Goal: Task Accomplishment & Management: Use online tool/utility

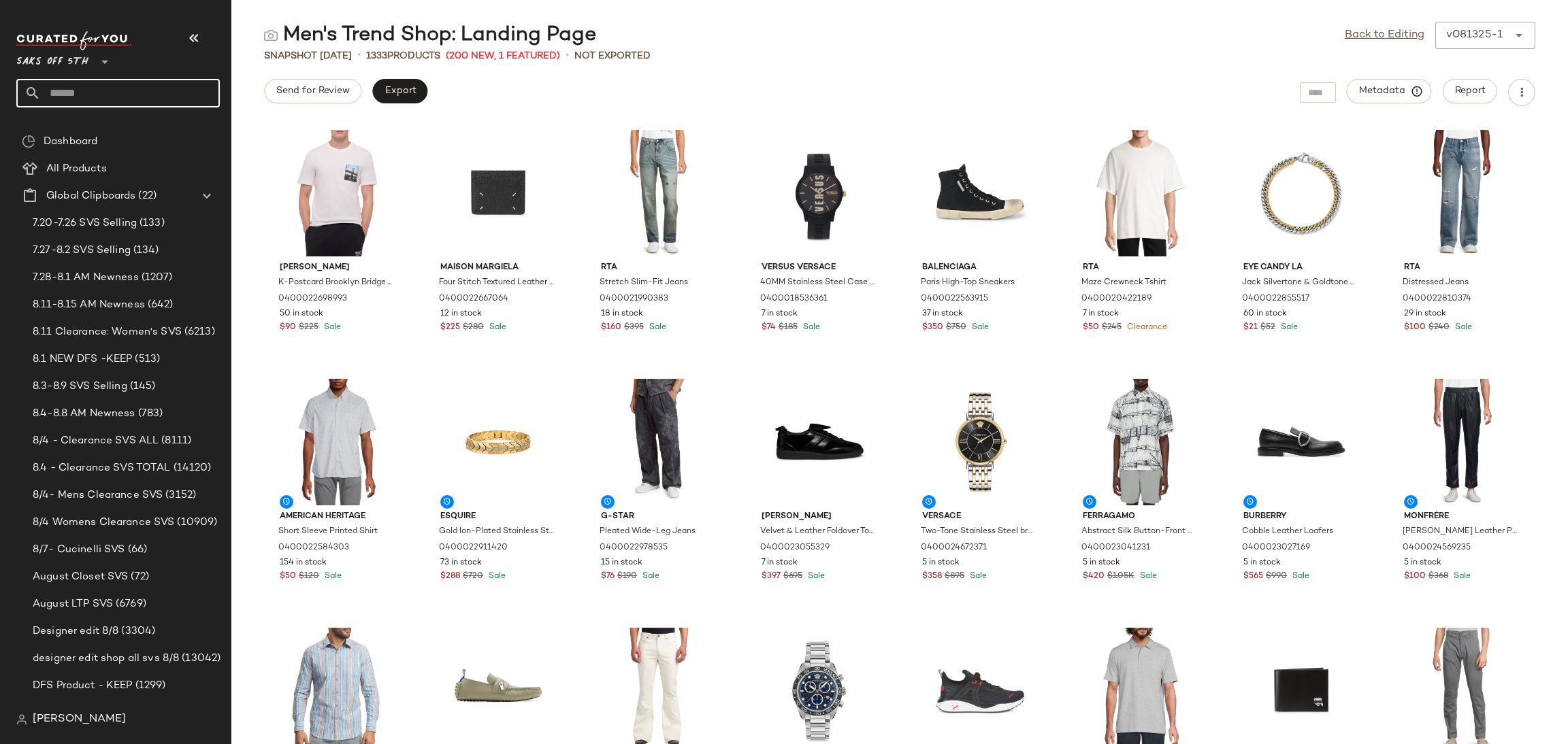
drag, startPoint x: 0, startPoint y: 0, endPoint x: 154, endPoint y: 83, distance: 174.9
click at [154, 83] on input "text" at bounding box center [130, 93] width 179 height 29
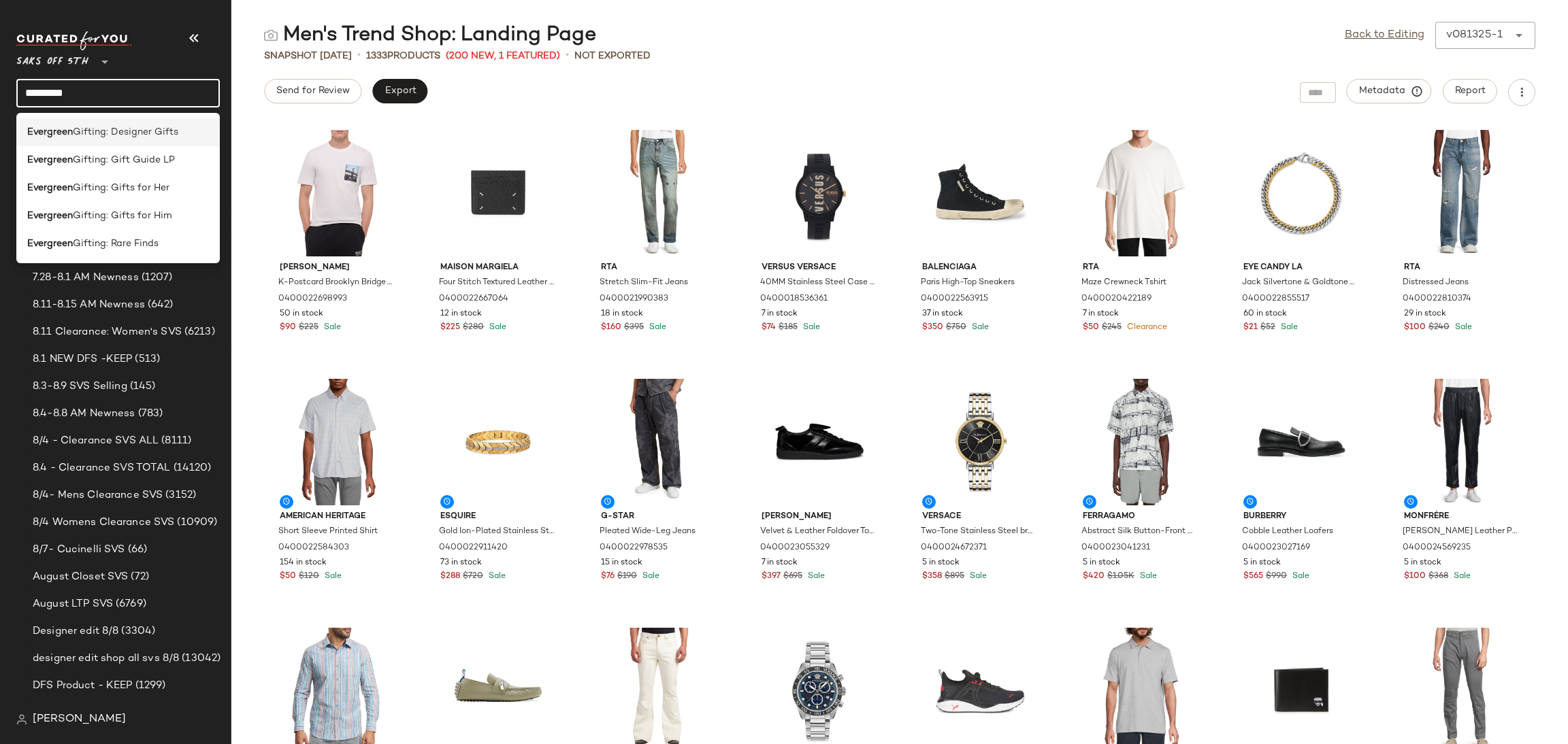
type input "*********"
click at [173, 138] on span "Gifting: Designer Gifts" at bounding box center [126, 132] width 106 height 14
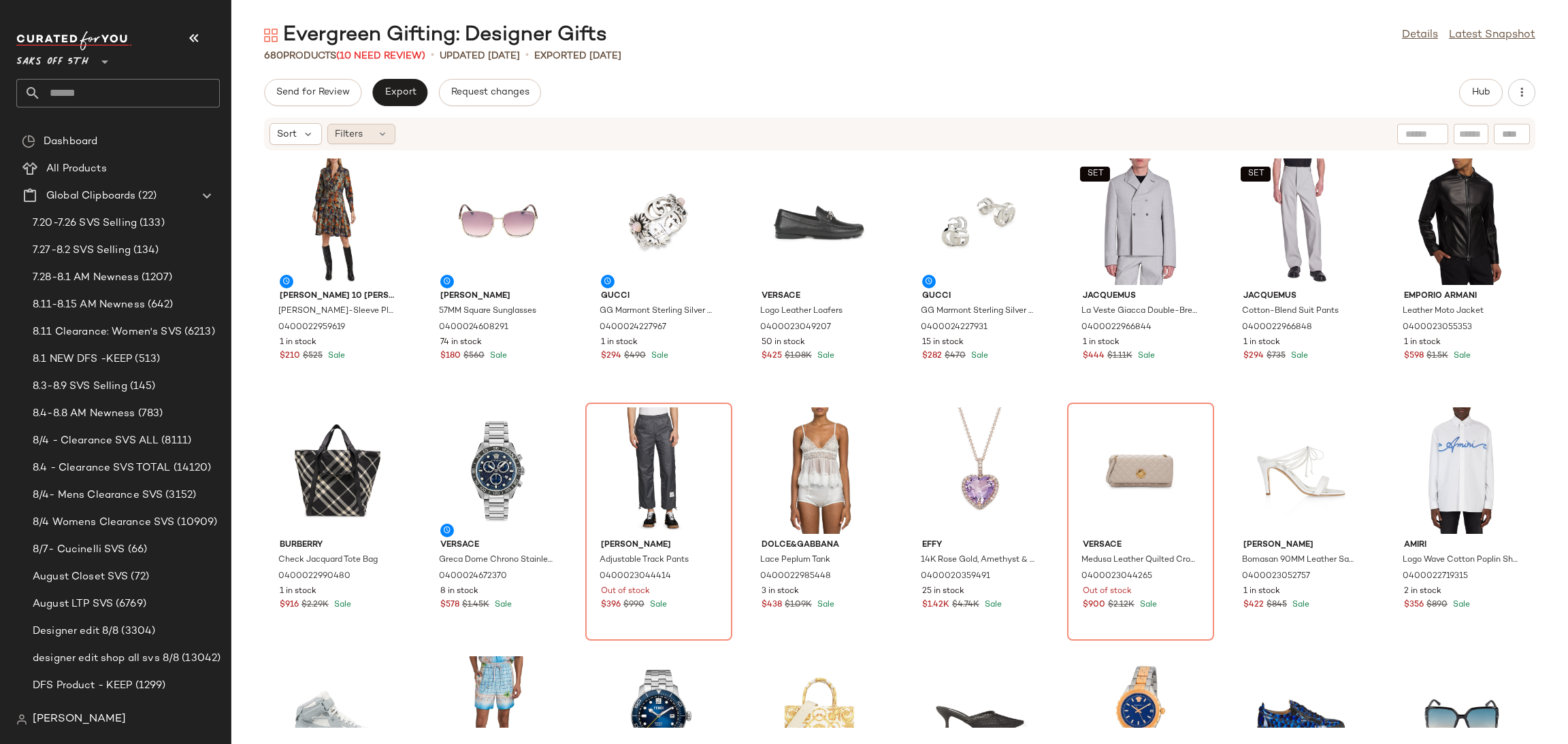
click at [362, 126] on div "Filters" at bounding box center [362, 134] width 68 height 20
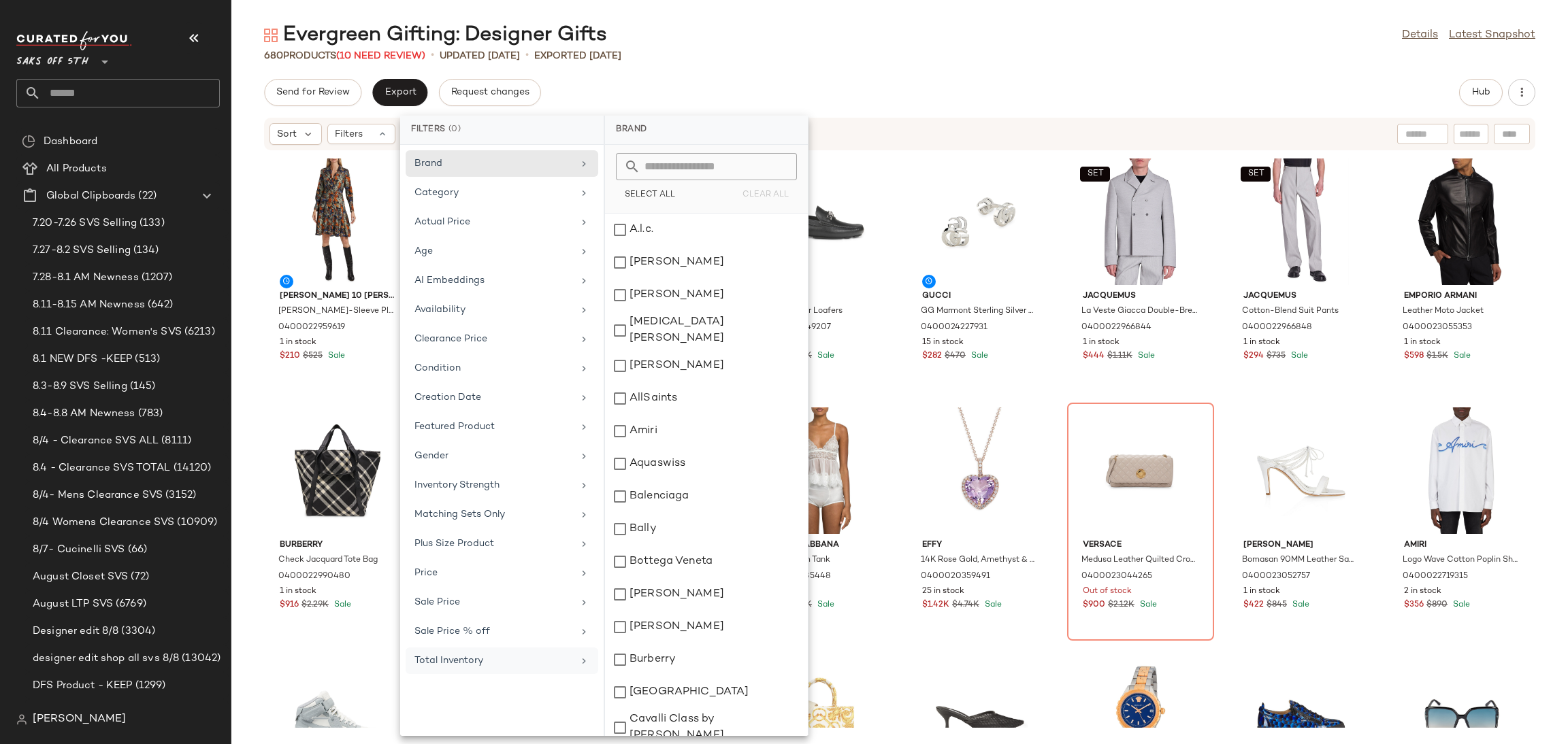
click at [526, 667] on div "Total Inventory" at bounding box center [493, 660] width 158 height 14
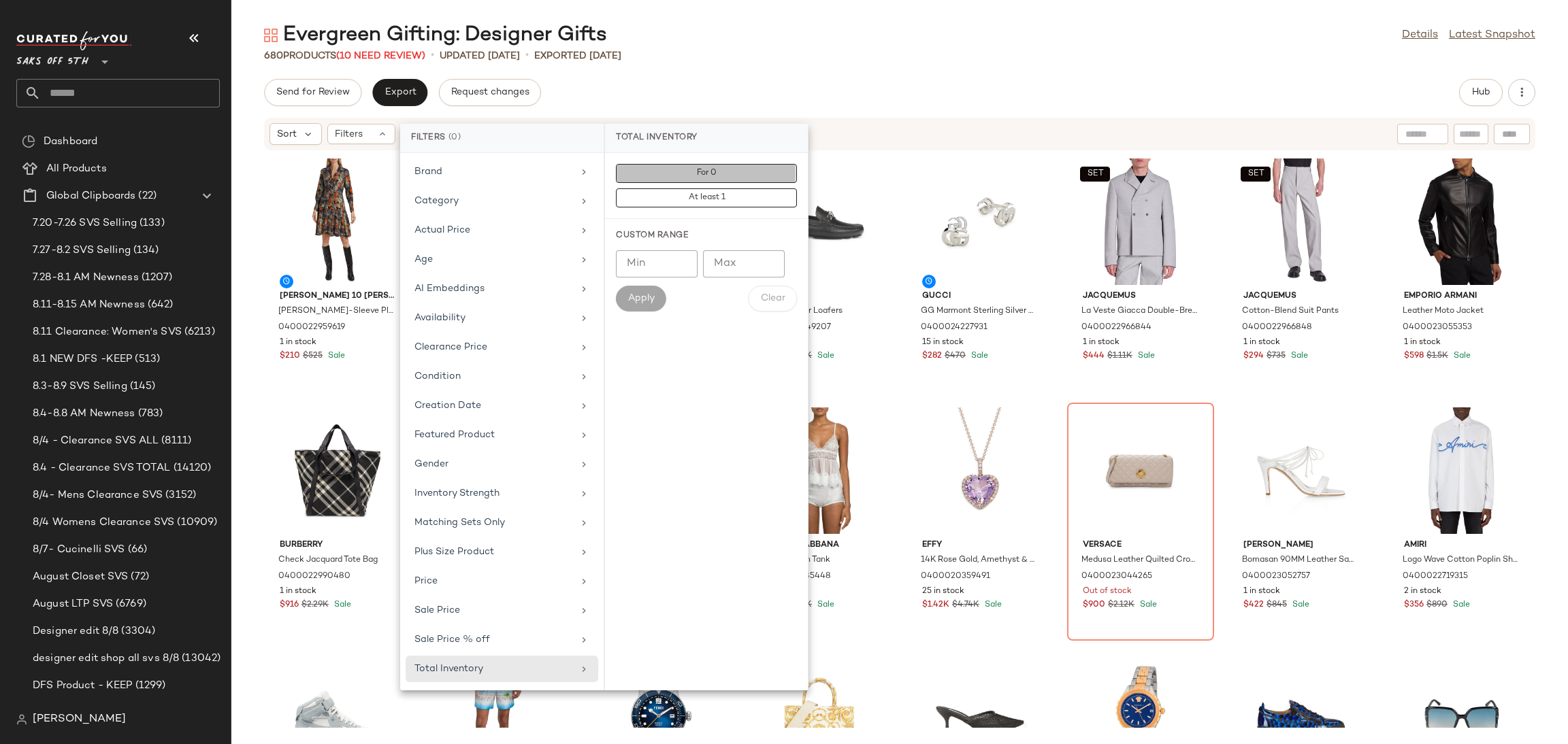
click at [736, 188] on button "For 0" at bounding box center [706, 198] width 181 height 19
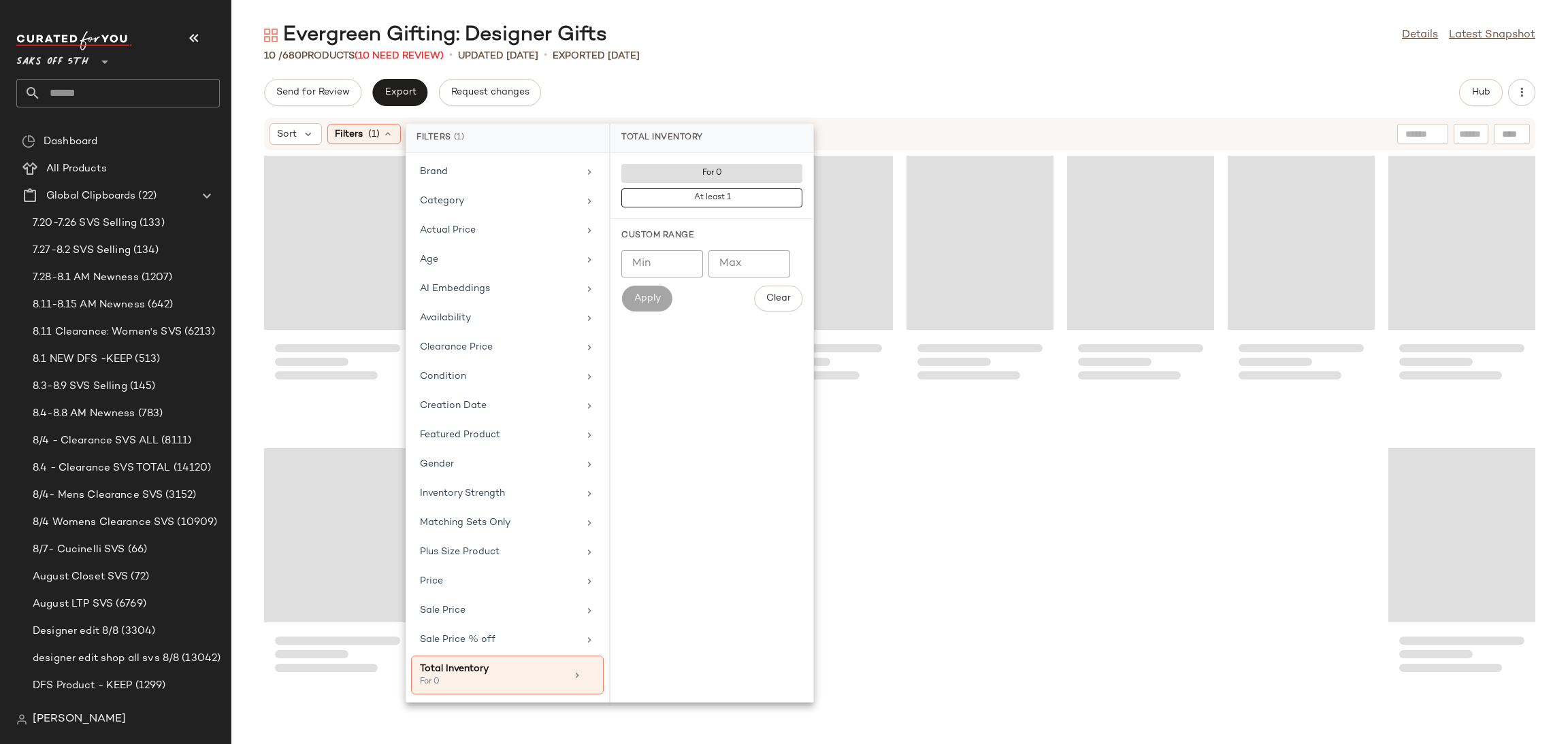
click at [769, 61] on div "10 / 680 Products (10 Need Review) • updated Aug 11th • Exported Aug 11th" at bounding box center [899, 56] width 1337 height 14
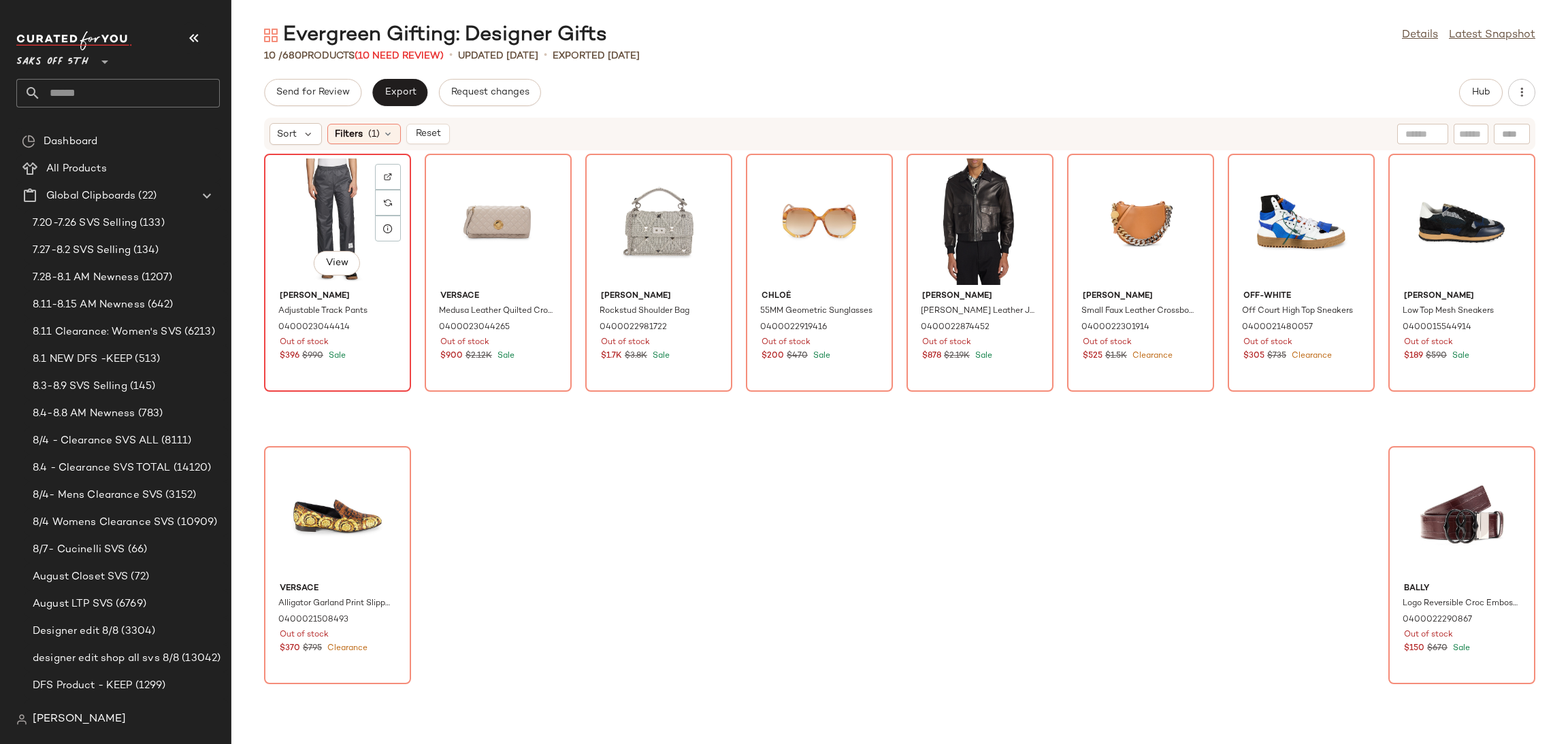
click at [308, 197] on div "View" at bounding box center [337, 222] width 137 height 127
click at [1416, 481] on div "View" at bounding box center [1462, 514] width 137 height 127
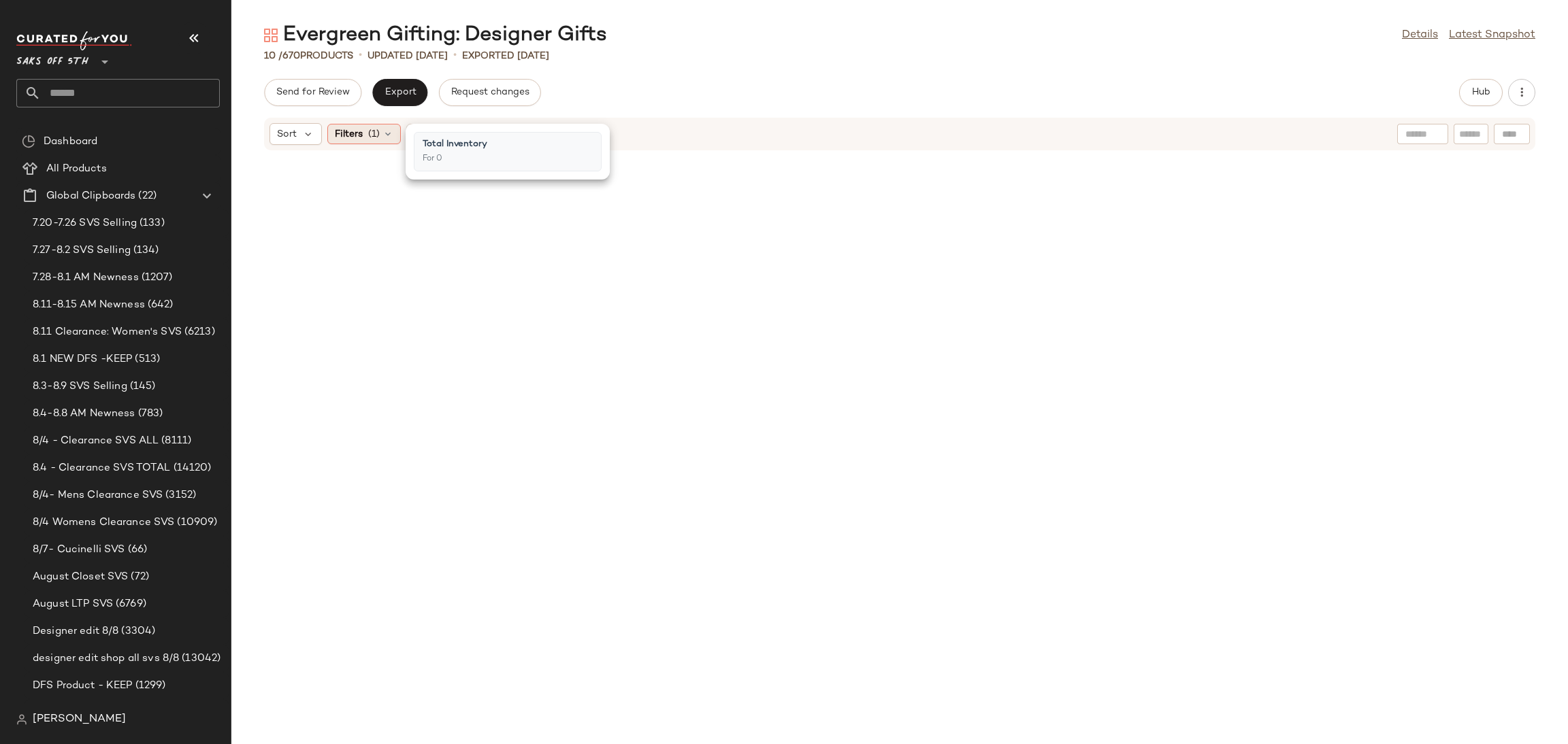
click at [390, 135] on icon at bounding box center [388, 134] width 11 height 11
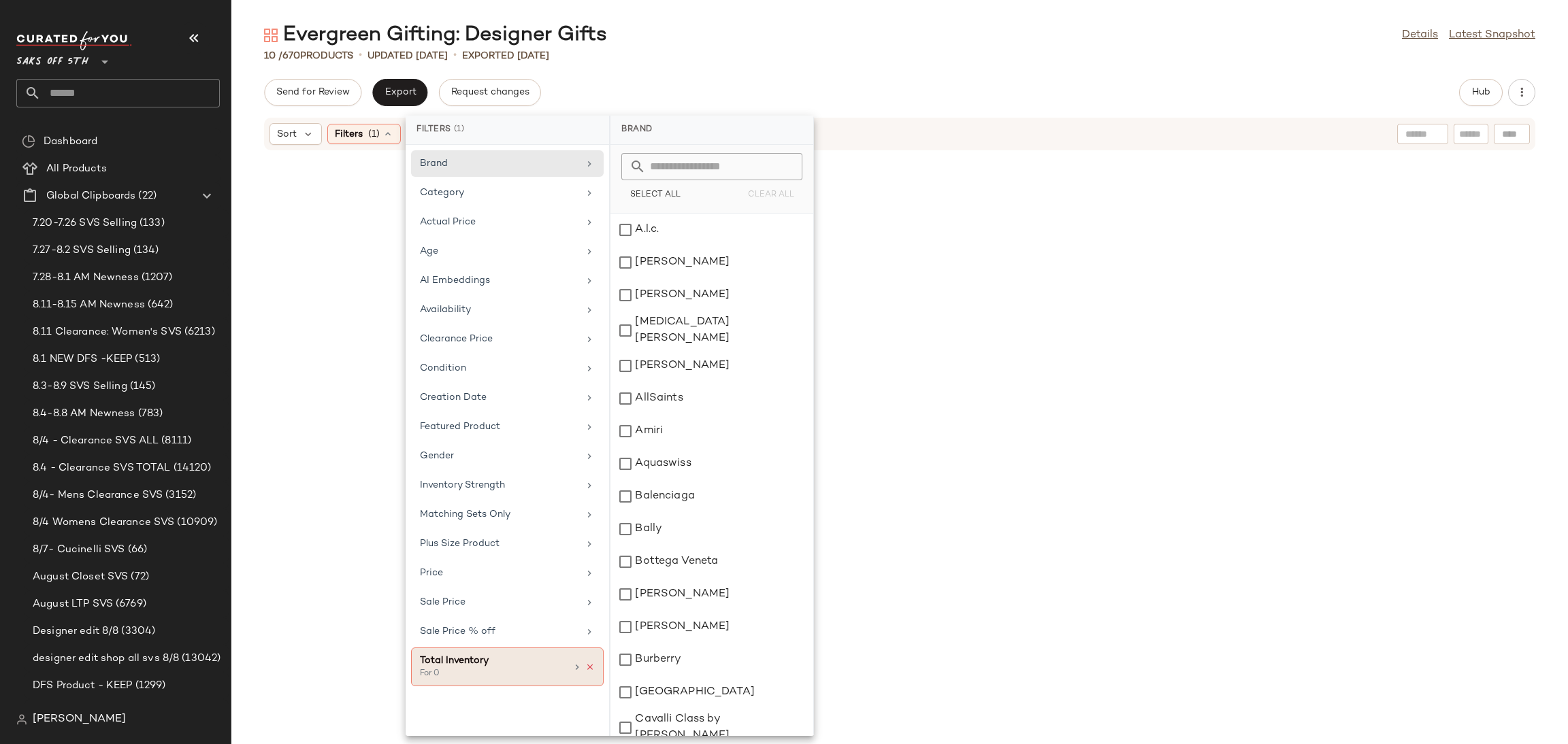
click at [591, 670] on icon at bounding box center [590, 667] width 10 height 10
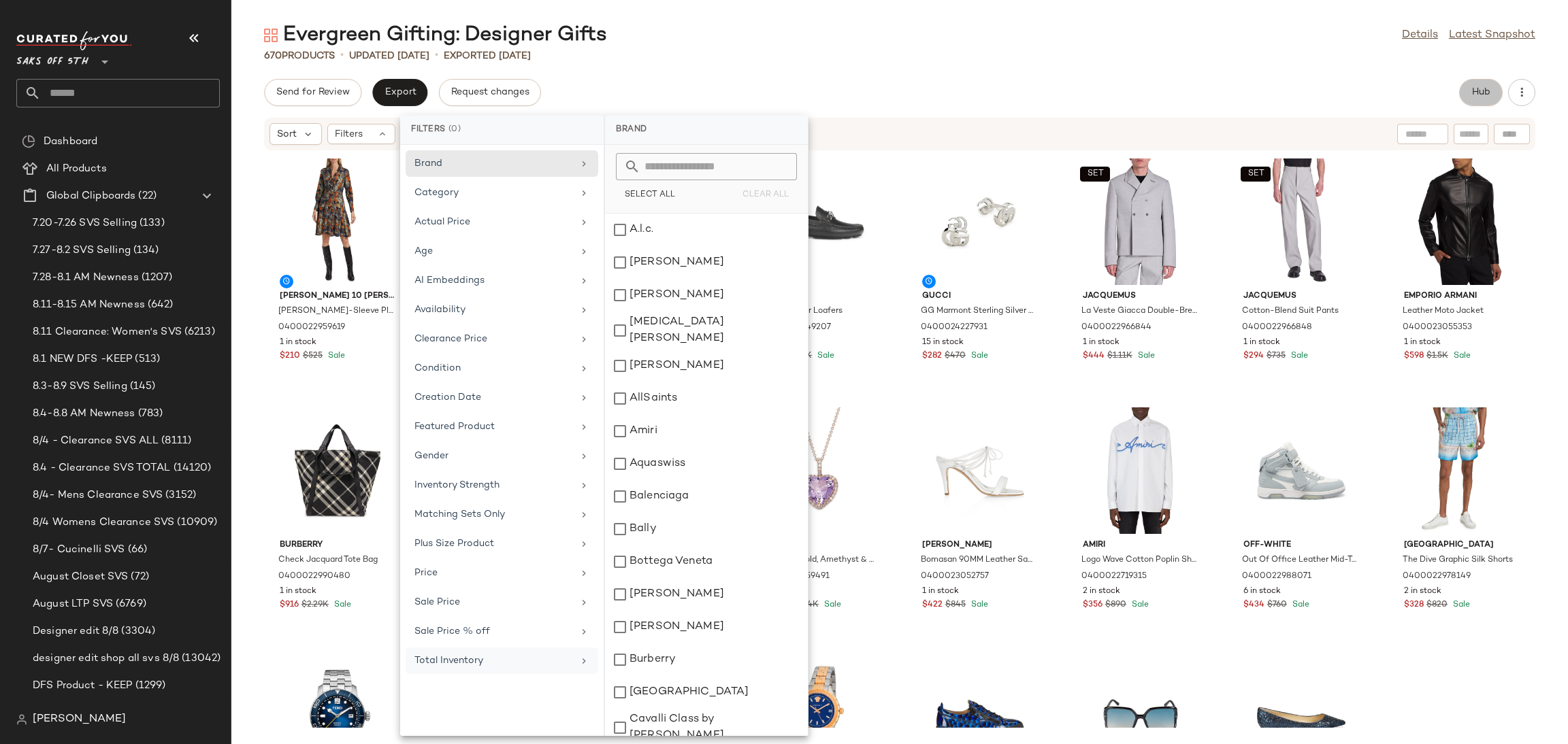
click at [1479, 83] on button "Hub" at bounding box center [1481, 93] width 44 height 27
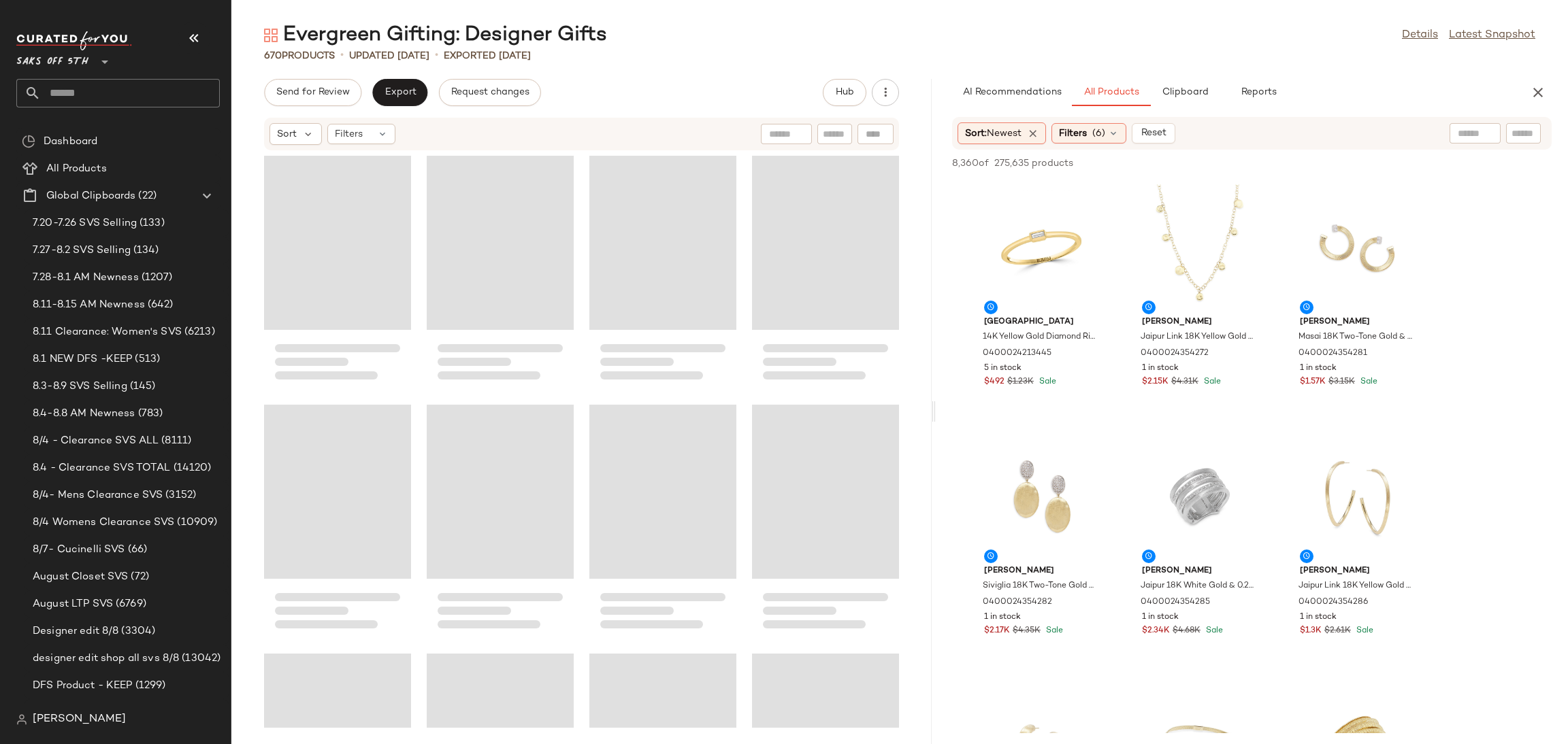
drag, startPoint x: 898, startPoint y: 409, endPoint x: 937, endPoint y: 412, distance: 39.1
click at [937, 412] on div "Evergreen Gifting: Designer Gifts Details Latest Snapshot 670 Products • update…" at bounding box center [899, 383] width 1337 height 722
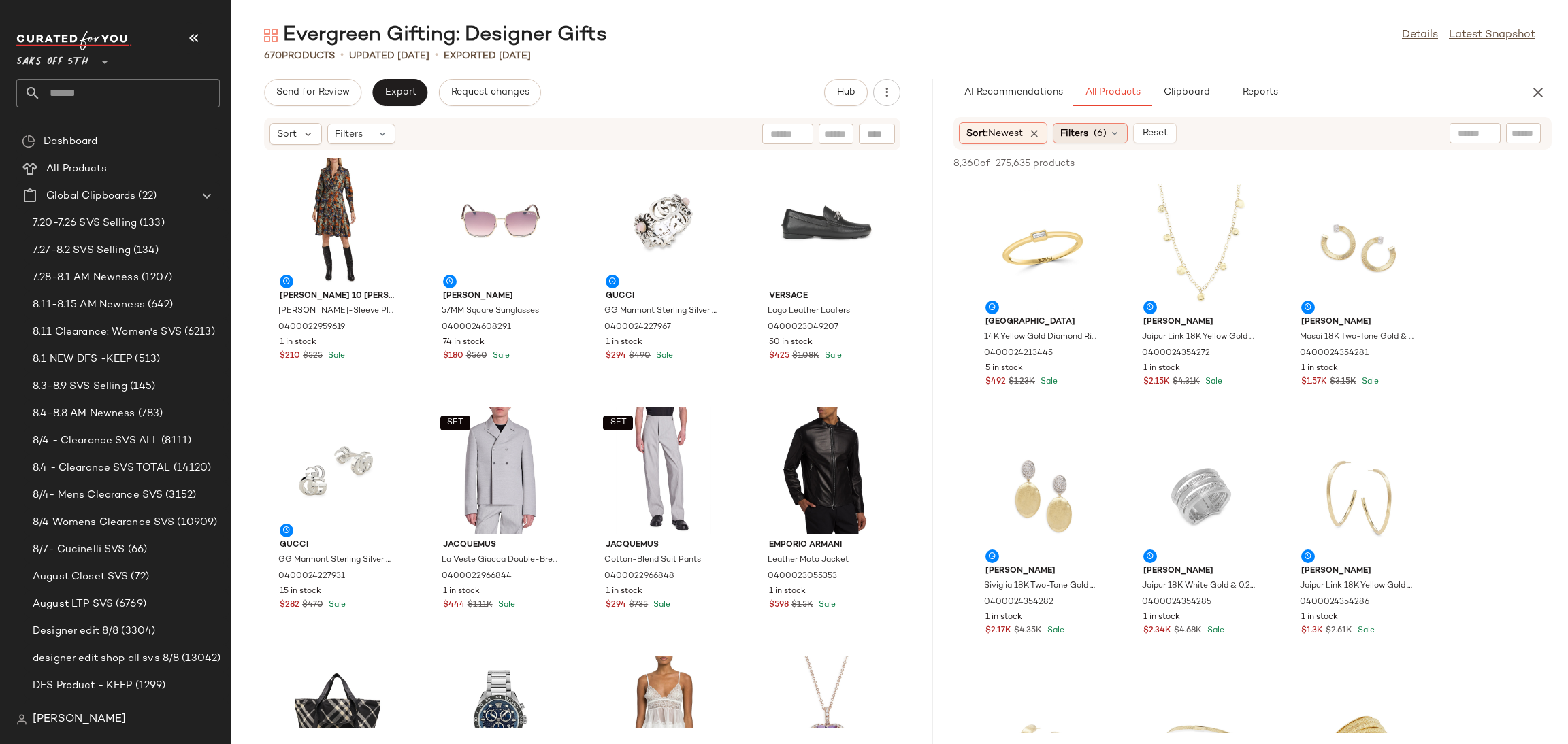
click at [1120, 132] on icon at bounding box center [1115, 134] width 11 height 11
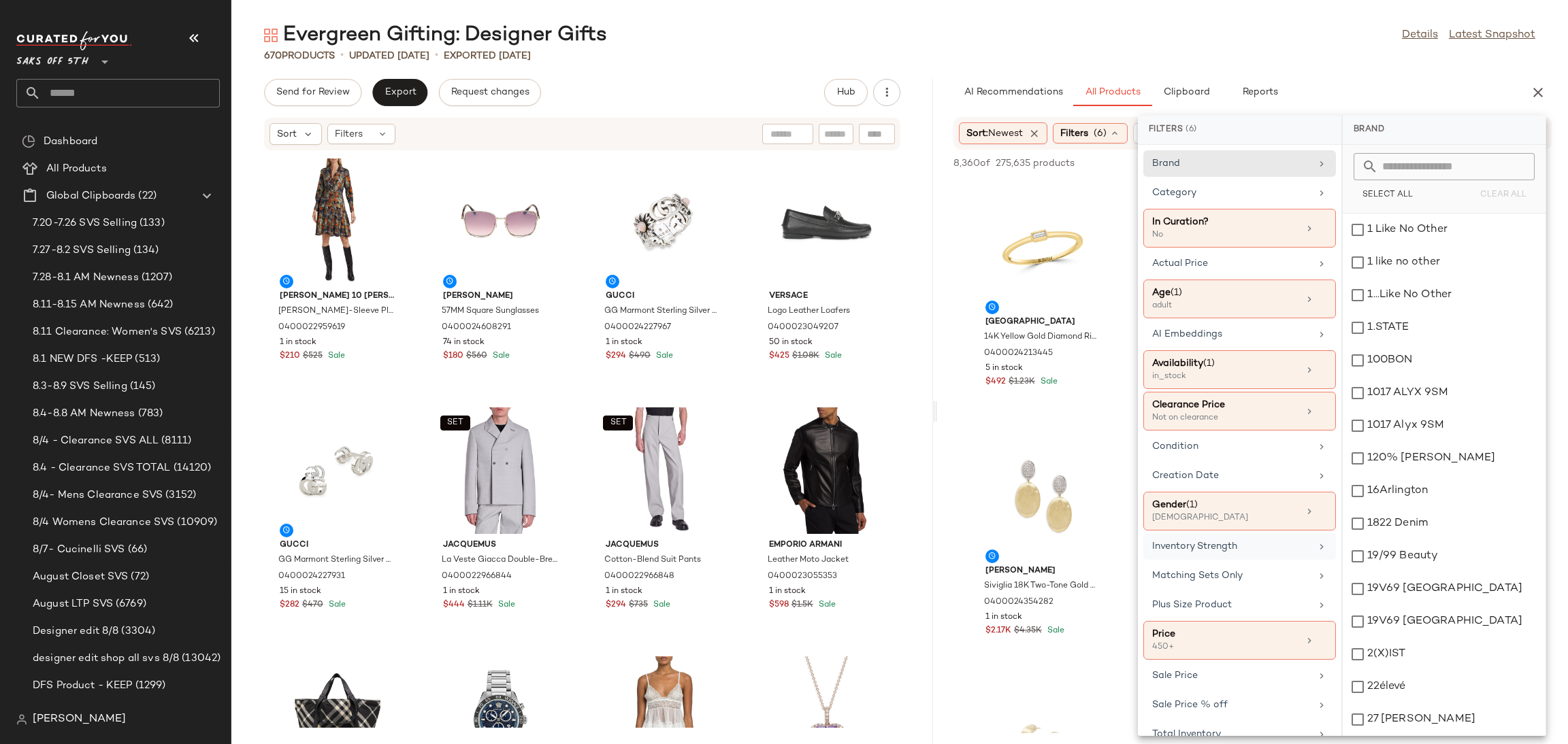
scroll to position [25, 0]
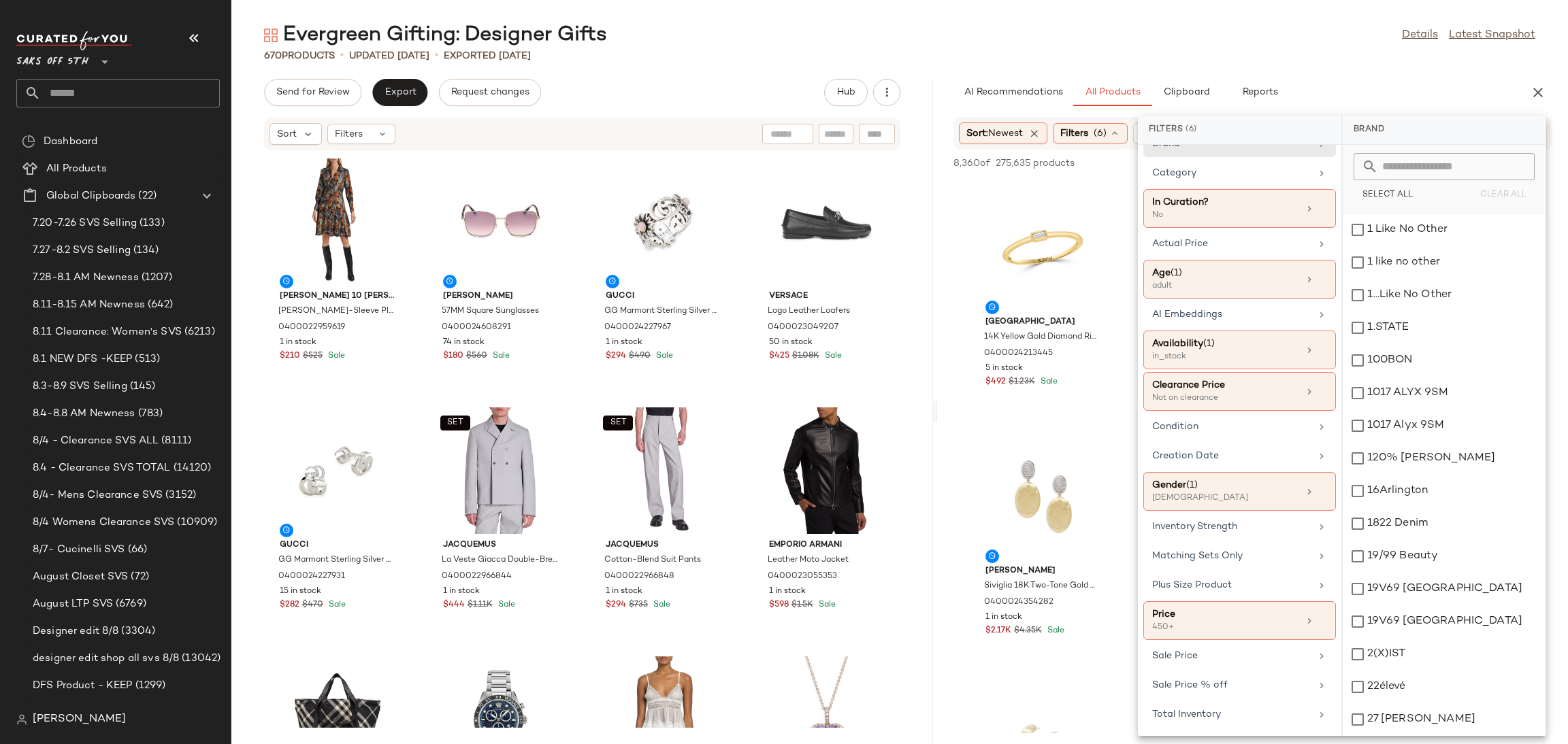
click at [1157, 45] on div "Evergreen Gifting: Designer Gifts Details Latest Snapshot" at bounding box center [899, 35] width 1337 height 27
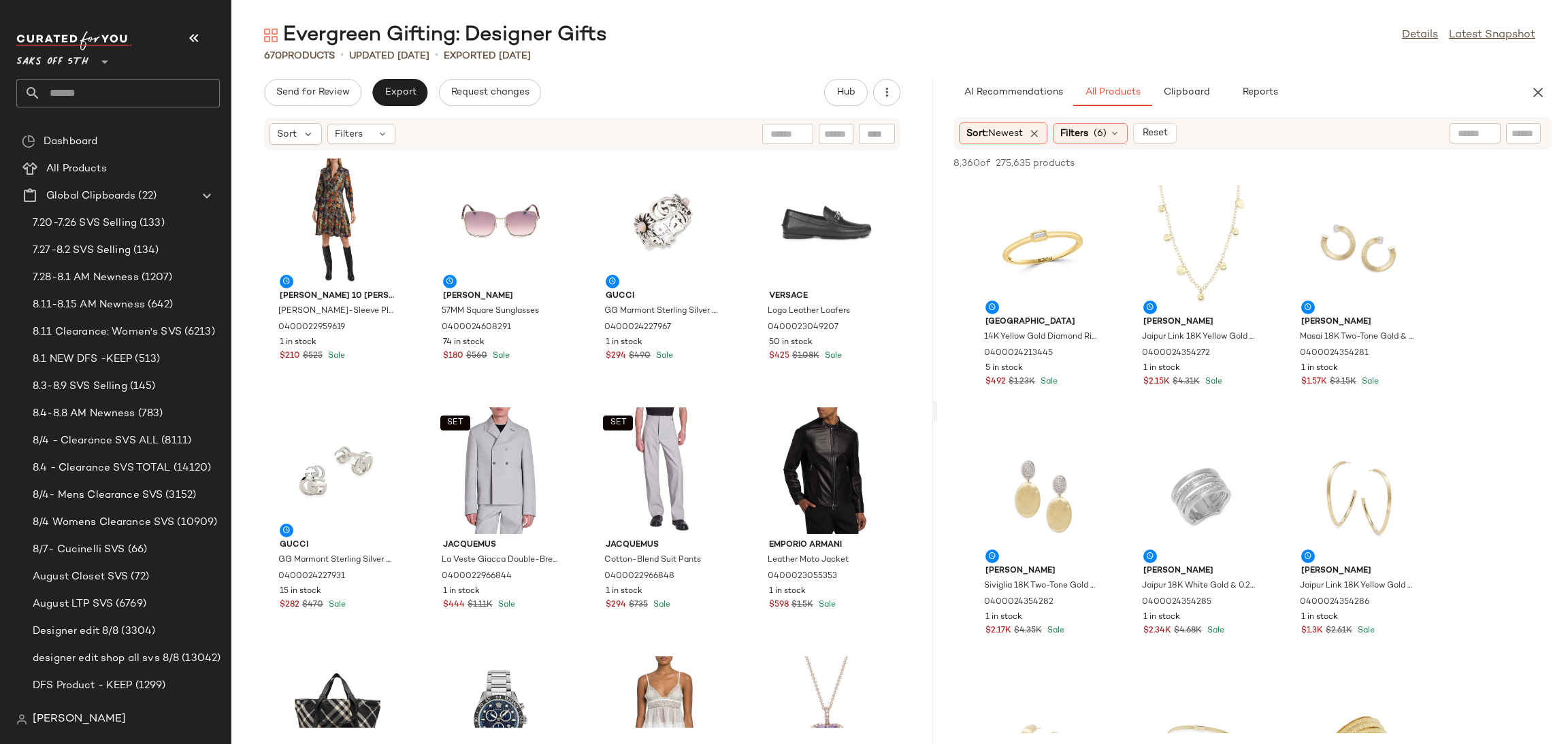
click at [1154, 55] on div "670 Products • updated Aug 13th • Exported Aug 11th" at bounding box center [899, 56] width 1337 height 14
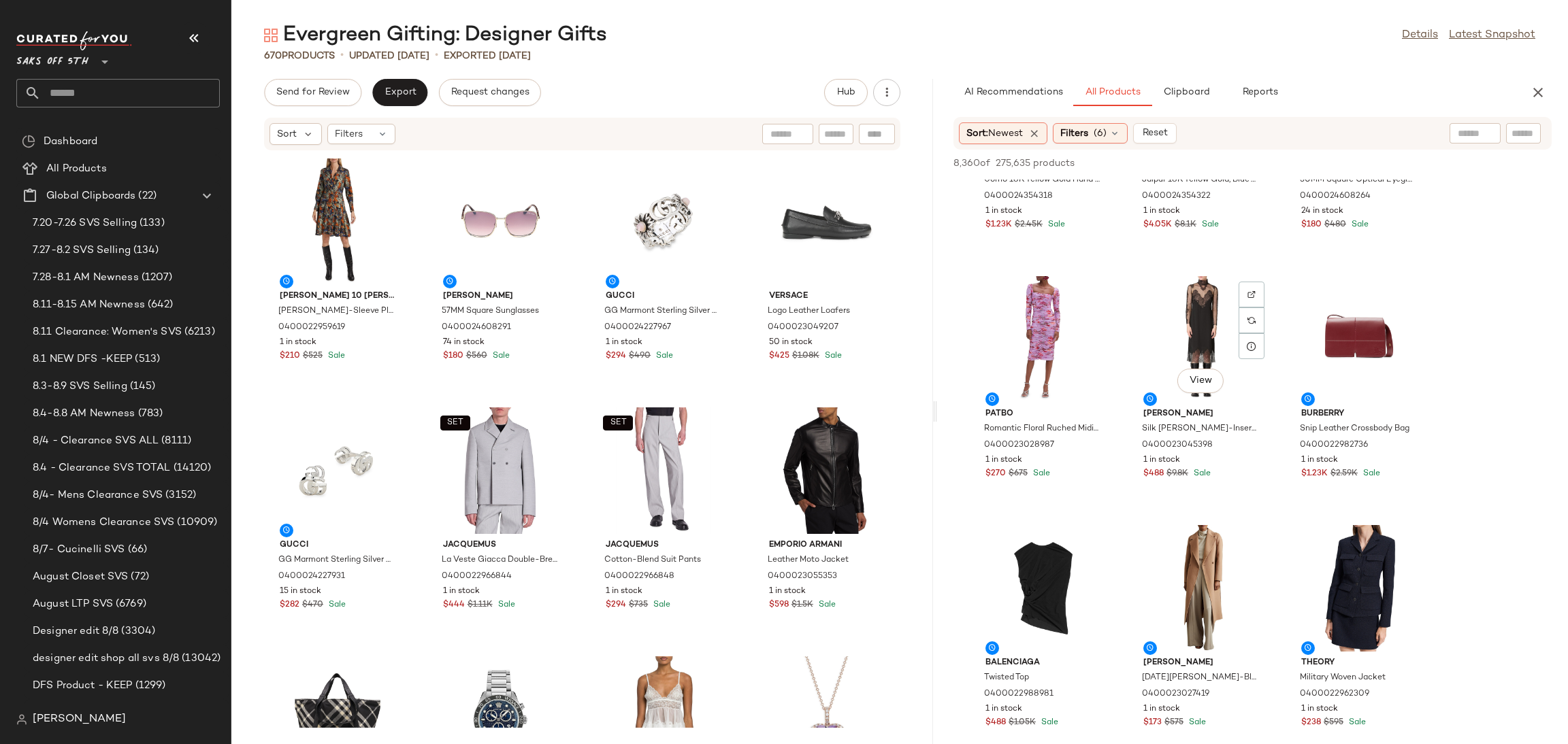
scroll to position [1154, 0]
click at [1085, 123] on div "Filters (6)" at bounding box center [1090, 134] width 75 height 20
click at [1054, 279] on div at bounding box center [1043, 339] width 137 height 127
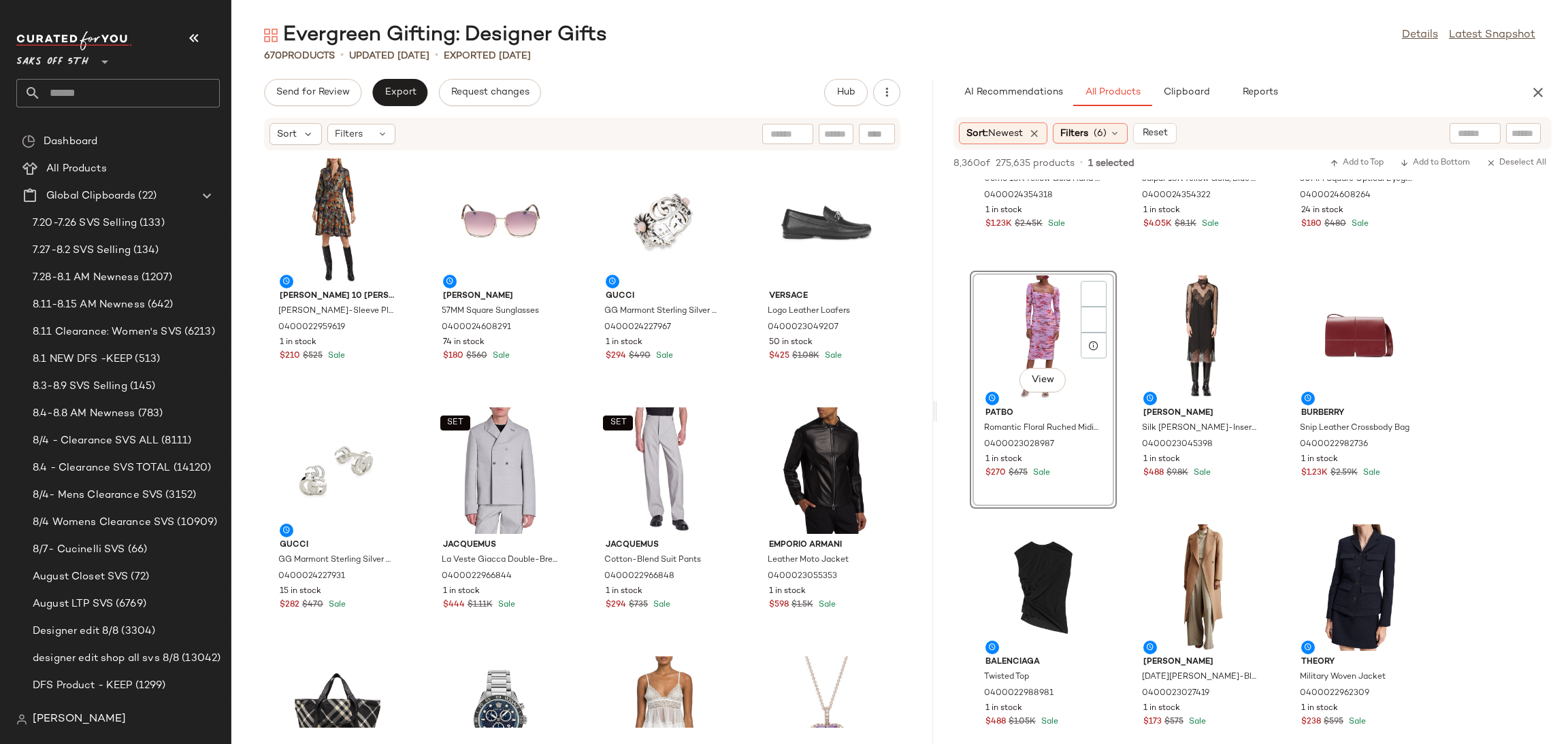
click at [1131, 30] on div "Evergreen Gifting: Designer Gifts Details Latest Snapshot" at bounding box center [899, 35] width 1337 height 27
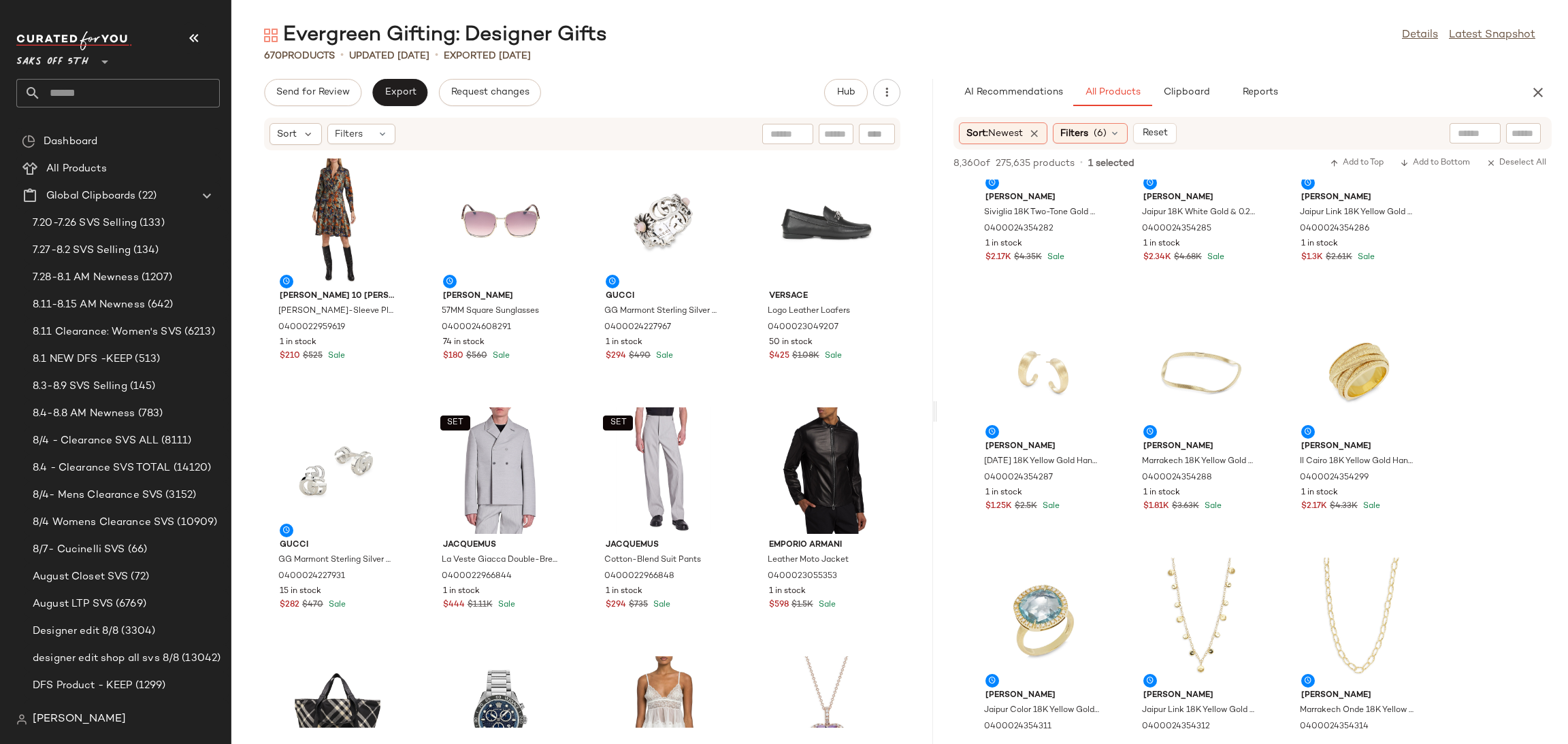
scroll to position [54, 0]
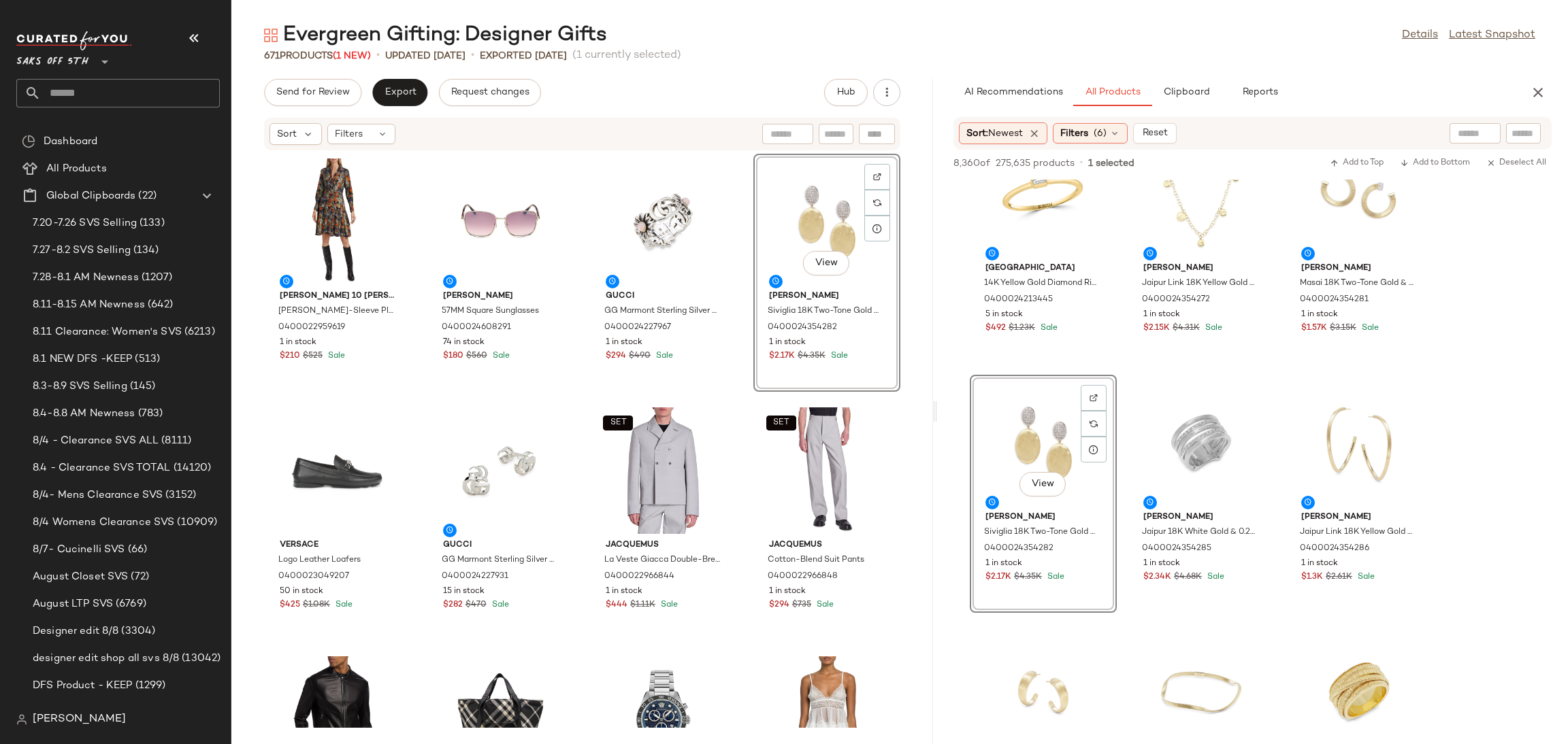
click at [1081, 117] on div "Sort: Newest Filters (6) Reset" at bounding box center [1252, 134] width 598 height 33
click at [1081, 123] on div "Filters (6)" at bounding box center [1090, 134] width 75 height 20
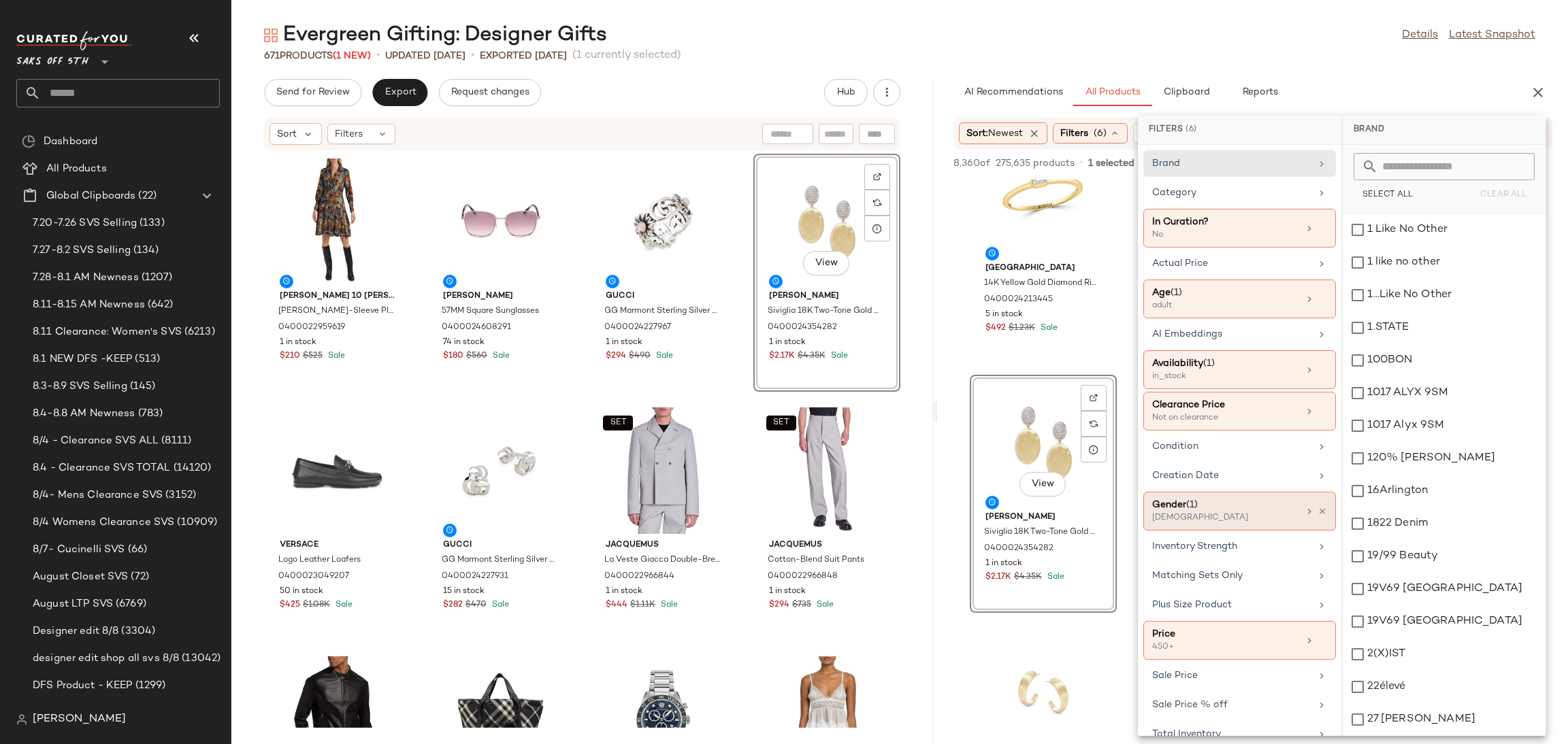
click at [1222, 520] on div "[DEMOGRAPHIC_DATA]" at bounding box center [1220, 518] width 136 height 12
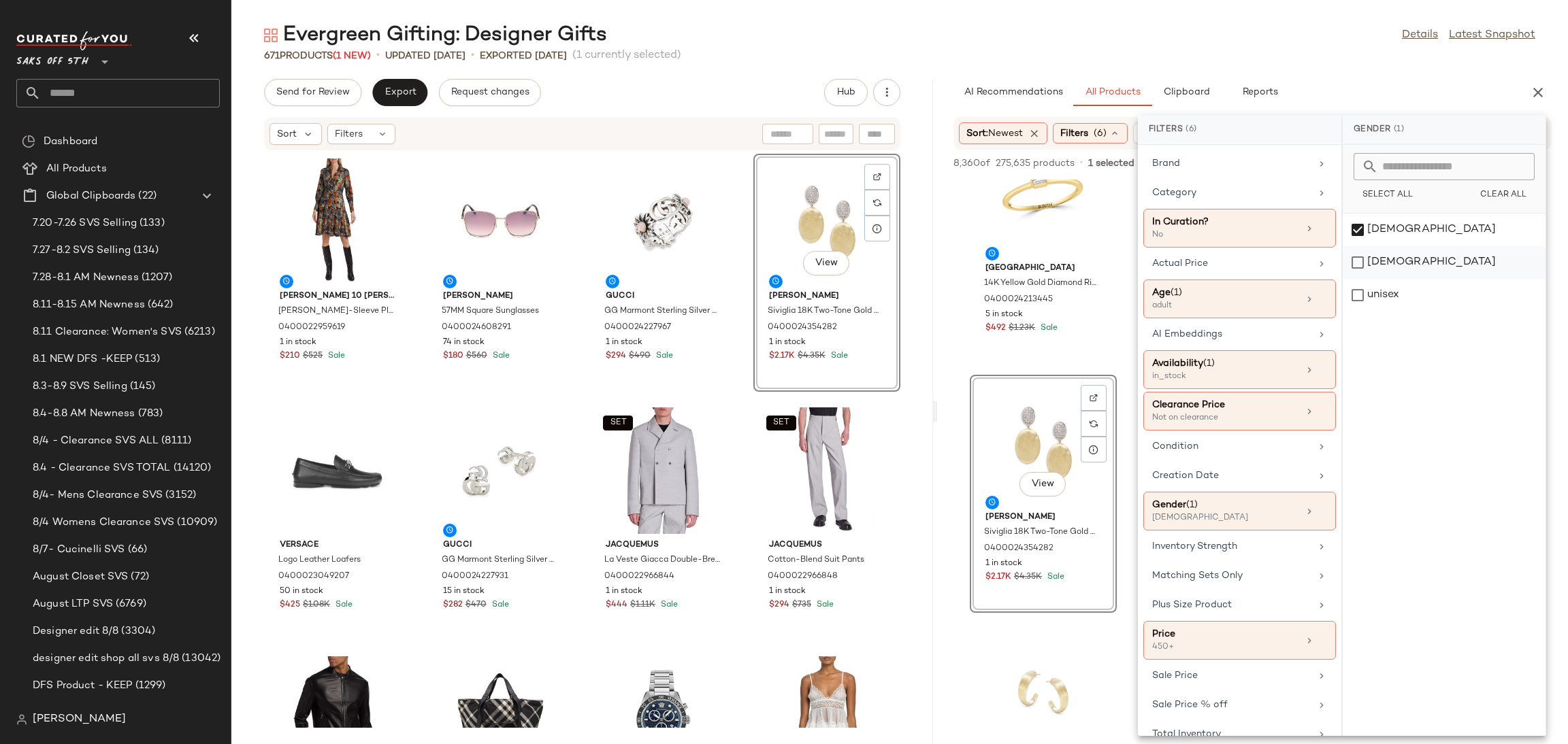
click at [1356, 279] on div "[DEMOGRAPHIC_DATA]" at bounding box center [1444, 295] width 203 height 33
click at [1363, 246] on div "[DEMOGRAPHIC_DATA]" at bounding box center [1444, 263] width 203 height 33
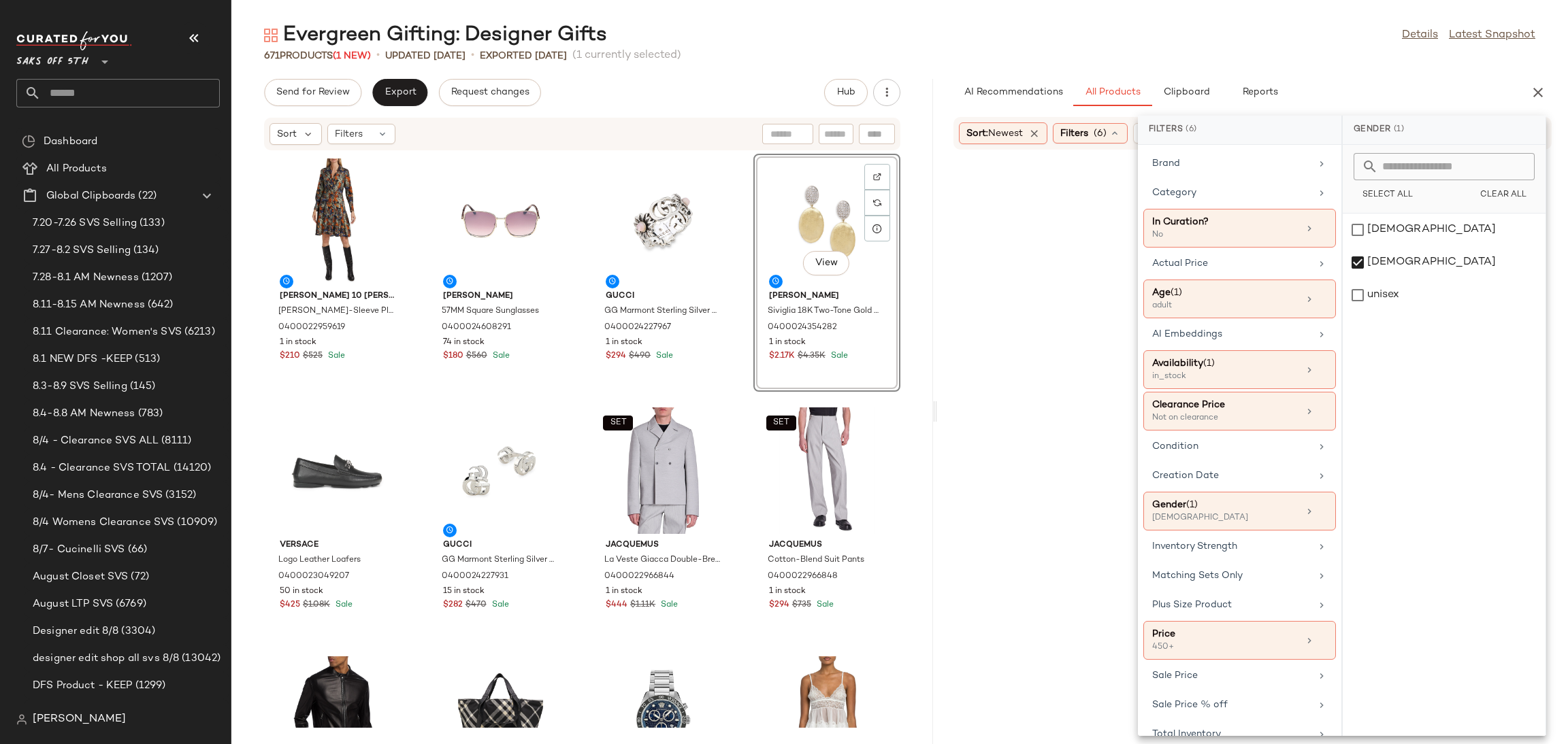
click at [1288, 33] on div "Evergreen Gifting: Designer Gifts Details Latest Snapshot" at bounding box center [899, 35] width 1337 height 27
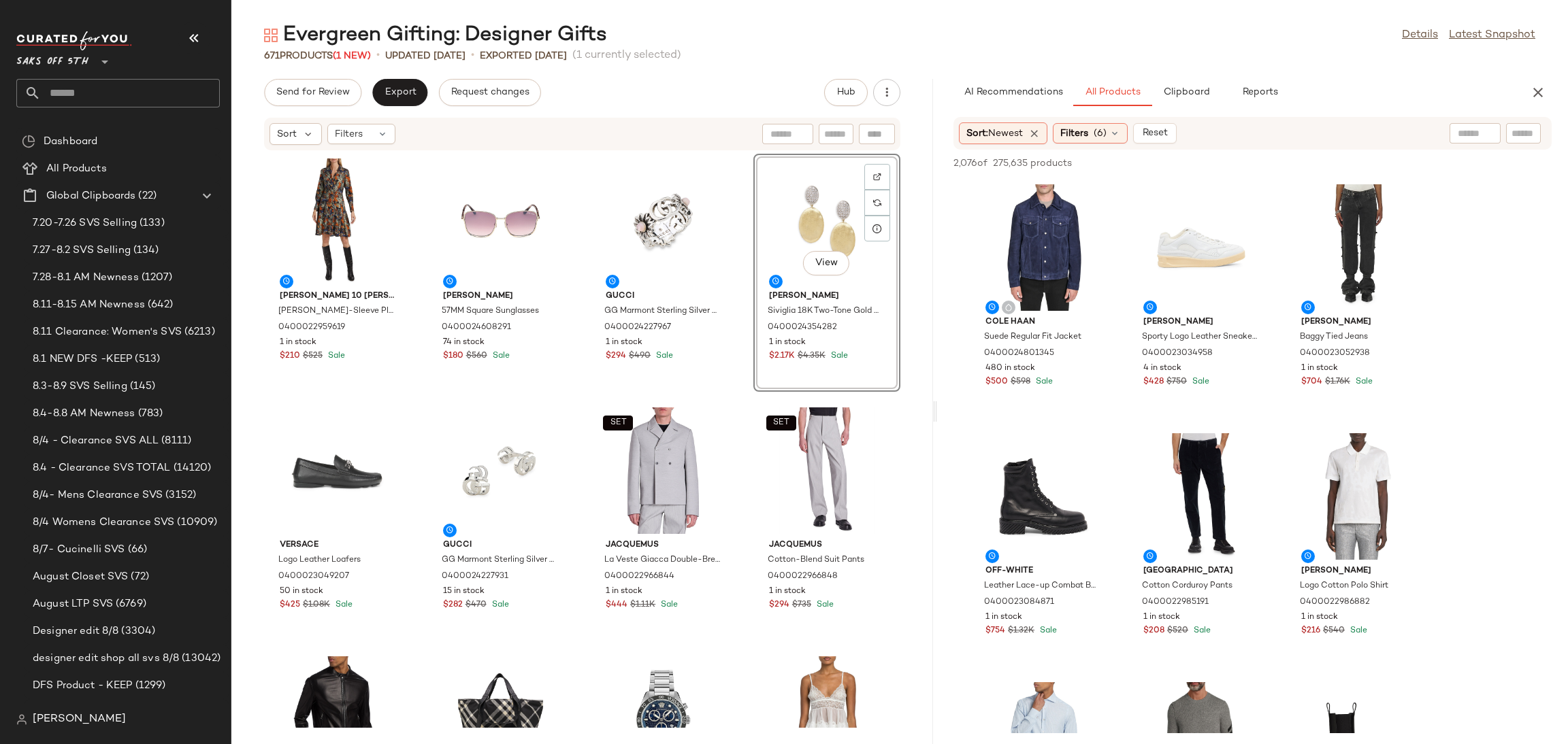
click at [1222, 67] on div "Evergreen Gifting: Designer Gifts Details Latest Snapshot 671 Products (1 New) …" at bounding box center [899, 383] width 1337 height 722
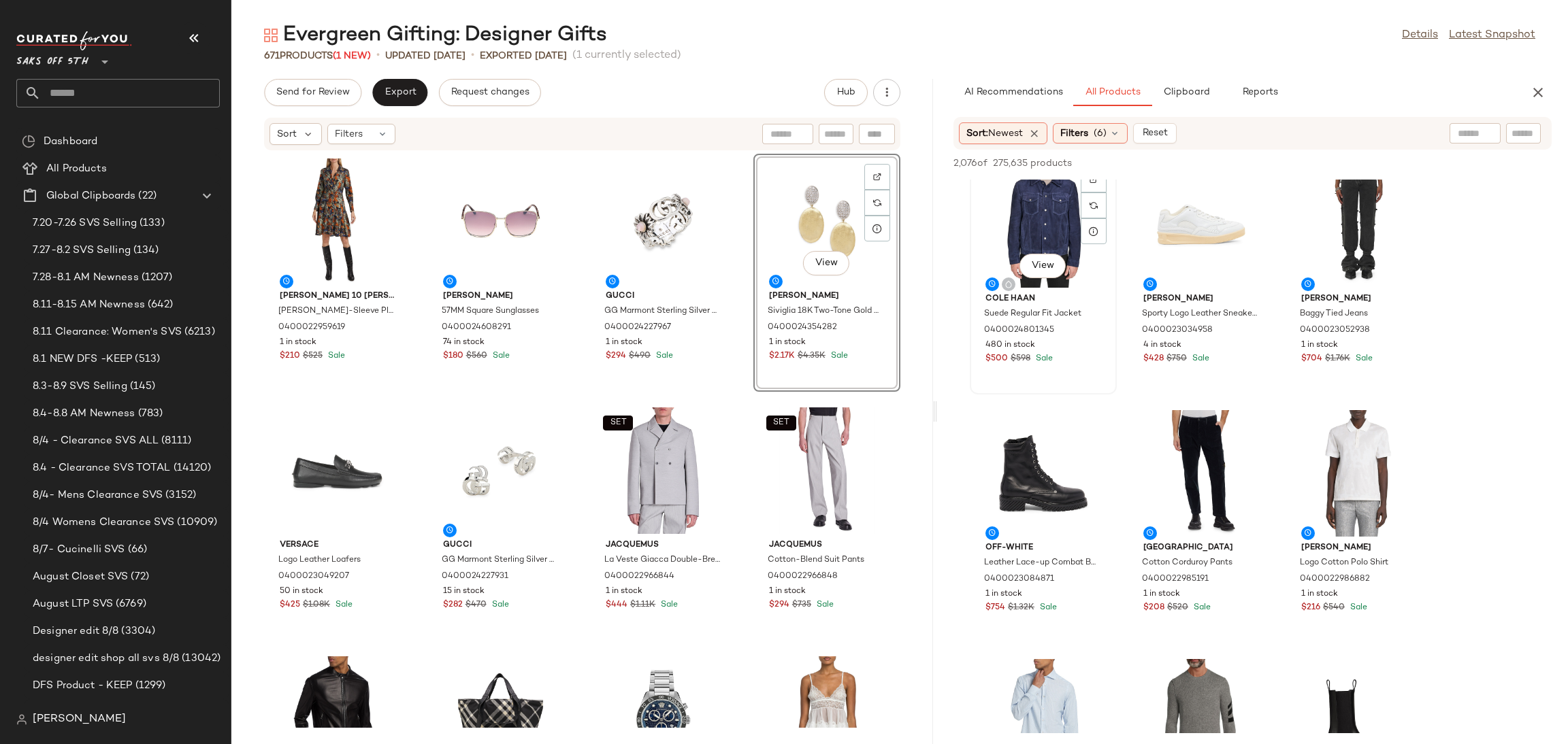
scroll to position [25, 0]
click at [1043, 188] on div "View" at bounding box center [1043, 223] width 137 height 127
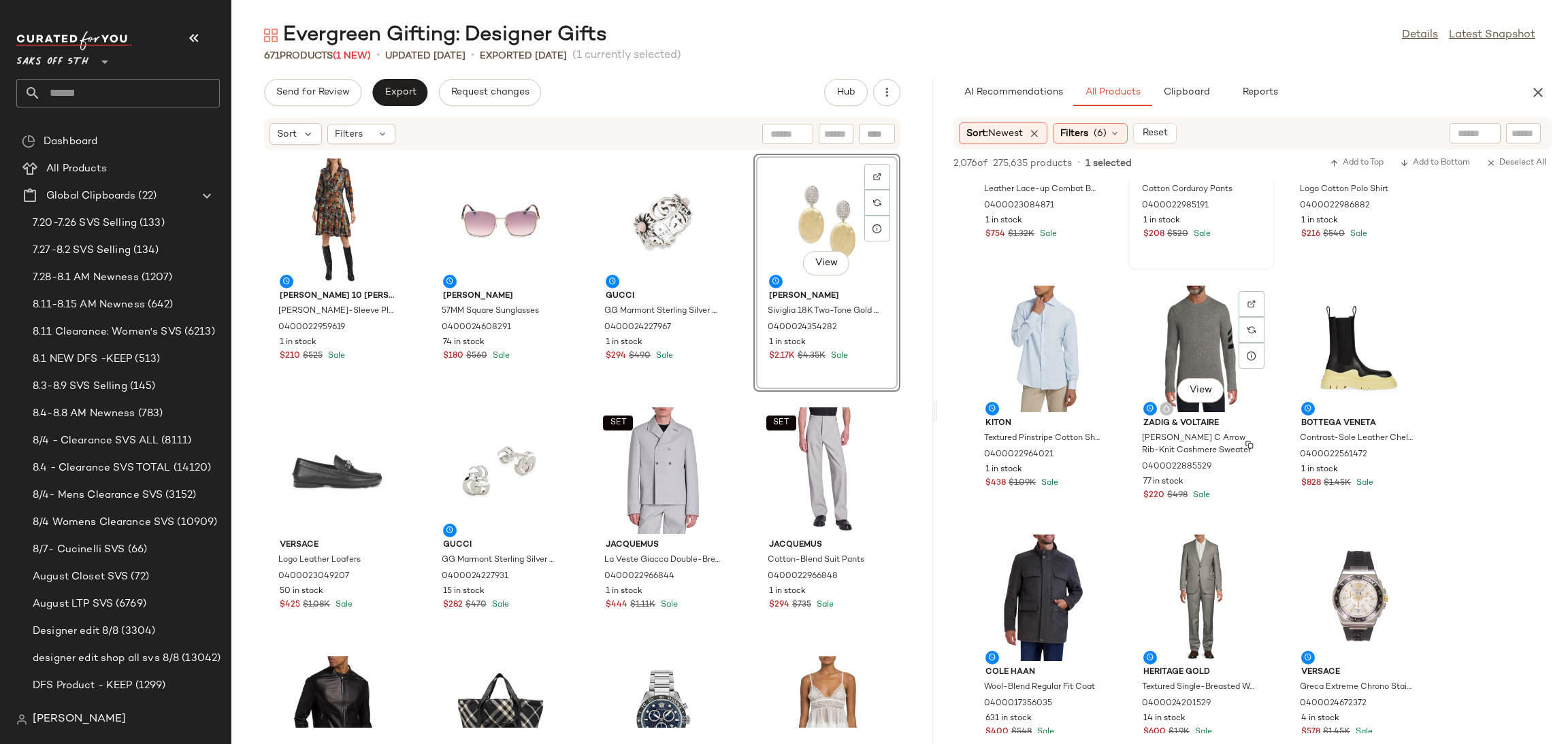
scroll to position [0, 0]
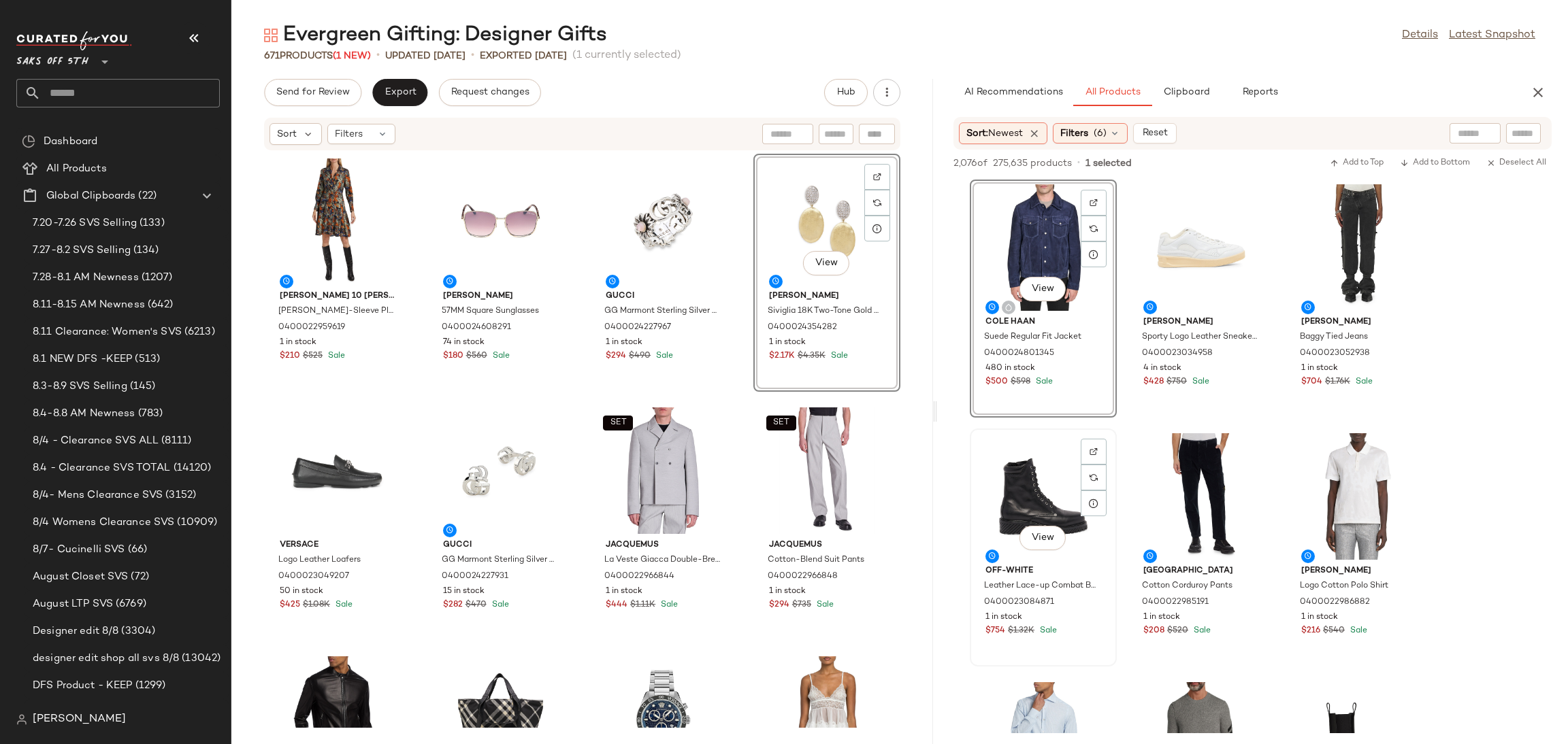
click at [1069, 494] on div "View" at bounding box center [1043, 496] width 137 height 127
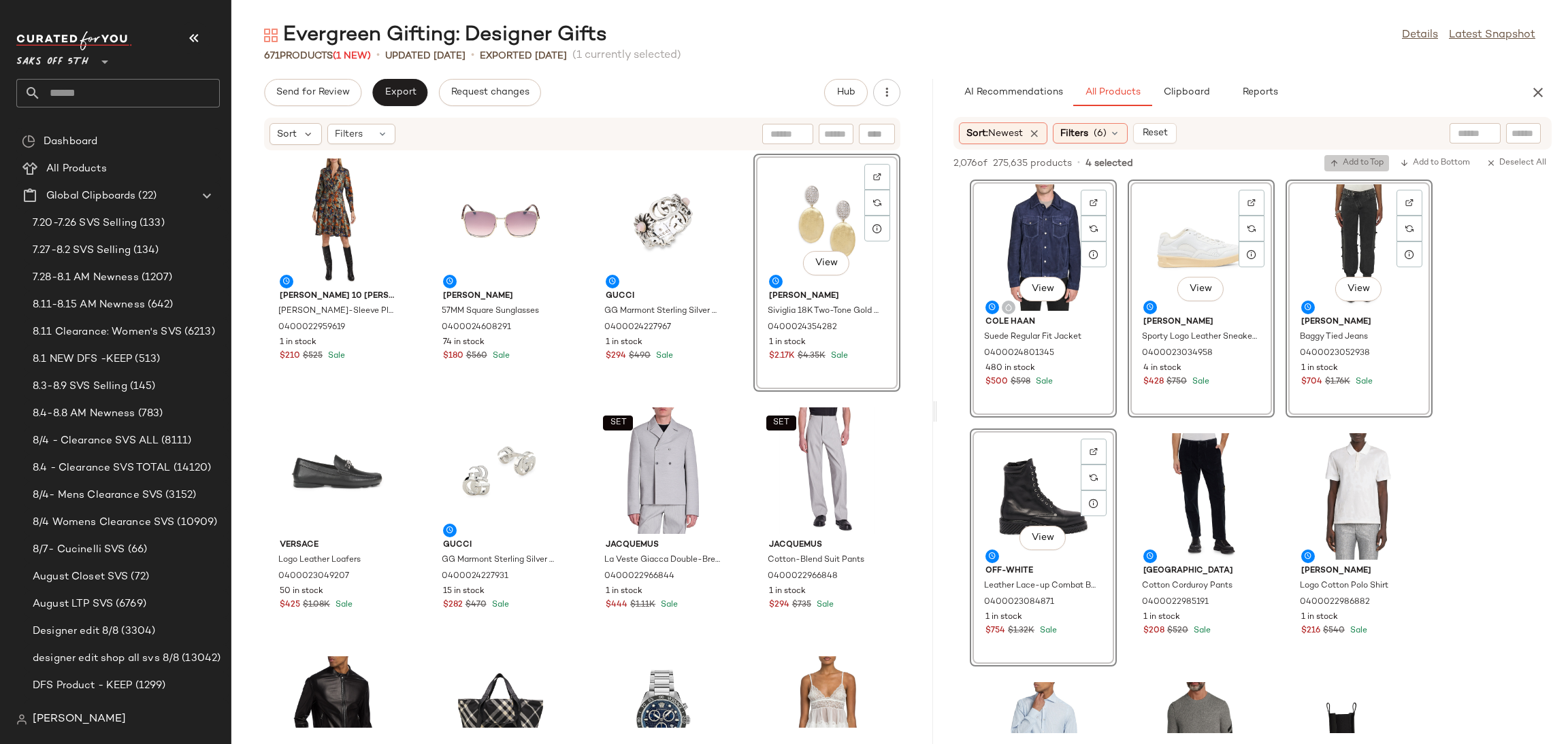
click at [1347, 168] on button "Add to Top" at bounding box center [1356, 163] width 65 height 16
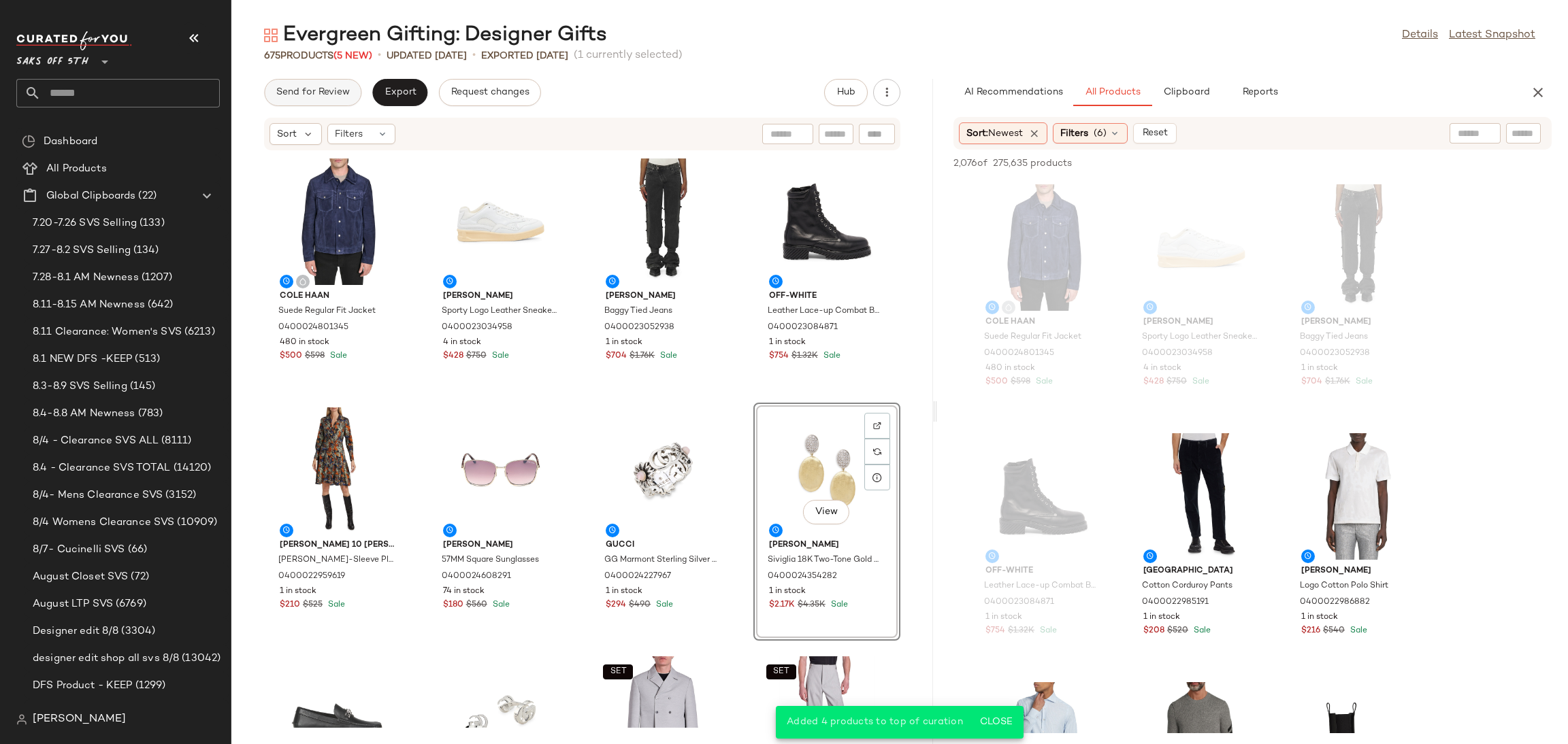
click at [338, 91] on span "Send for Review" at bounding box center [313, 93] width 74 height 11
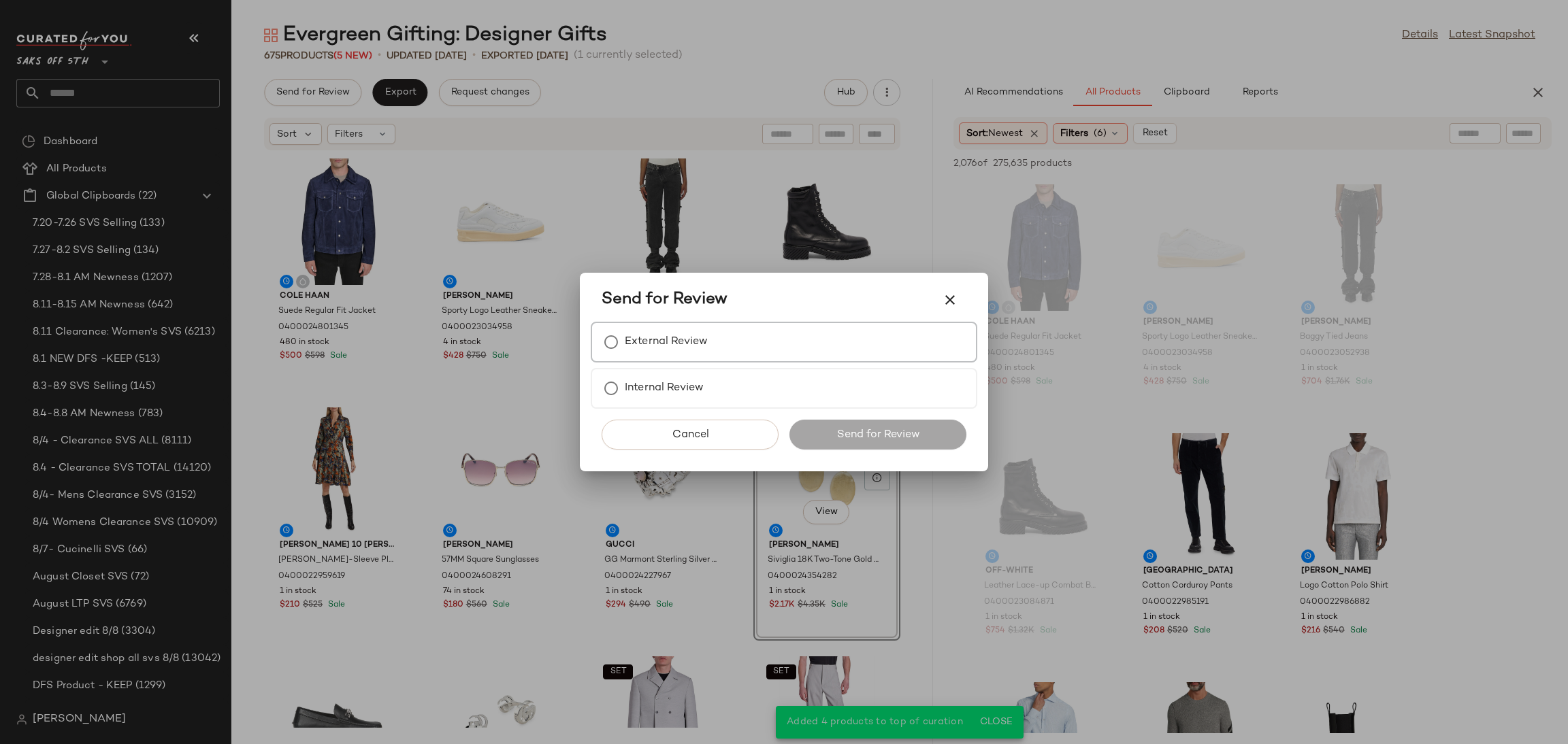
click at [682, 335] on label "External Review" at bounding box center [667, 342] width 83 height 27
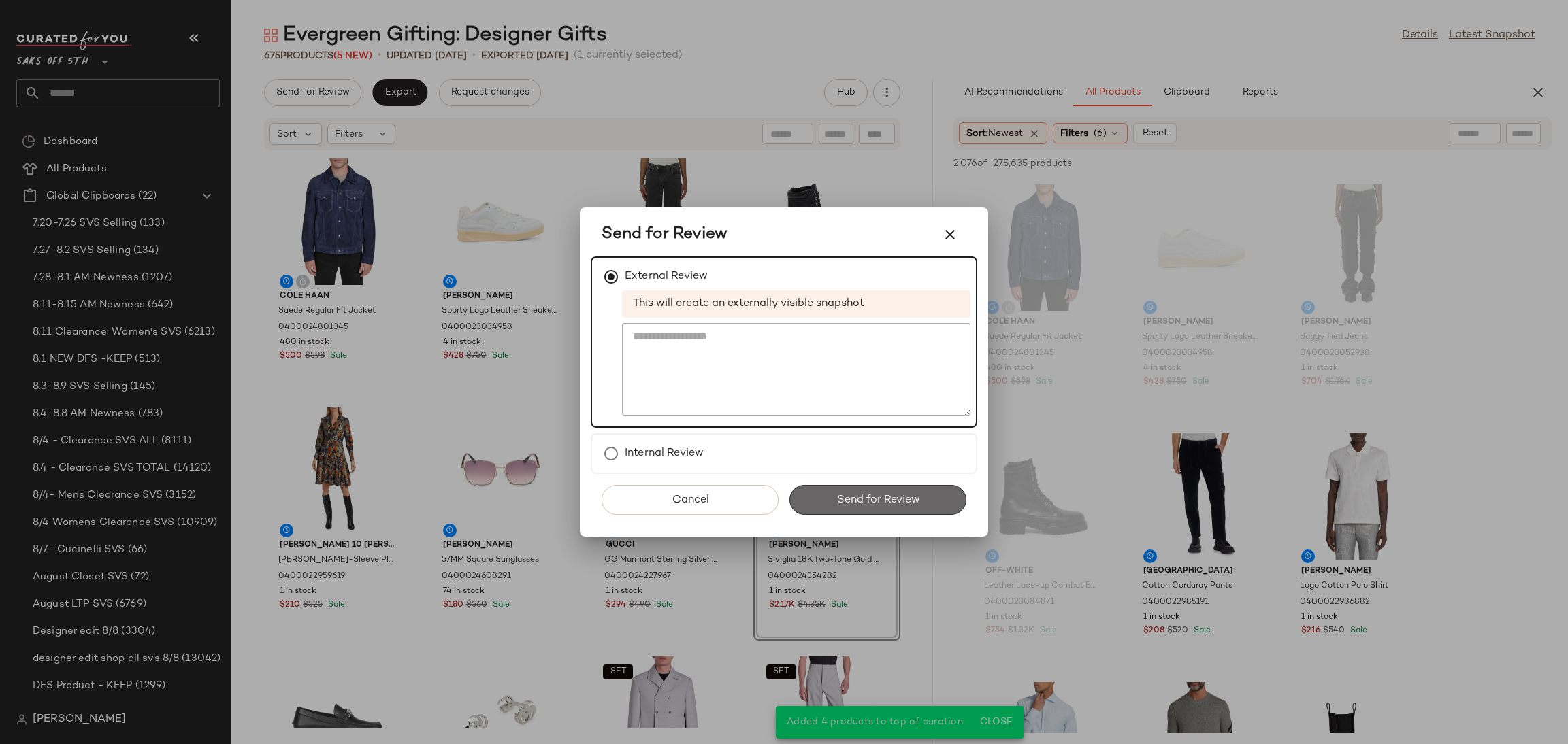
click at [819, 500] on button "Send for Review" at bounding box center [877, 500] width 177 height 30
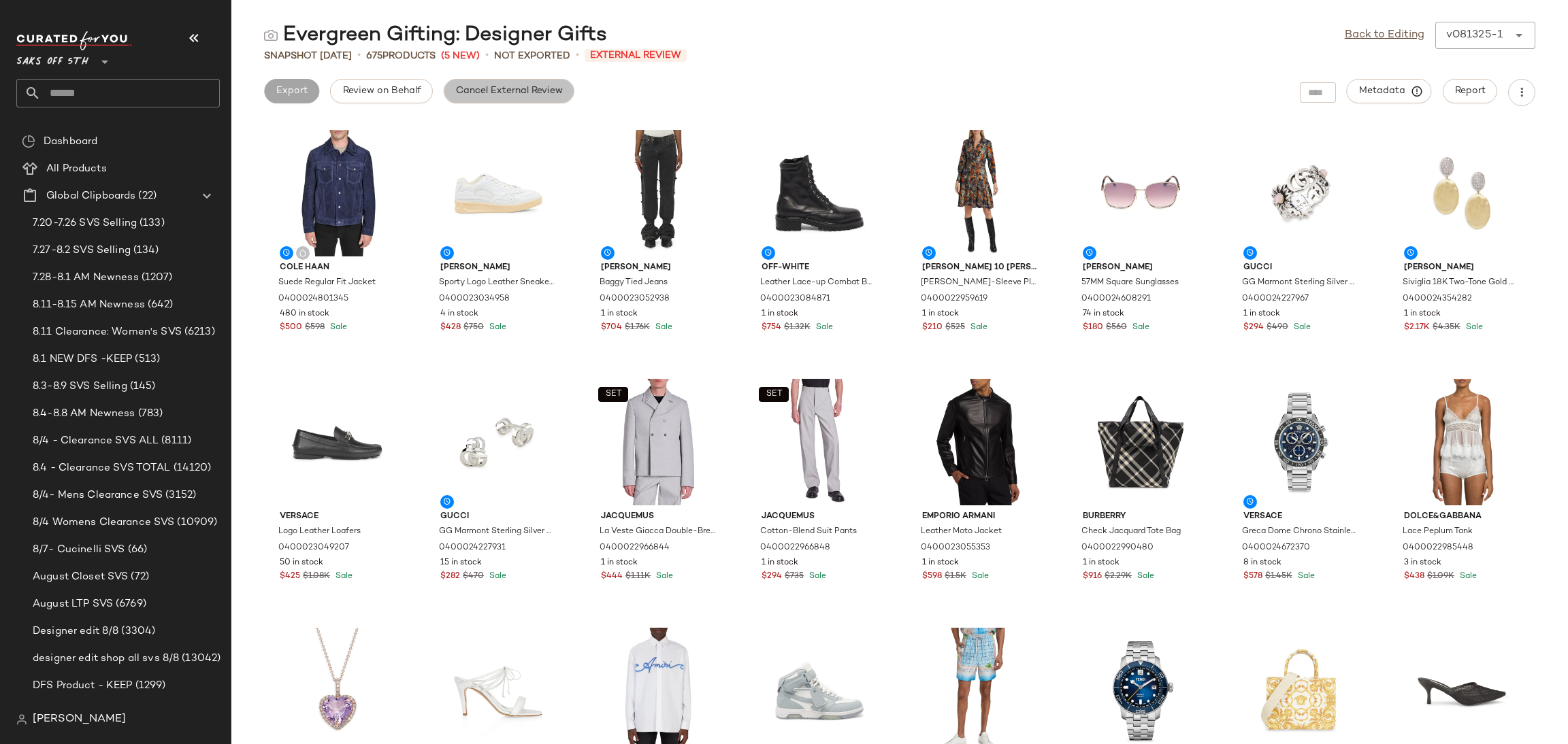
click at [527, 100] on button "Cancel External Review" at bounding box center [508, 91] width 130 height 25
click at [405, 91] on span "Export" at bounding box center [400, 91] width 32 height 11
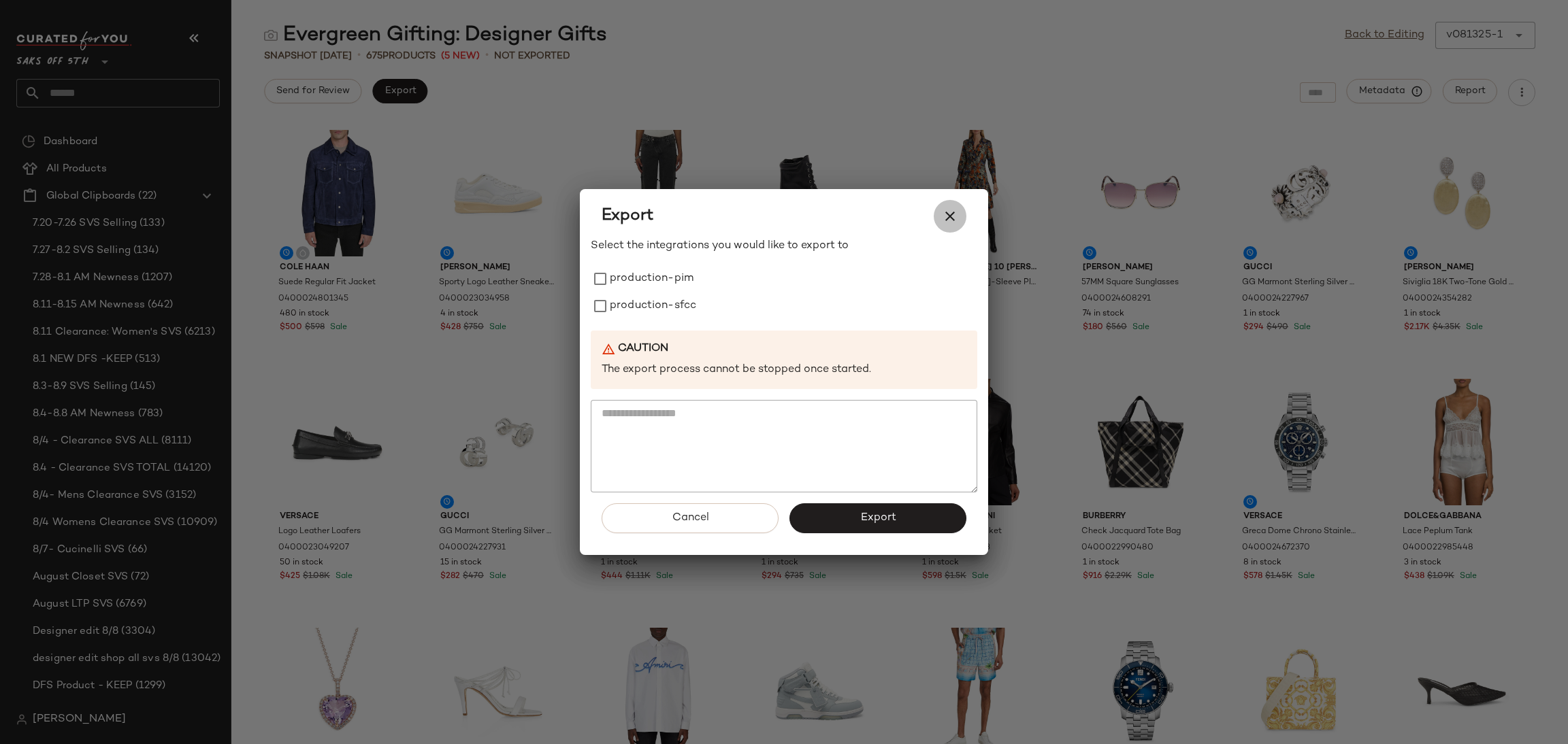
click at [946, 216] on icon "button" at bounding box center [950, 216] width 16 height 16
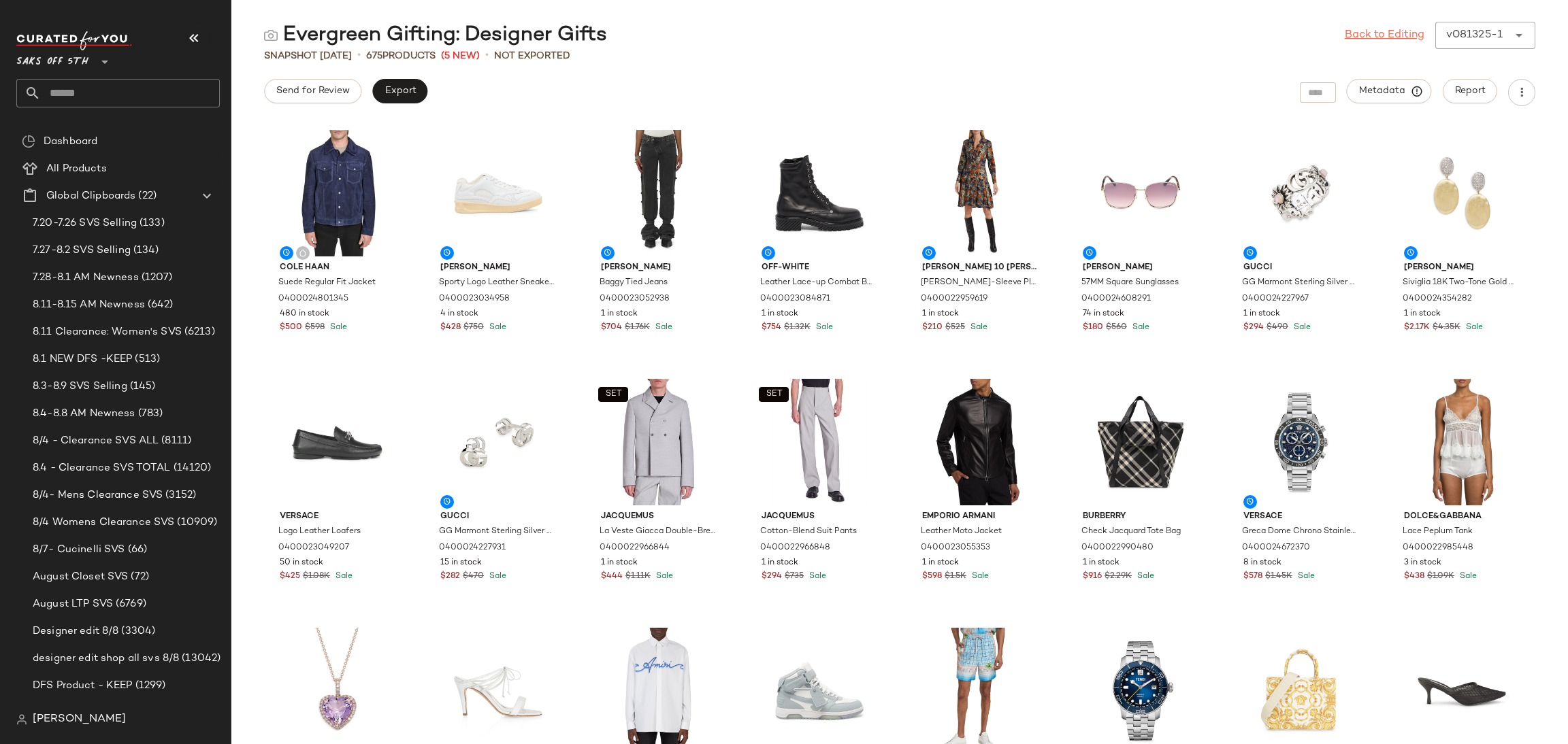
click at [1374, 31] on link "Back to Editing" at bounding box center [1384, 35] width 80 height 16
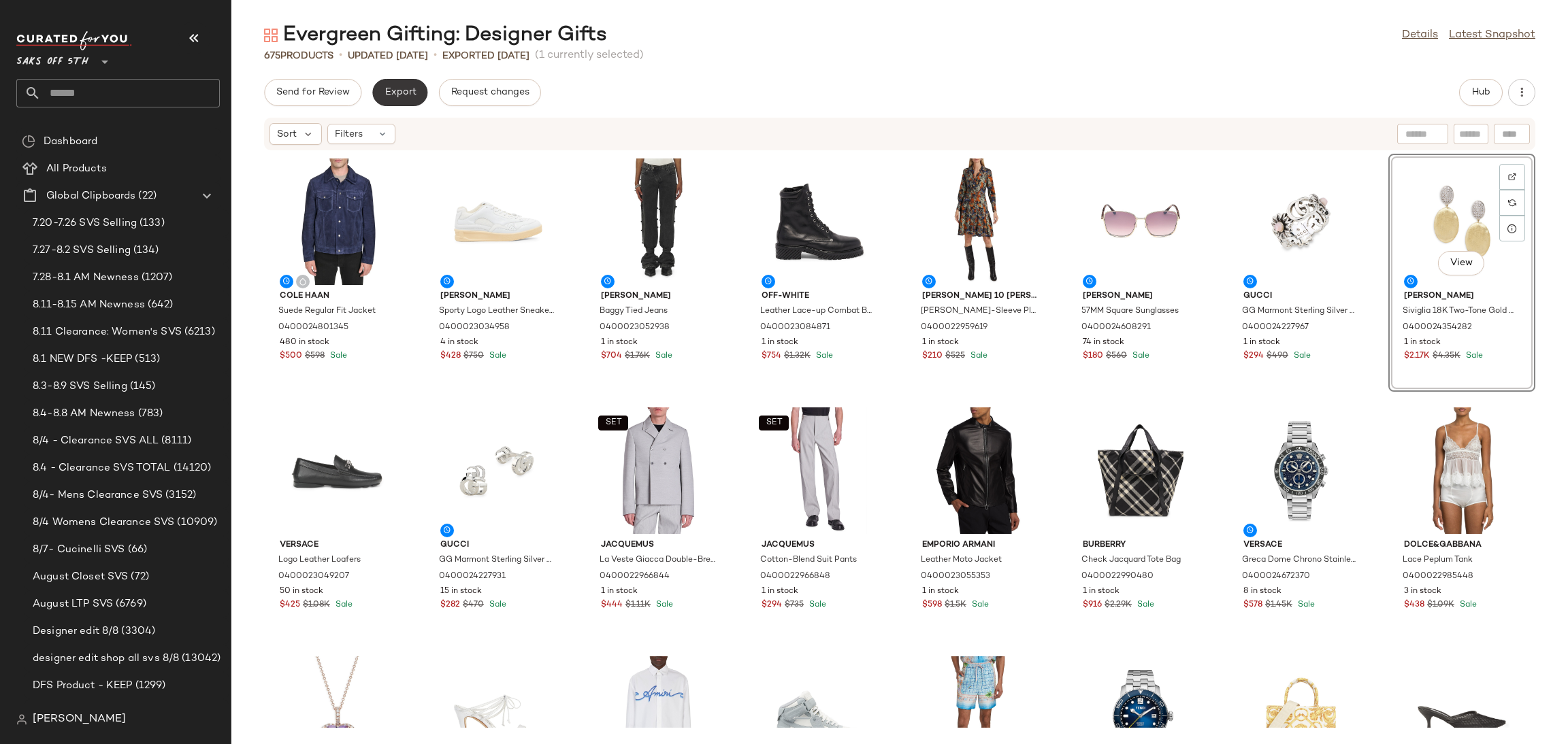
click at [397, 83] on button "Export" at bounding box center [400, 93] width 55 height 27
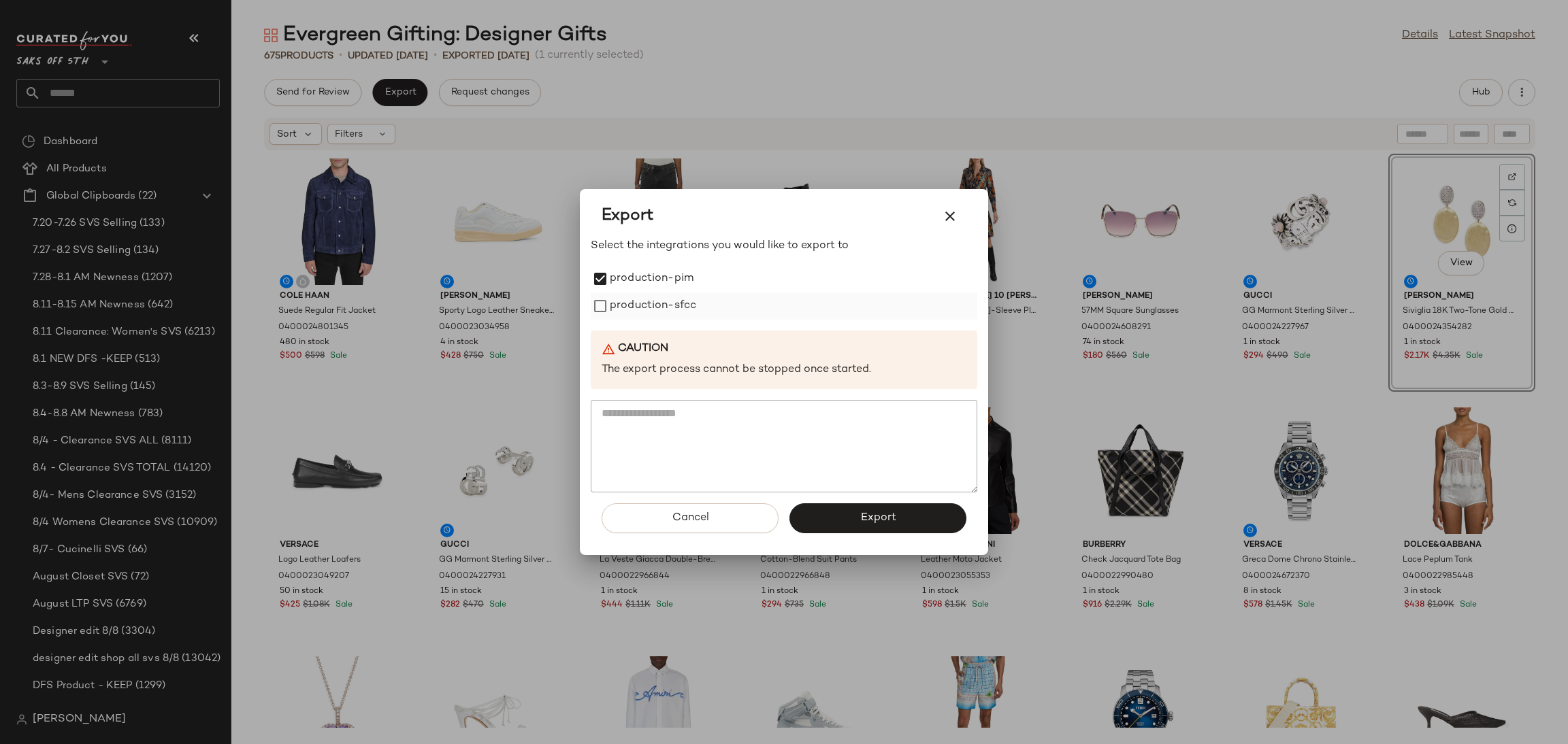
drag, startPoint x: 627, startPoint y: 310, endPoint x: 614, endPoint y: 310, distance: 13.0
click at [614, 310] on label "production-sfcc" at bounding box center [653, 306] width 87 height 27
click at [843, 520] on button "Export" at bounding box center [877, 518] width 177 height 30
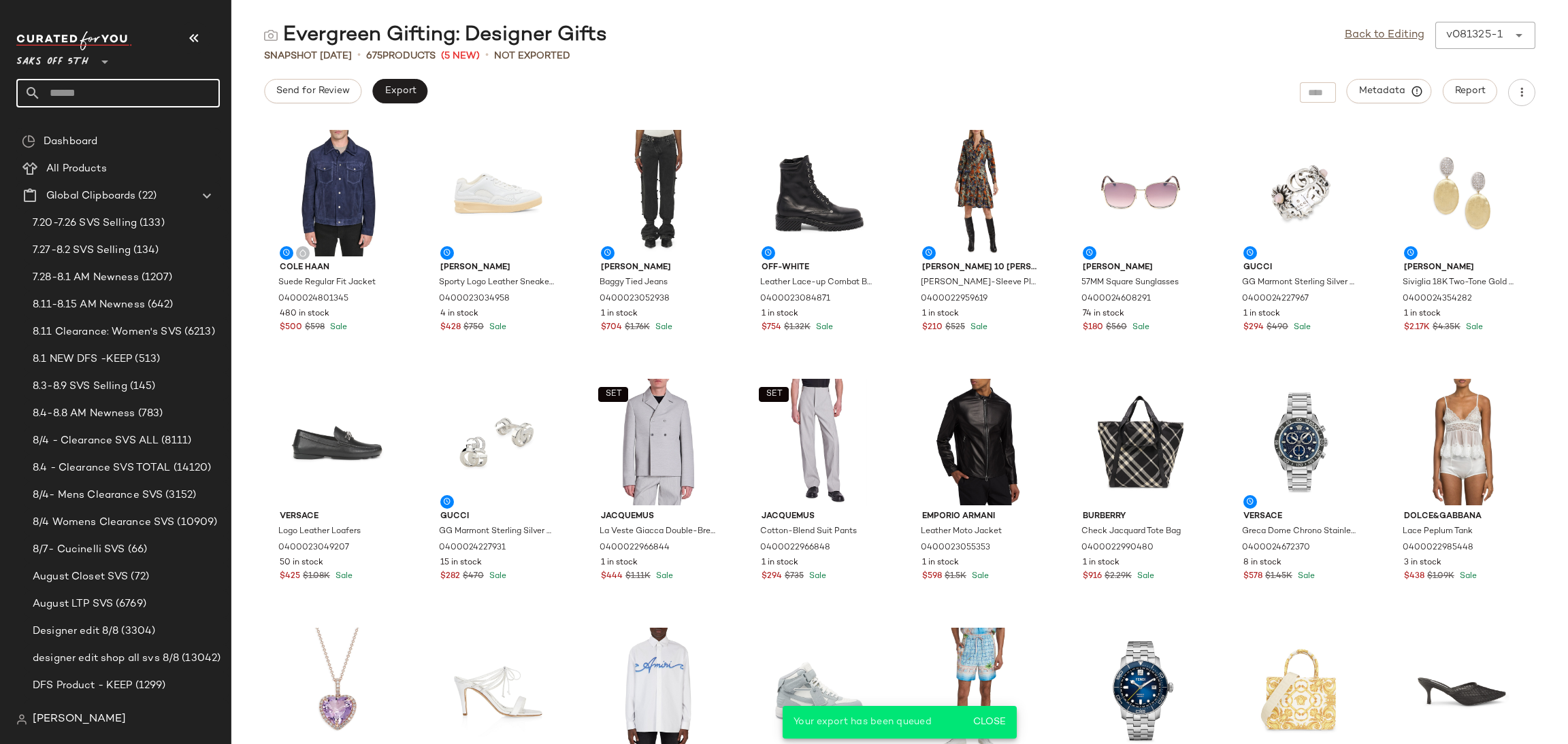
click at [132, 92] on input "text" at bounding box center [130, 93] width 179 height 29
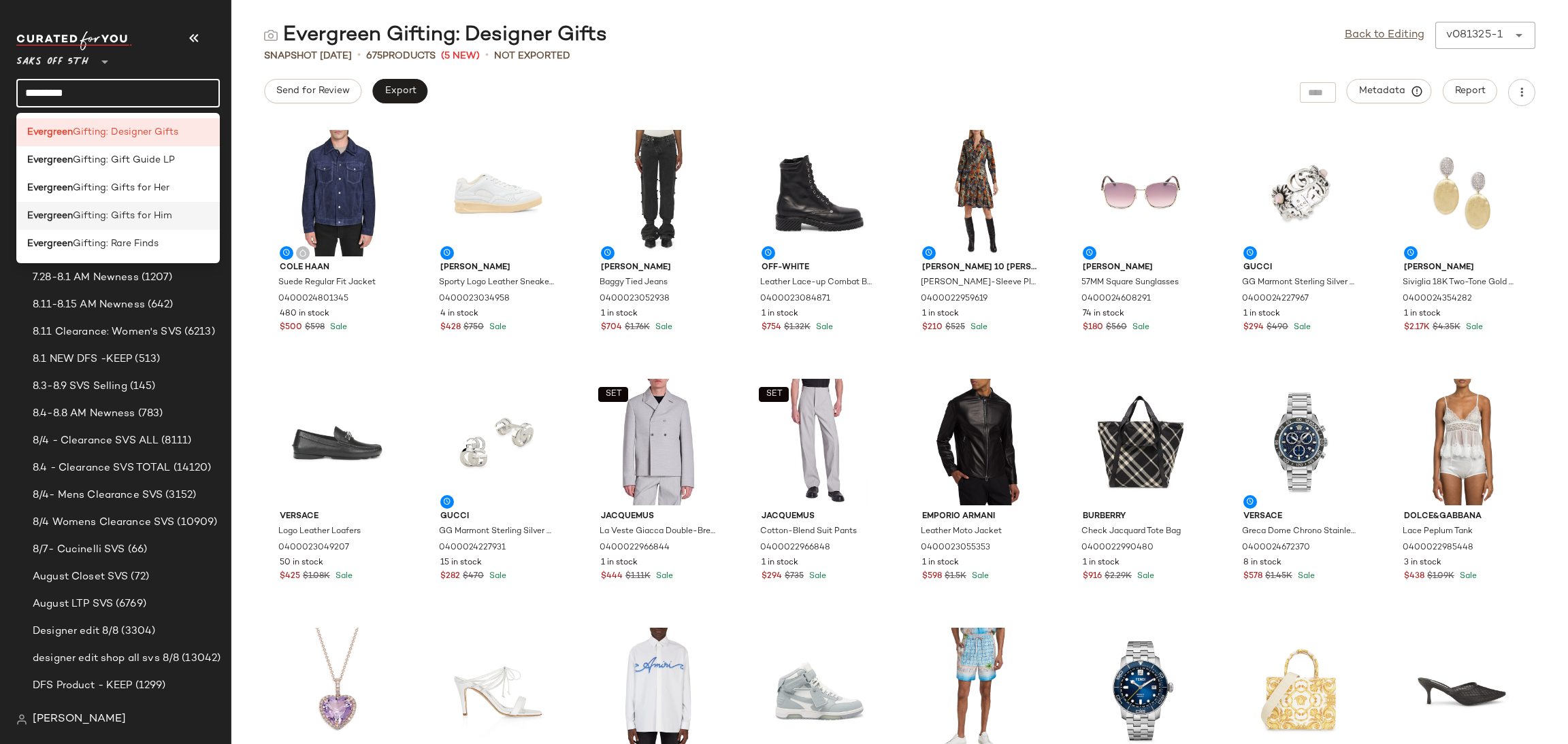
type input "*********"
click at [156, 210] on span "Gifting: Gifts for Him" at bounding box center [123, 215] width 100 height 14
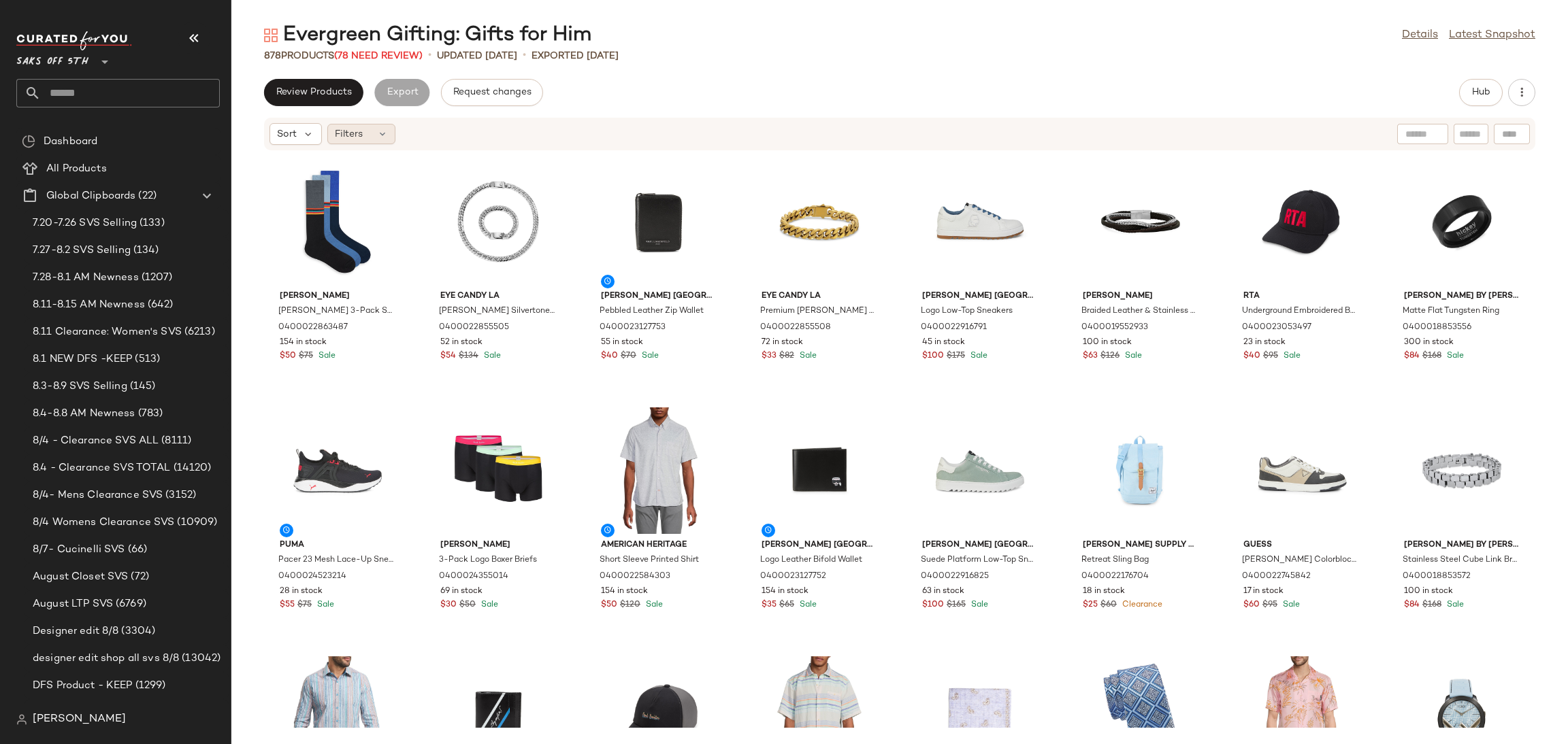
click at [371, 140] on div "Filters" at bounding box center [362, 134] width 68 height 20
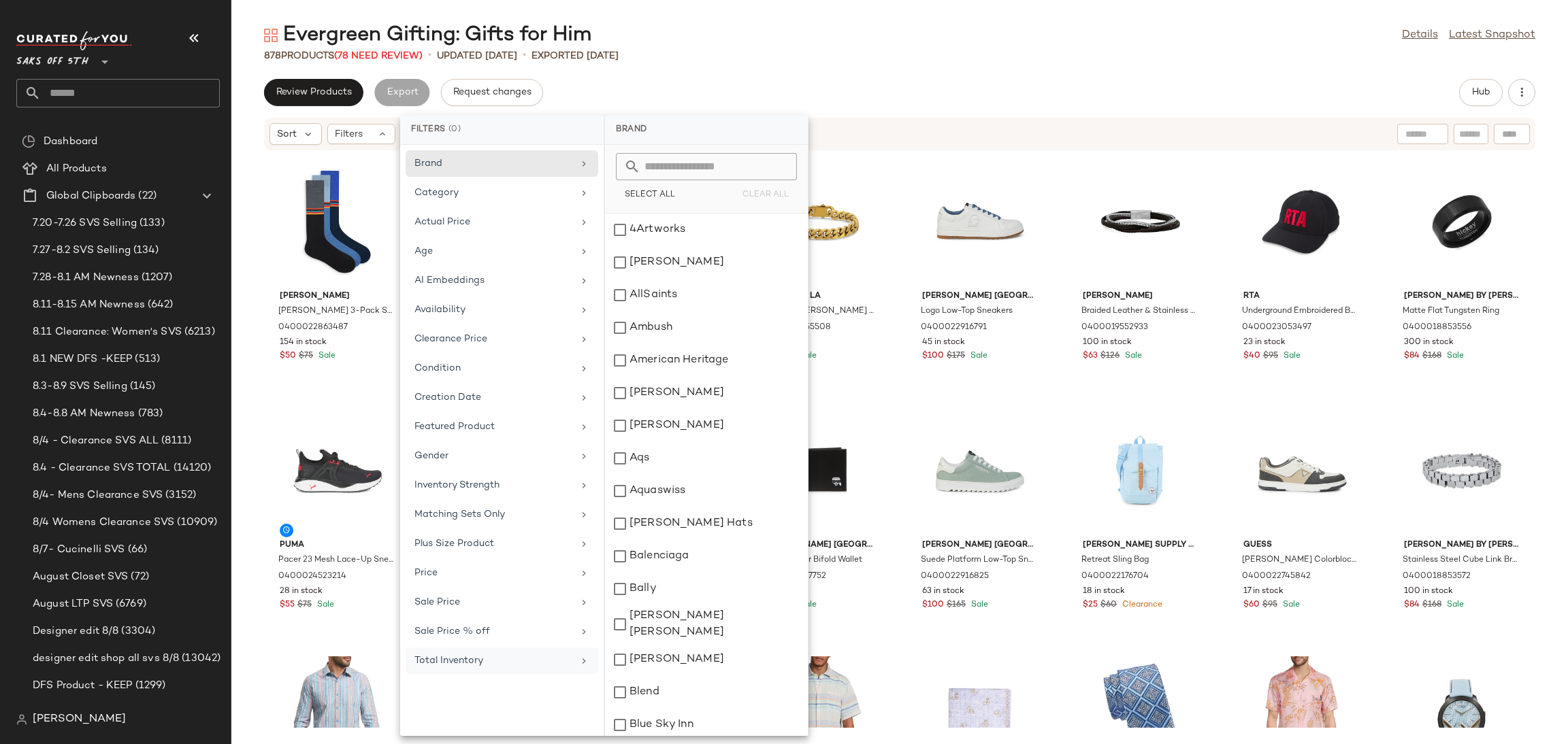
click at [454, 661] on div "Total Inventory" at bounding box center [493, 660] width 158 height 14
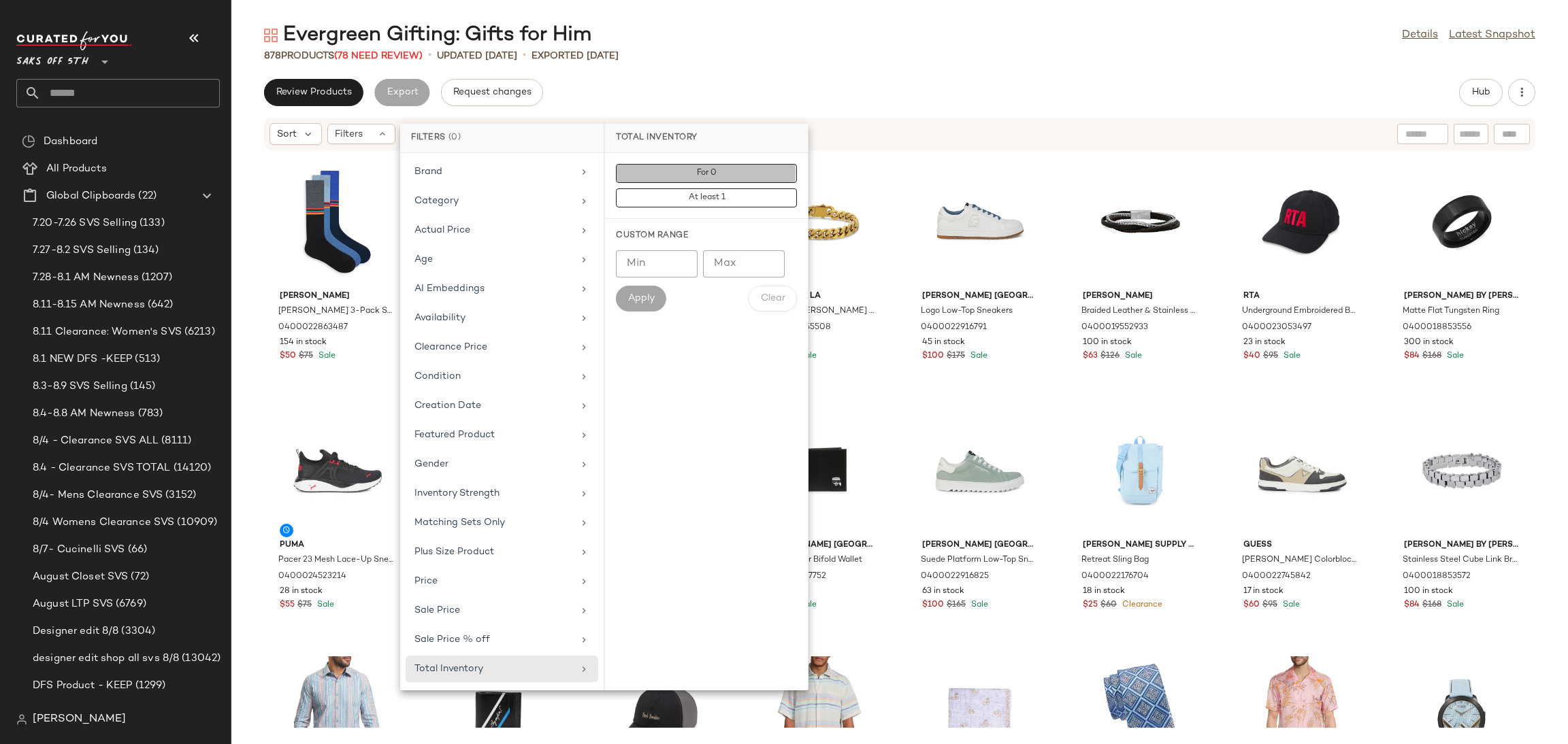
click at [683, 188] on button "For 0" at bounding box center [706, 198] width 181 height 19
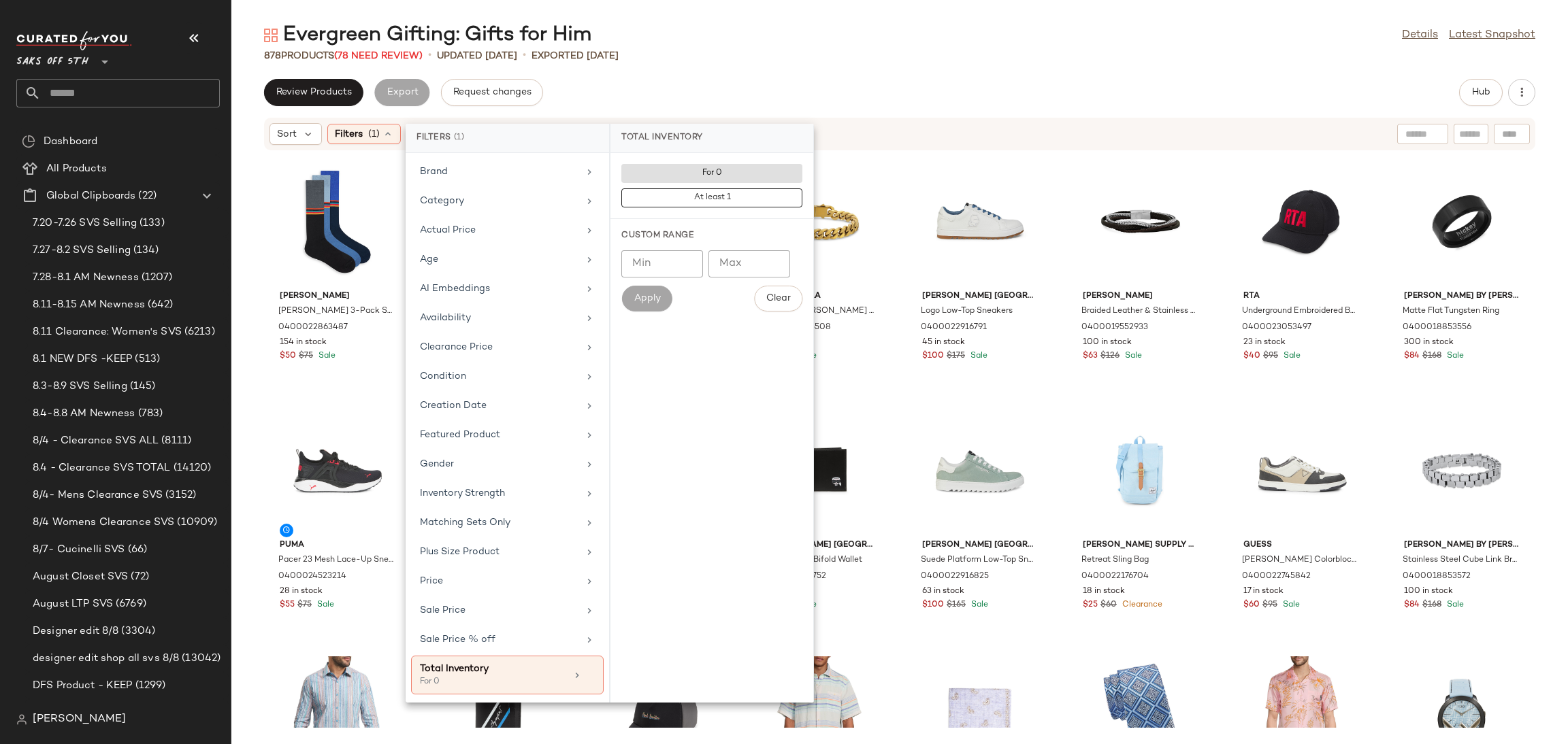
click at [765, 57] on div "878 Products (78 Need Review) • updated Aug 11th • Exported Aug 11th" at bounding box center [899, 56] width 1337 height 14
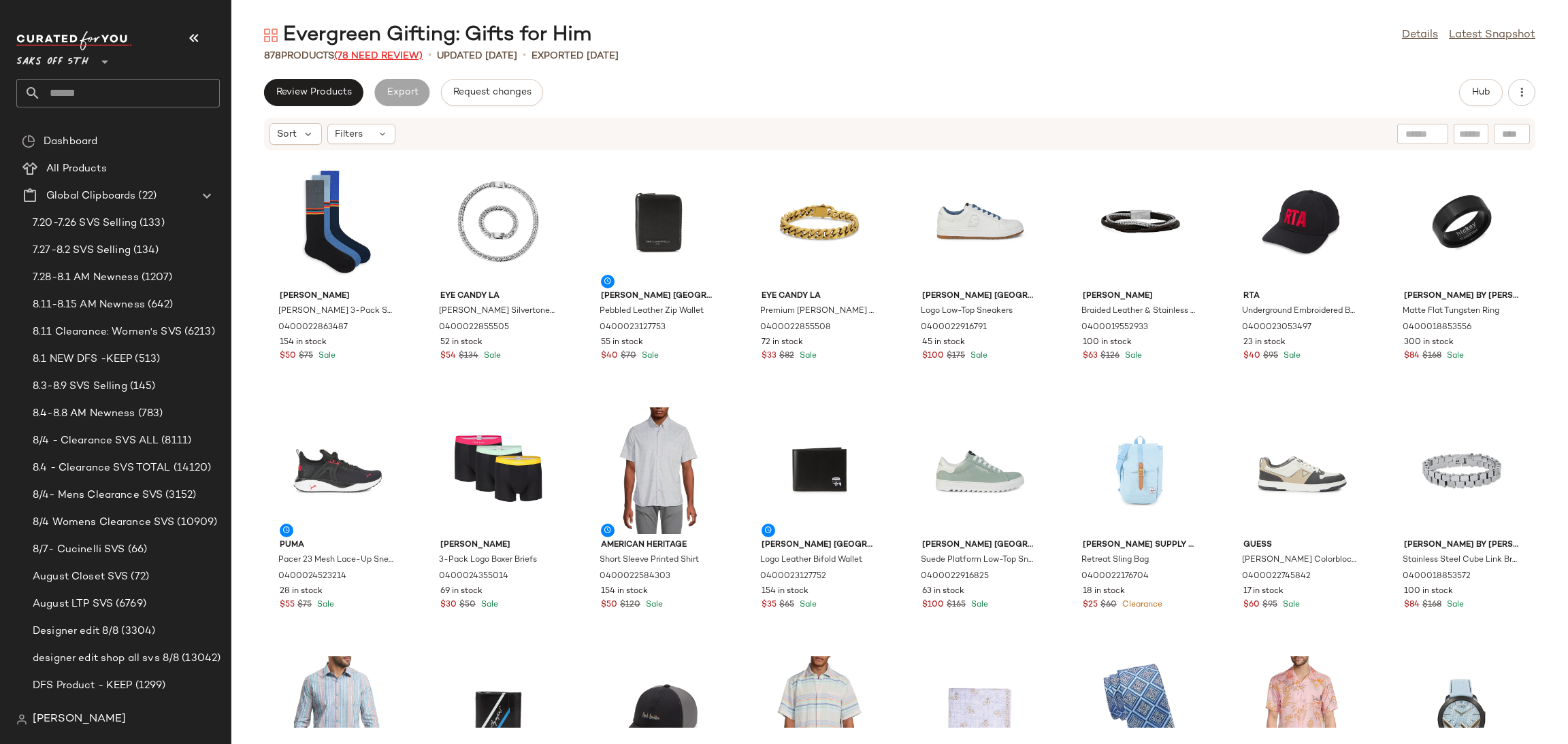
click at [391, 51] on span "(78 Need Review)" at bounding box center [379, 56] width 89 height 10
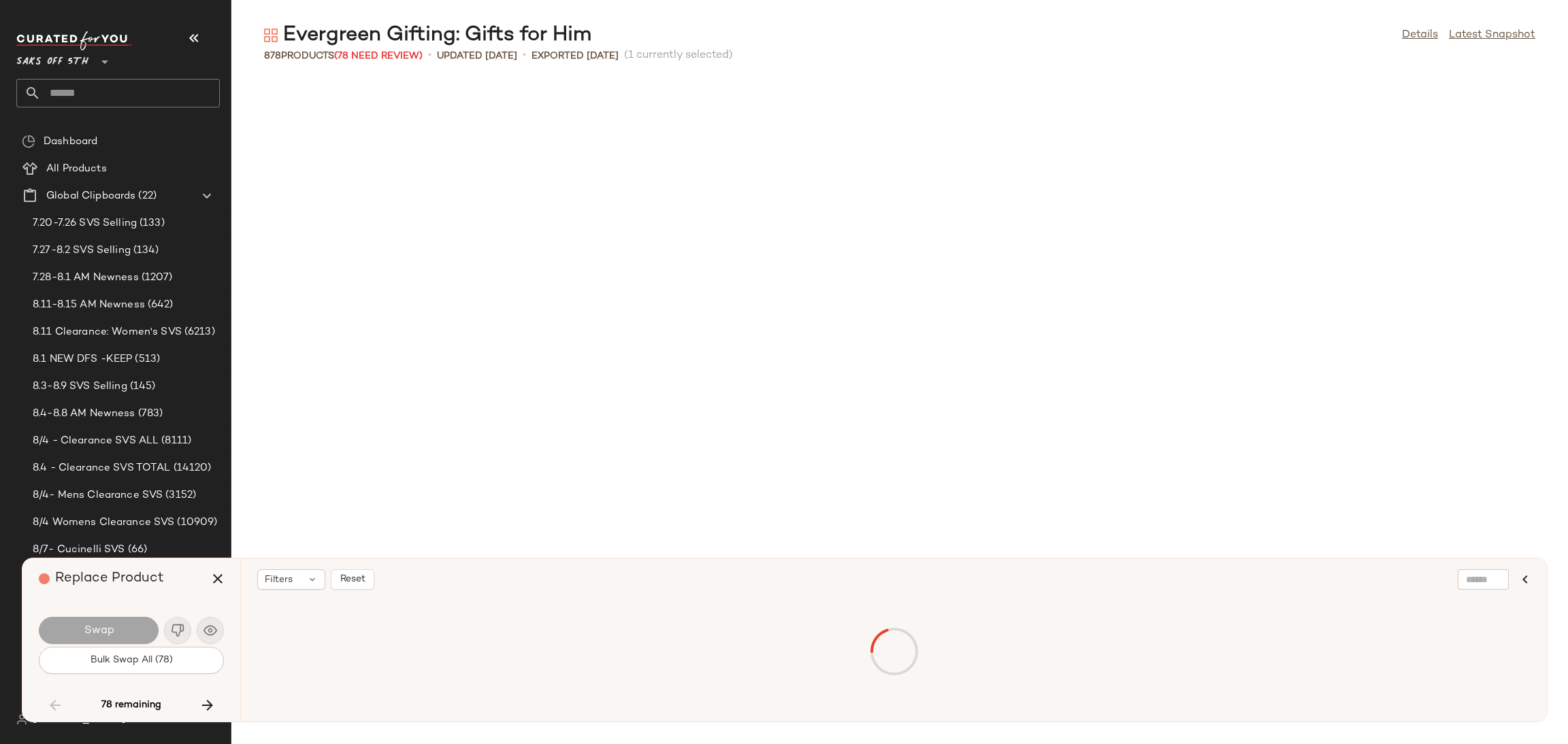
scroll to position [7467, 0]
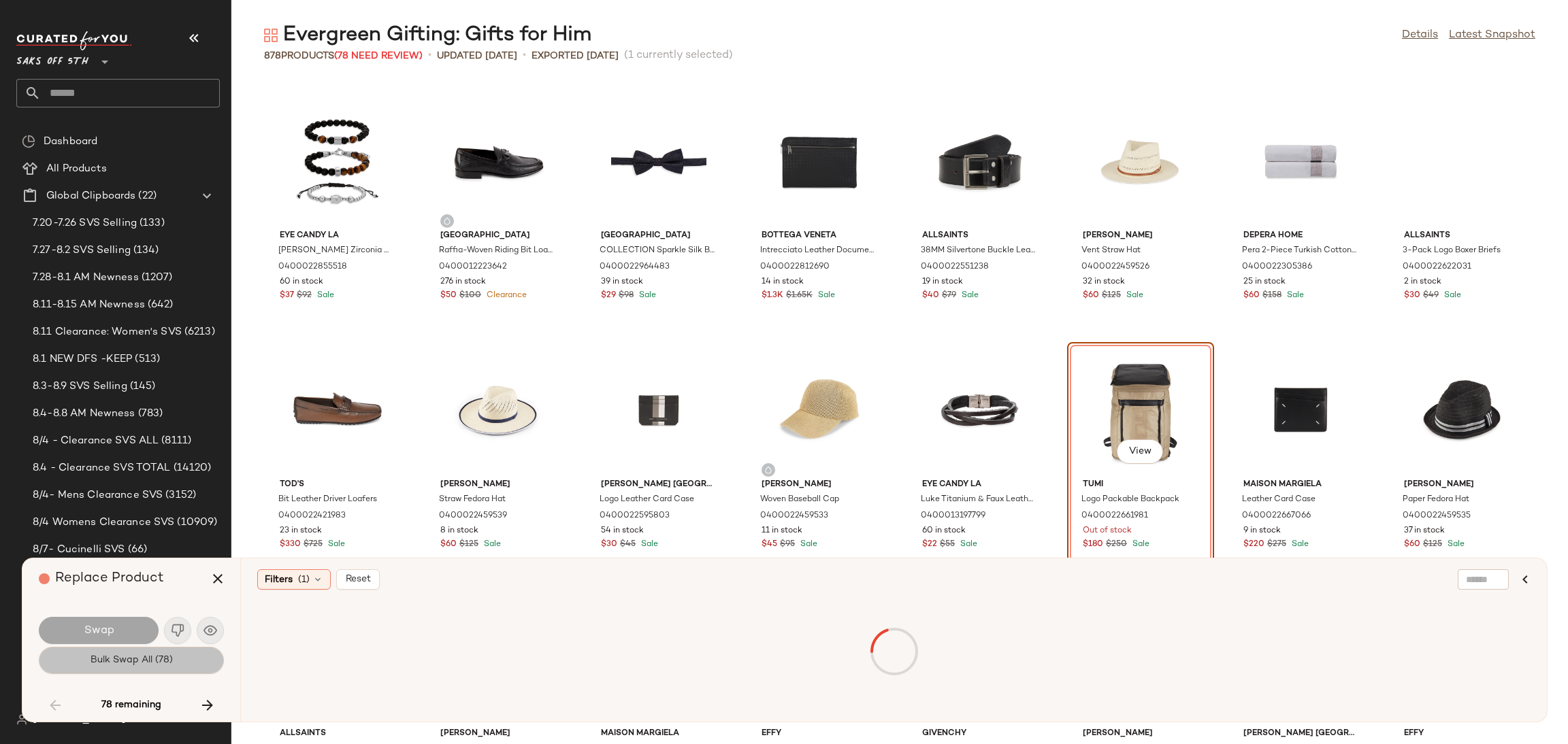
click at [140, 664] on span "Bulk Swap All (78)" at bounding box center [132, 660] width 83 height 11
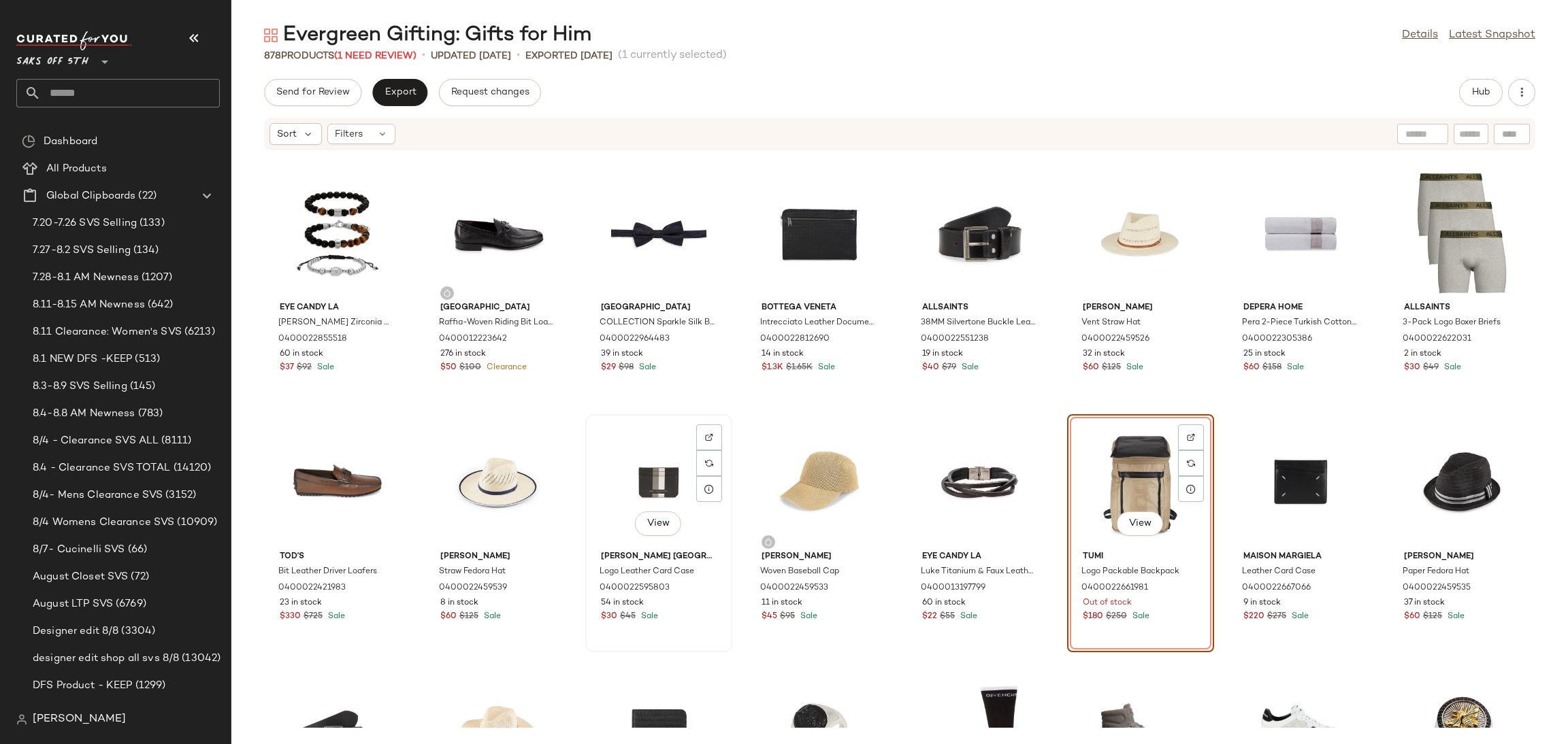
scroll to position [7188, 0]
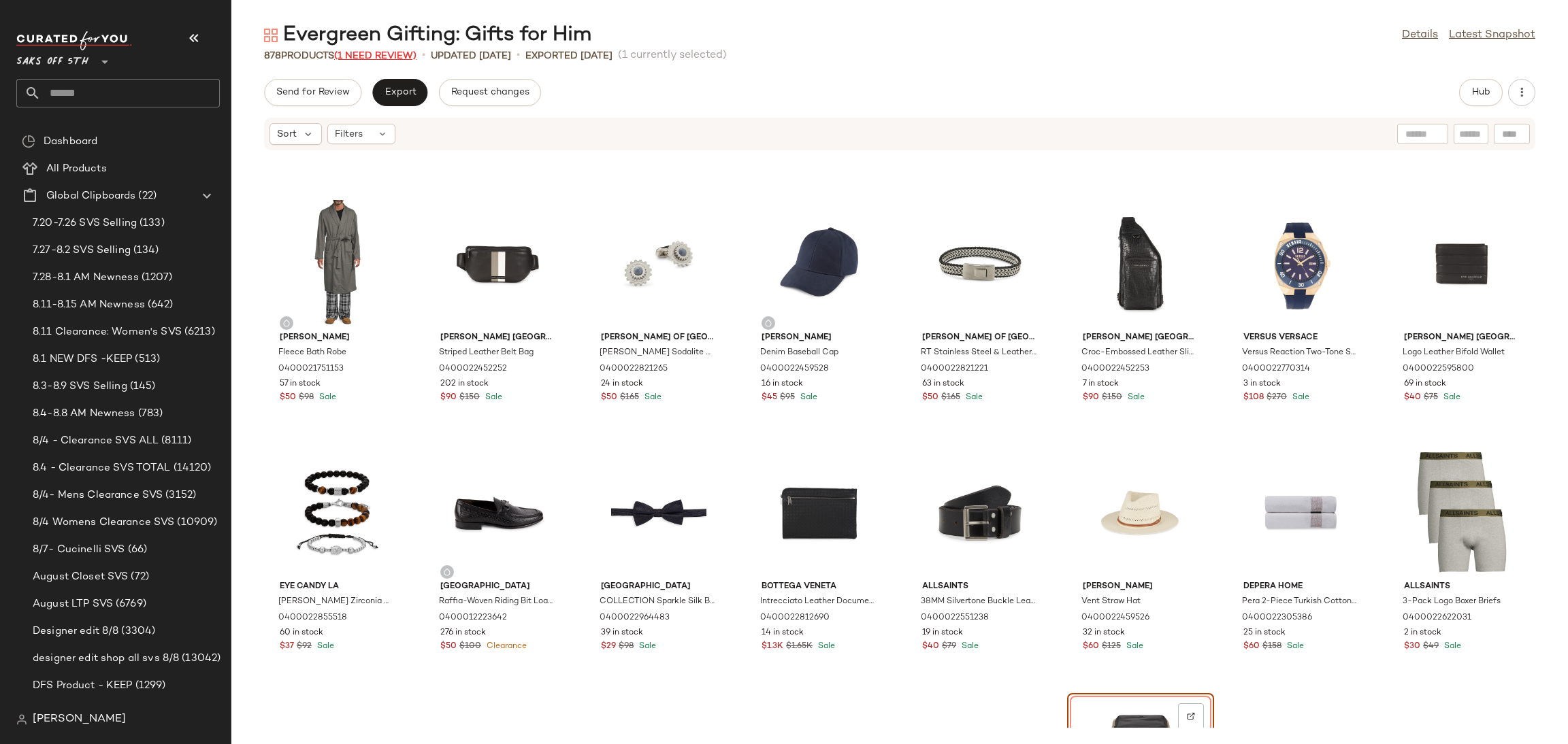
click at [392, 54] on span "(1 Need Review)" at bounding box center [375, 56] width 83 height 10
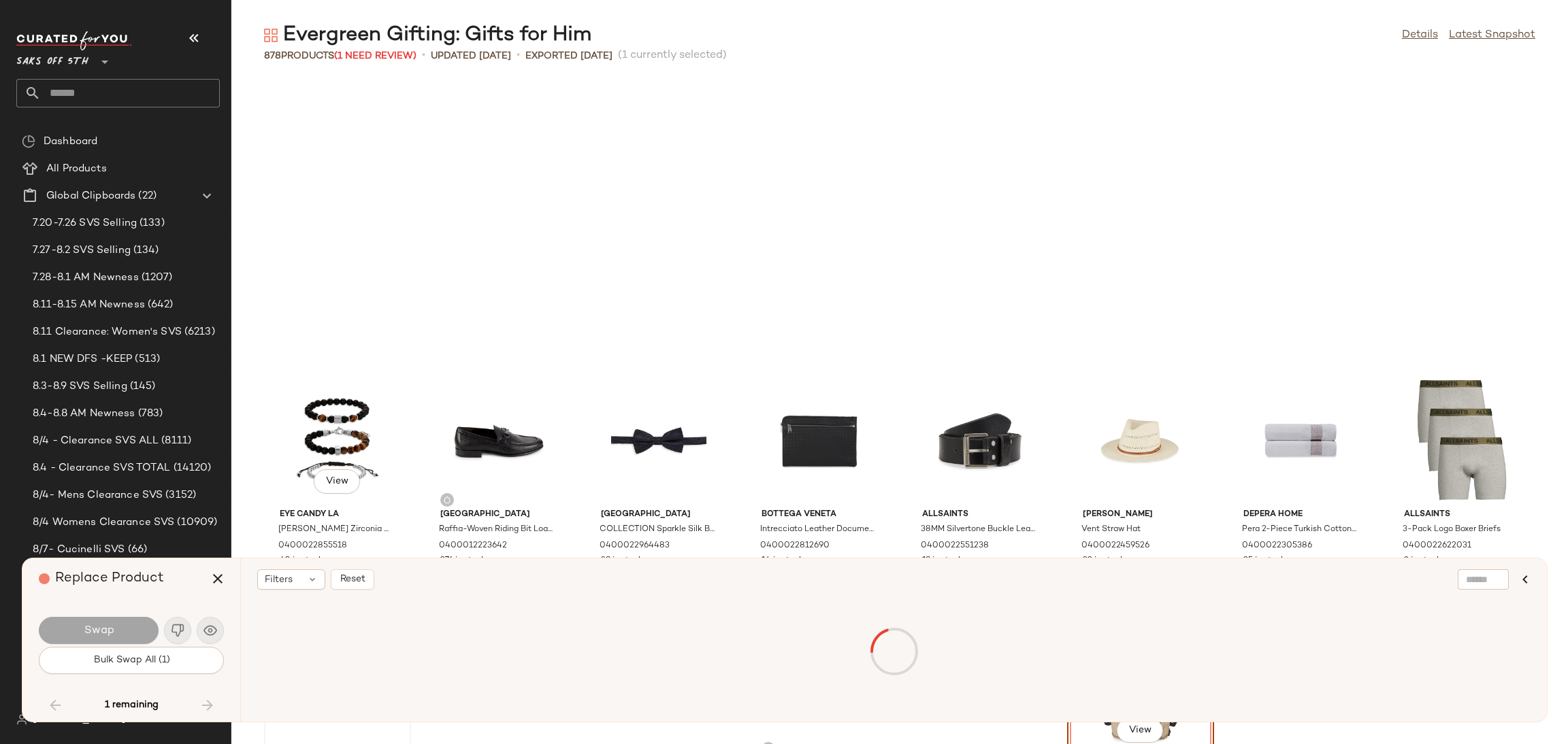
scroll to position [7467, 0]
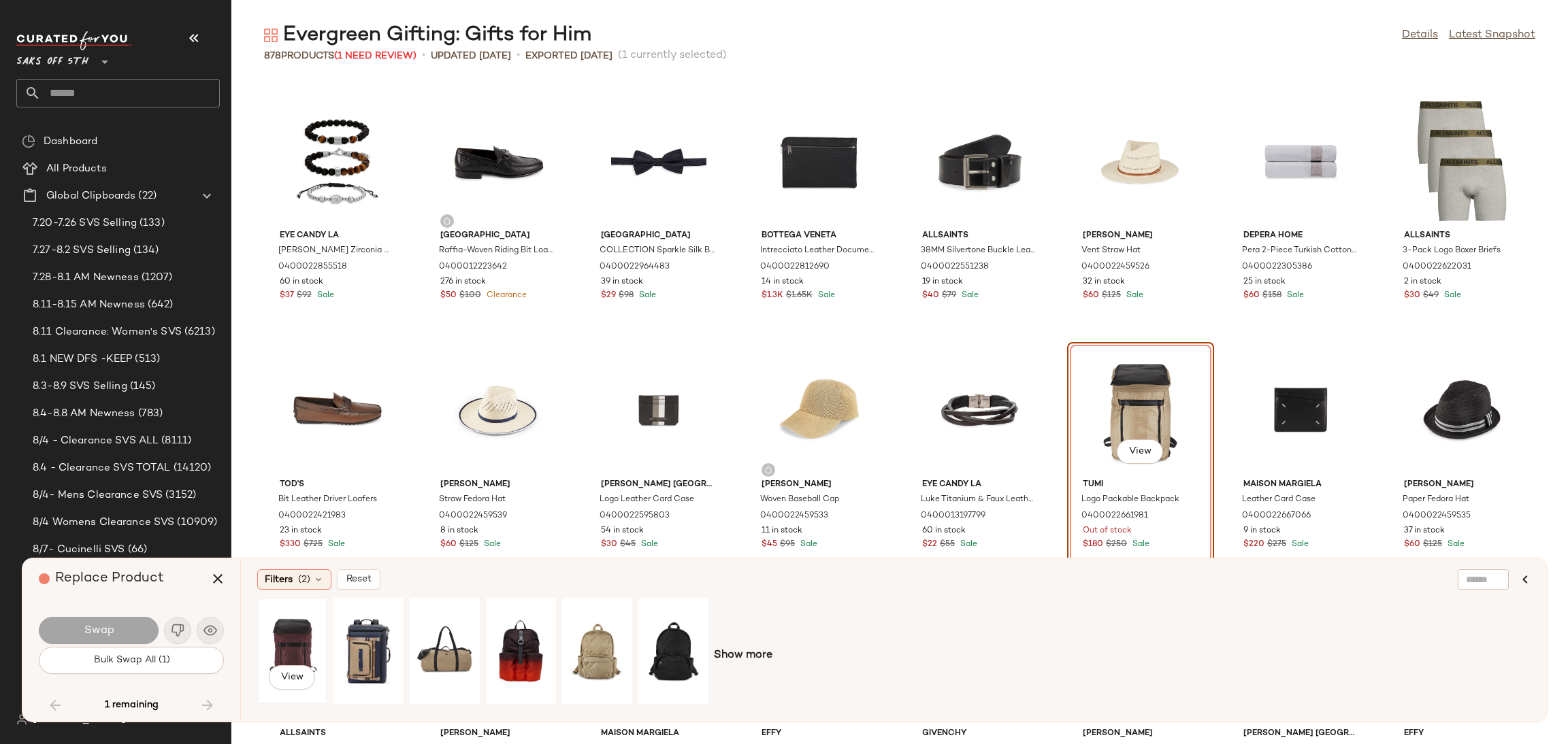
click at [293, 621] on div "View" at bounding box center [292, 651] width 61 height 97
click at [108, 621] on button "Swap" at bounding box center [99, 631] width 120 height 27
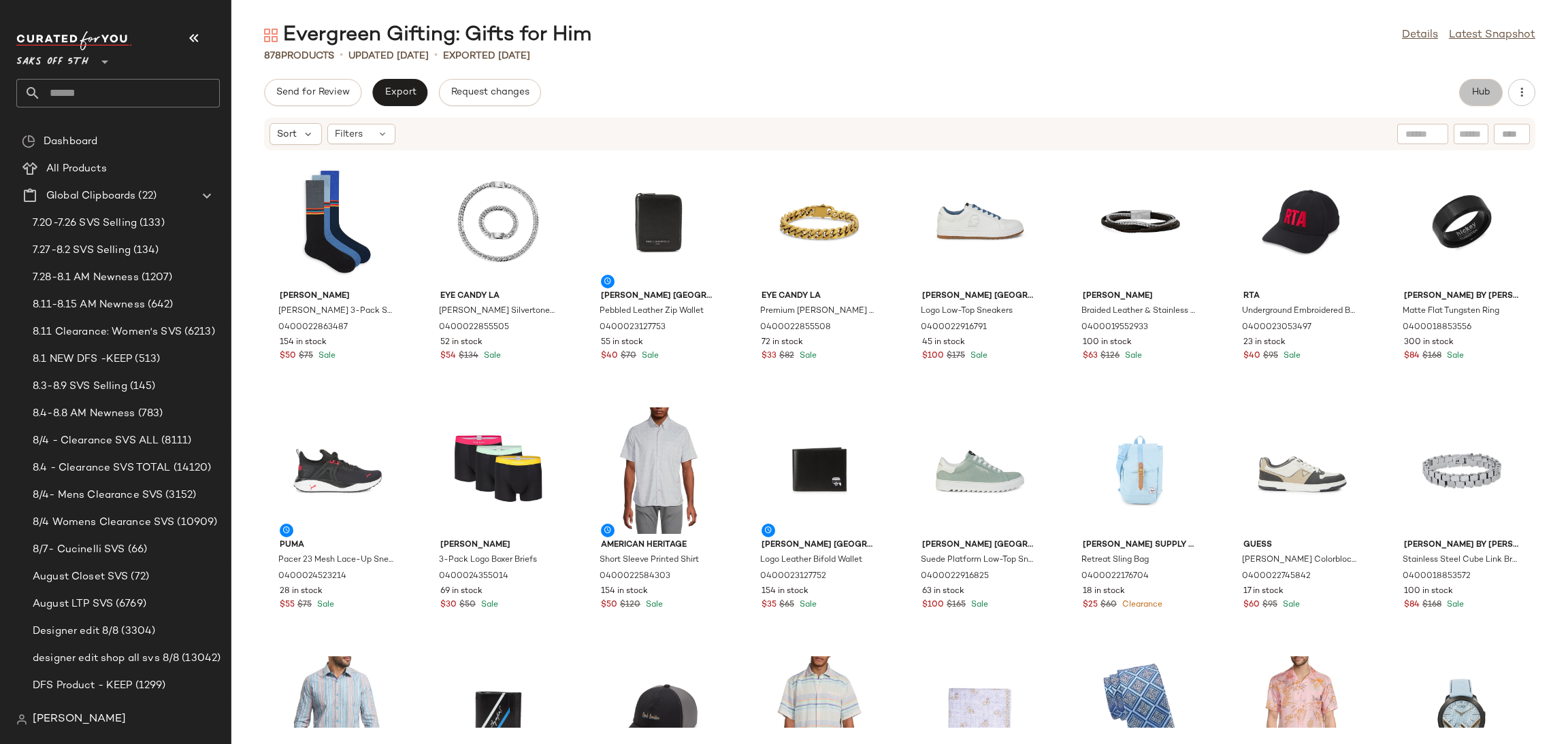
click at [1466, 100] on button "Hub" at bounding box center [1481, 93] width 44 height 27
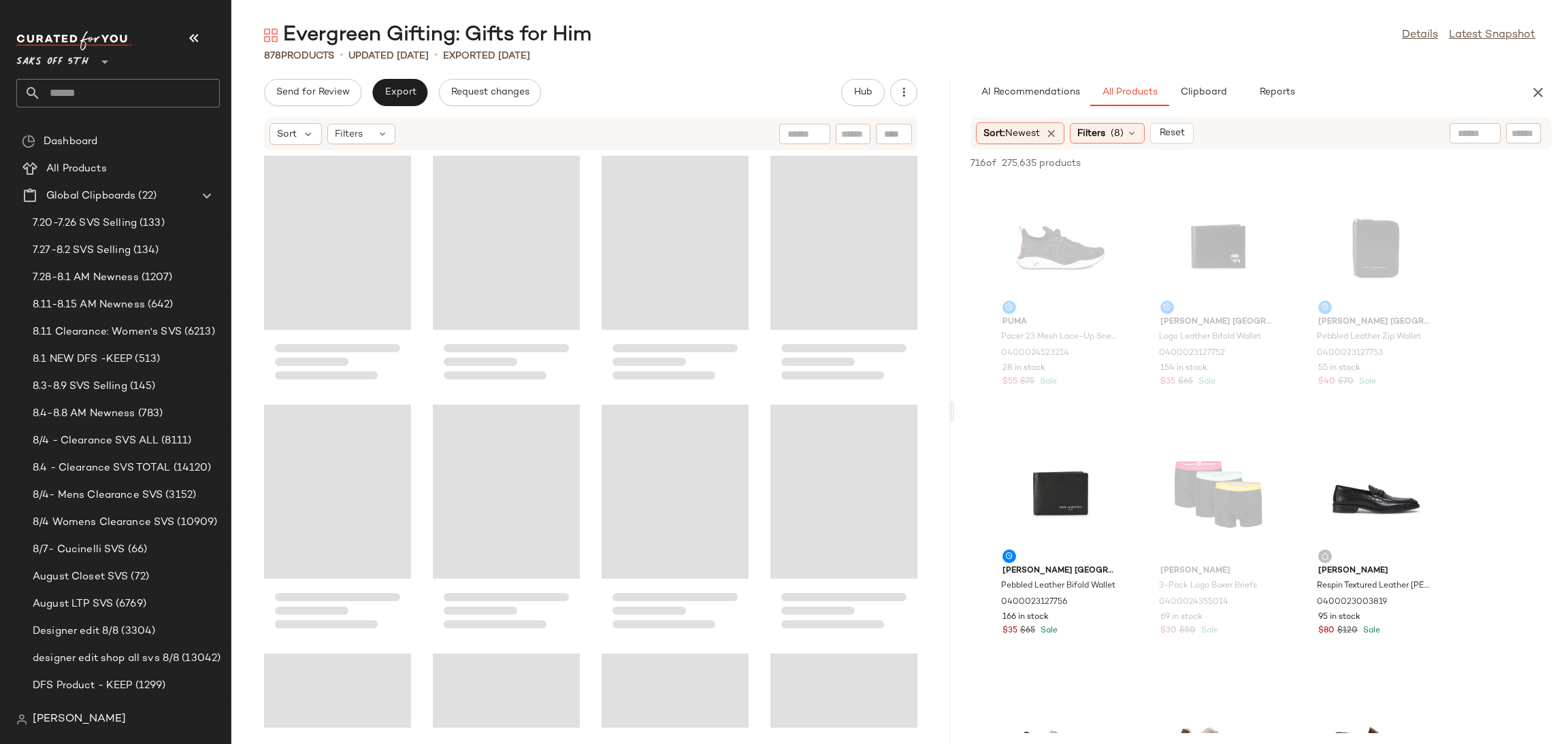
drag, startPoint x: 900, startPoint y: 406, endPoint x: 956, endPoint y: 408, distance: 56.0
click at [956, 408] on div "Evergreen Gifting: Gifts for Him Details Latest Snapshot 878 Products • updated…" at bounding box center [899, 383] width 1337 height 722
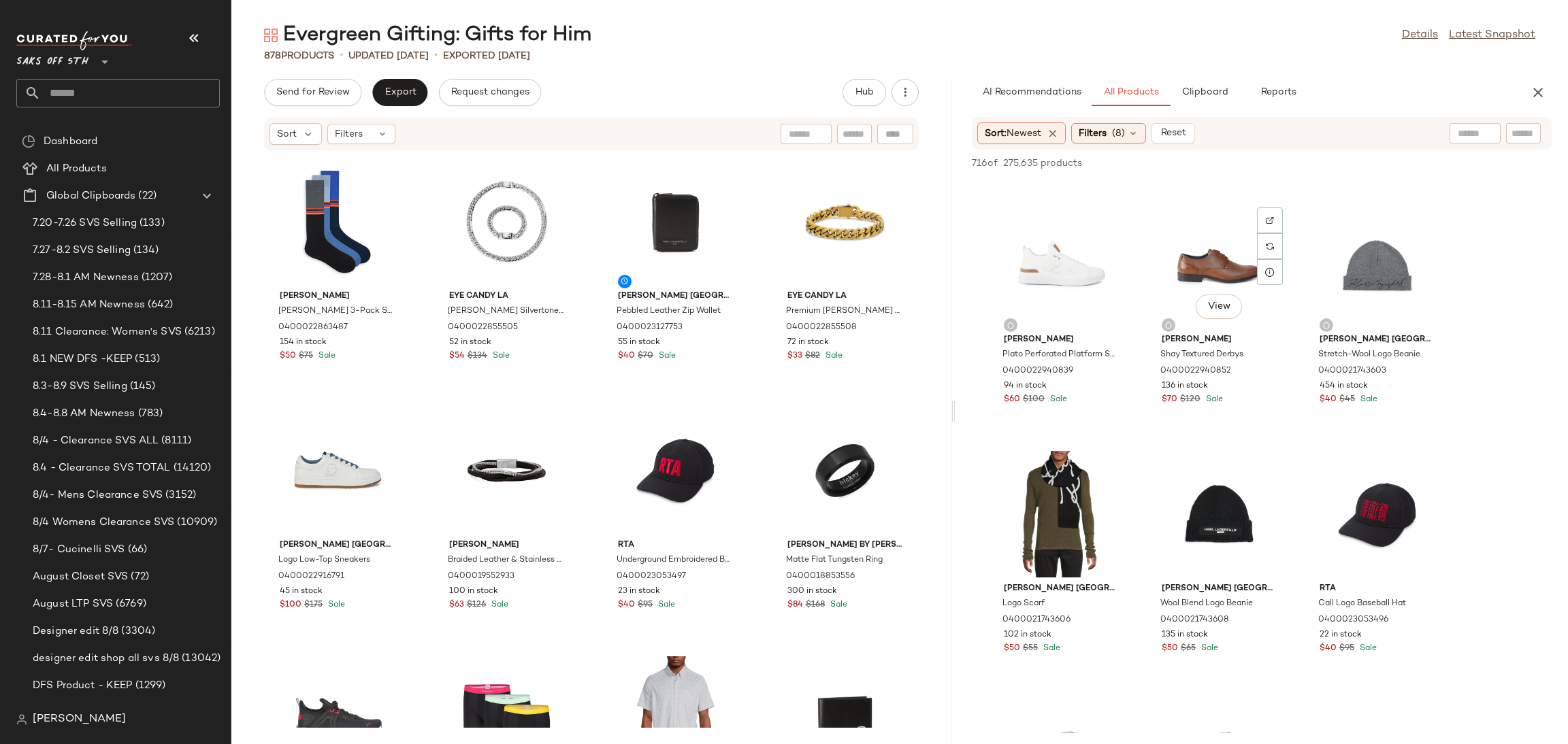
scroll to position [1478, 0]
click at [1047, 245] on div "View" at bounding box center [1061, 263] width 137 height 127
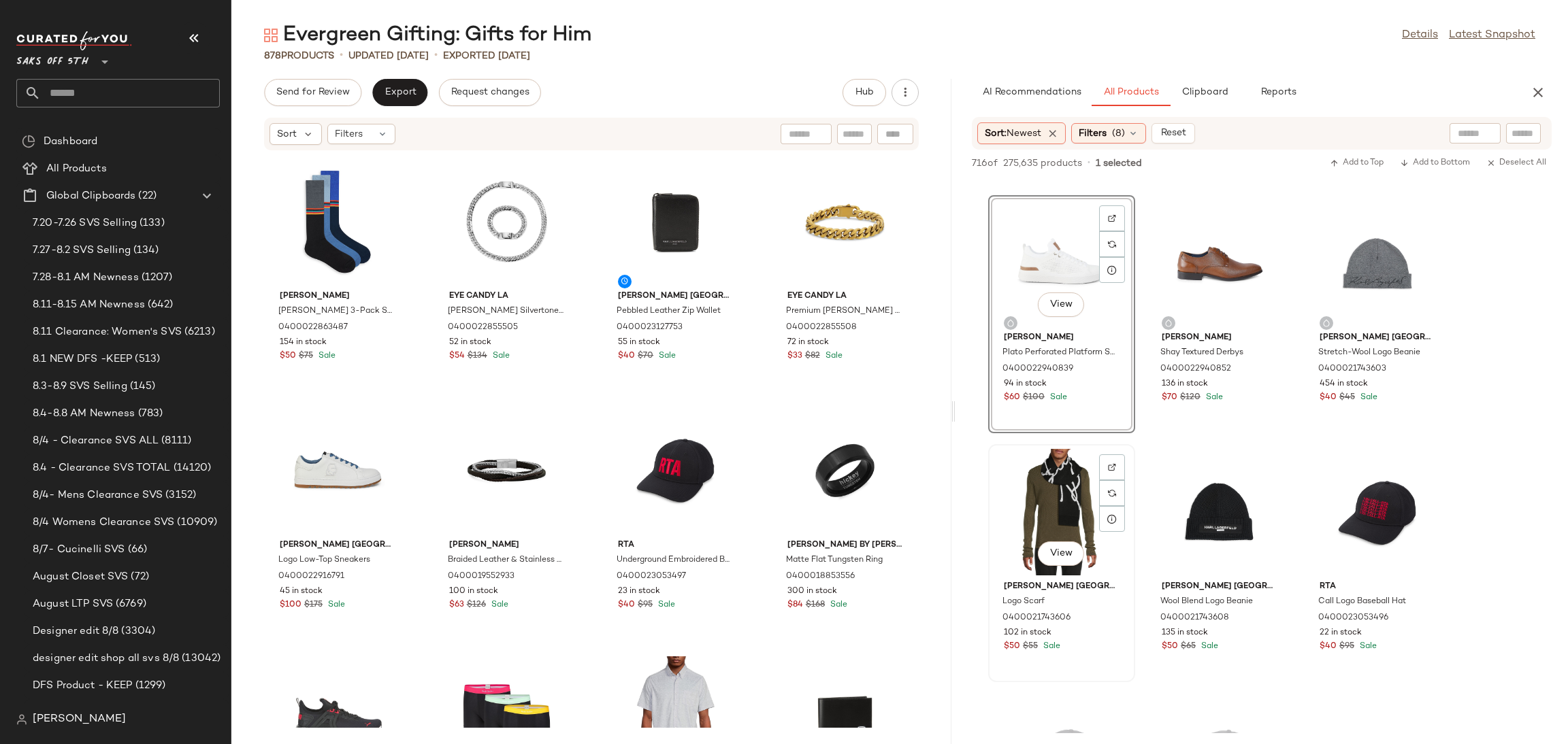
click at [1059, 466] on div "View" at bounding box center [1061, 512] width 137 height 127
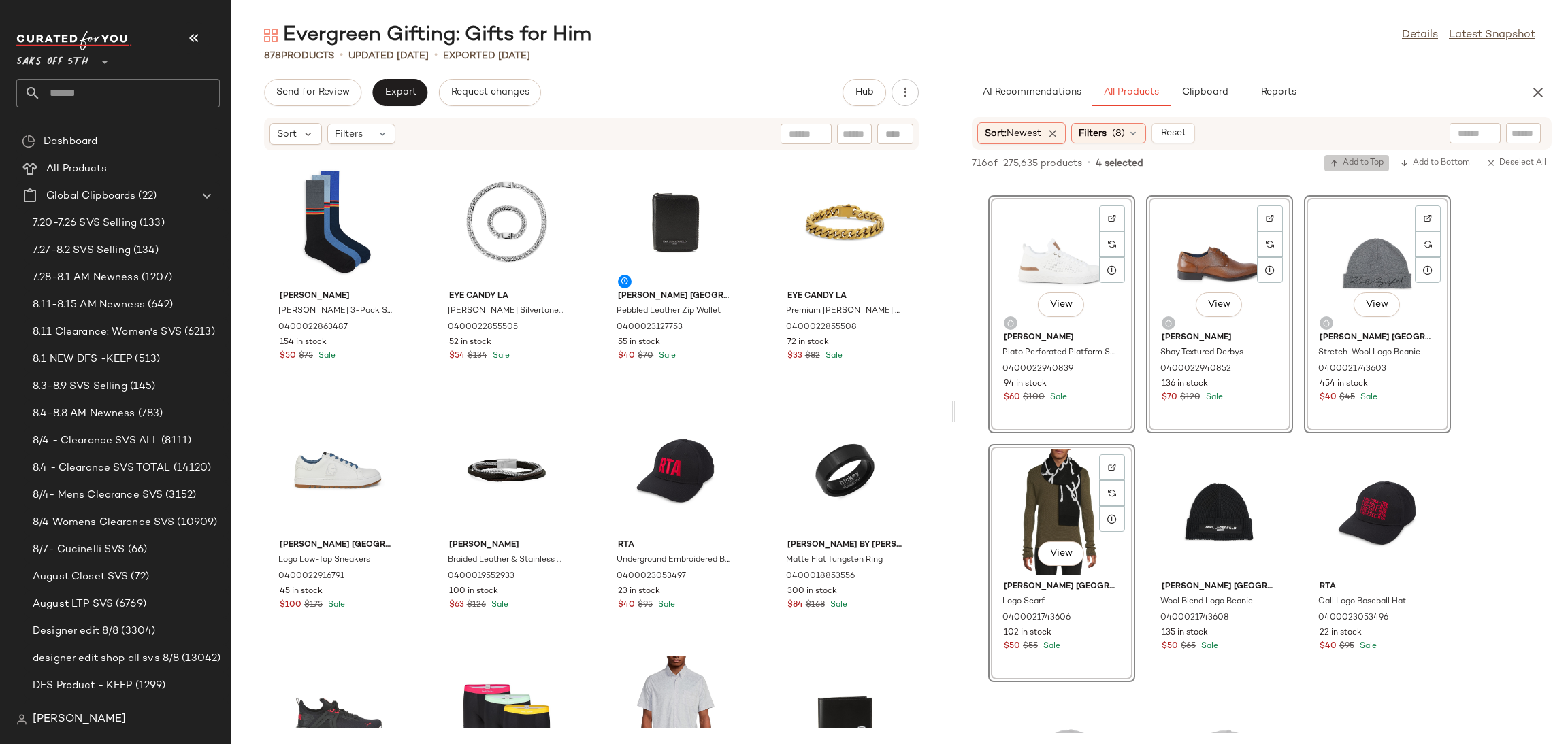
click at [1351, 164] on span "Add to Top" at bounding box center [1356, 163] width 54 height 10
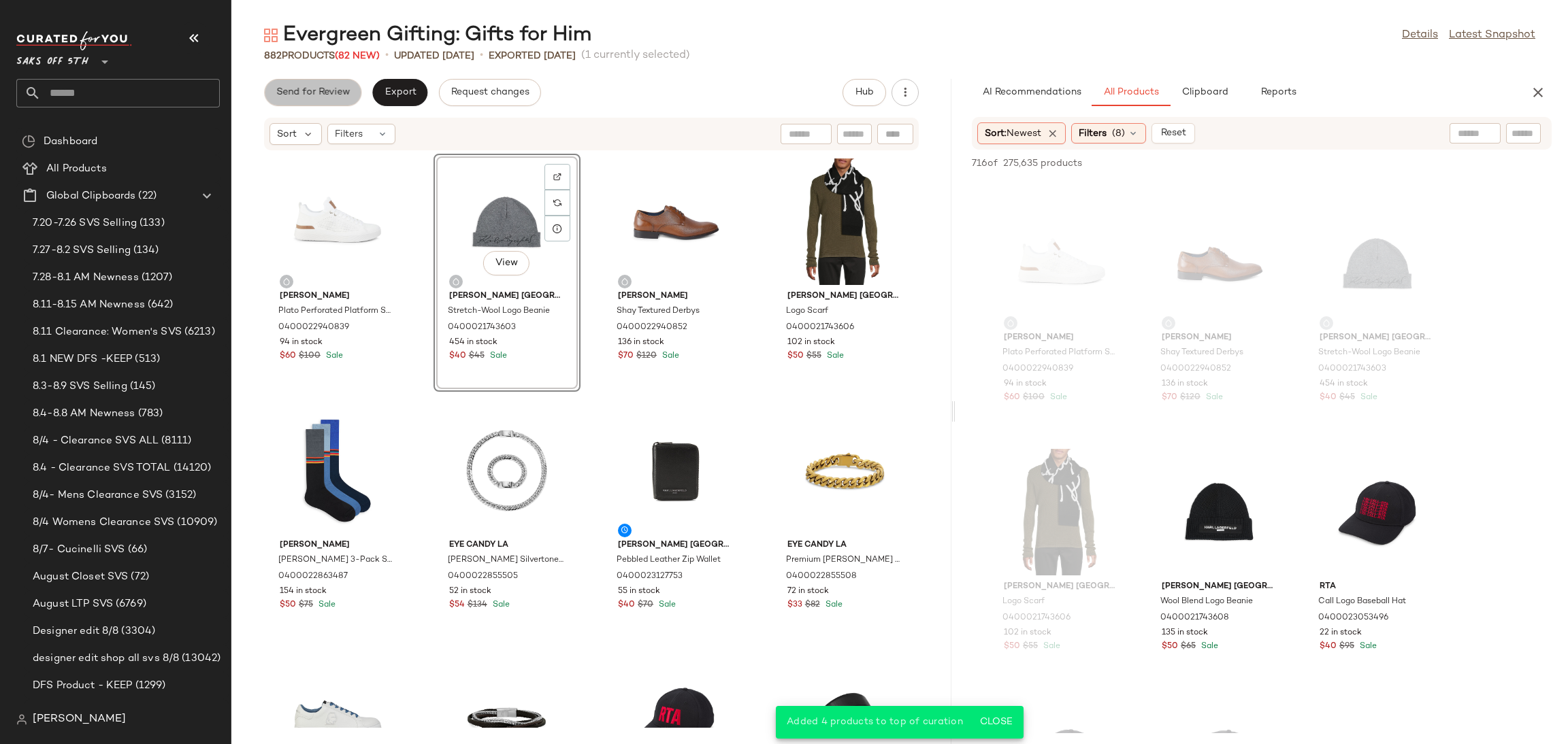
click at [341, 91] on span "Send for Review" at bounding box center [313, 93] width 74 height 11
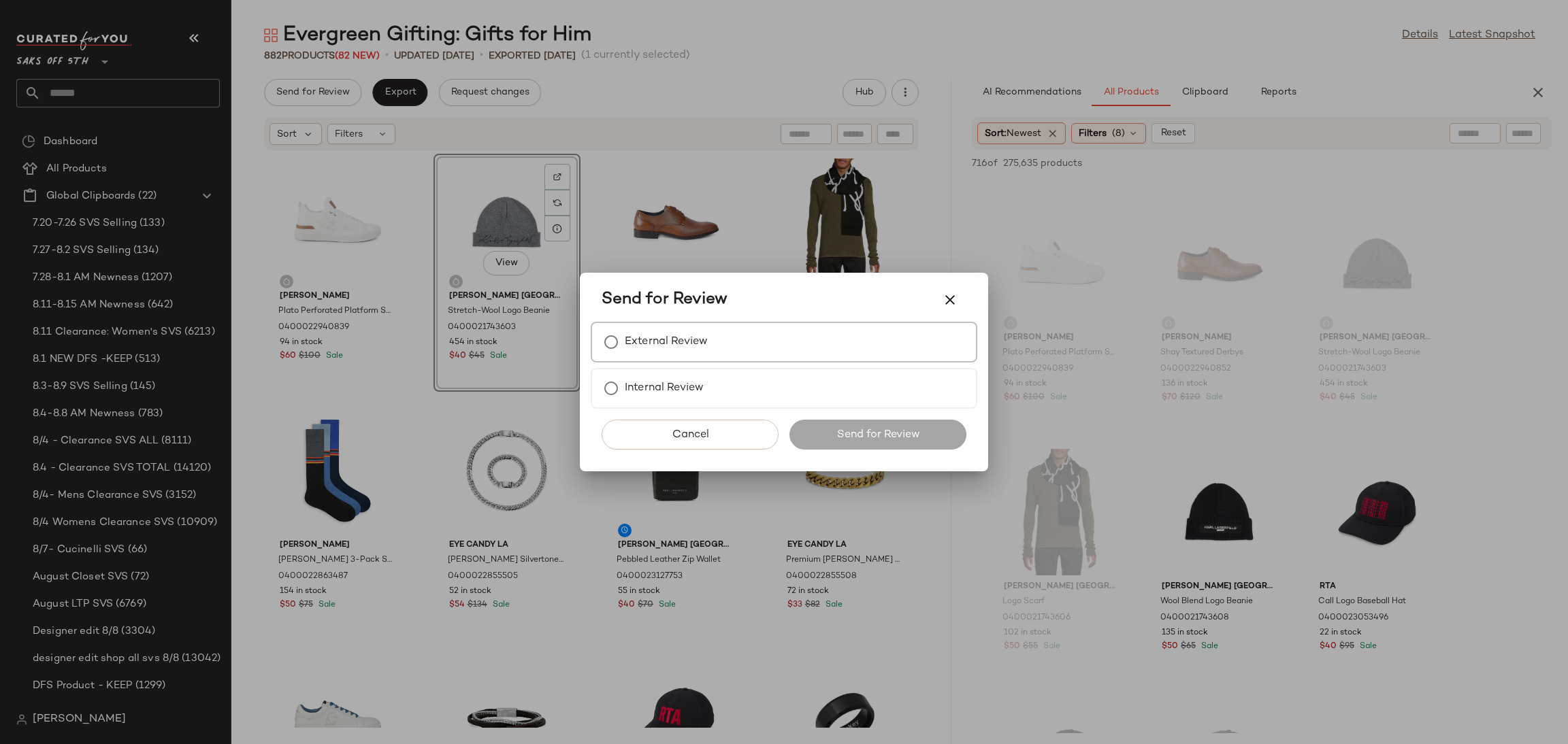
click at [676, 326] on div "External Review" at bounding box center [784, 342] width 387 height 41
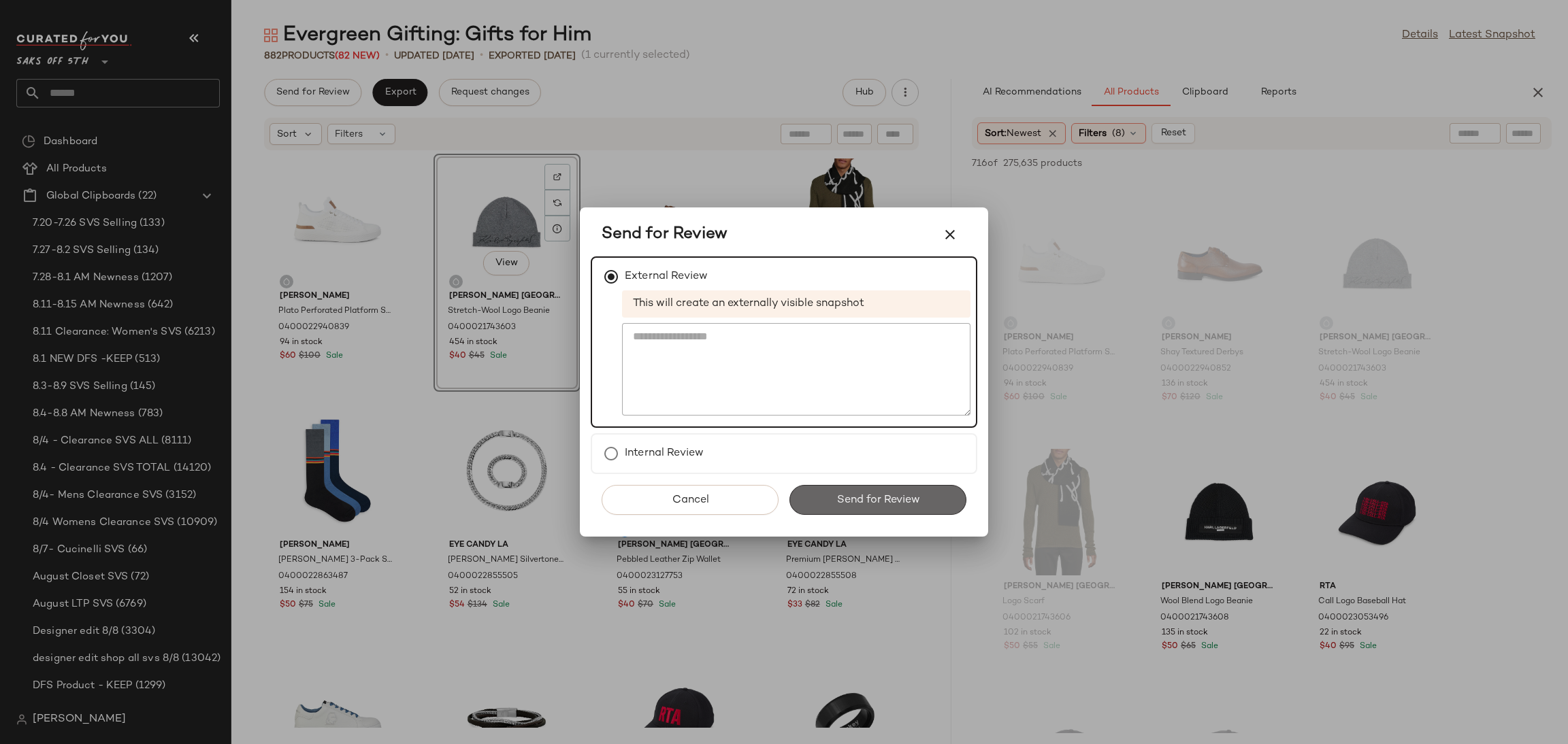
click at [873, 489] on button "Send for Review" at bounding box center [877, 500] width 177 height 30
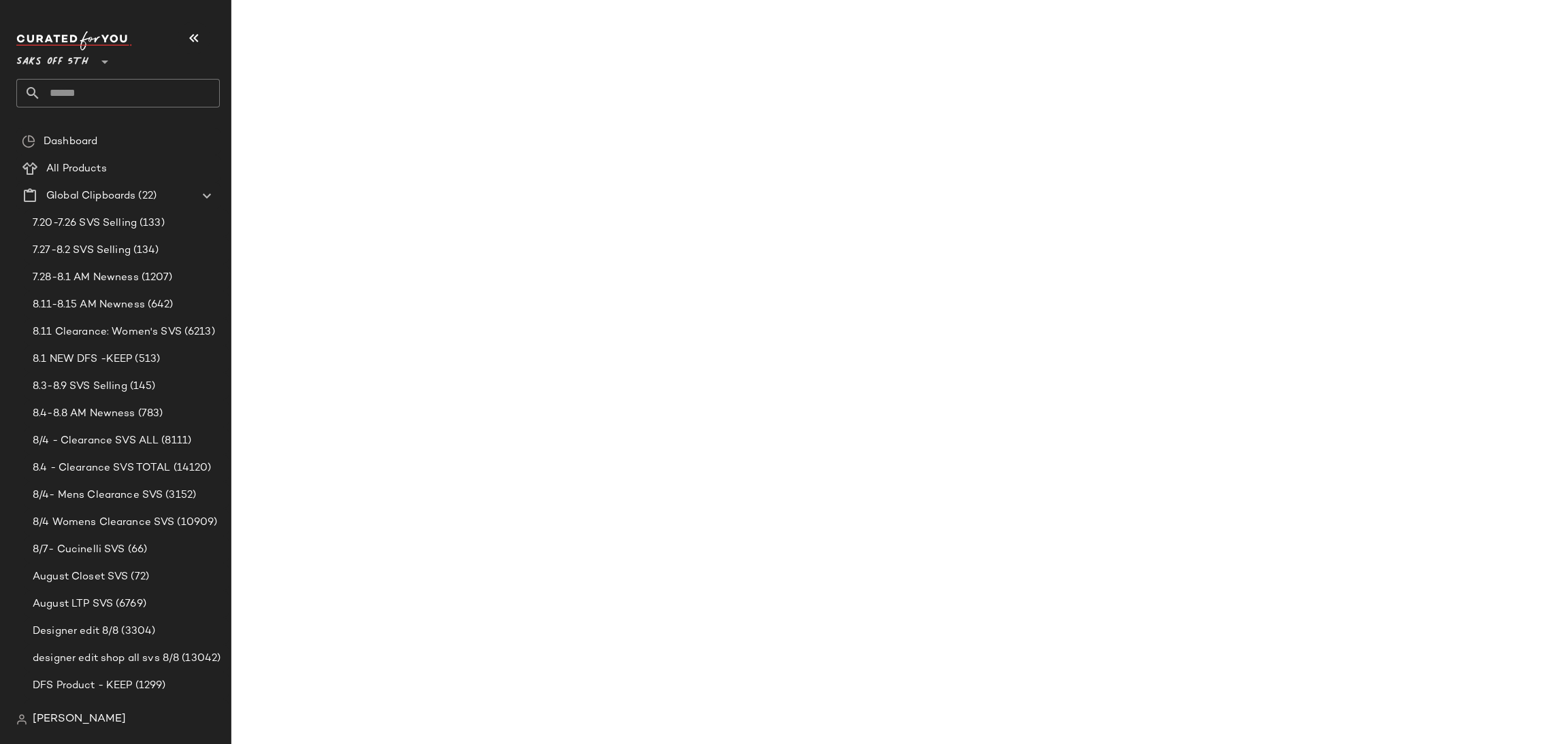
scroll to position [1976, 0]
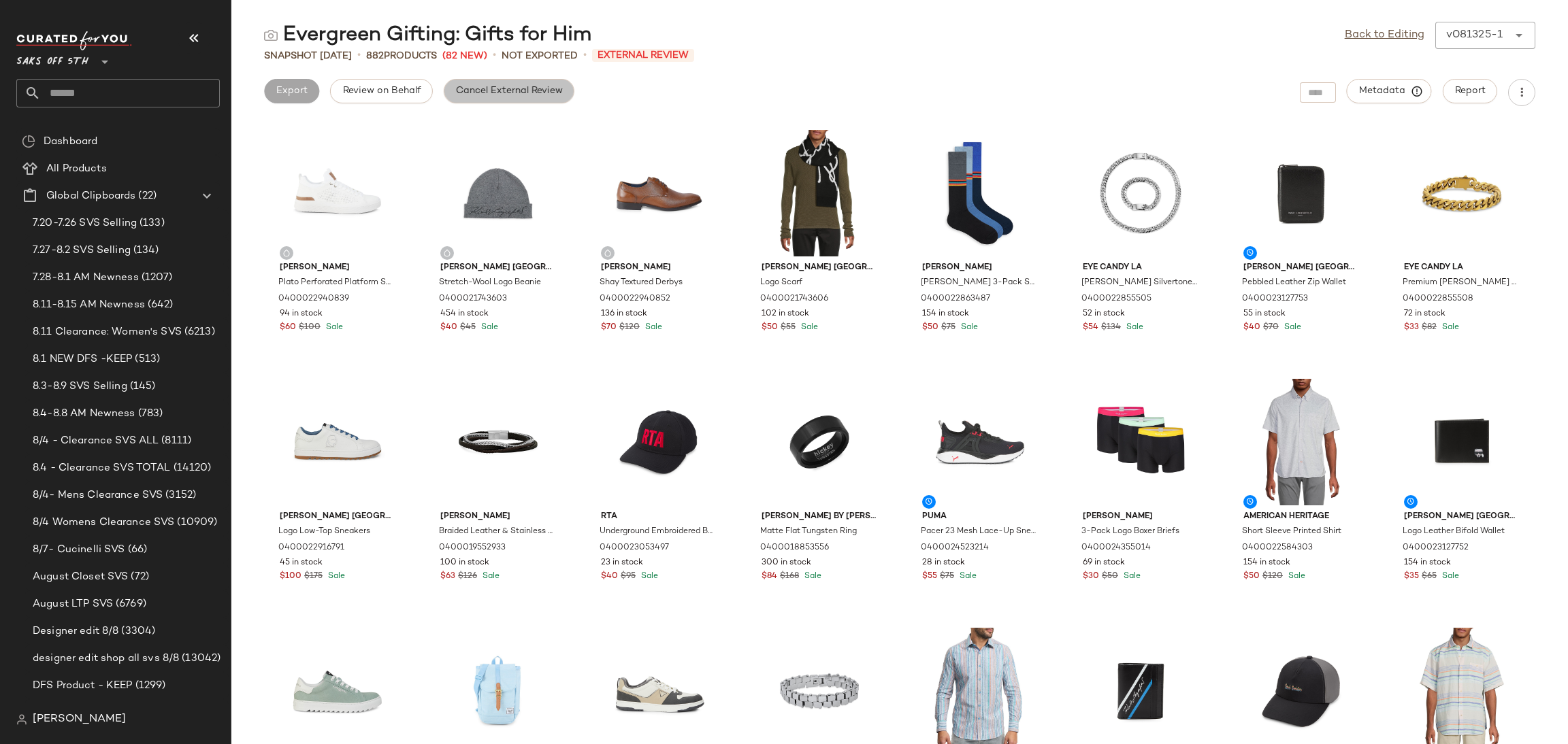
click at [514, 86] on span "Cancel External Review" at bounding box center [509, 91] width 108 height 11
click at [1394, 37] on link "Back to Editing" at bounding box center [1384, 35] width 80 height 16
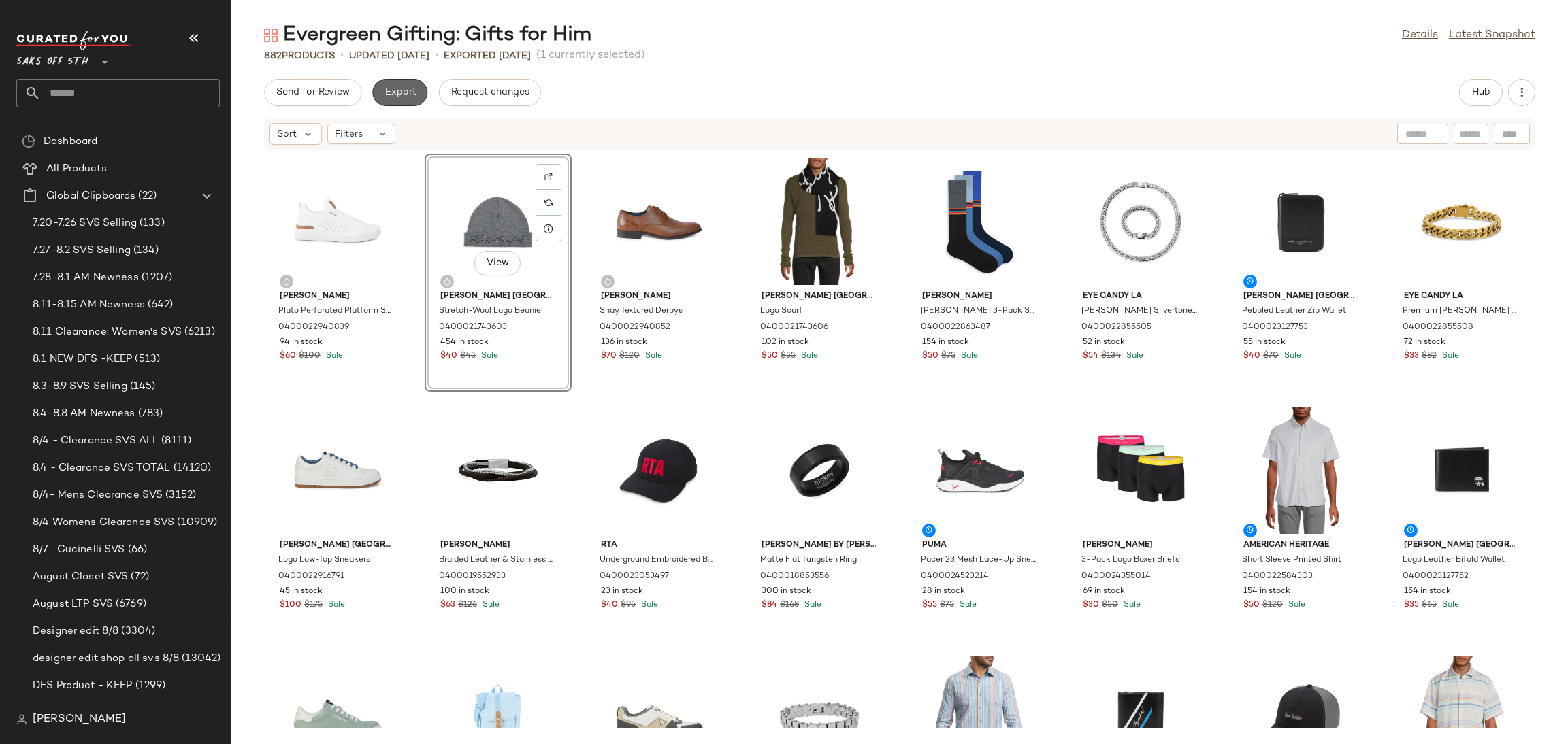
click at [402, 87] on span "Export" at bounding box center [400, 93] width 32 height 11
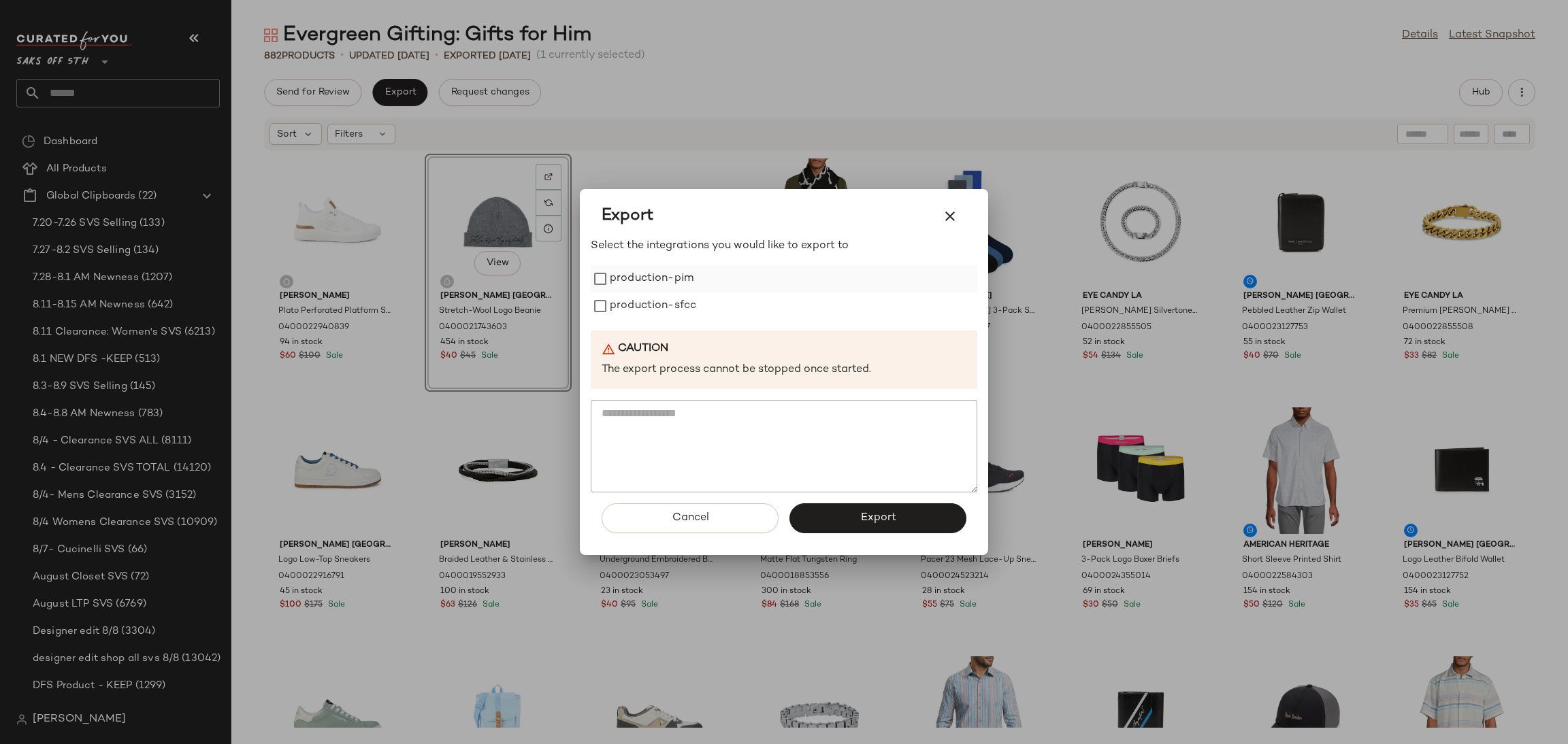
click at [613, 278] on label "production-pim" at bounding box center [652, 279] width 84 height 27
click at [618, 291] on label "production-pim" at bounding box center [652, 279] width 84 height 27
click at [620, 314] on label "production-sfcc" at bounding box center [653, 306] width 87 height 27
click at [845, 512] on button "Export" at bounding box center [877, 518] width 177 height 30
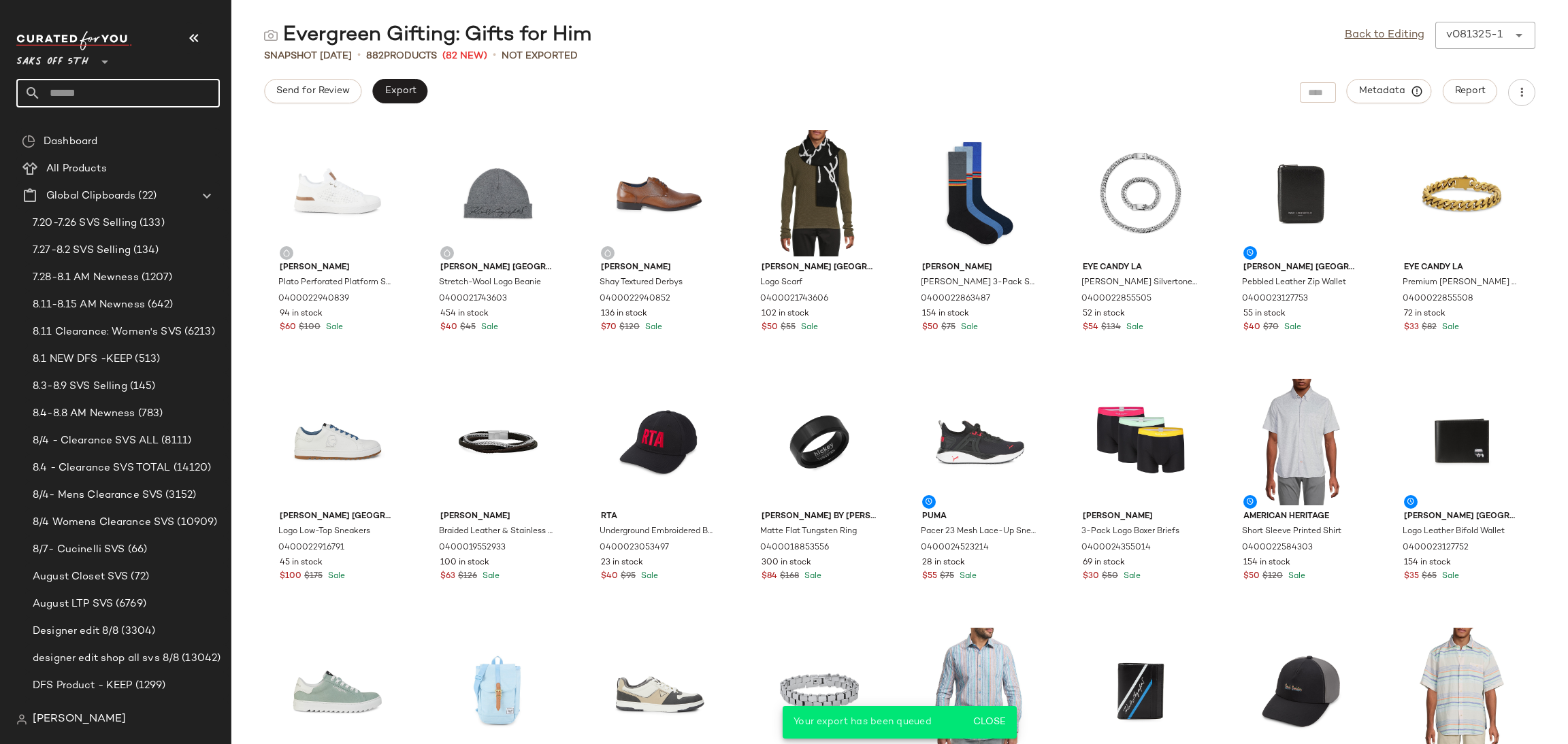
click at [113, 95] on input "text" at bounding box center [130, 93] width 179 height 29
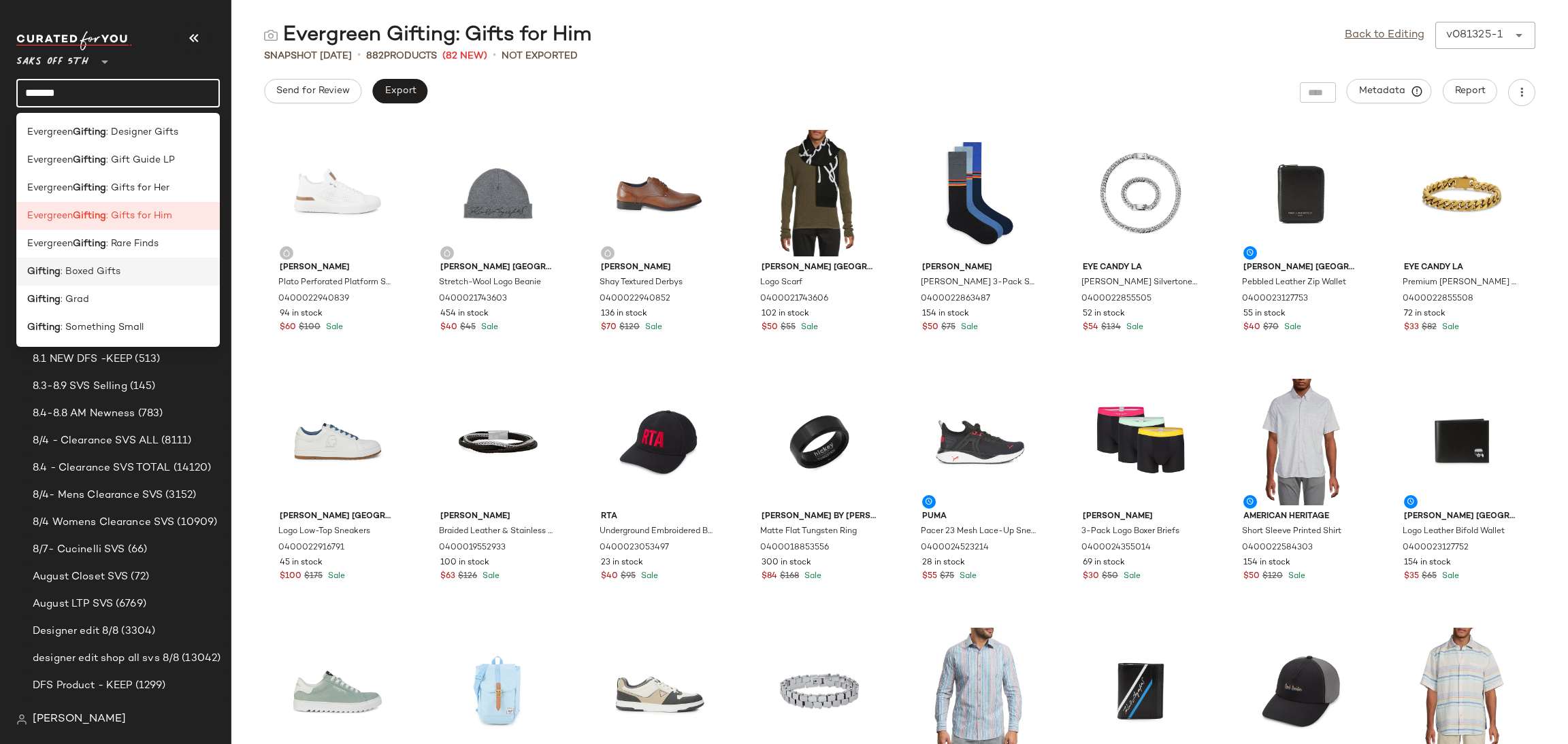
type input "*******"
click at [136, 314] on div "Gifting : Boxed Gifts" at bounding box center [118, 327] width 203 height 28
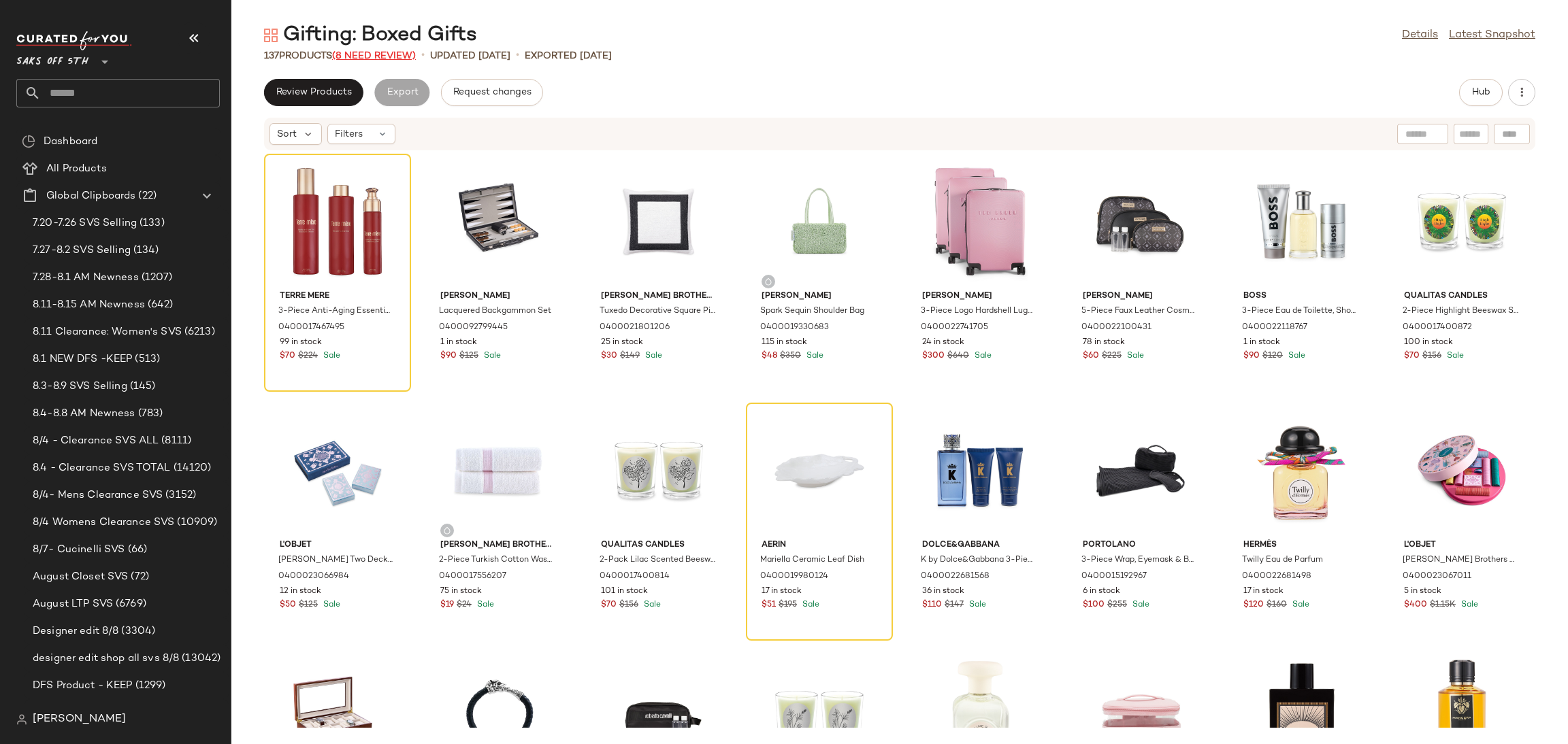
click at [389, 57] on span "(8 Need Review)" at bounding box center [374, 56] width 84 height 10
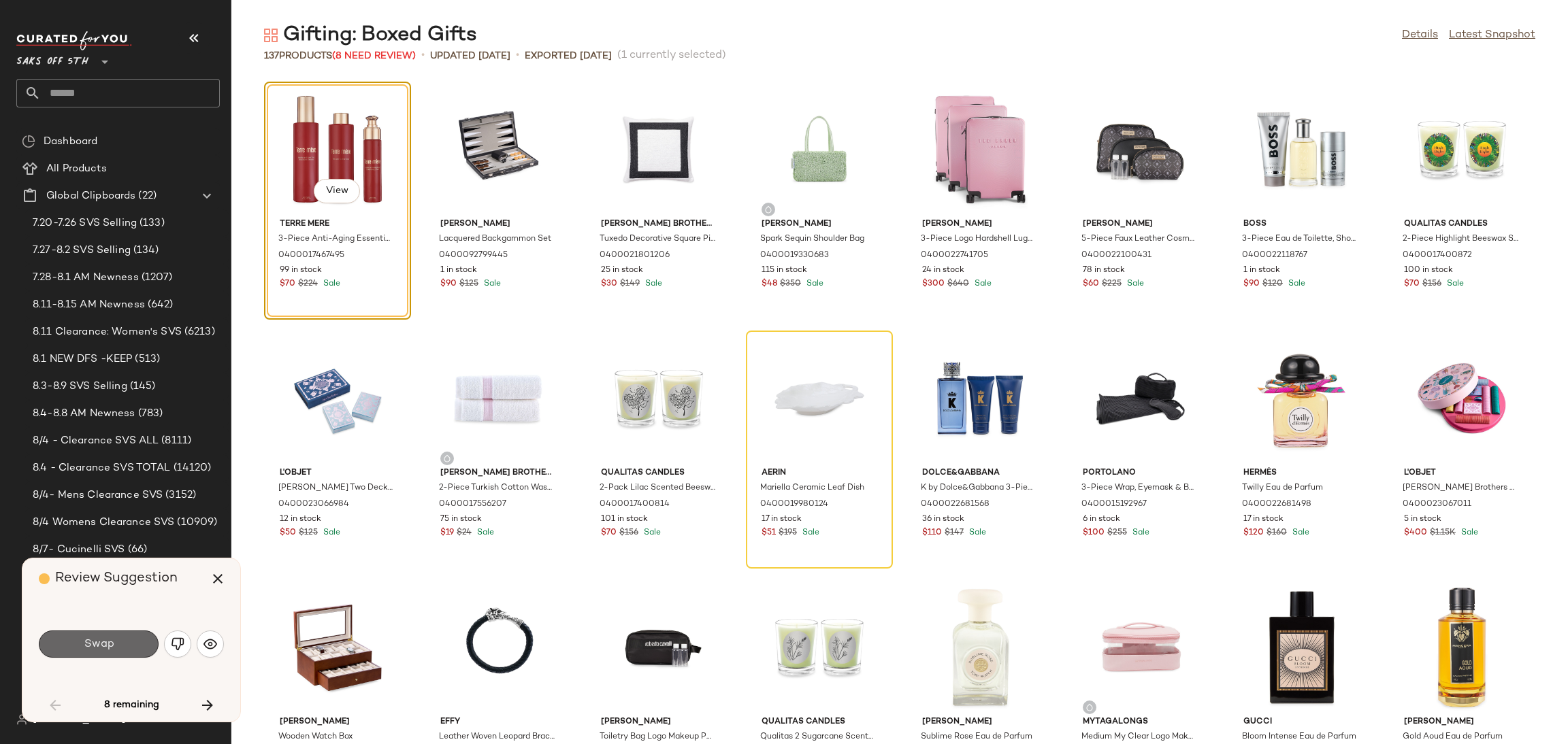
click at [136, 644] on button "Swap" at bounding box center [99, 644] width 120 height 27
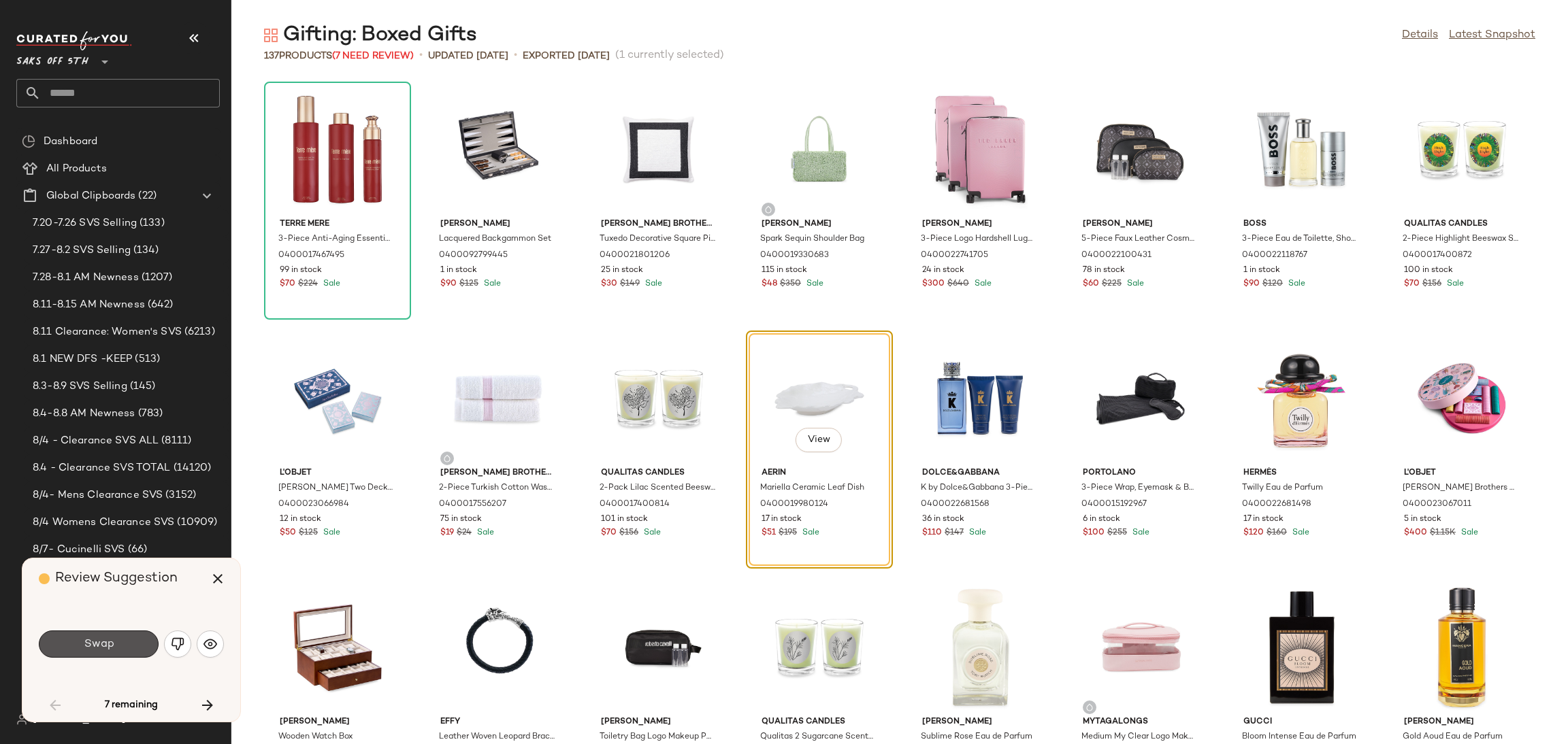
click at [136, 644] on button "Swap" at bounding box center [99, 644] width 120 height 27
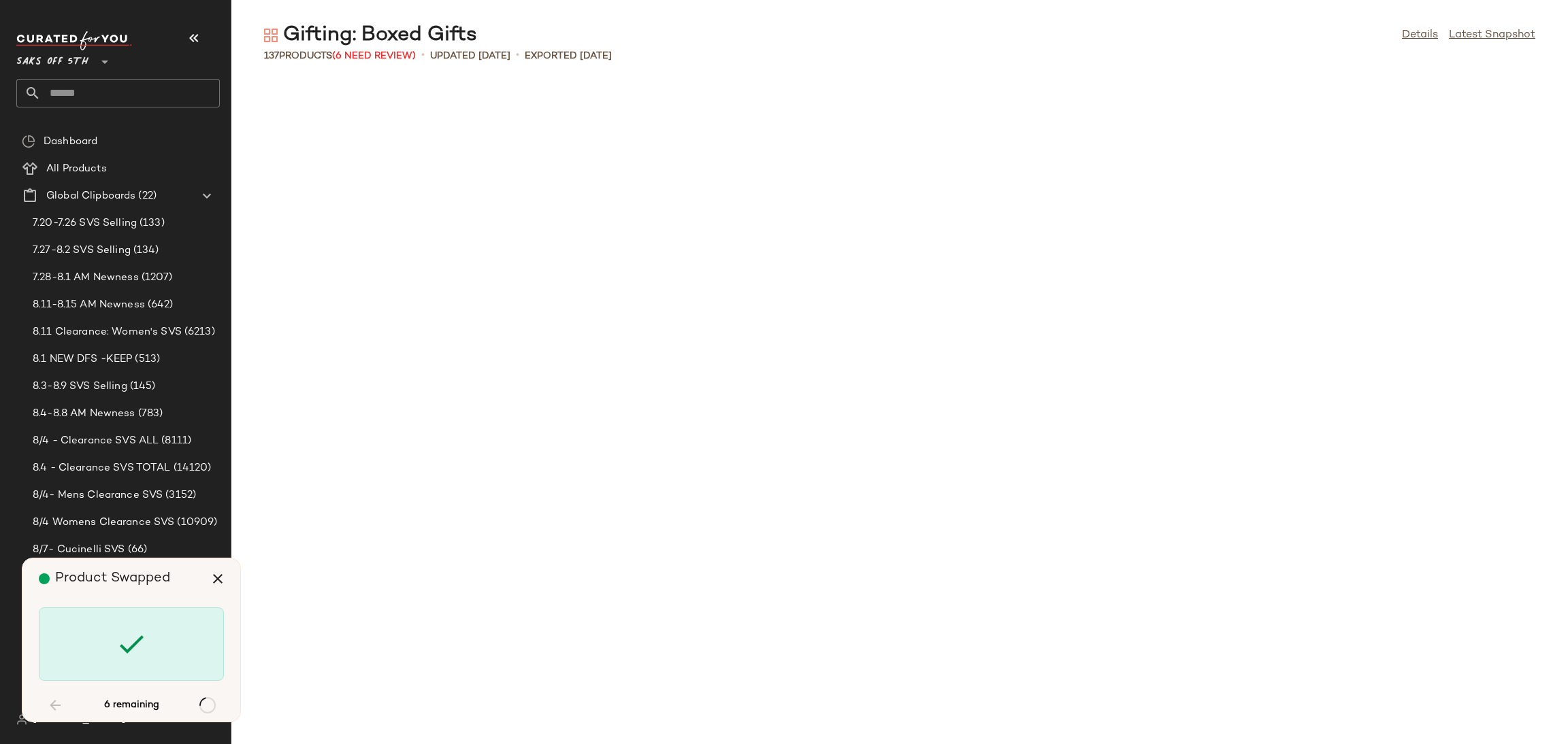
scroll to position [1991, 0]
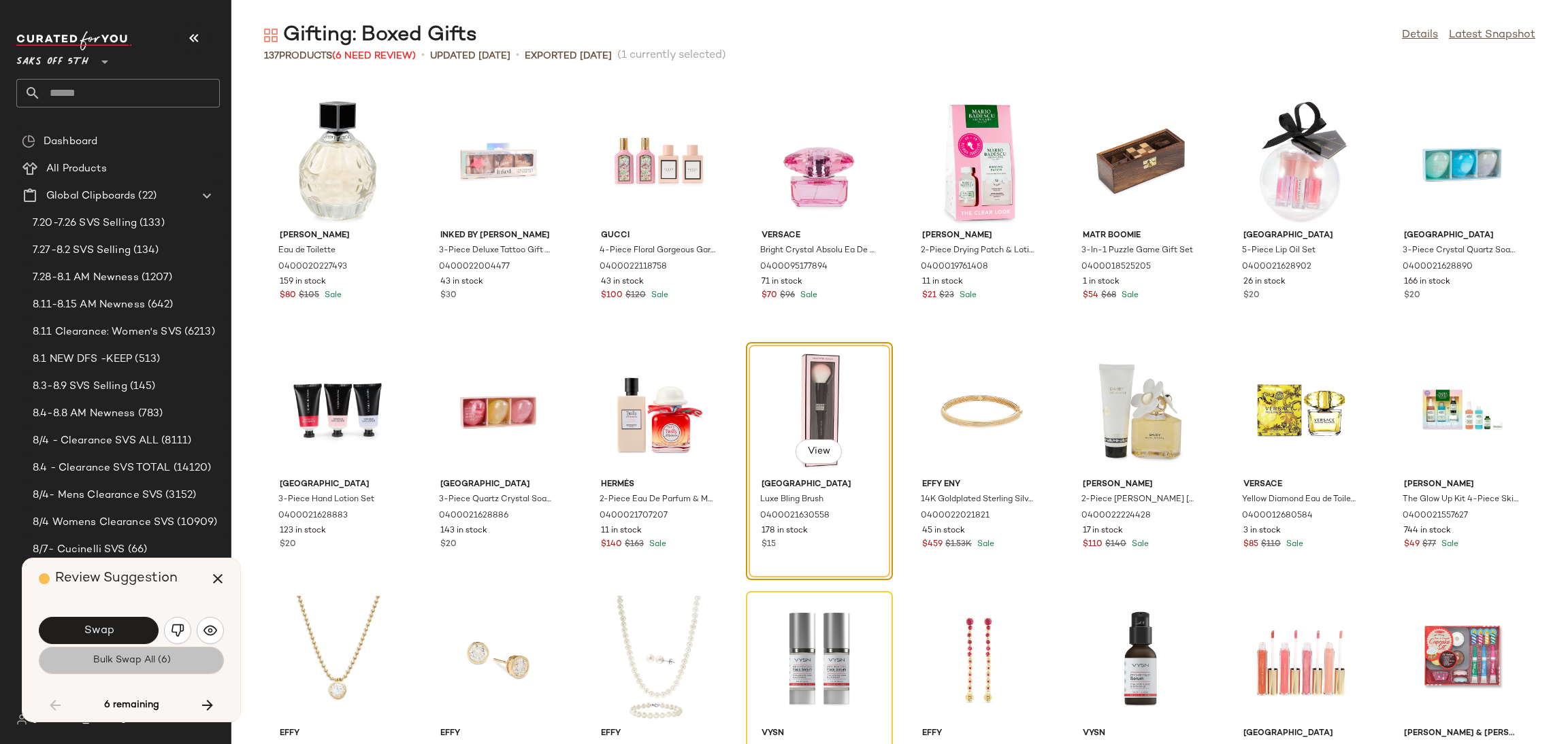
click at [166, 666] on span "Bulk Swap All (6)" at bounding box center [131, 660] width 78 height 11
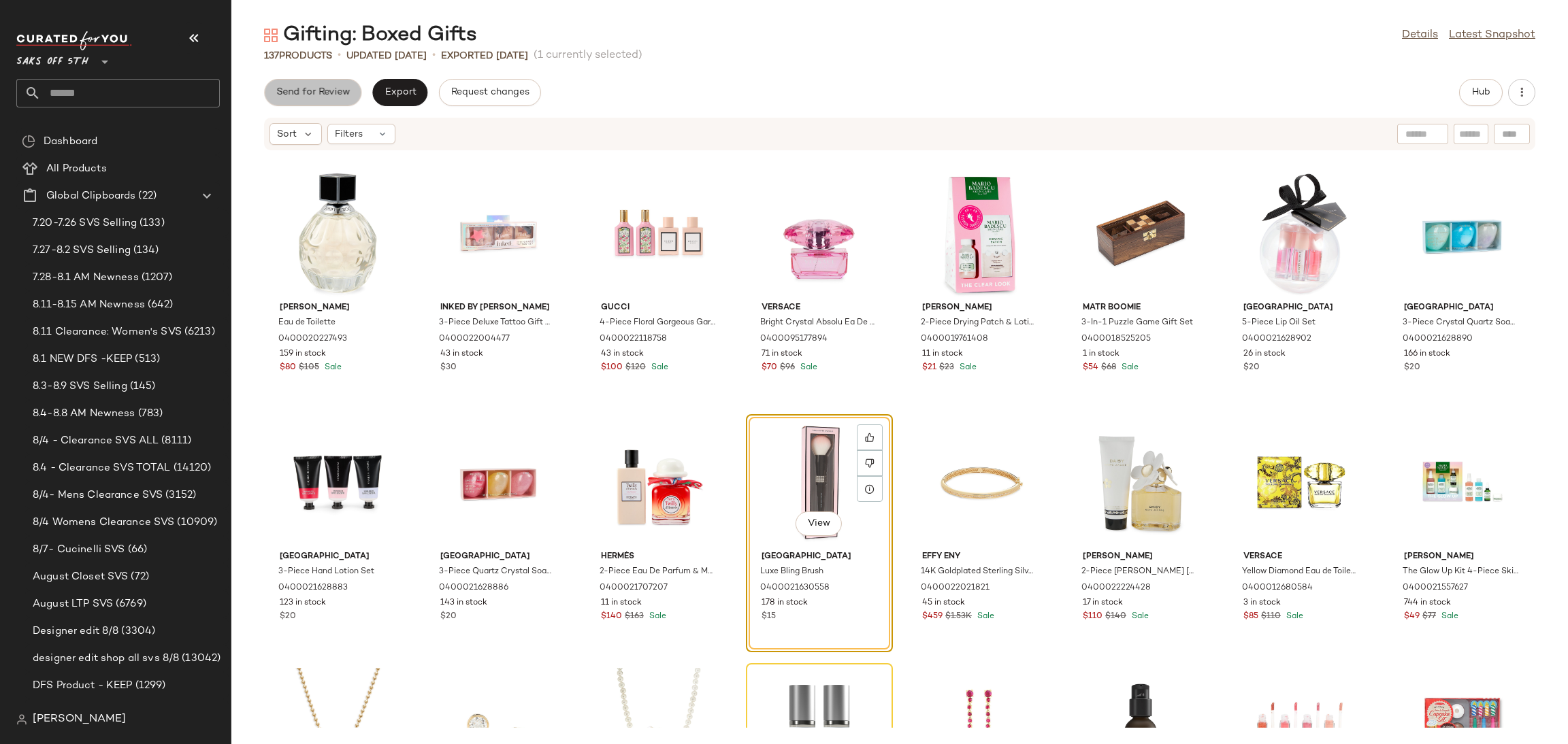
click at [325, 87] on span "Send for Review" at bounding box center [313, 93] width 74 height 11
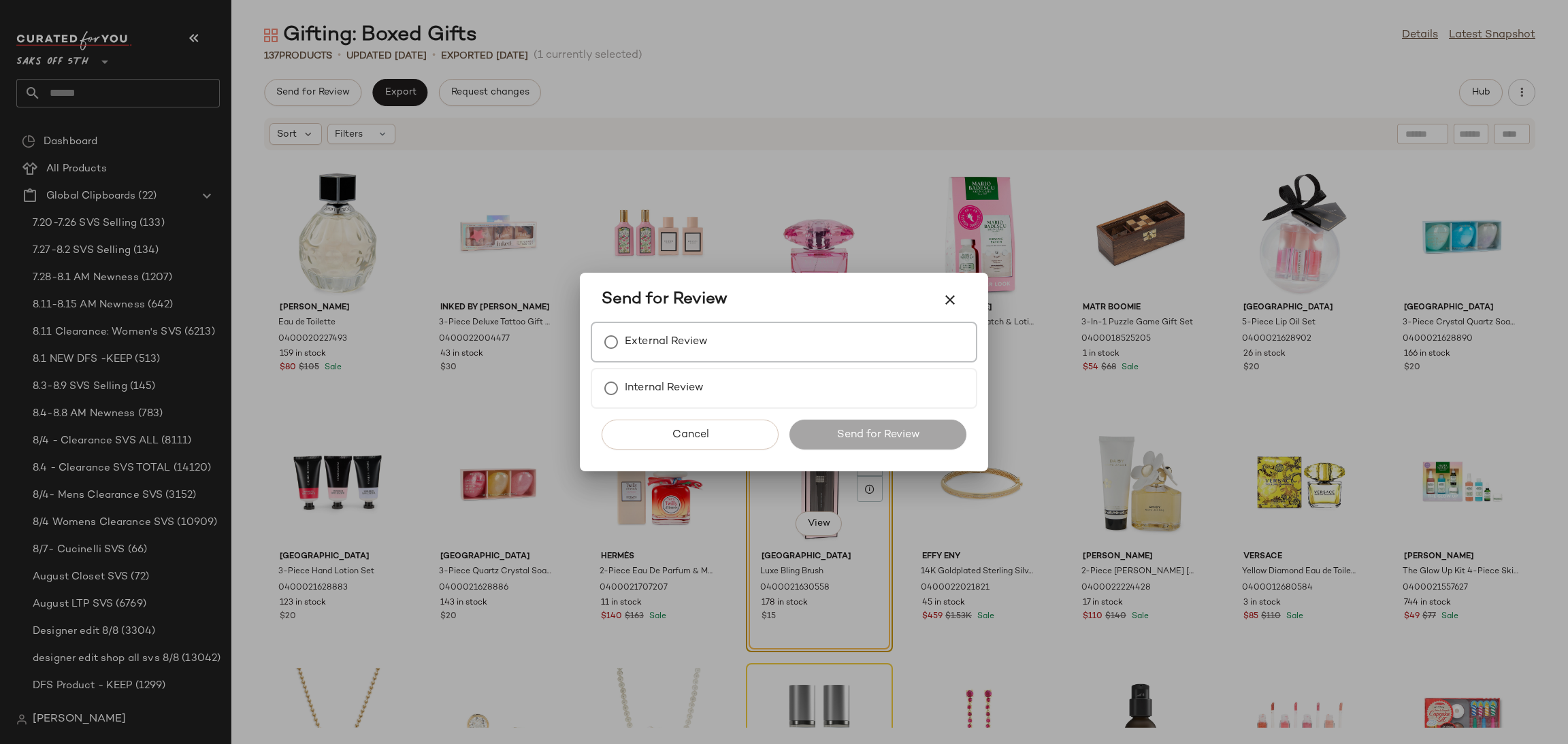
click at [641, 336] on label "External Review" at bounding box center [667, 342] width 83 height 27
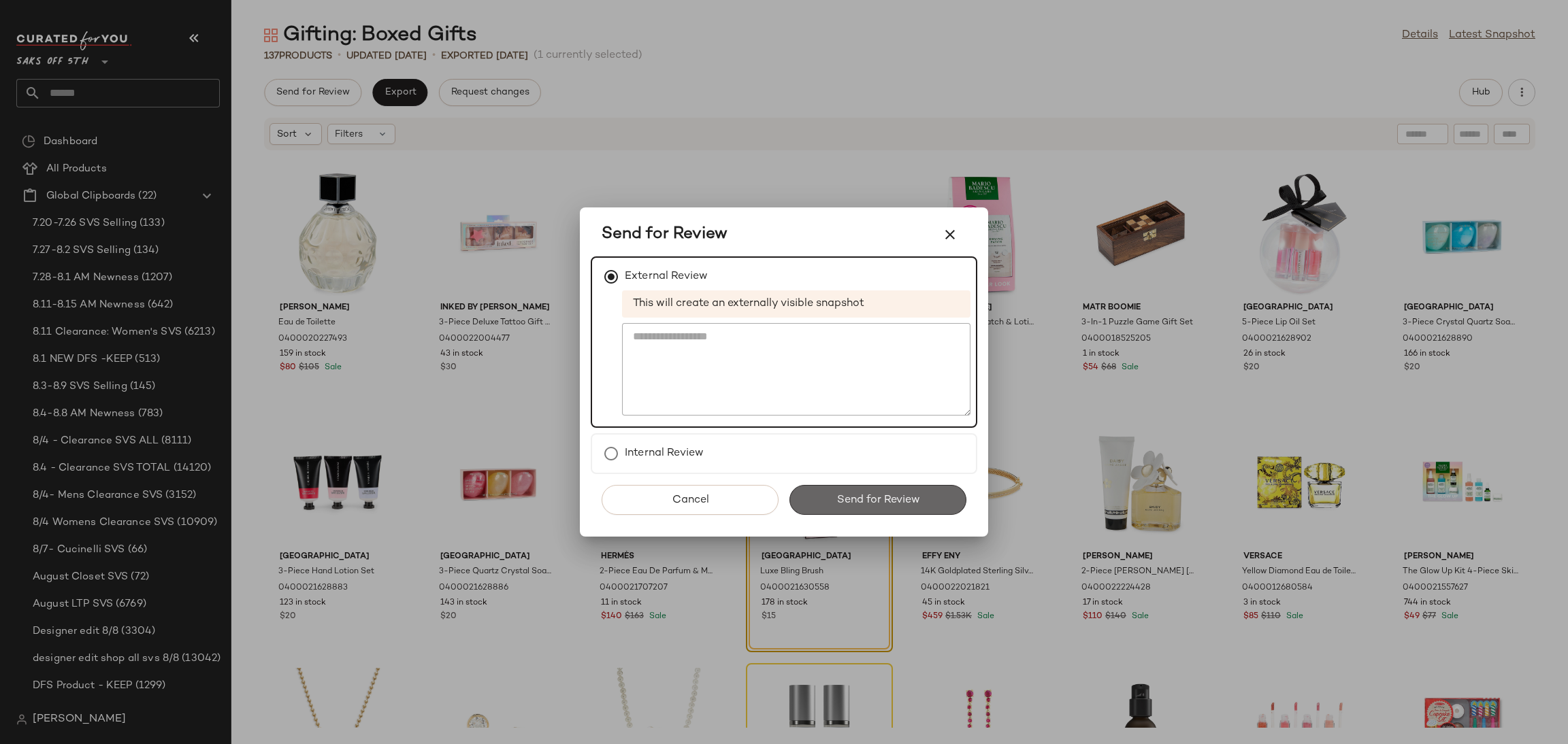
click at [886, 503] on span "Send for Review" at bounding box center [877, 500] width 84 height 13
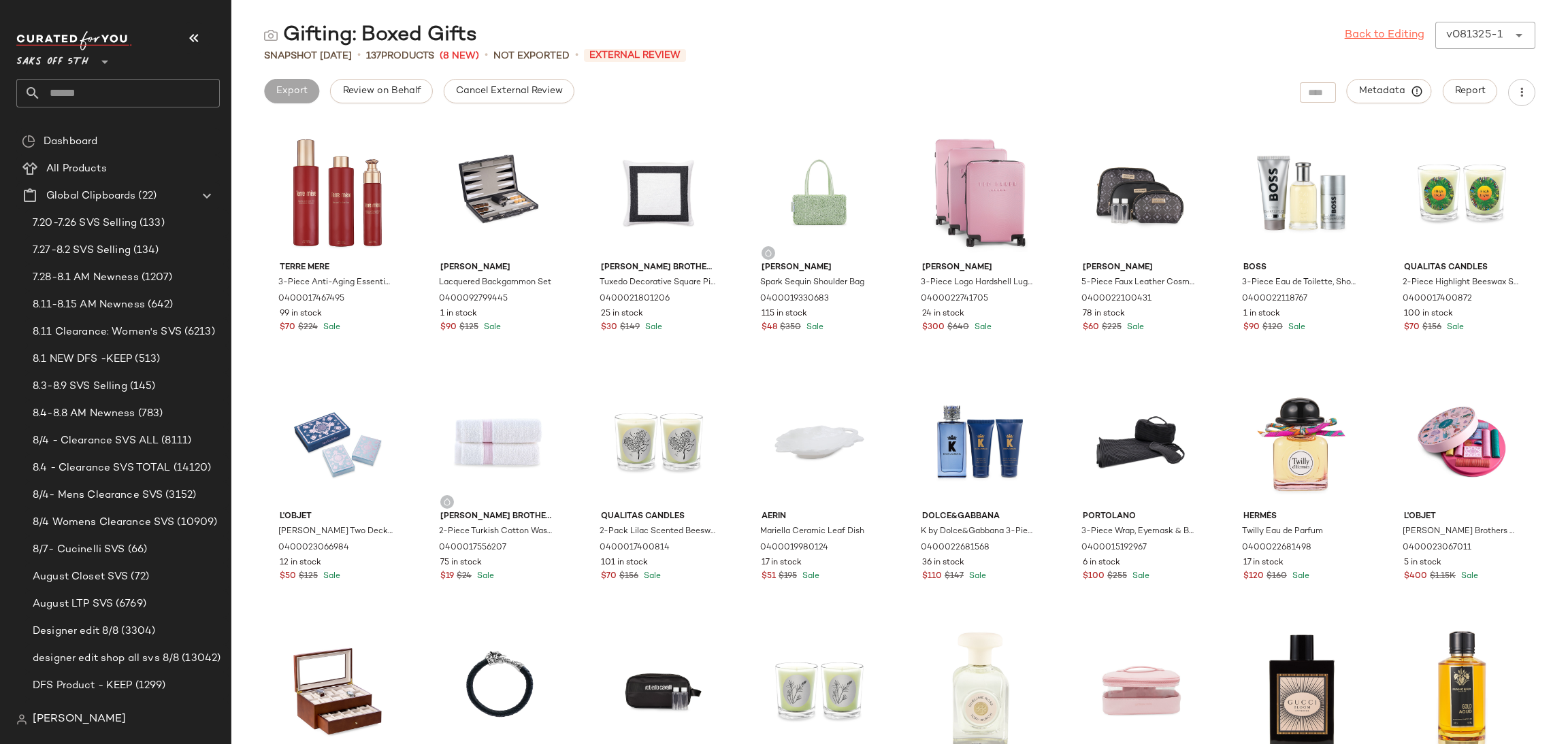
click at [1395, 30] on link "Back to Editing" at bounding box center [1384, 35] width 80 height 16
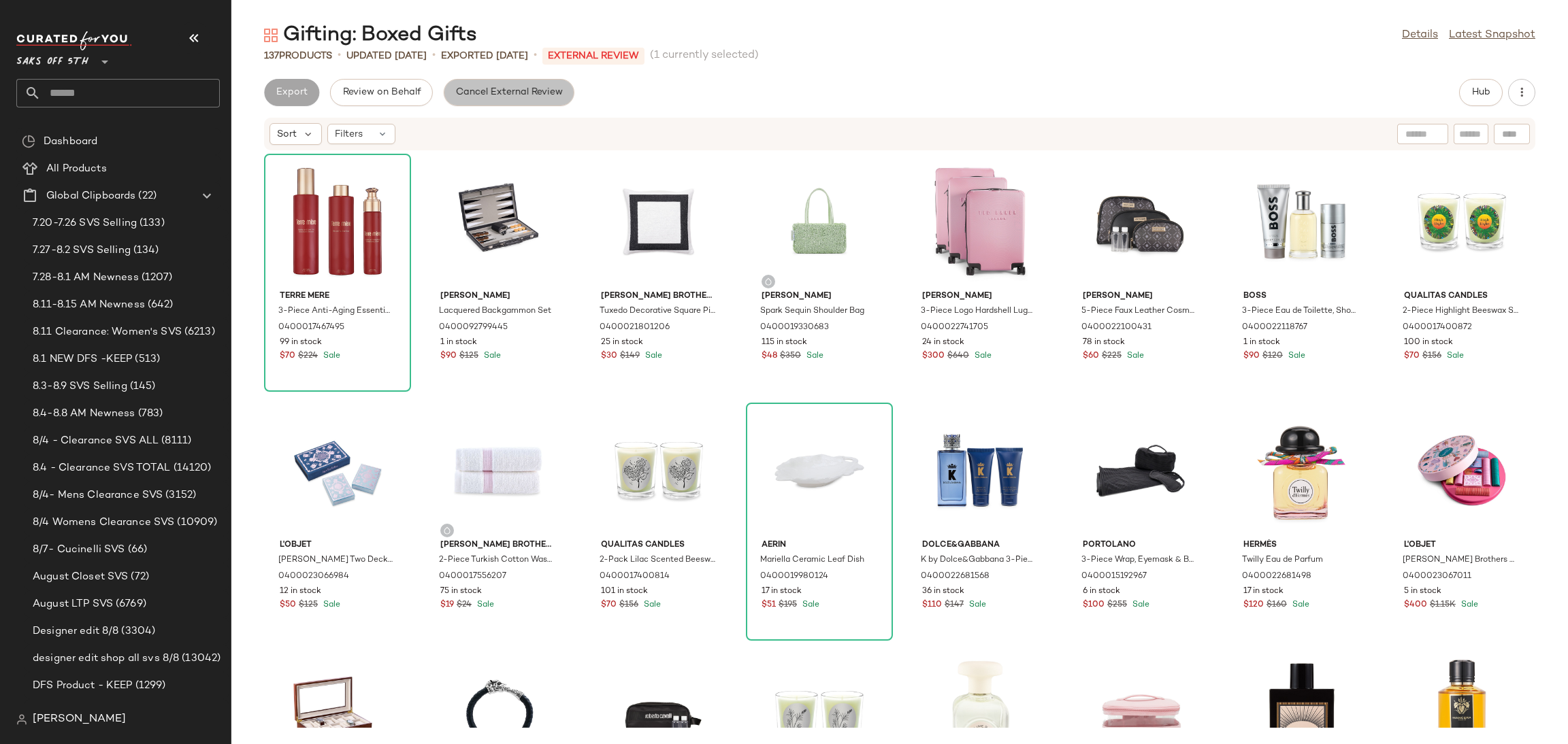
click at [508, 100] on button "Cancel External Review" at bounding box center [508, 93] width 130 height 27
click at [401, 87] on span "Export" at bounding box center [400, 93] width 32 height 11
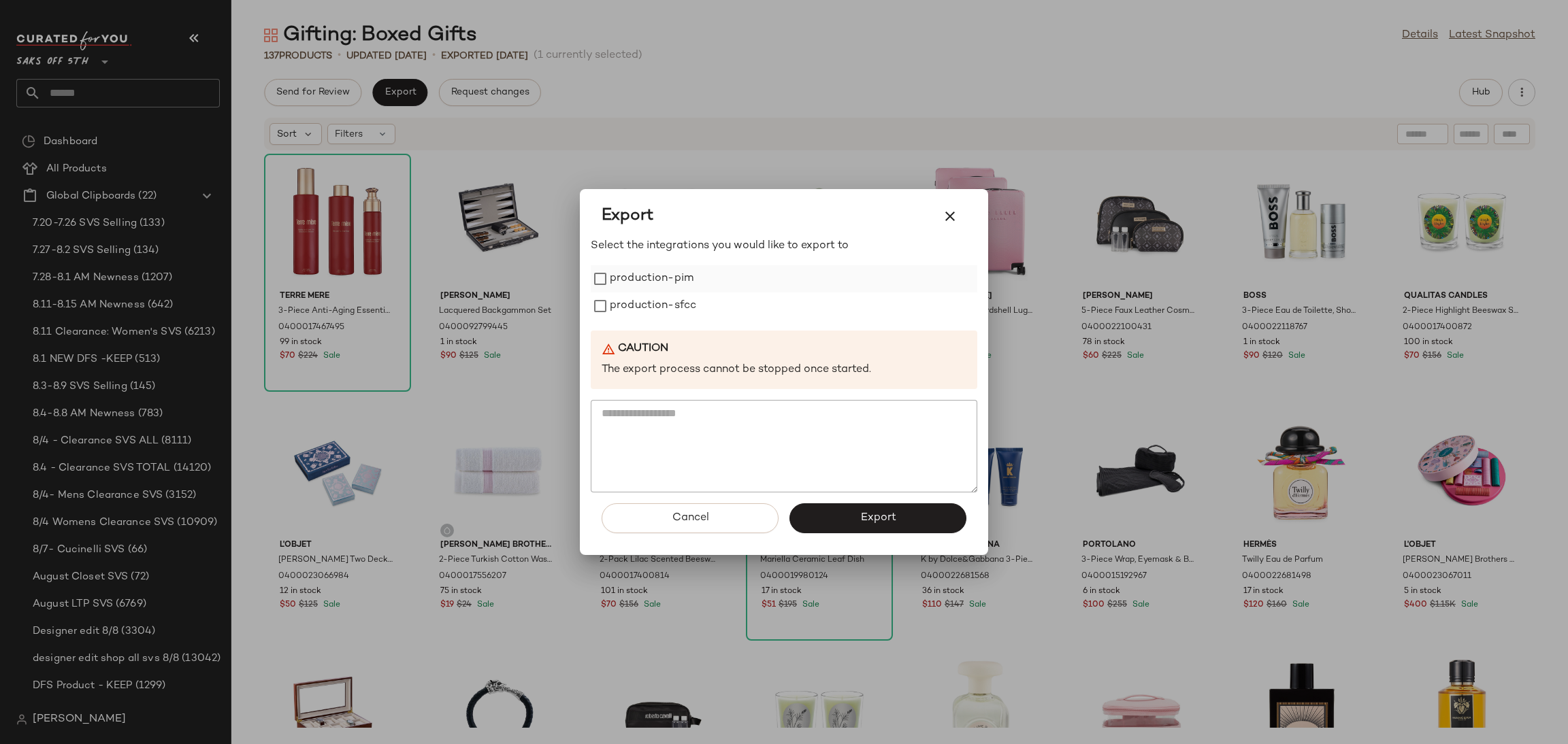
click at [662, 278] on label "production-pim" at bounding box center [652, 279] width 84 height 27
click at [662, 307] on label "production-sfcc" at bounding box center [653, 306] width 87 height 27
click at [873, 527] on button "Export" at bounding box center [877, 518] width 177 height 30
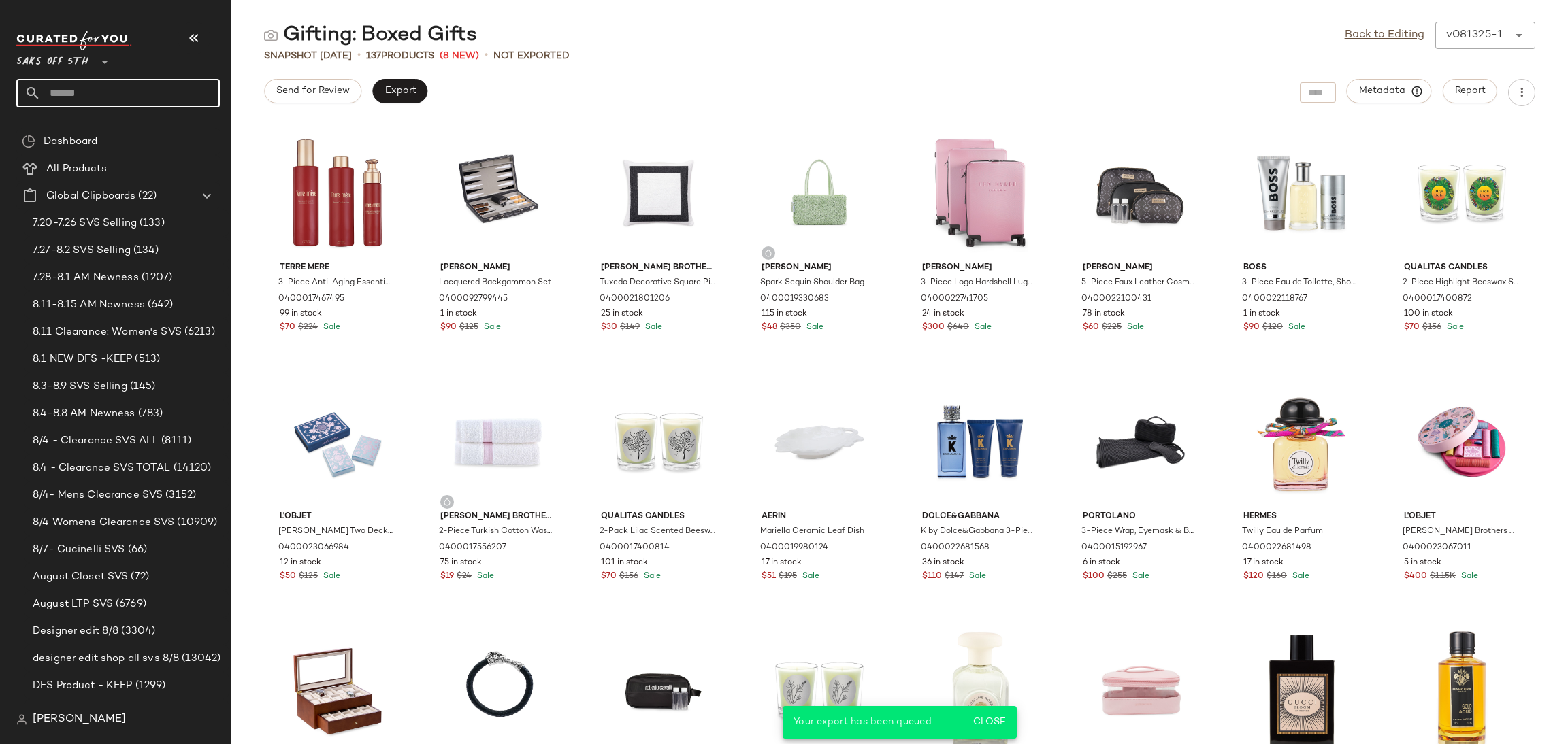
click at [180, 89] on input "text" at bounding box center [130, 93] width 179 height 29
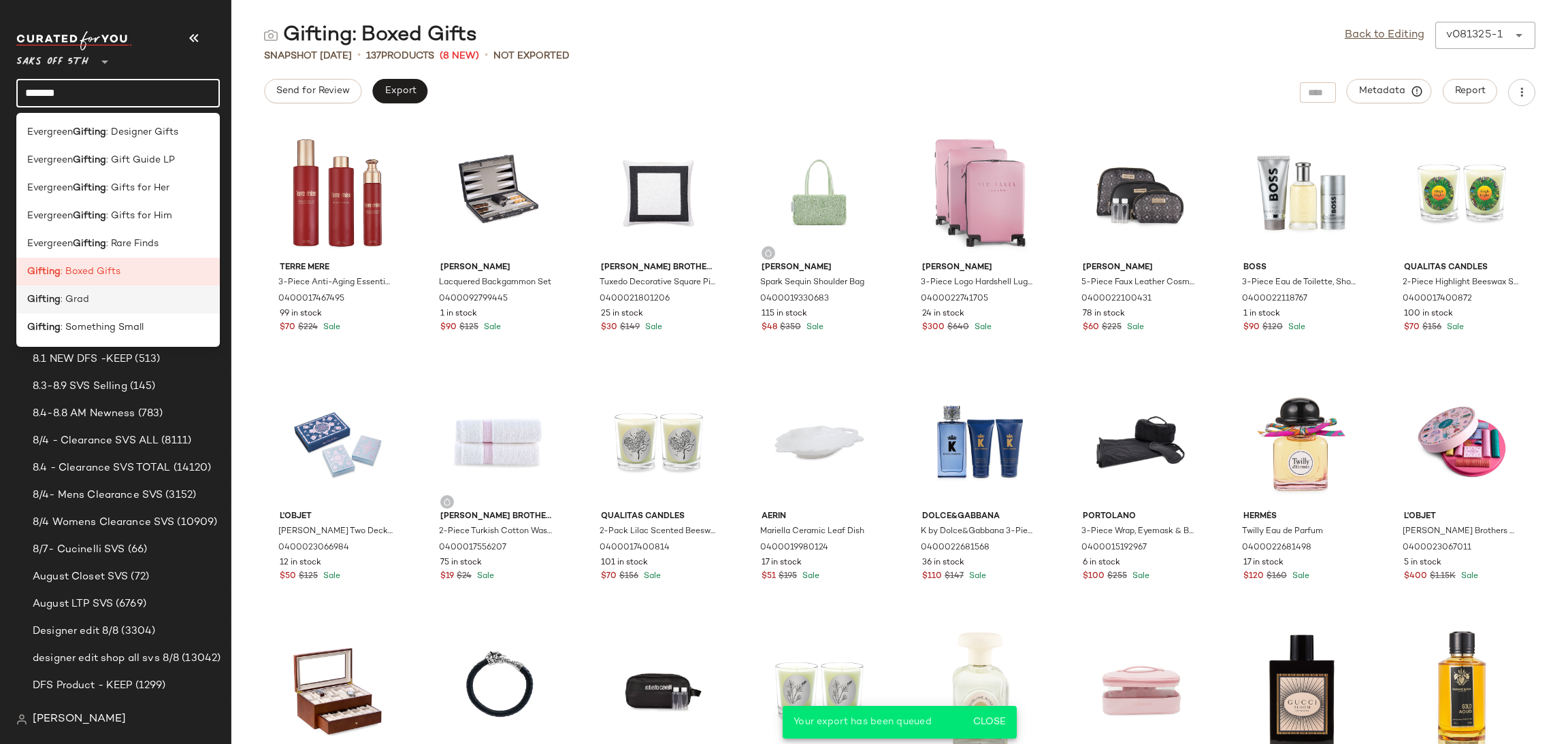
type input "*******"
click at [103, 306] on div "Gifting : Grad" at bounding box center [118, 299] width 182 height 14
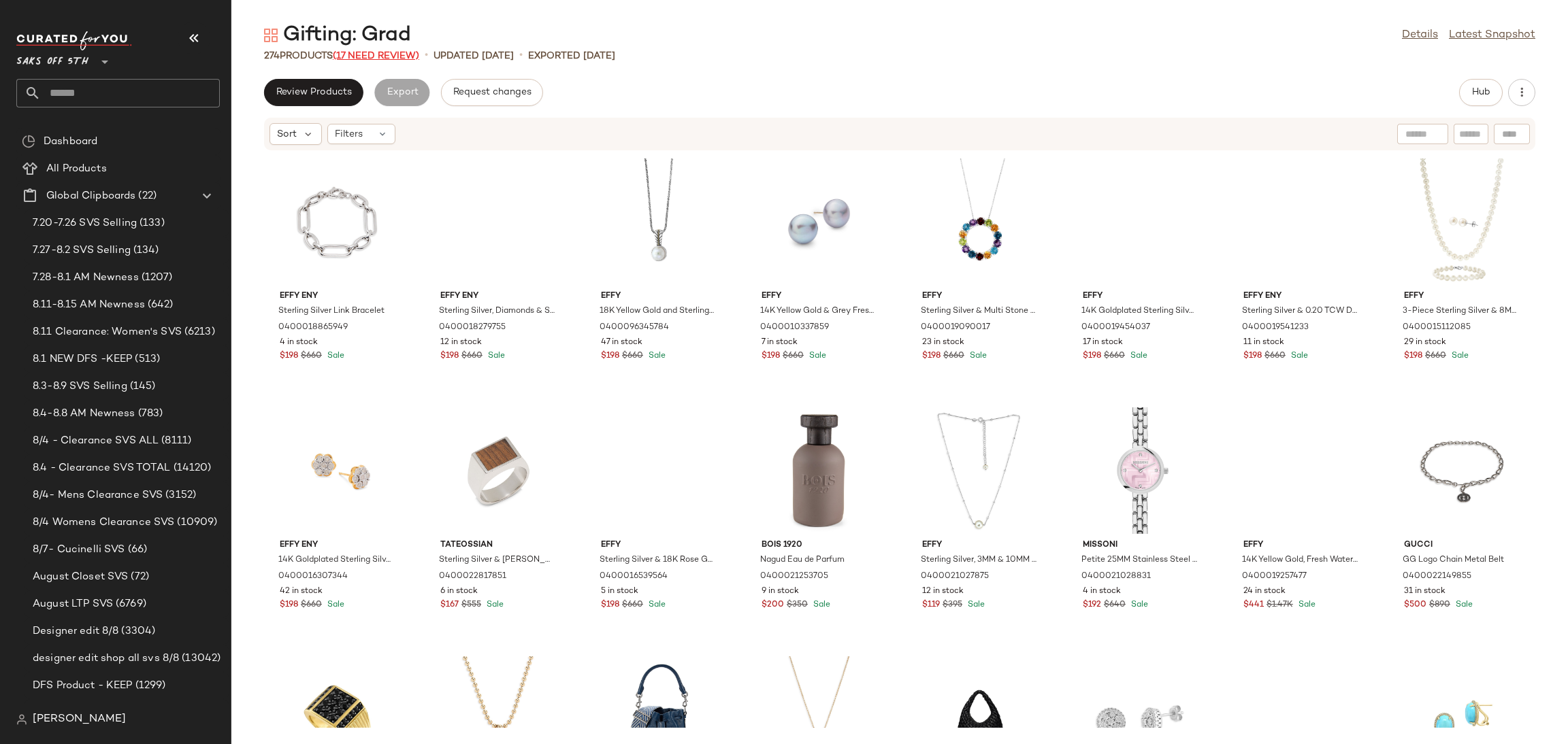
click at [394, 53] on span "(17 Need Review)" at bounding box center [376, 56] width 87 height 10
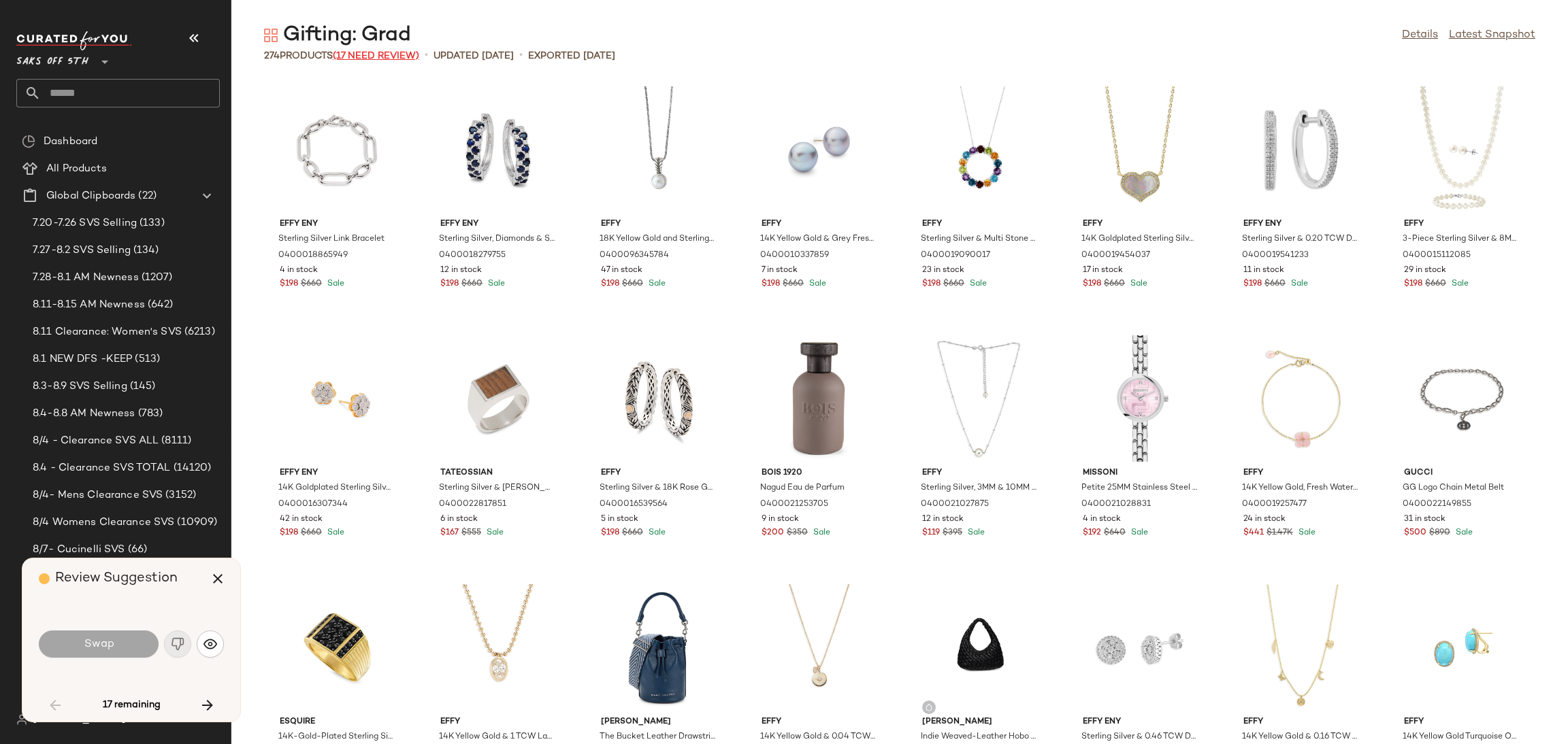
scroll to position [1493, 0]
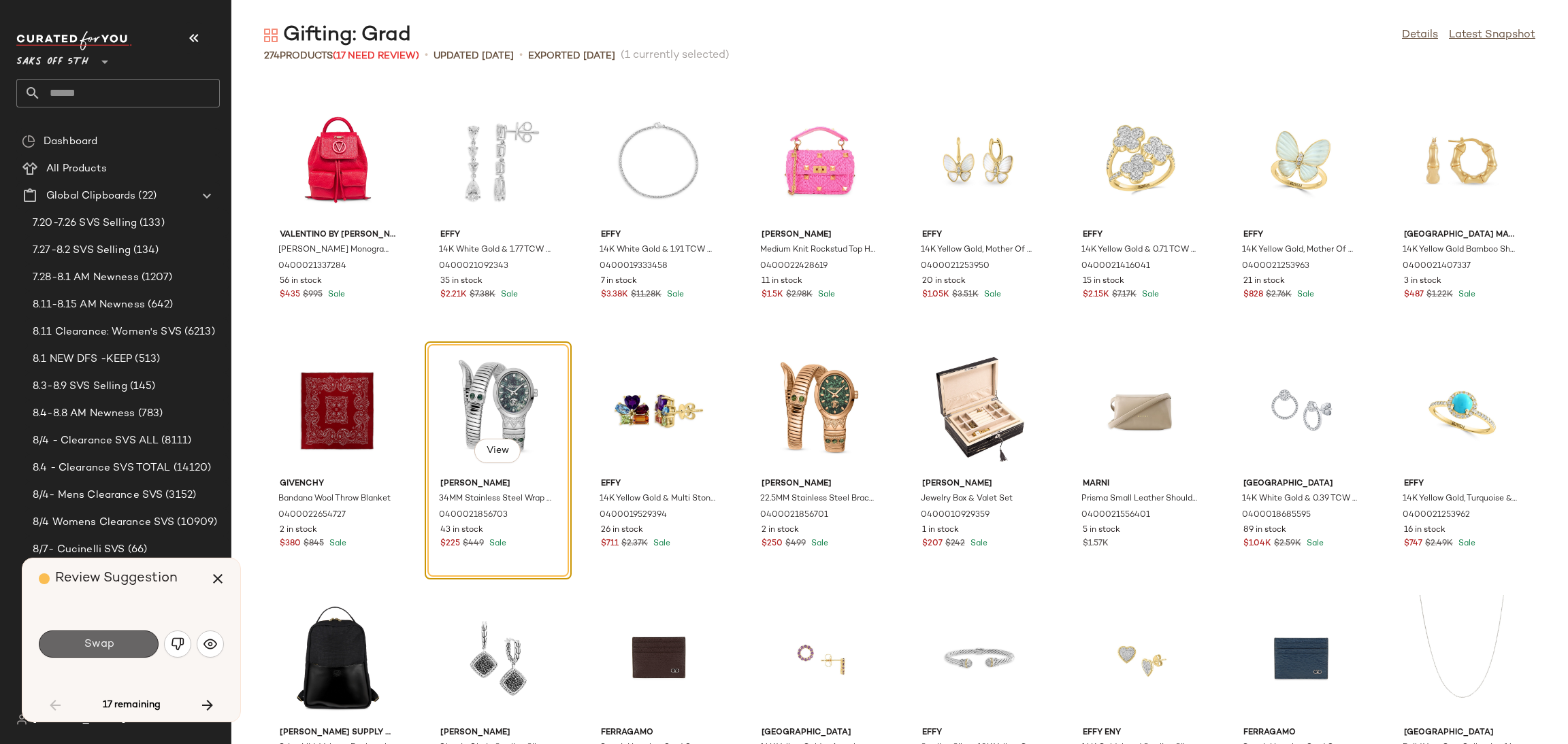
click at [132, 632] on button "Swap" at bounding box center [99, 644] width 120 height 27
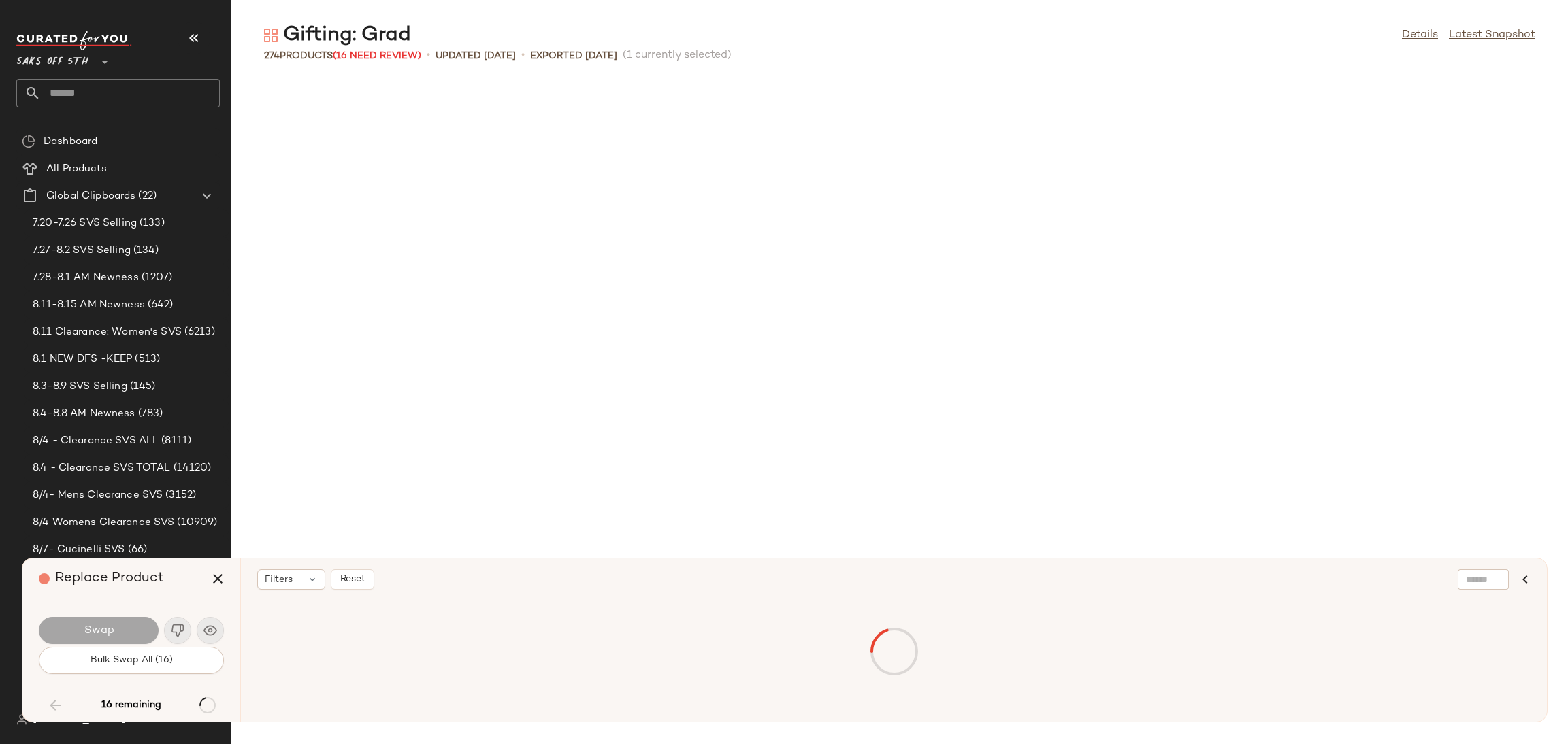
scroll to position [2488, 0]
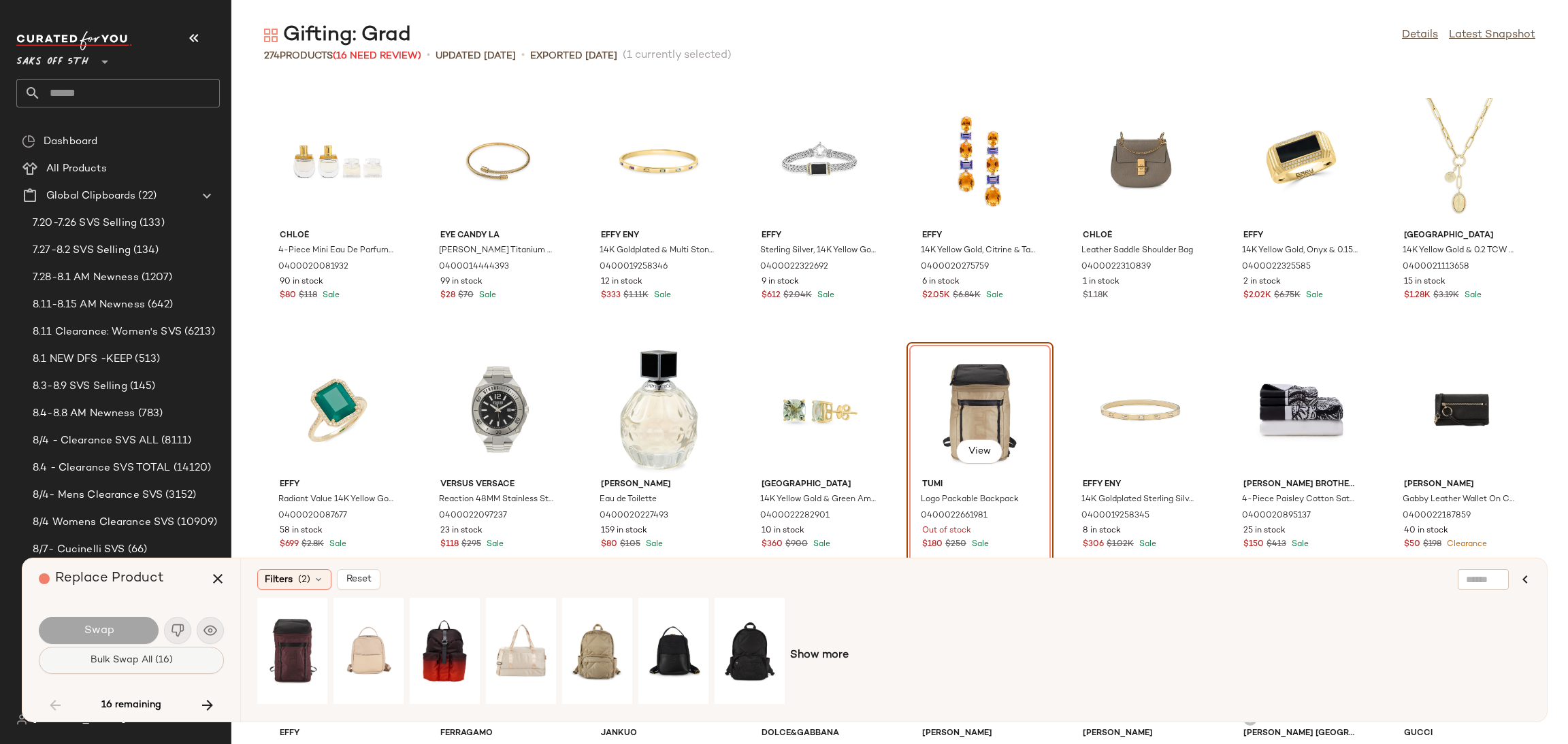
click at [142, 670] on button "Bulk Swap All (16)" at bounding box center [131, 661] width 185 height 27
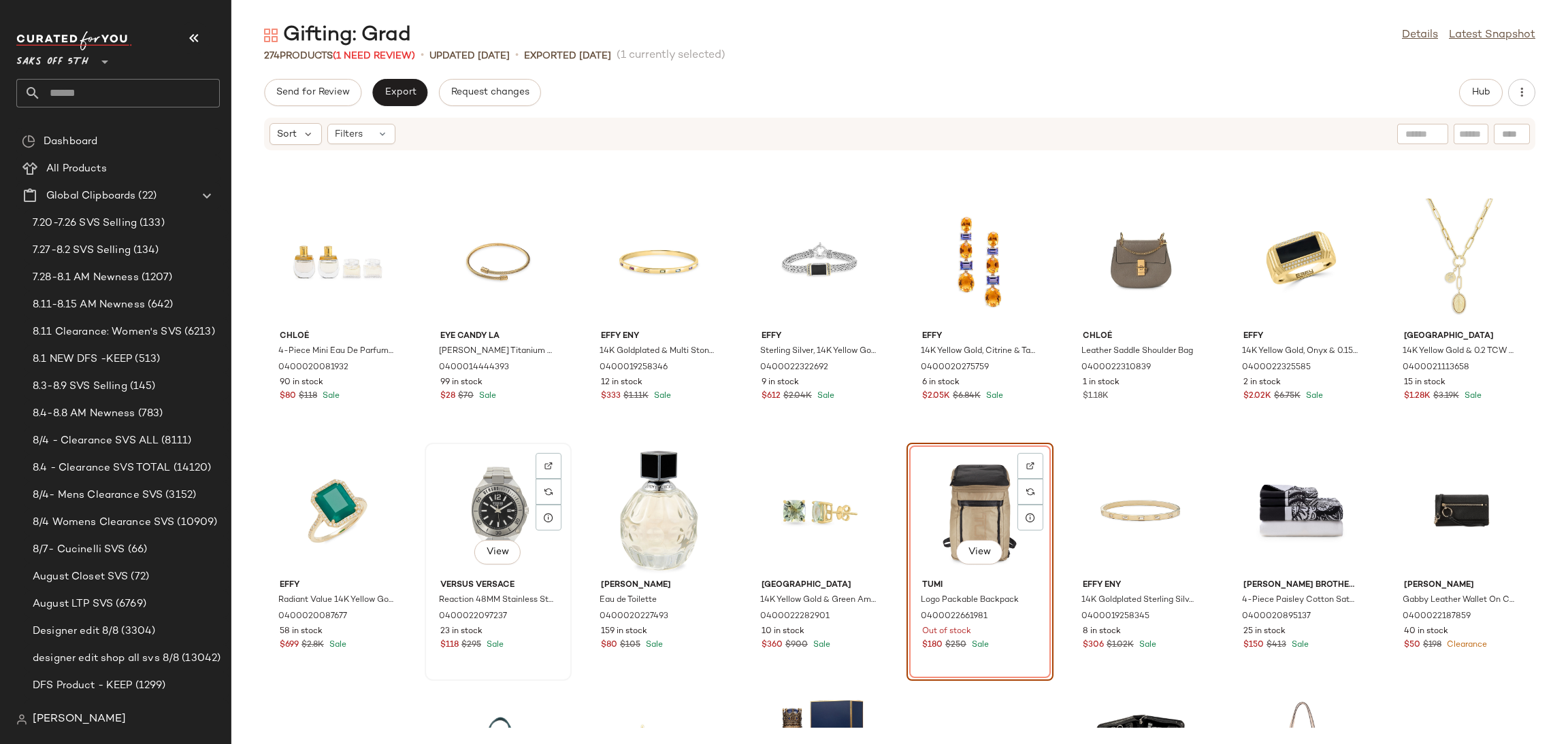
scroll to position [2462, 0]
click at [976, 501] on div "View" at bounding box center [980, 509] width 137 height 127
click at [954, 499] on div "View" at bounding box center [980, 509] width 137 height 127
click at [386, 47] on div "Gifting: Grad" at bounding box center [337, 35] width 147 height 27
click at [381, 55] on span "(1 Need Review)" at bounding box center [374, 56] width 83 height 10
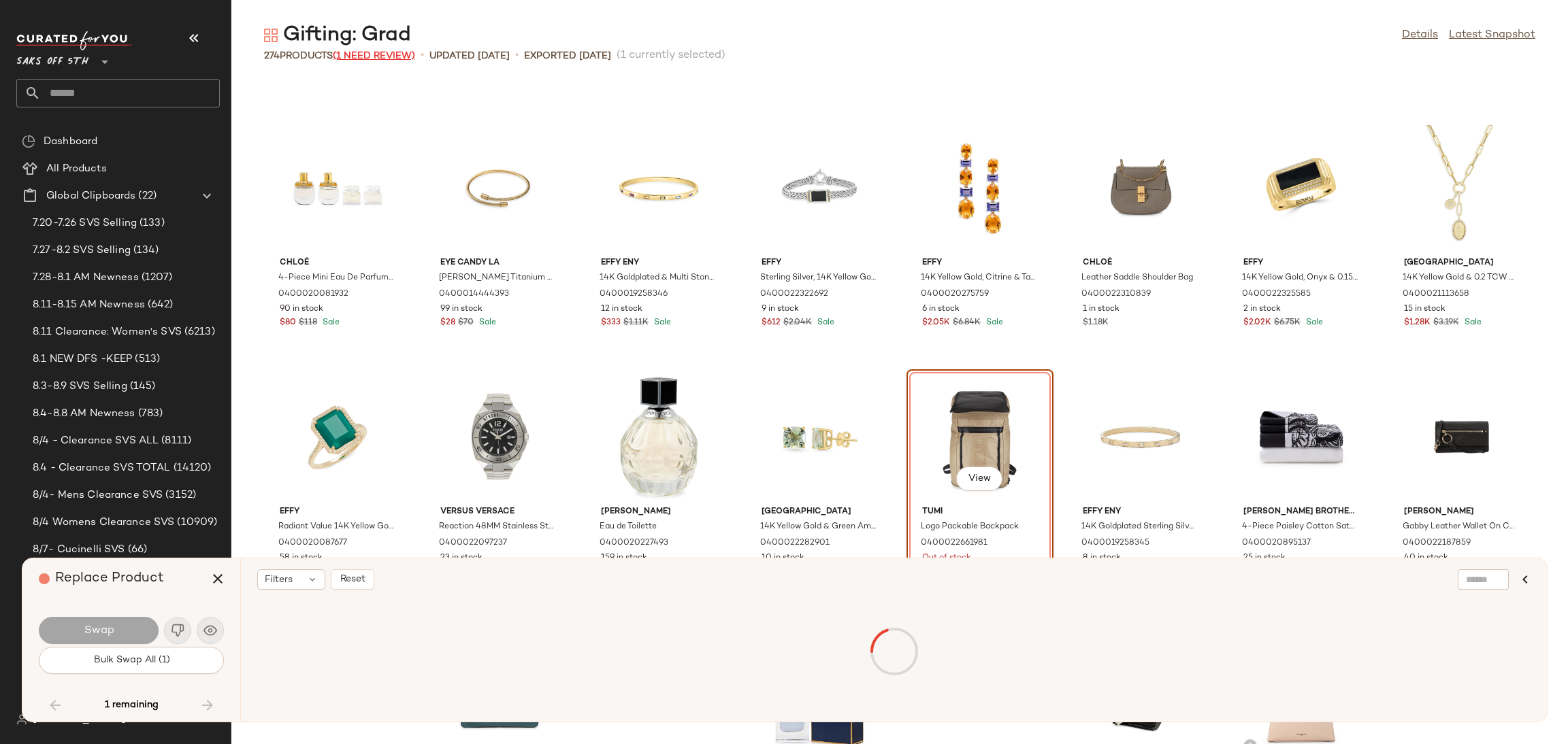
scroll to position [2488, 0]
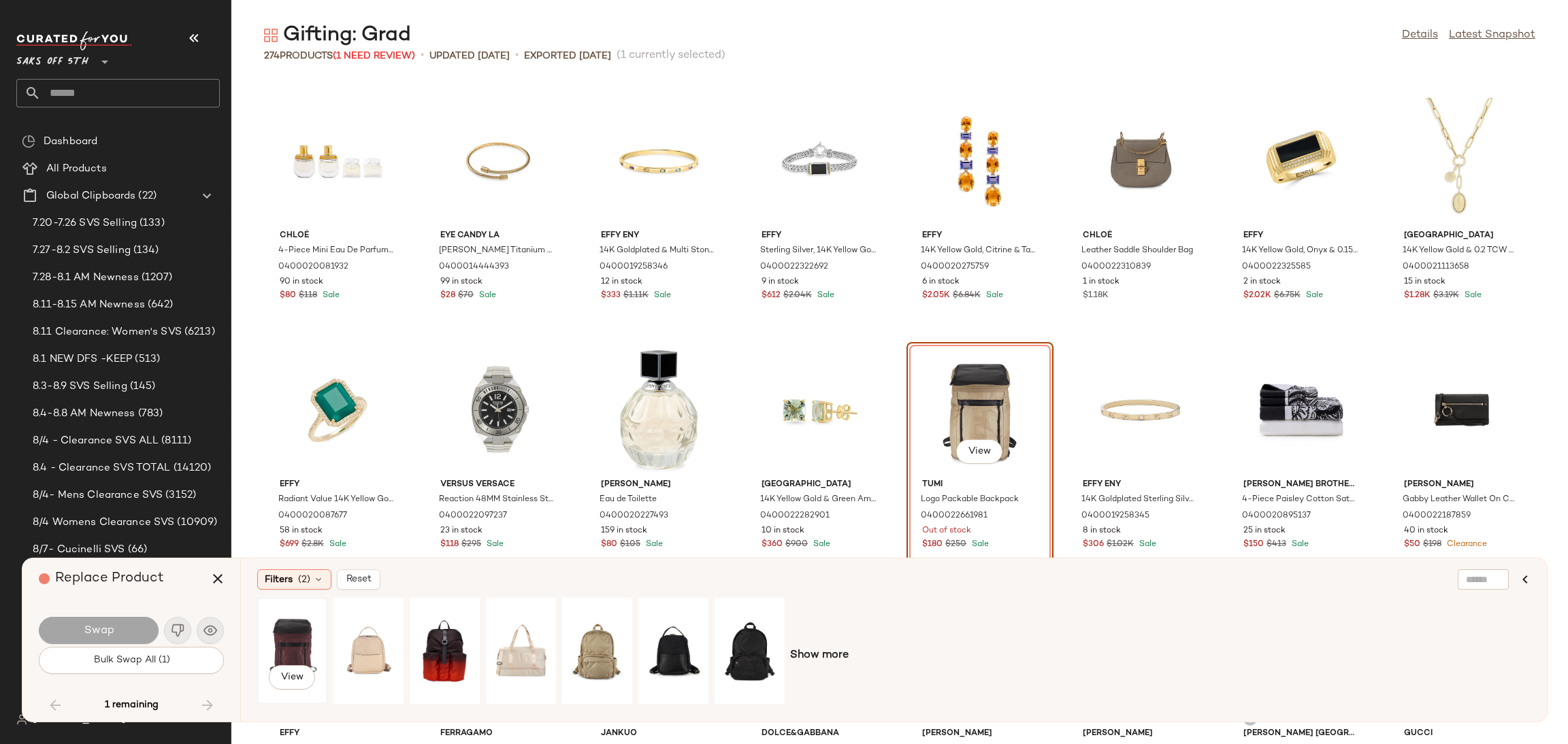
click at [280, 646] on div "View" at bounding box center [292, 651] width 61 height 97
click at [113, 634] on span "Swap" at bounding box center [98, 631] width 31 height 13
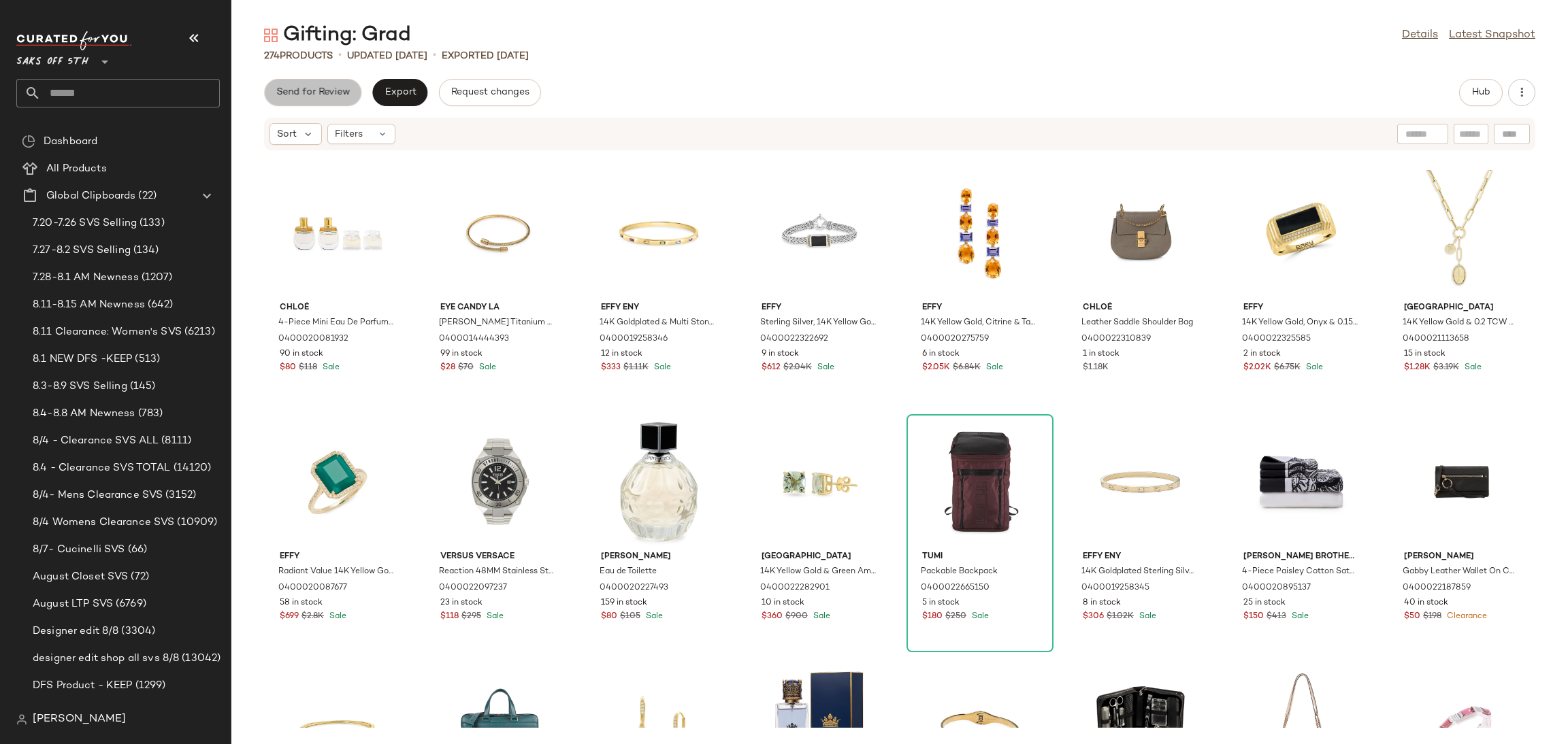
click at [328, 85] on button "Send for Review" at bounding box center [313, 93] width 98 height 27
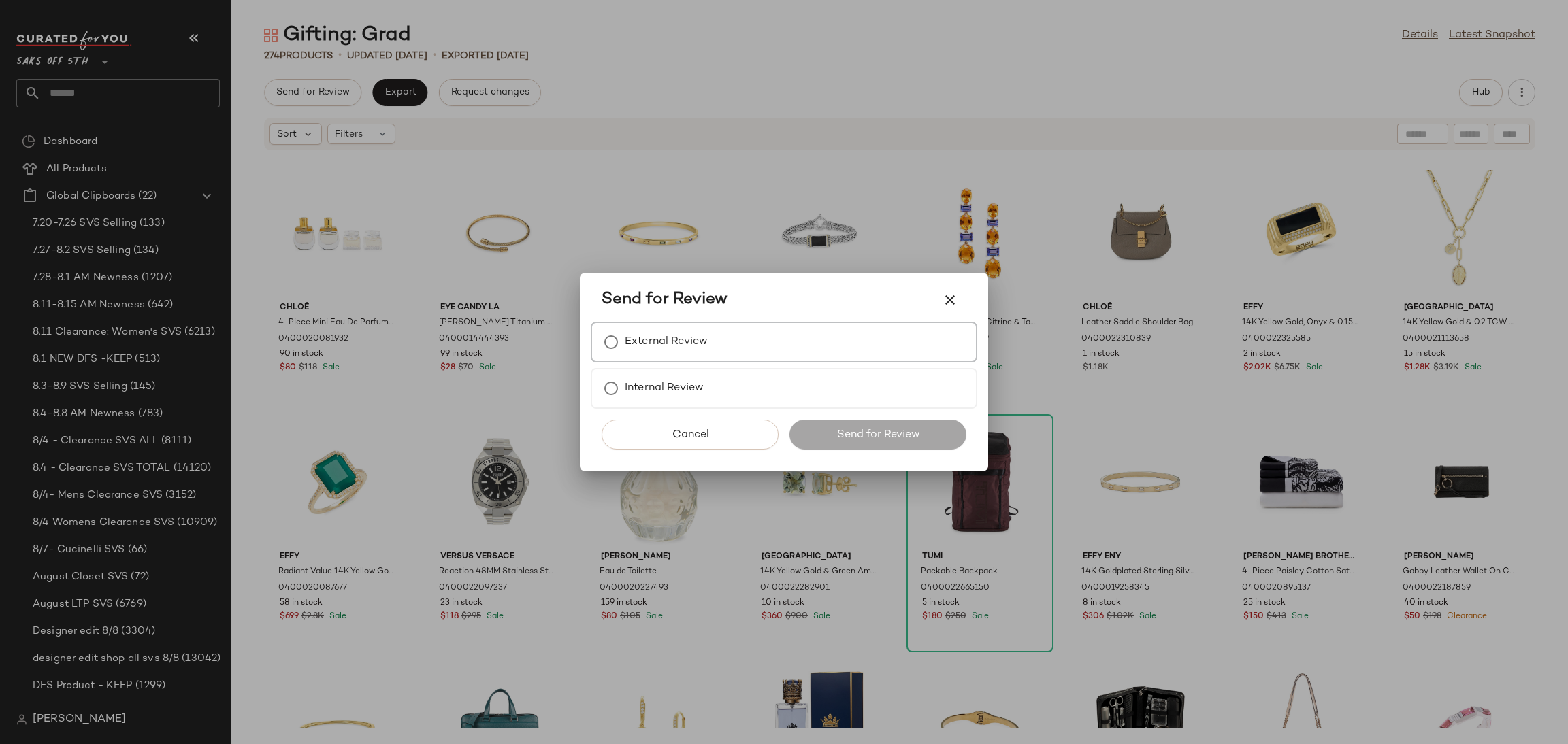
click at [674, 327] on div "External Review" at bounding box center [784, 342] width 387 height 41
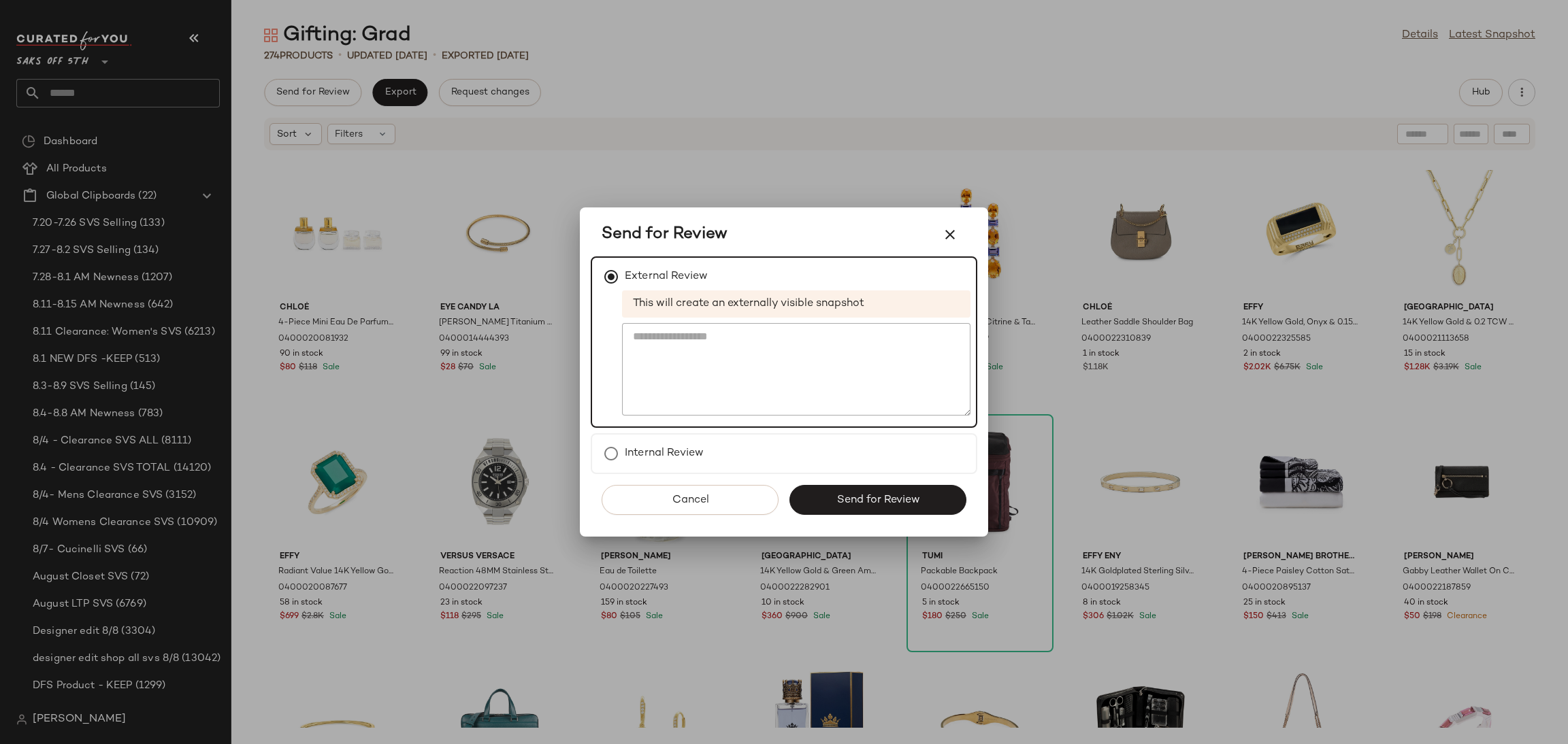
click at [674, 327] on textarea at bounding box center [796, 370] width 349 height 93
click at [875, 494] on span "Send for Review" at bounding box center [877, 500] width 84 height 13
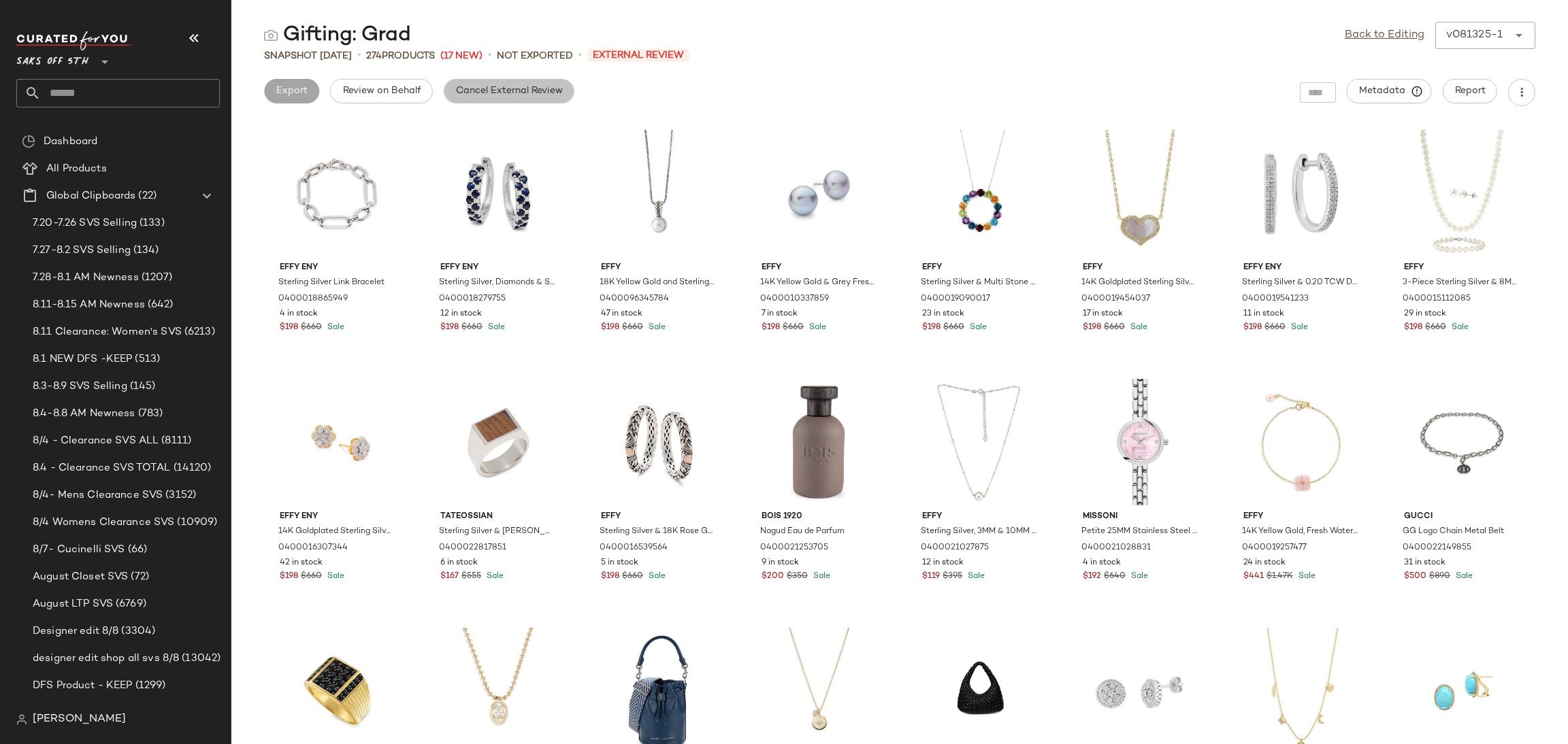
click at [493, 86] on span "Cancel External Review" at bounding box center [509, 91] width 108 height 11
click at [1359, 41] on link "Back to Editing" at bounding box center [1384, 35] width 80 height 16
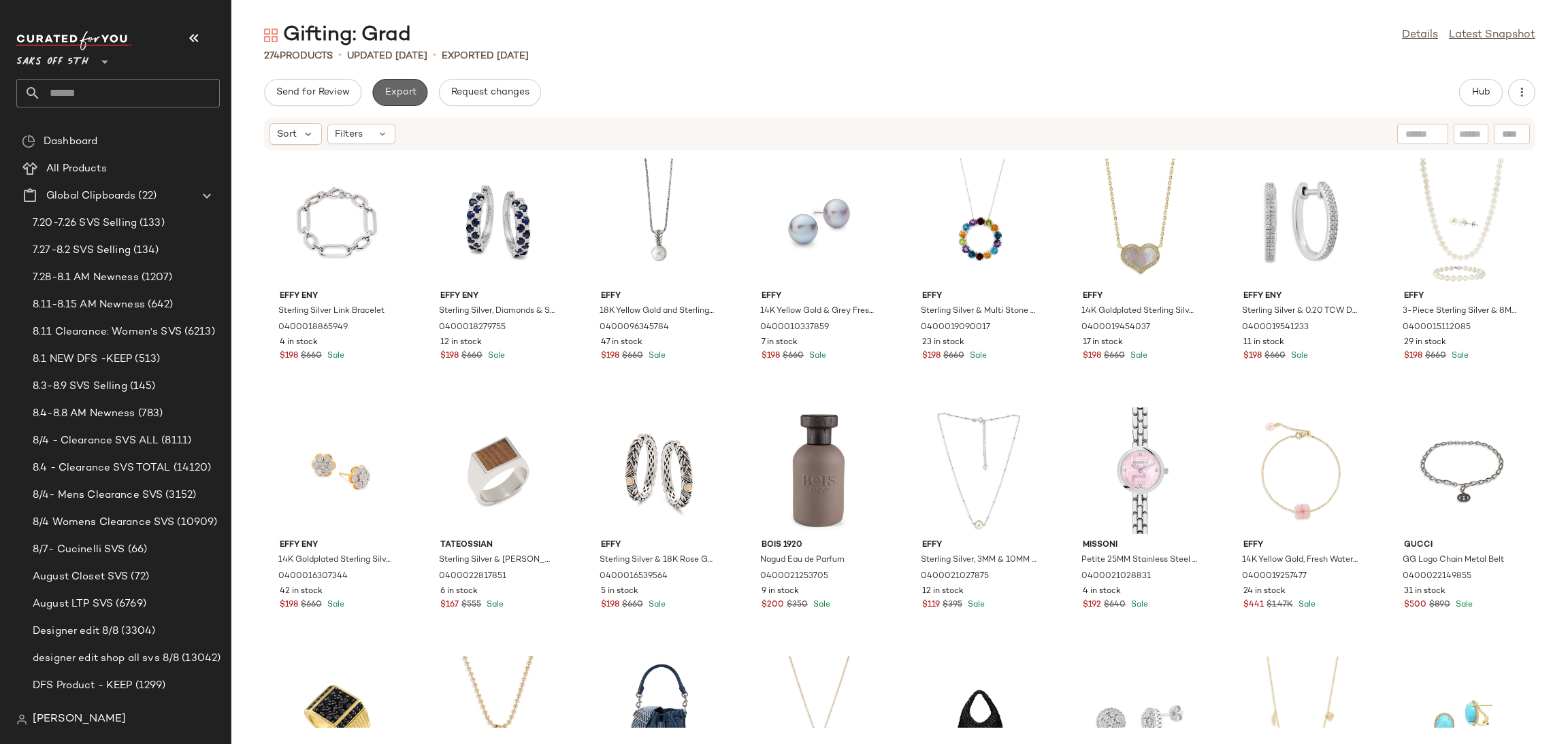
click at [390, 96] on span "Export" at bounding box center [400, 93] width 32 height 11
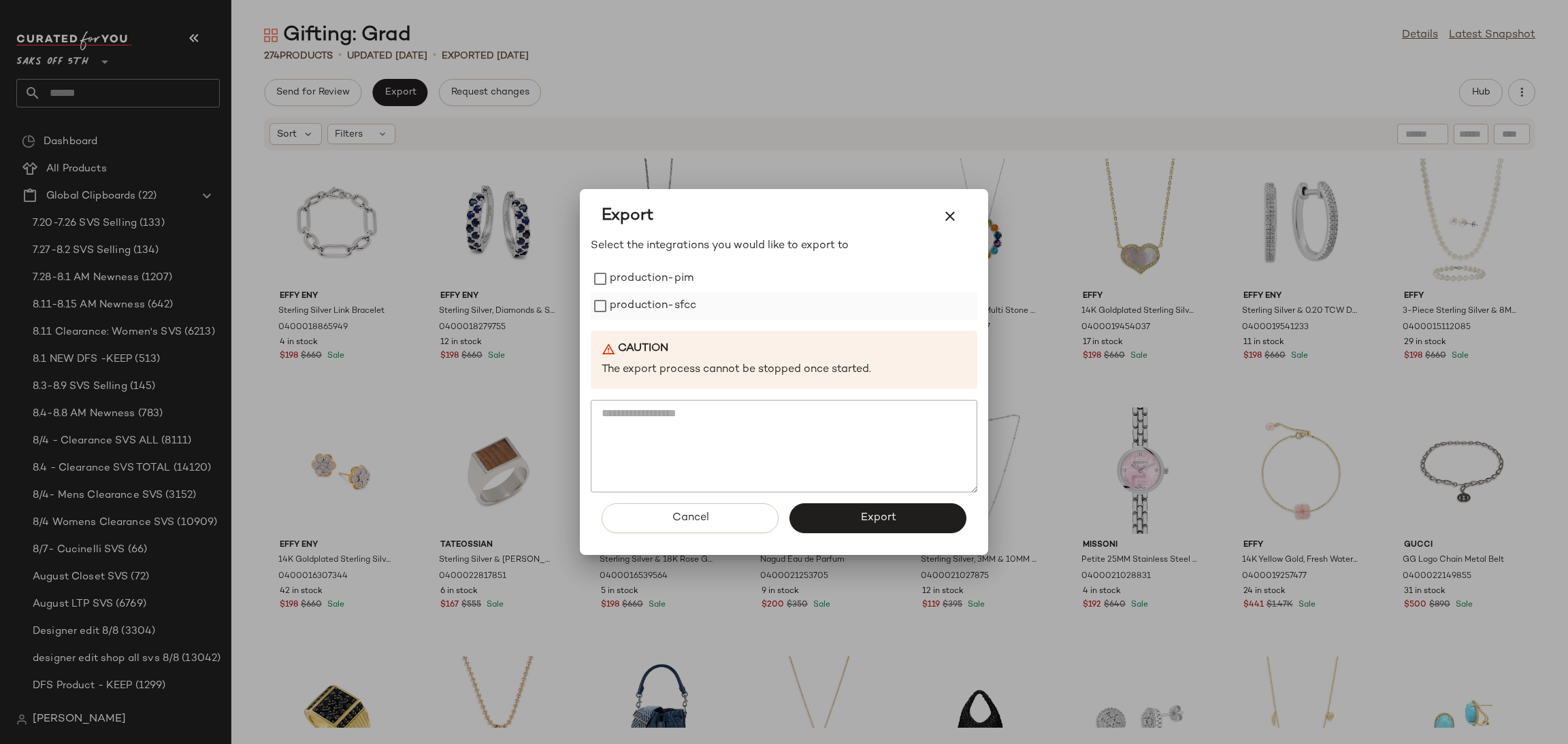
click at [616, 293] on label "production-sfcc" at bounding box center [653, 306] width 87 height 27
click at [620, 282] on label "production-pim" at bounding box center [652, 279] width 84 height 27
click at [846, 524] on button "Export" at bounding box center [877, 518] width 177 height 30
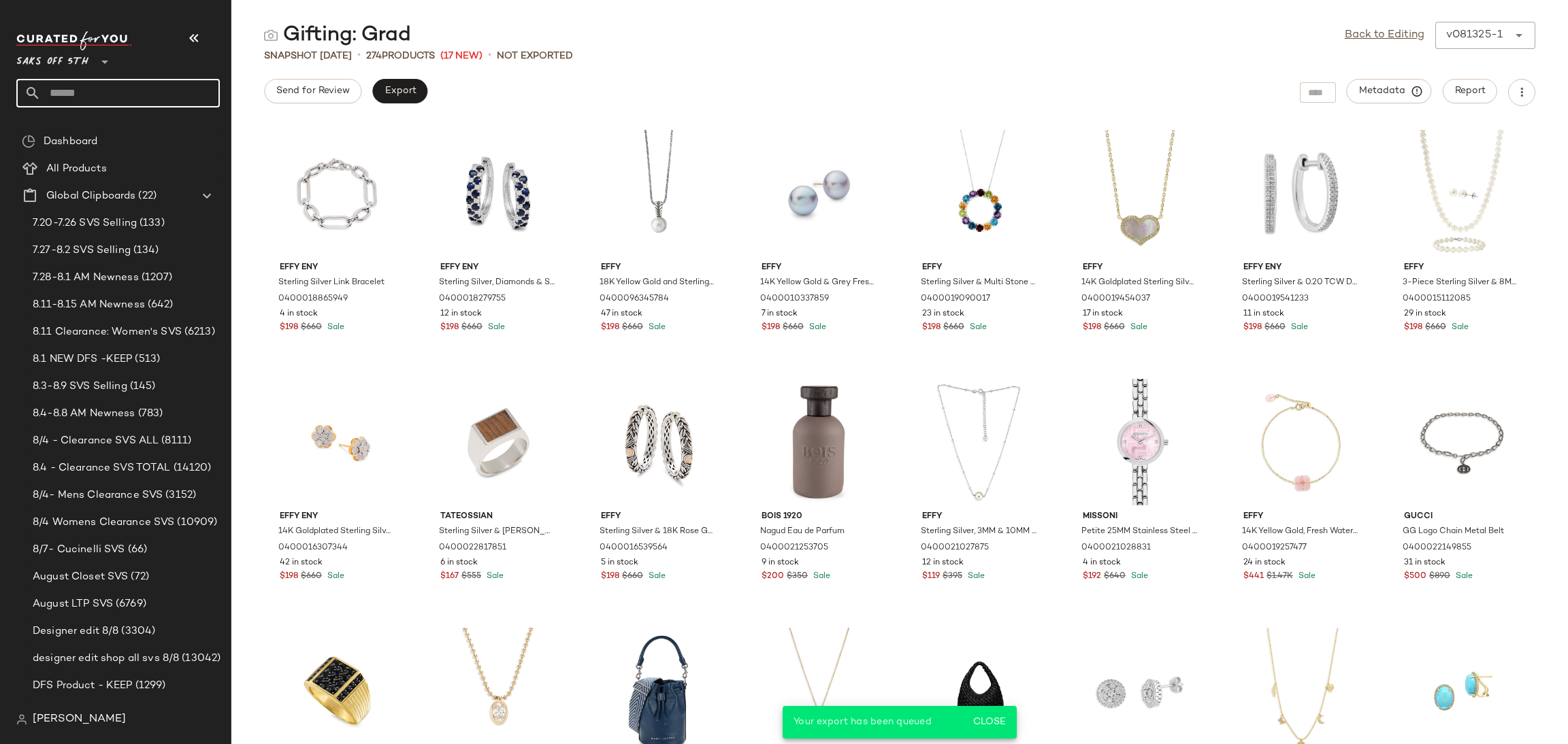
click at [158, 98] on input "text" at bounding box center [130, 93] width 179 height 29
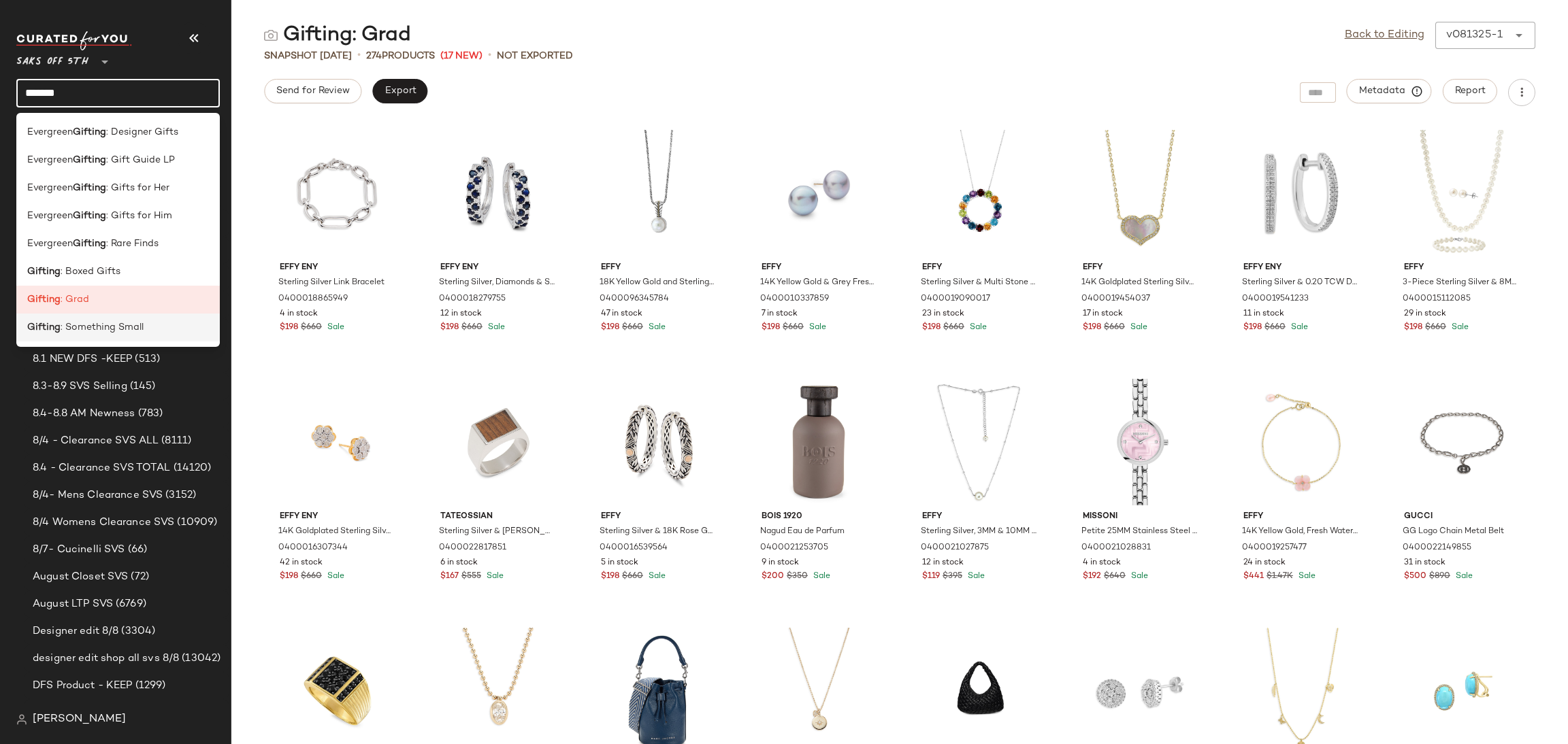
type input "*******"
click at [150, 328] on div "Gifting : Something Small" at bounding box center [118, 327] width 182 height 14
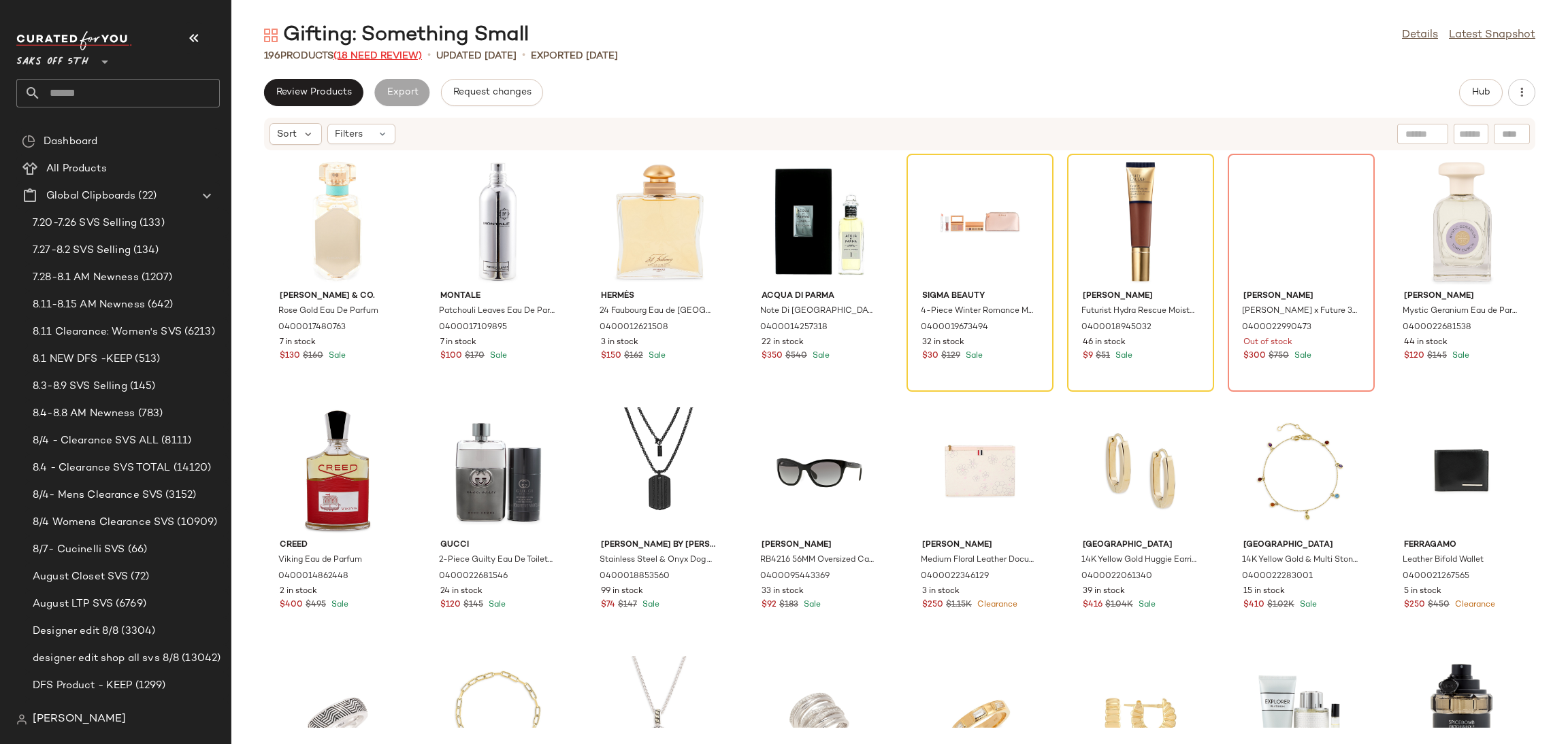
click at [396, 57] on span "(18 Need Review)" at bounding box center [378, 56] width 89 height 10
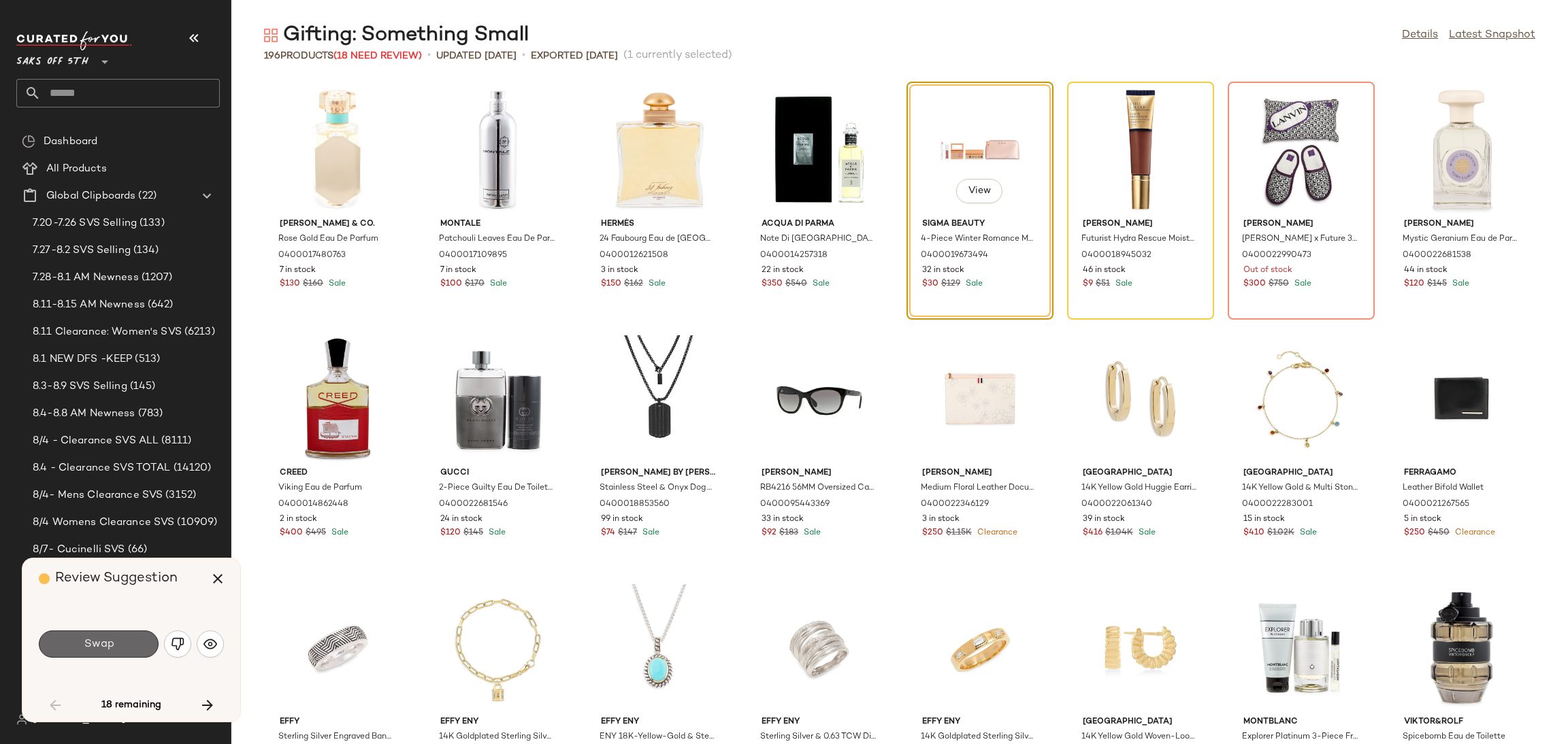
click at [130, 636] on button "Swap" at bounding box center [99, 644] width 120 height 27
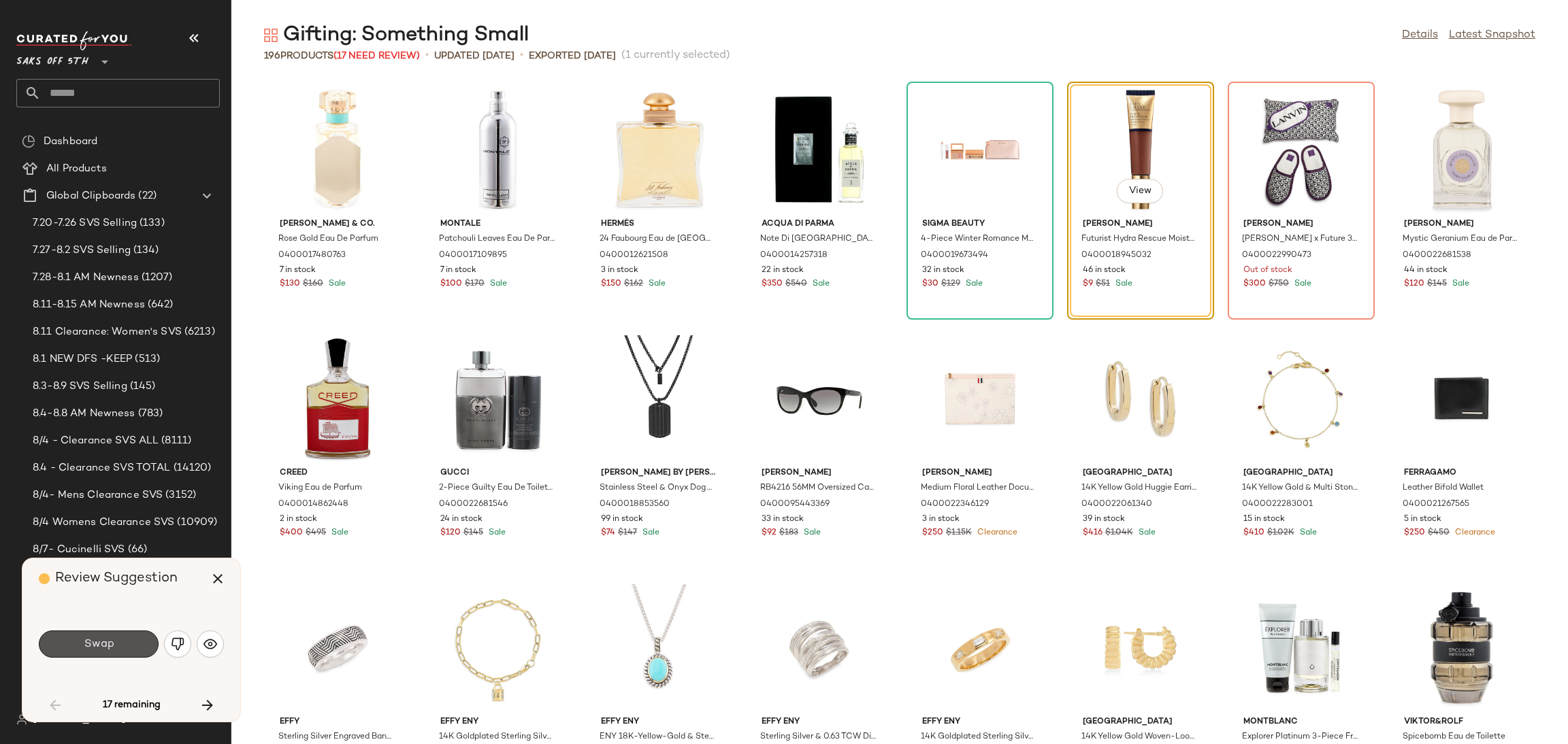
click at [130, 636] on button "Swap" at bounding box center [99, 644] width 120 height 27
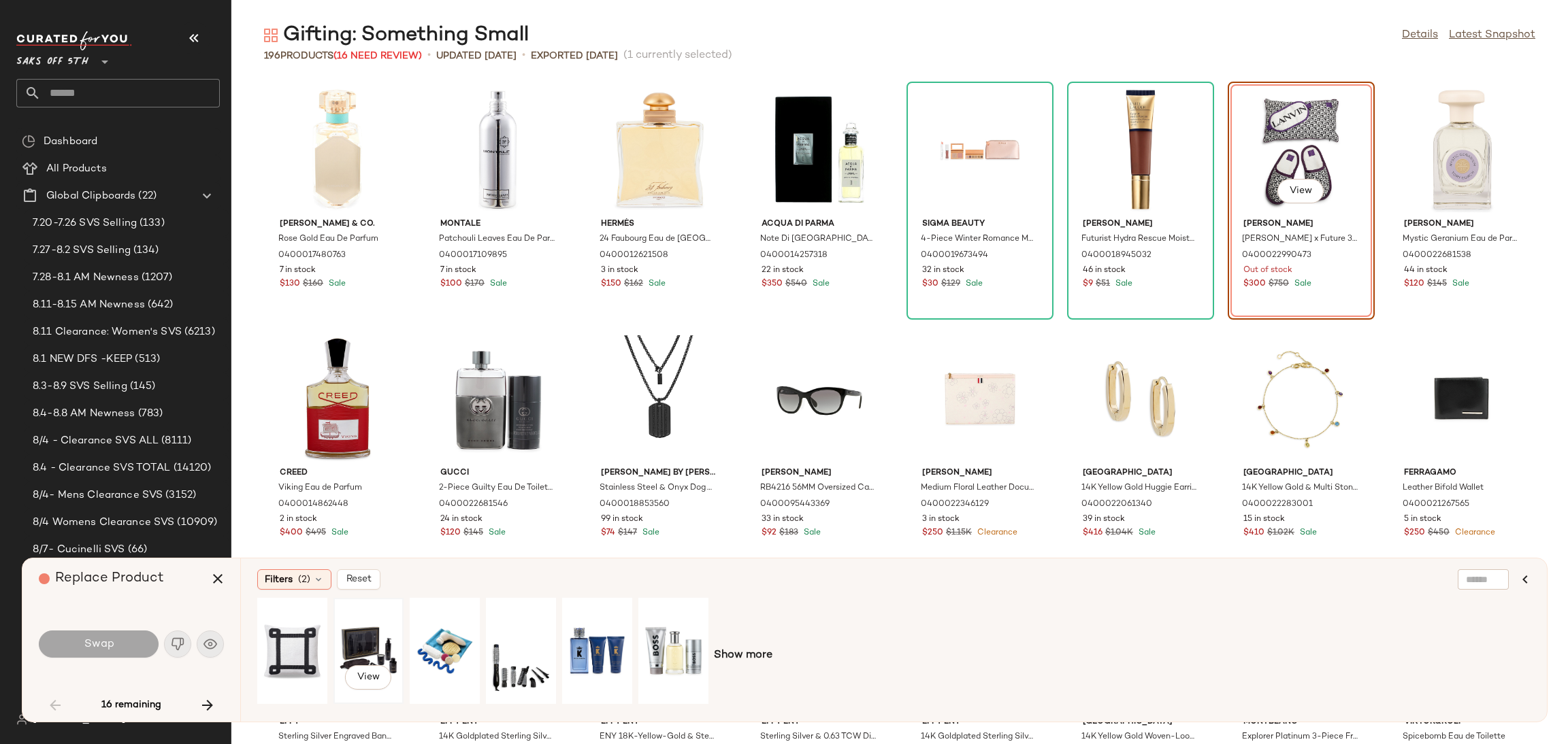
click at [347, 634] on div "View" at bounding box center [368, 651] width 61 height 97
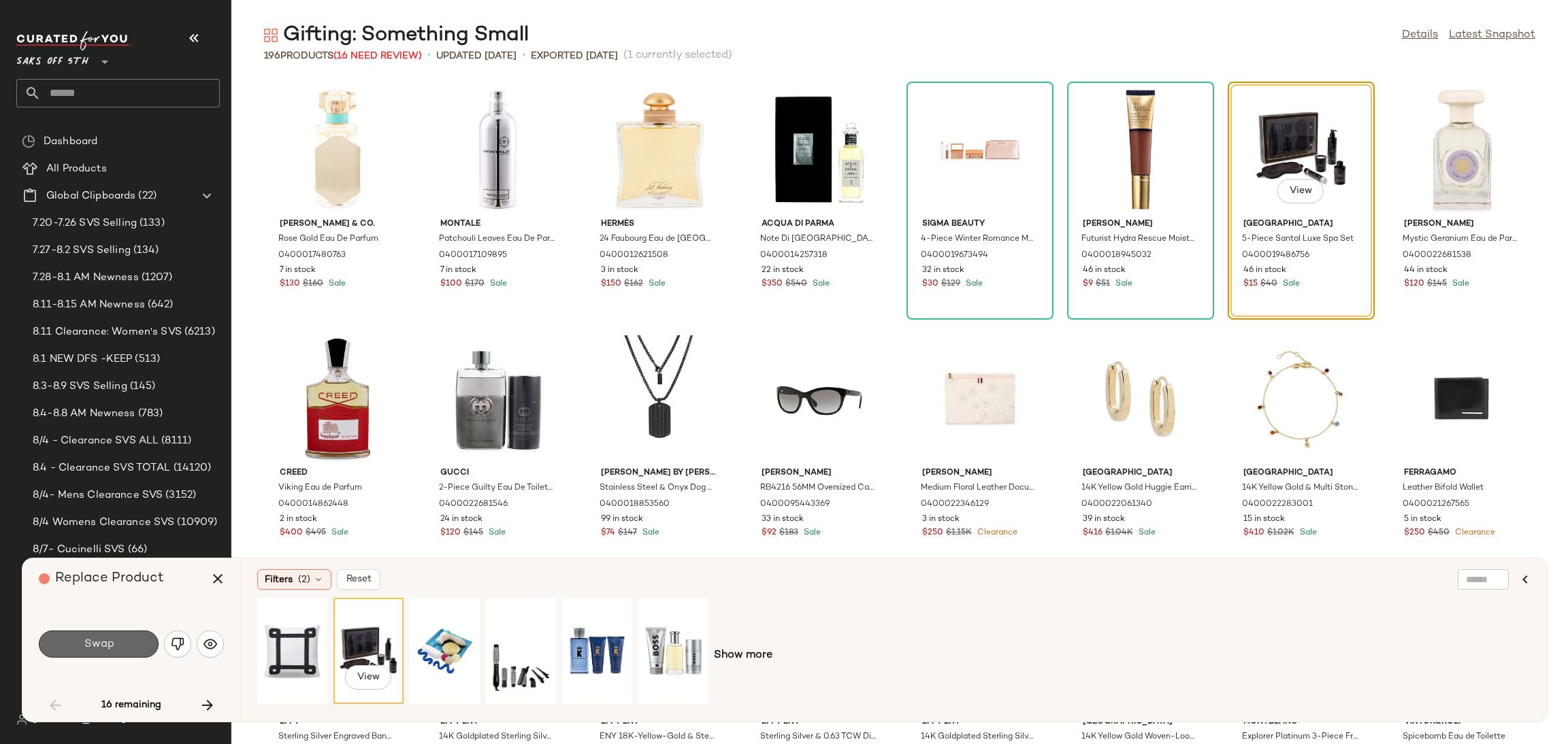
click at [117, 637] on button "Swap" at bounding box center [99, 644] width 120 height 27
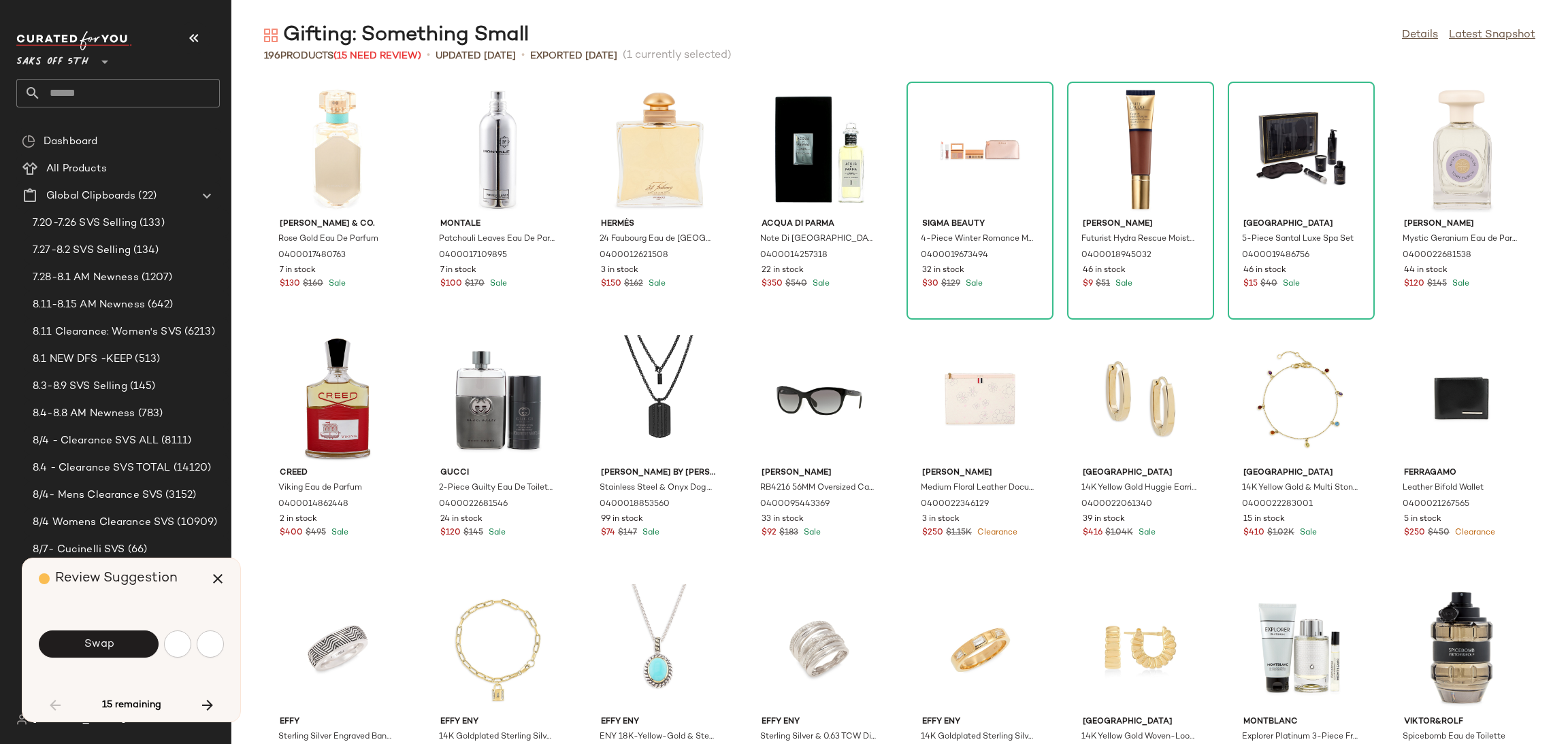
scroll to position [758, 0]
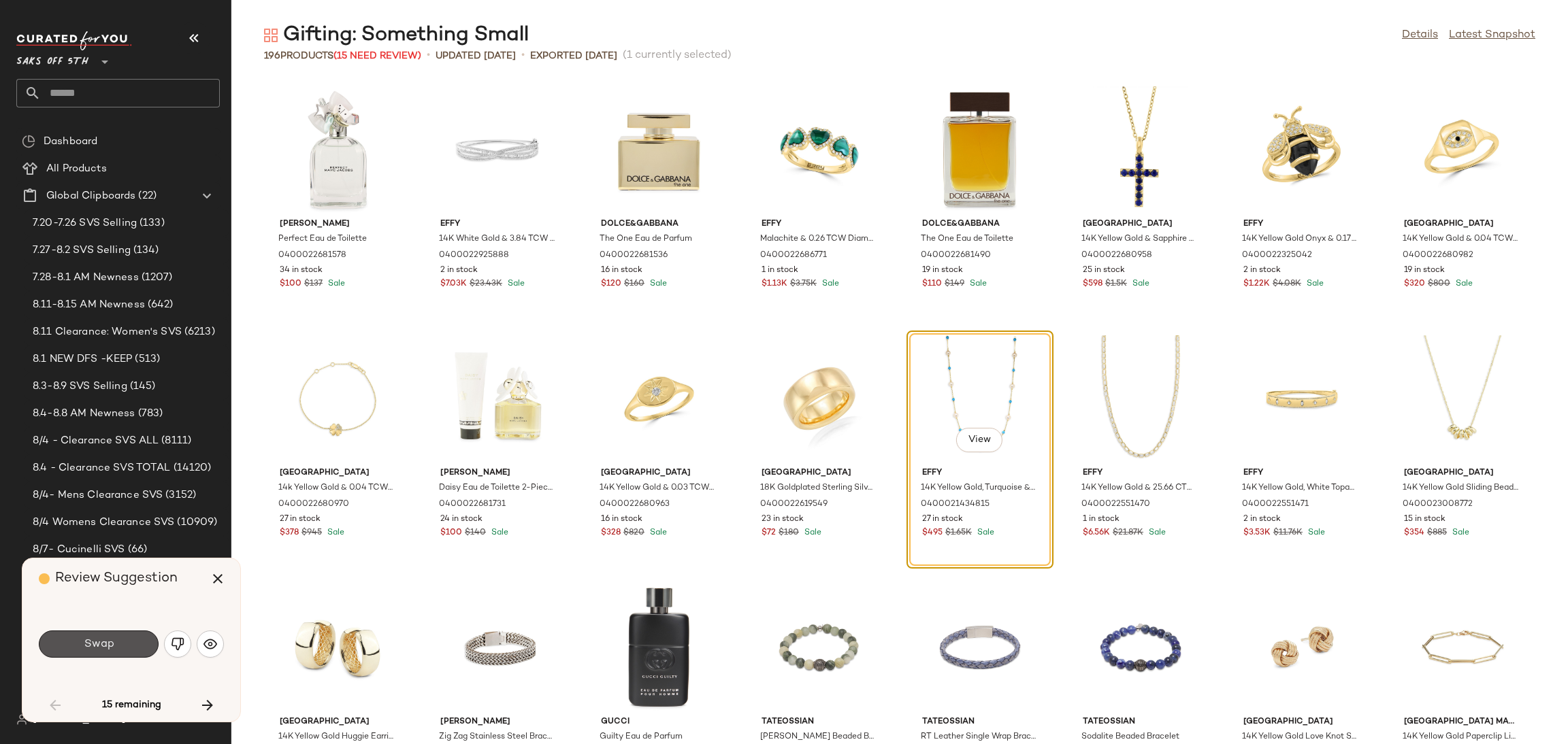
click at [117, 637] on button "Swap" at bounding box center [99, 644] width 120 height 27
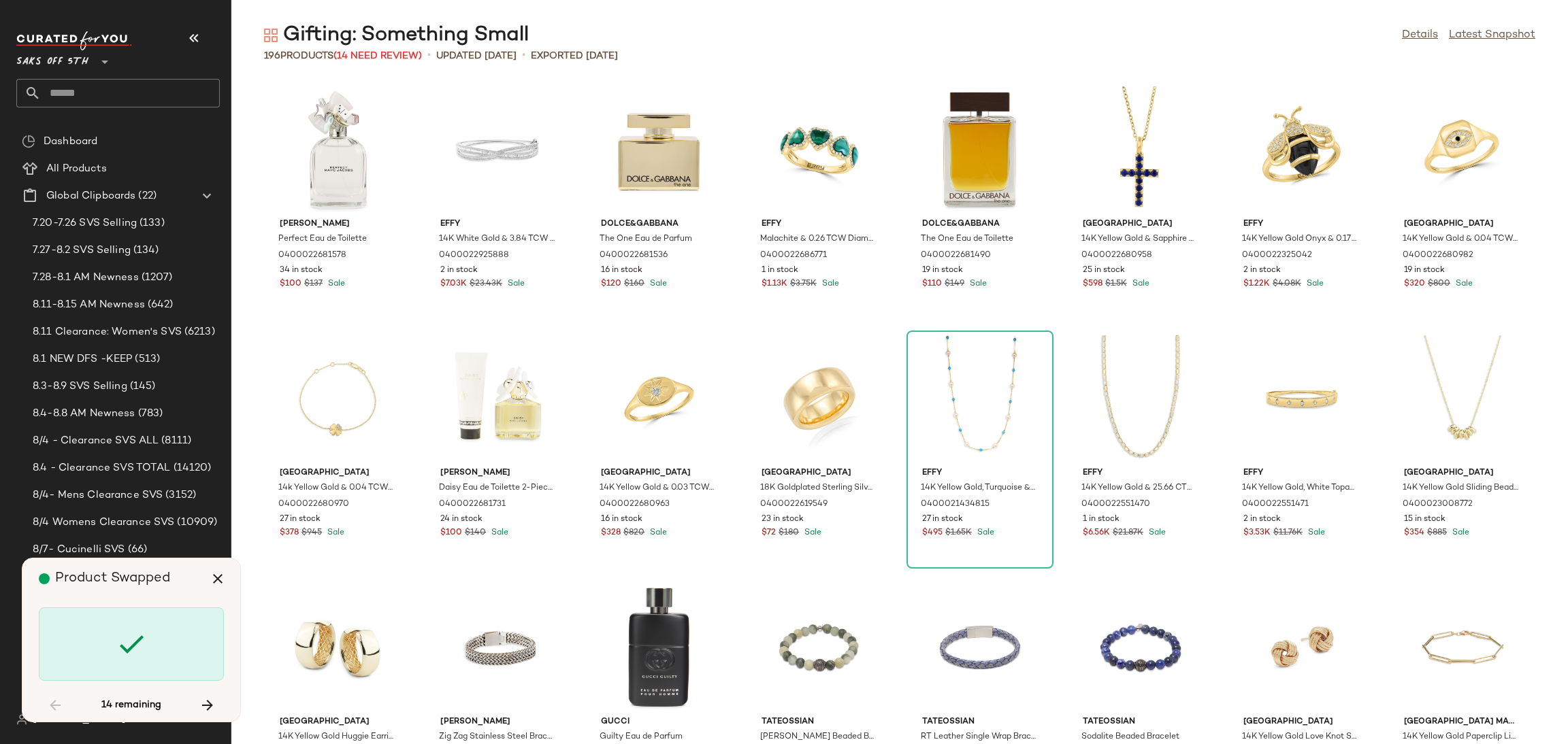
scroll to position [3237, 0]
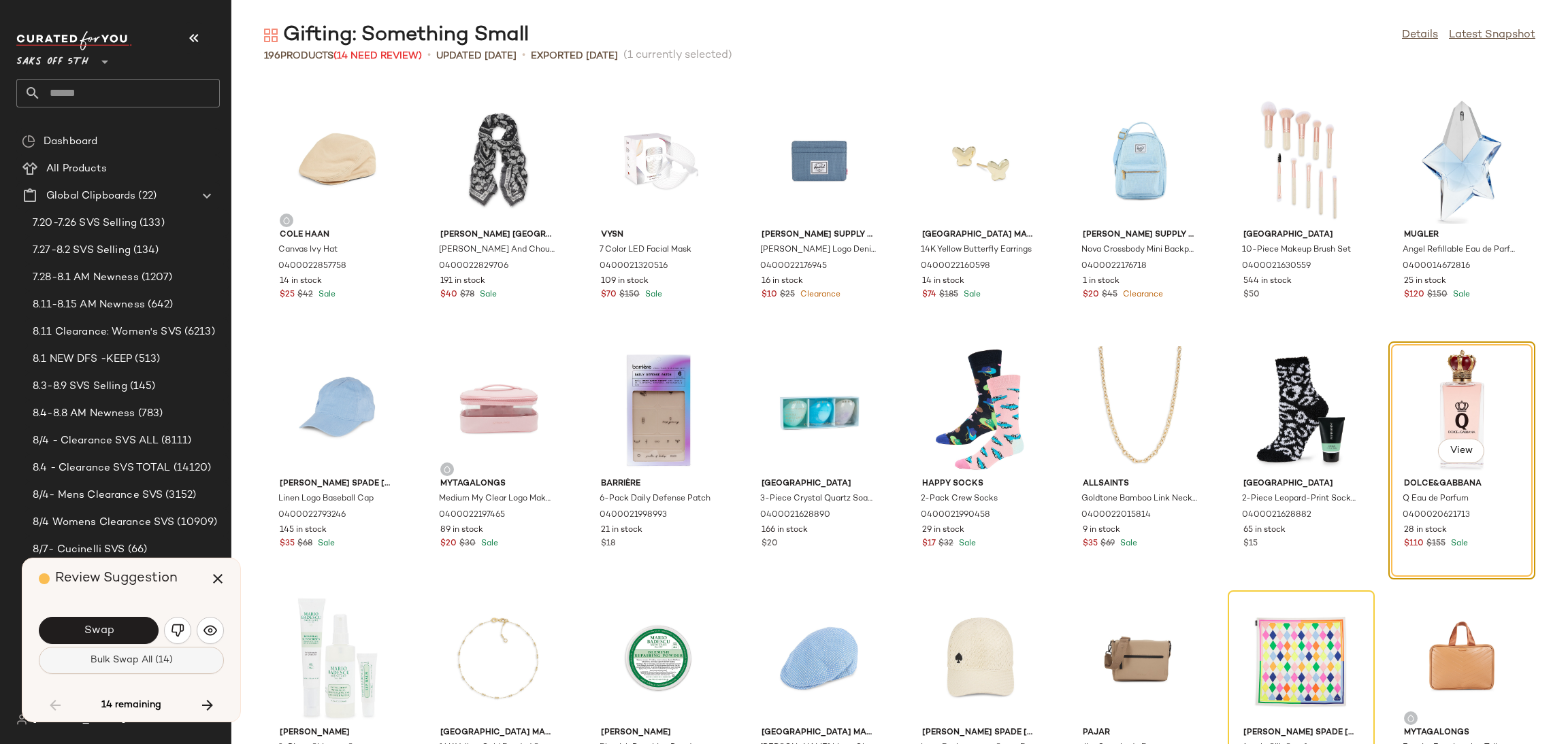
click at [136, 657] on span "Bulk Swap All (14)" at bounding box center [132, 660] width 83 height 11
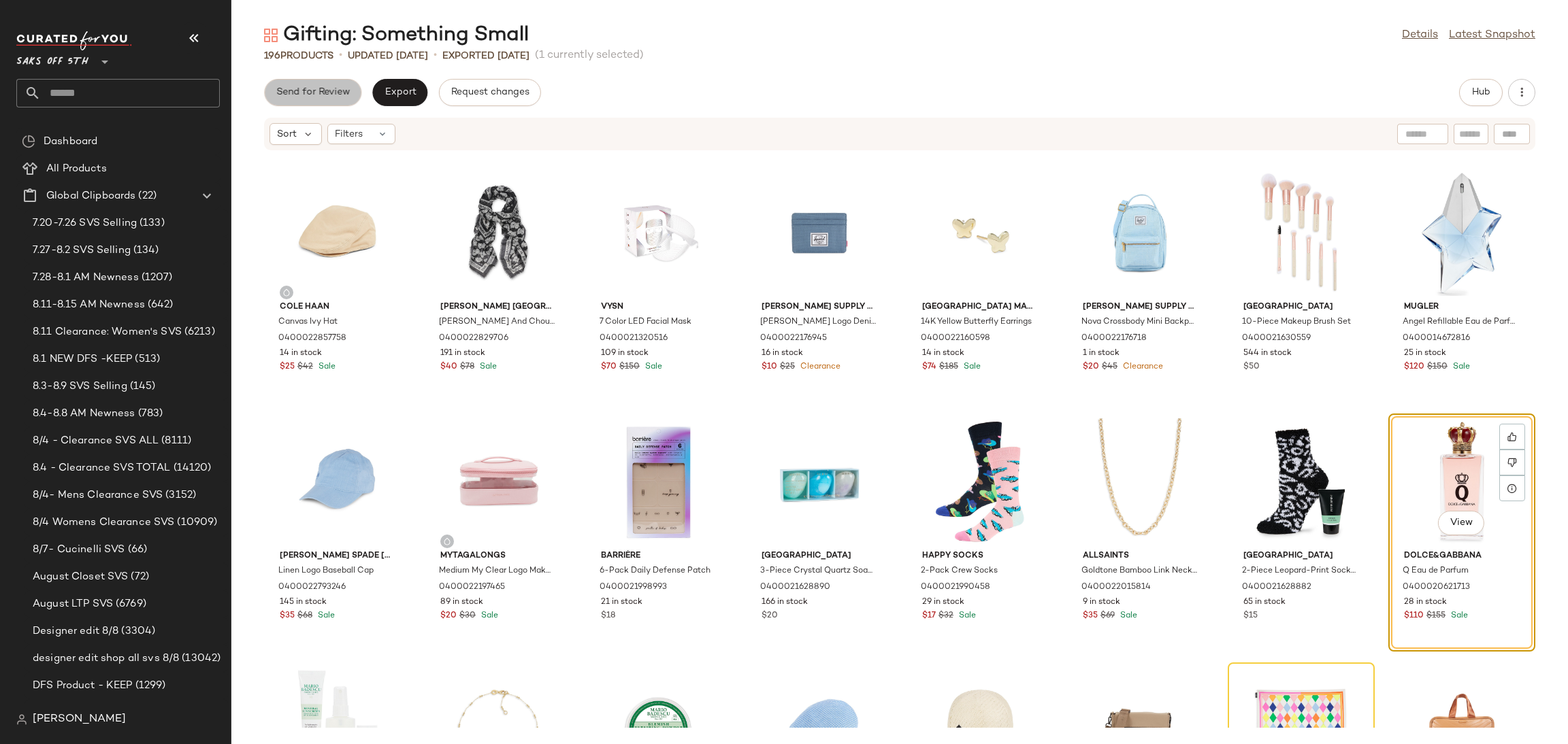
click at [300, 102] on button "Send for Review" at bounding box center [313, 93] width 98 height 27
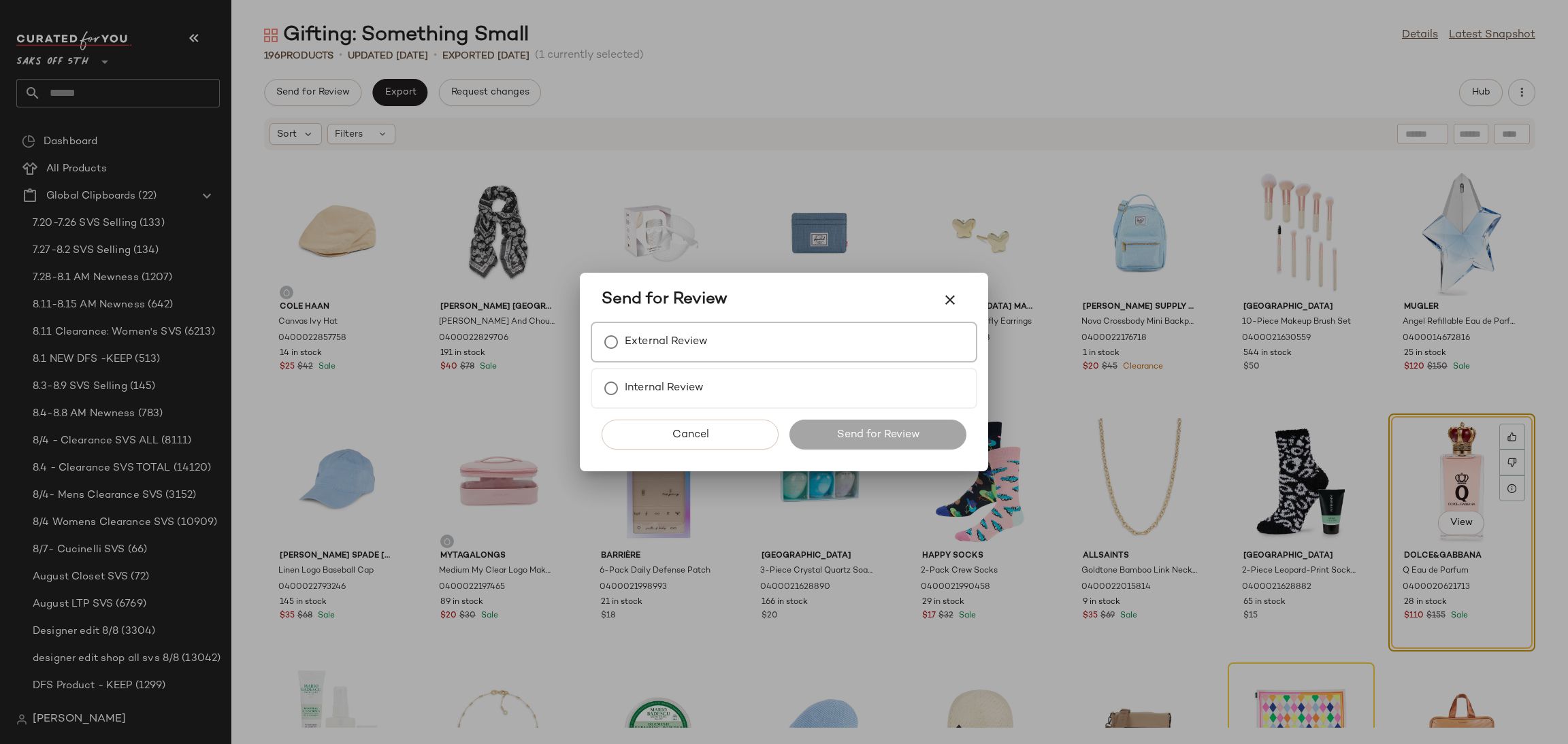
click at [644, 346] on label "External Review" at bounding box center [667, 342] width 83 height 27
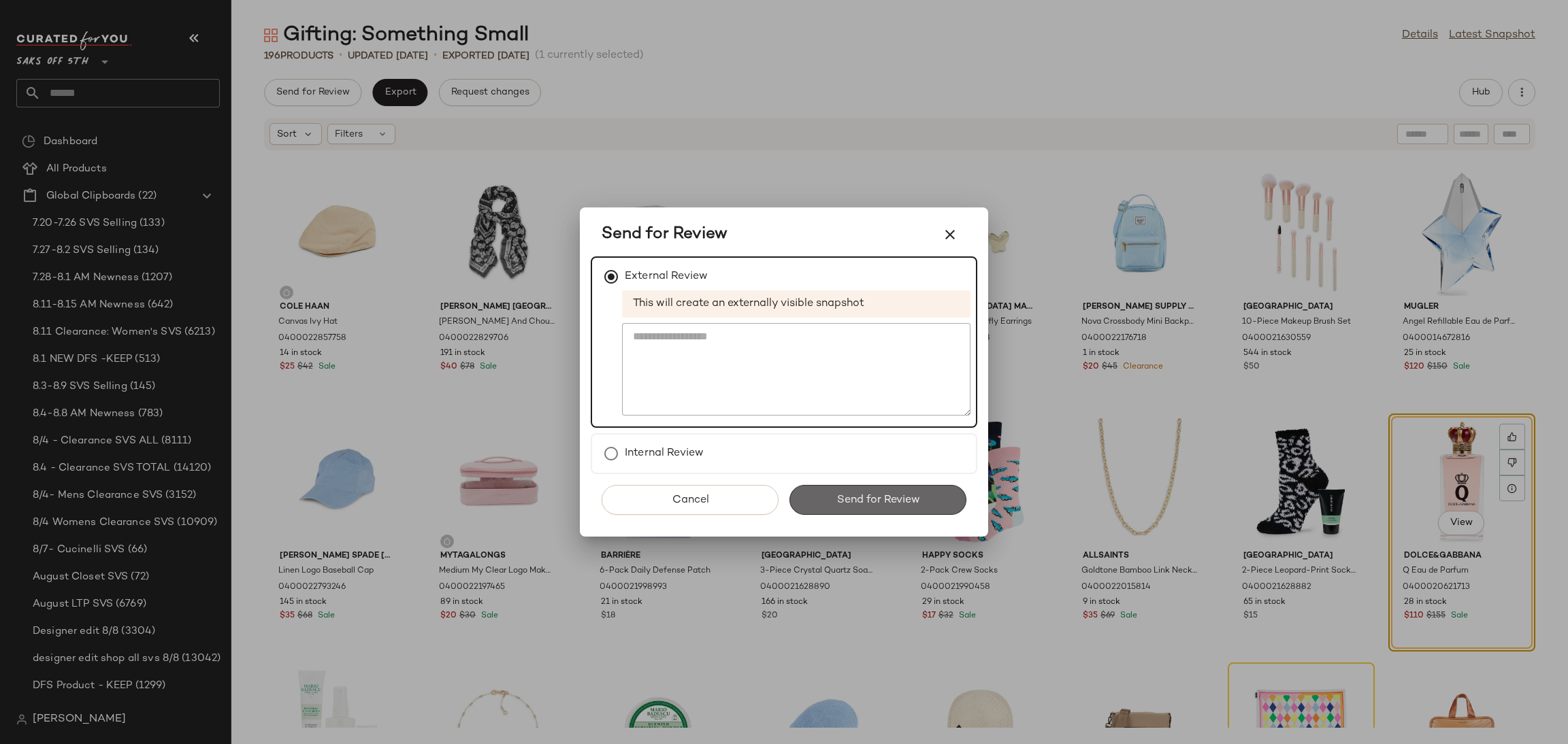
click at [851, 494] on span "Send for Review" at bounding box center [877, 500] width 84 height 13
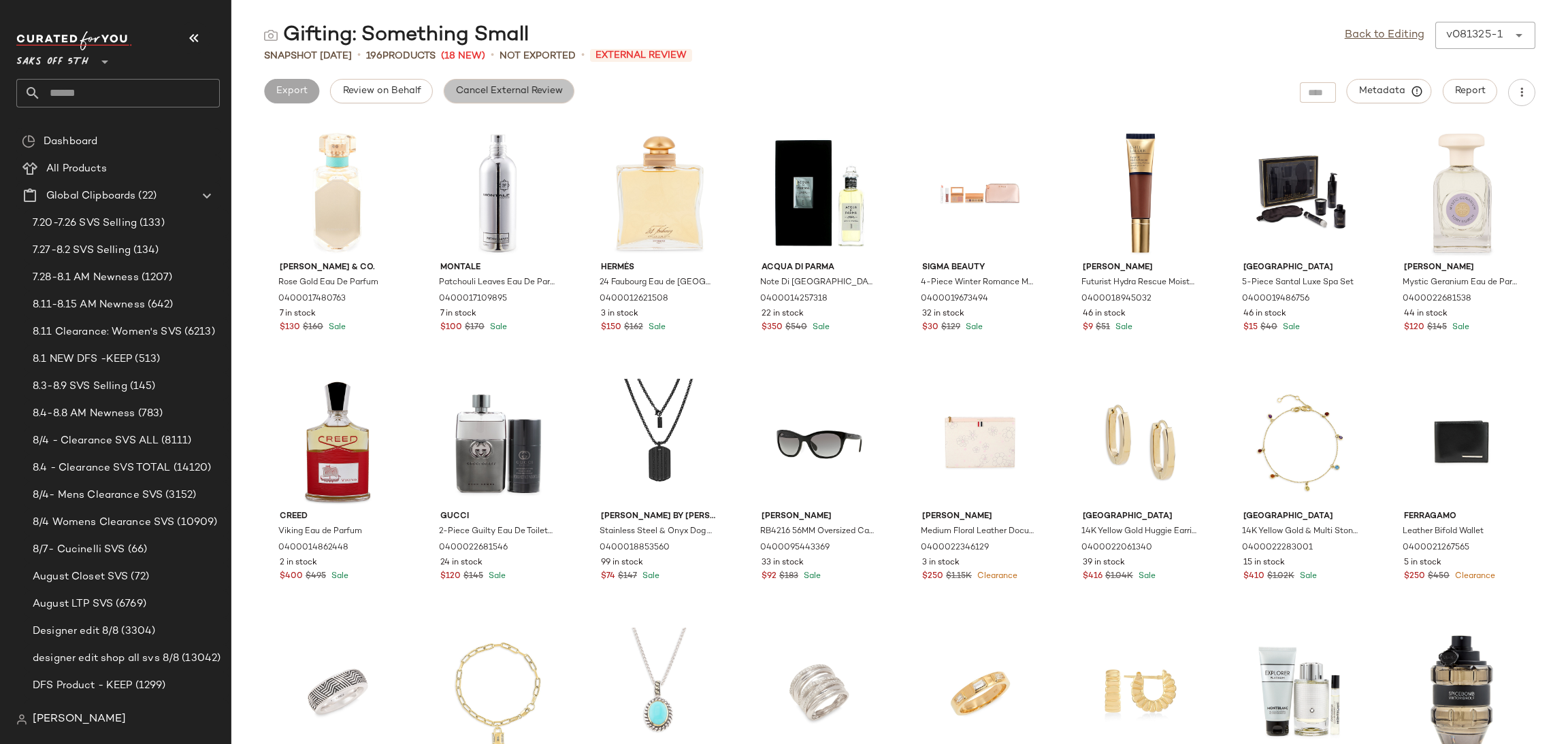
click at [484, 87] on span "Cancel External Review" at bounding box center [509, 91] width 108 height 11
click at [1355, 35] on link "Back to Editing" at bounding box center [1384, 35] width 80 height 16
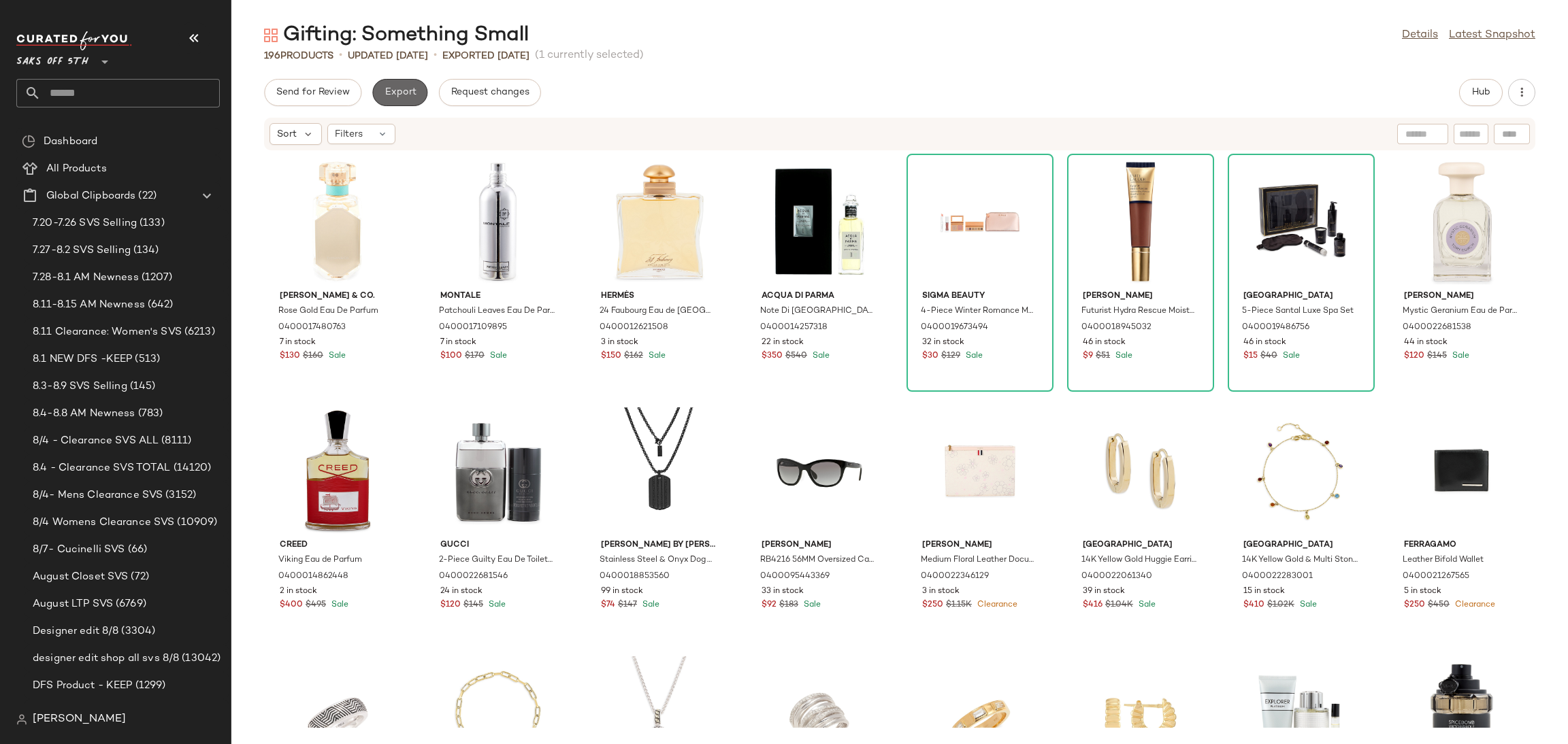
click at [409, 89] on span "Export" at bounding box center [400, 93] width 32 height 11
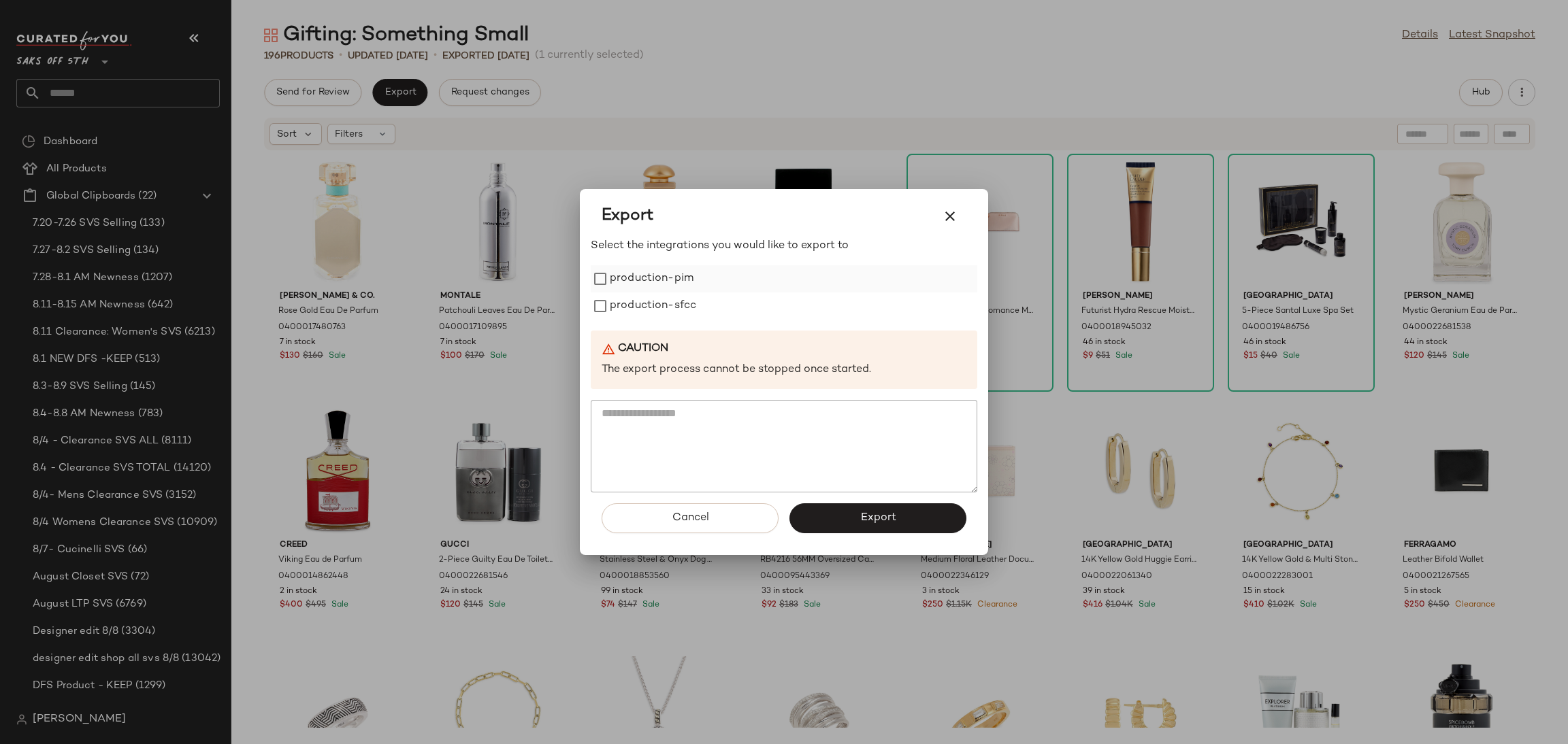
click at [658, 282] on label "production-pim" at bounding box center [652, 279] width 84 height 27
click at [660, 314] on label "production-sfcc" at bounding box center [653, 306] width 87 height 27
click at [868, 514] on span "Export" at bounding box center [877, 518] width 36 height 13
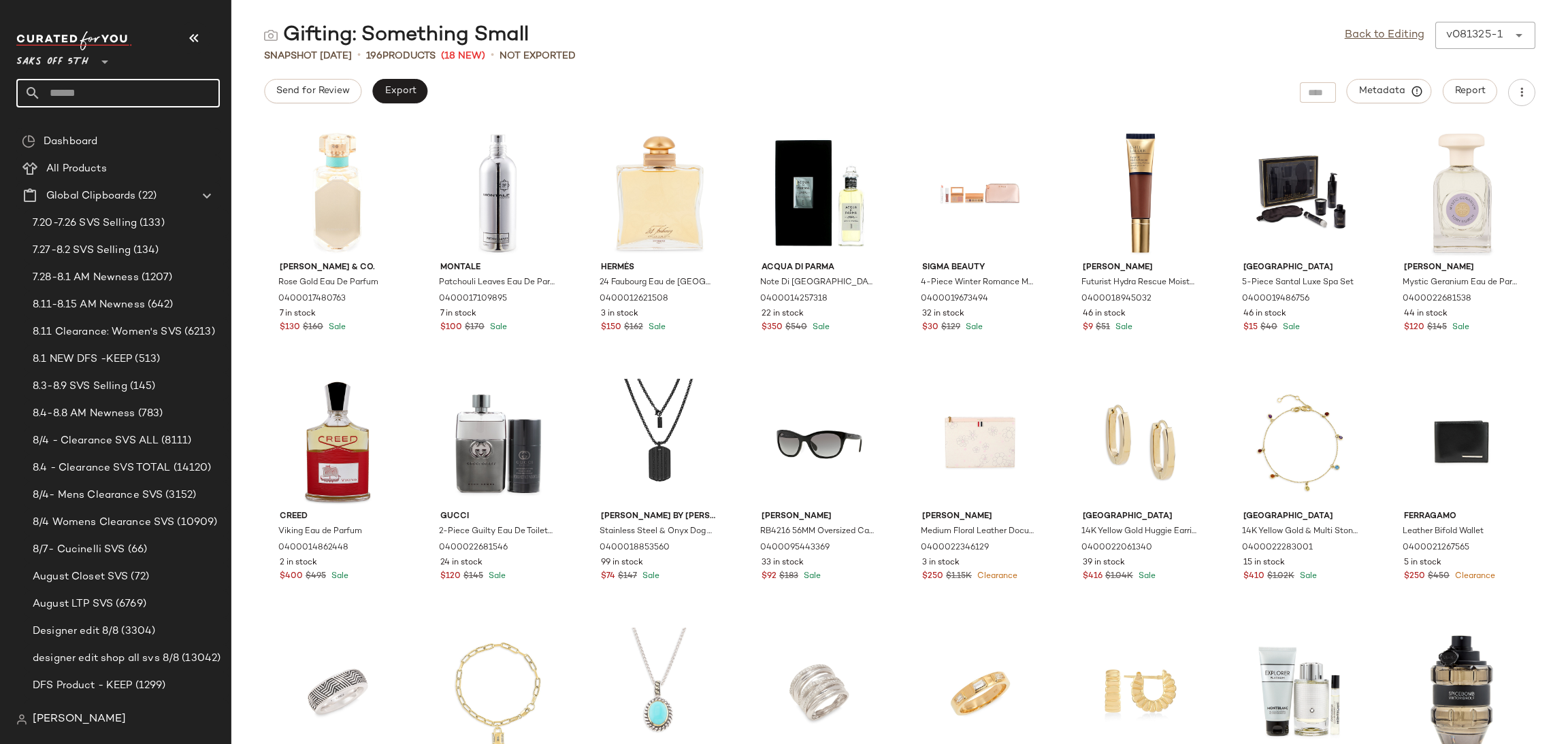
click at [175, 90] on input "text" at bounding box center [130, 93] width 179 height 29
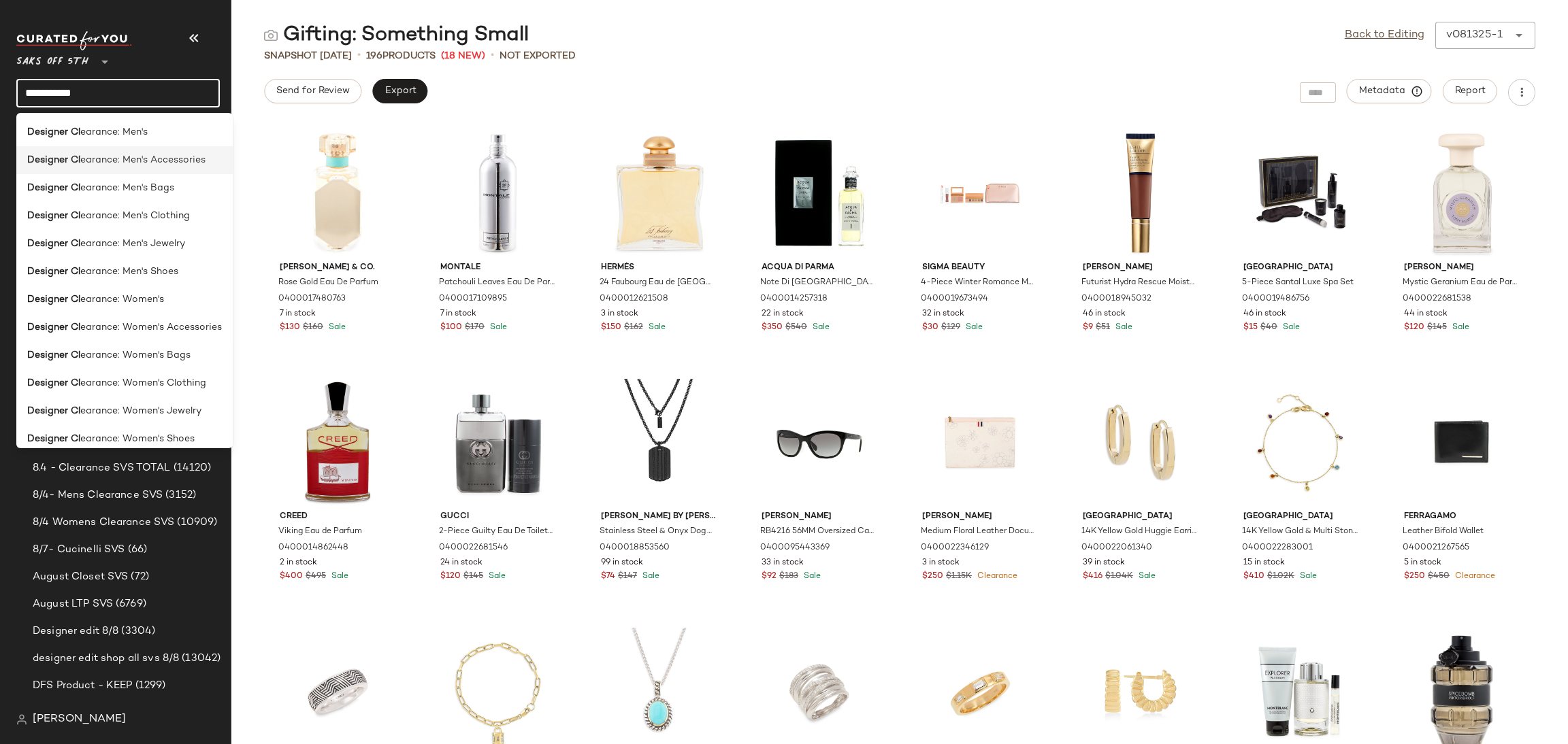
type input "**********"
click at [195, 157] on span "earance: Men's Accessories" at bounding box center [143, 160] width 126 height 14
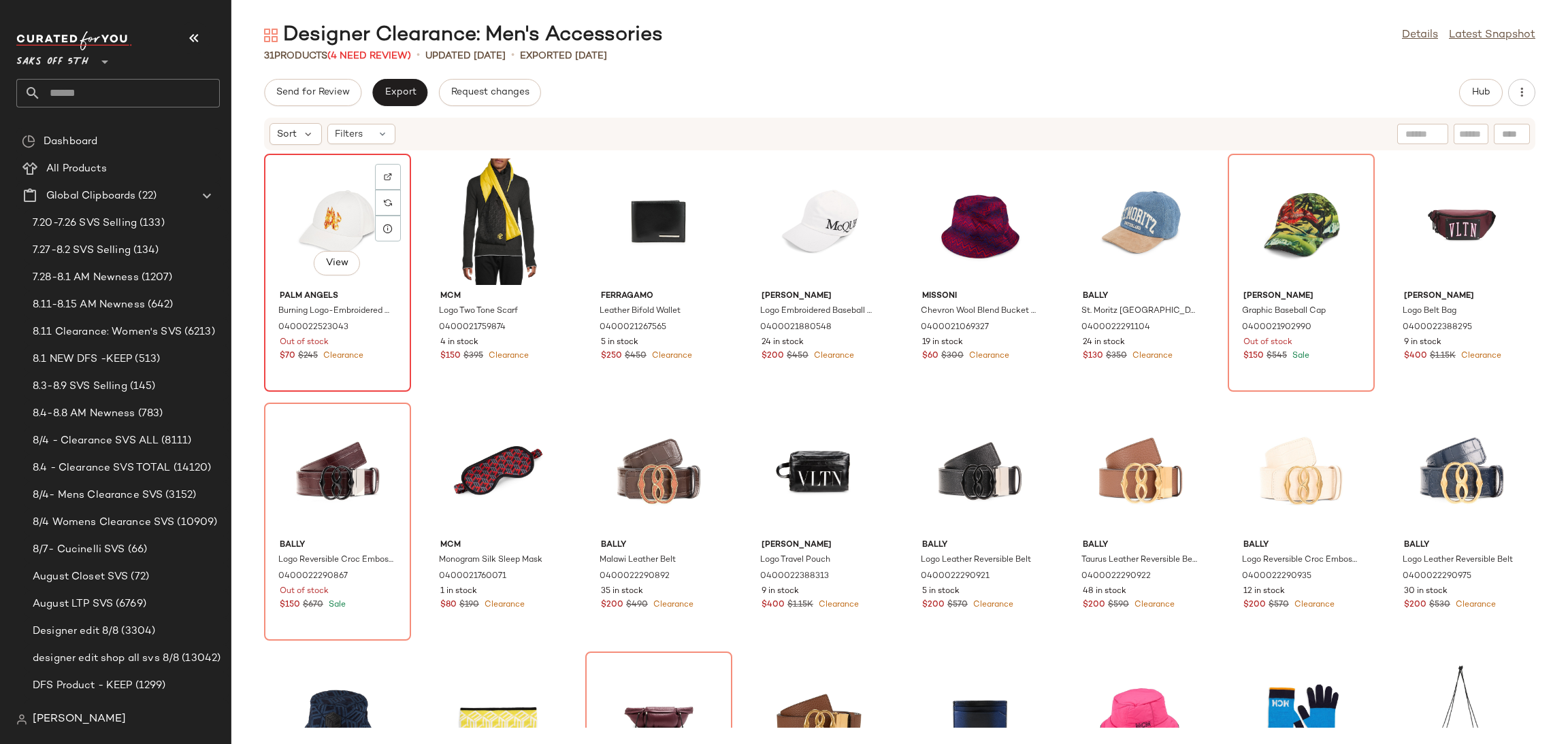
click at [326, 213] on div "View" at bounding box center [337, 222] width 137 height 127
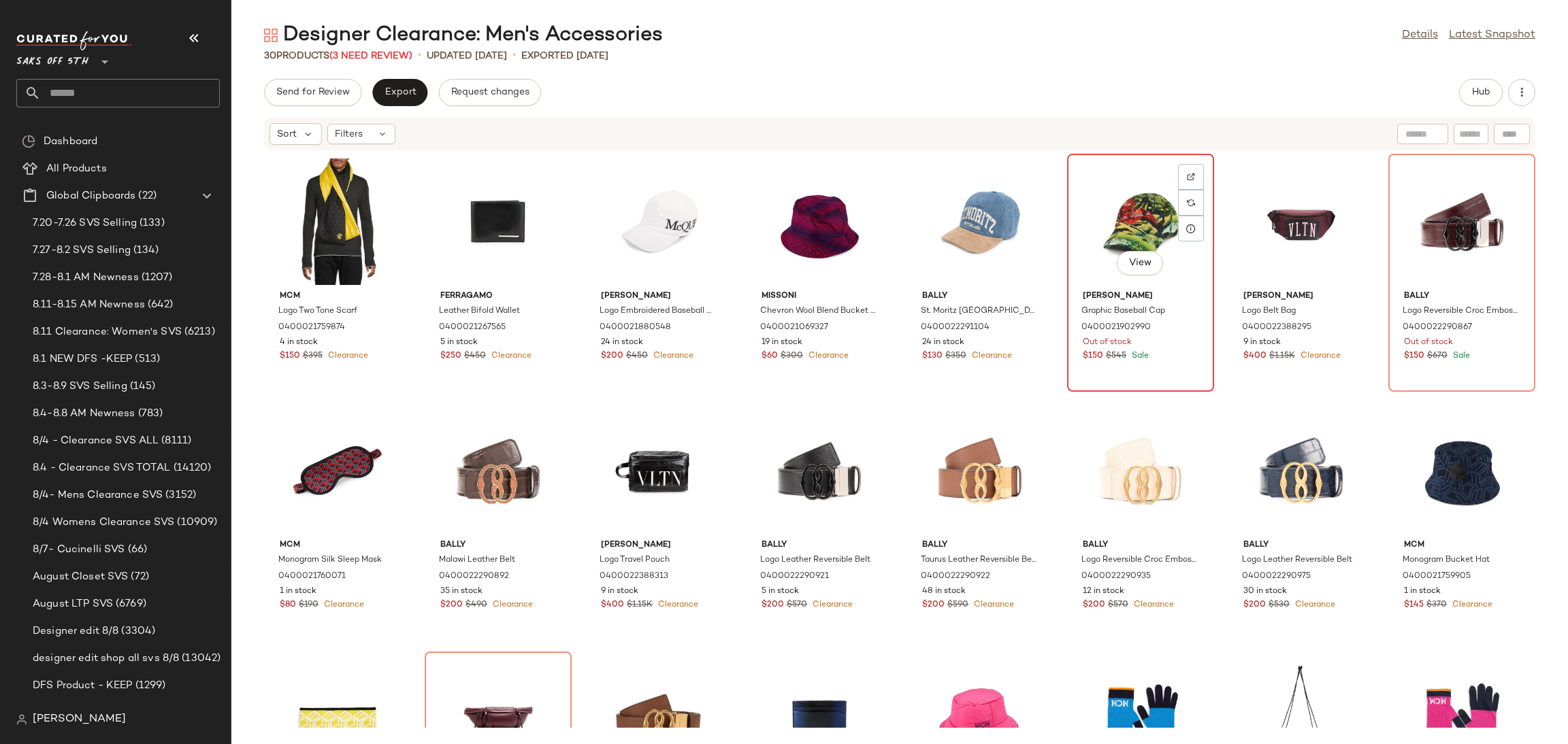
click at [1103, 277] on div "View" at bounding box center [1140, 222] width 137 height 127
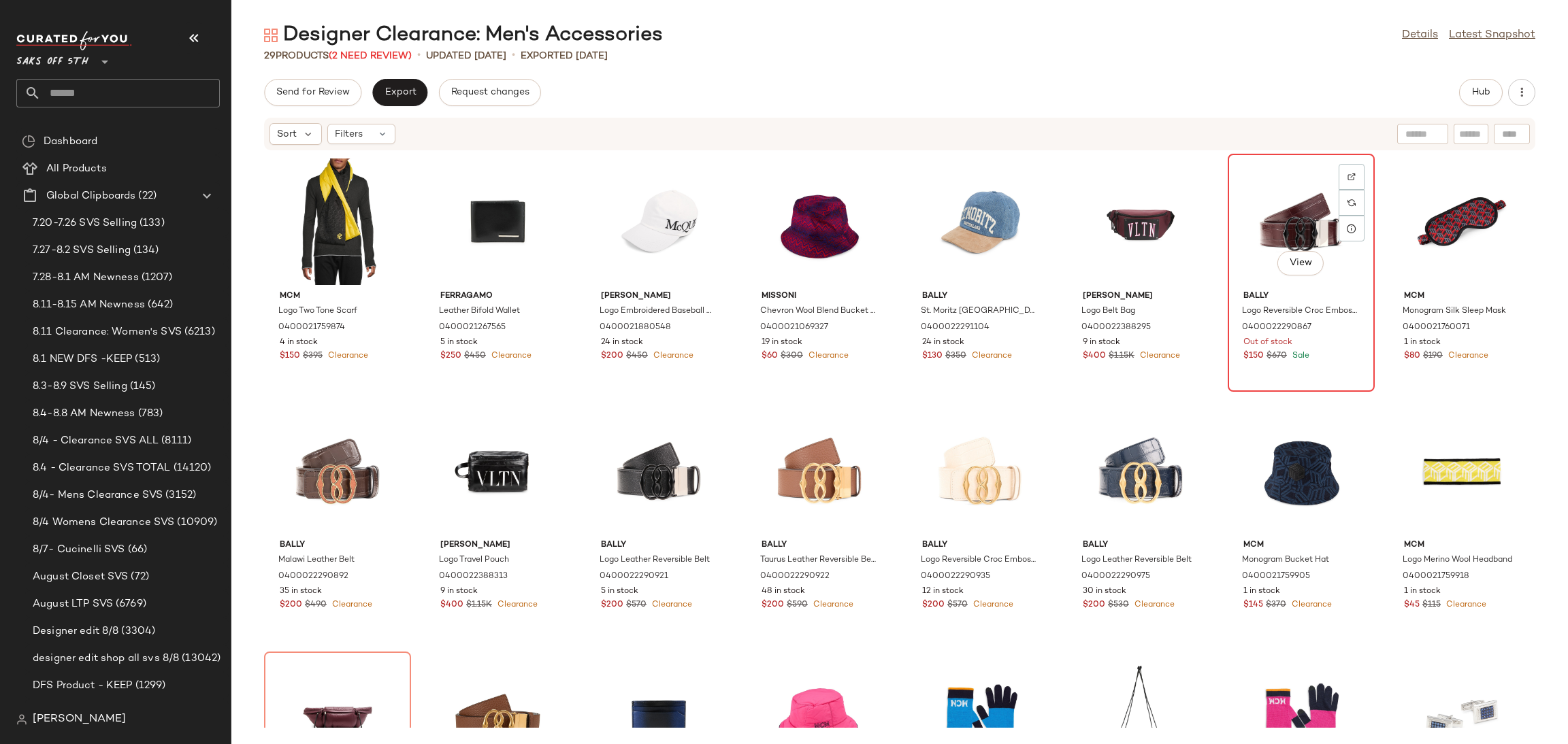
click at [1293, 185] on div "View" at bounding box center [1301, 222] width 137 height 127
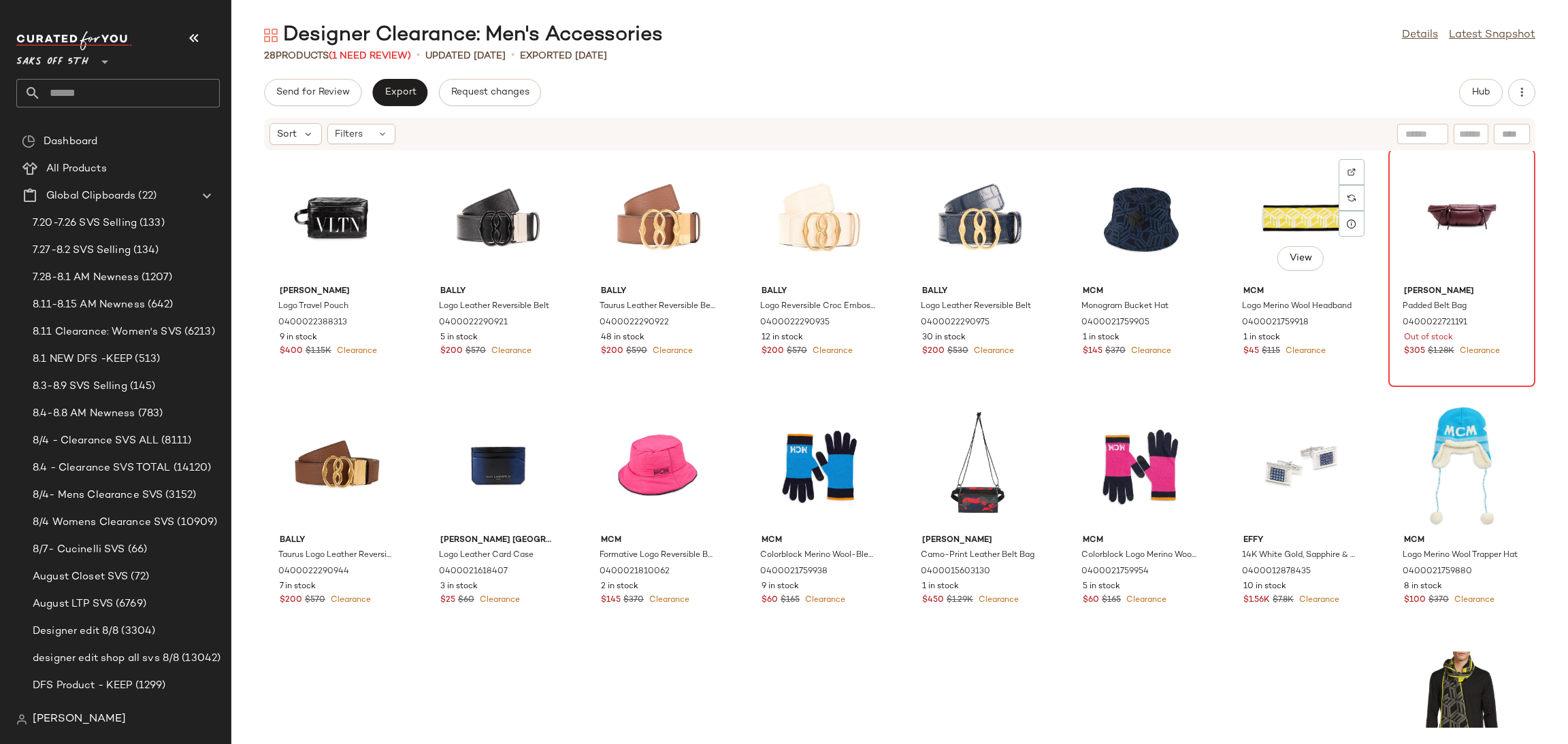
scroll to position [256, 0]
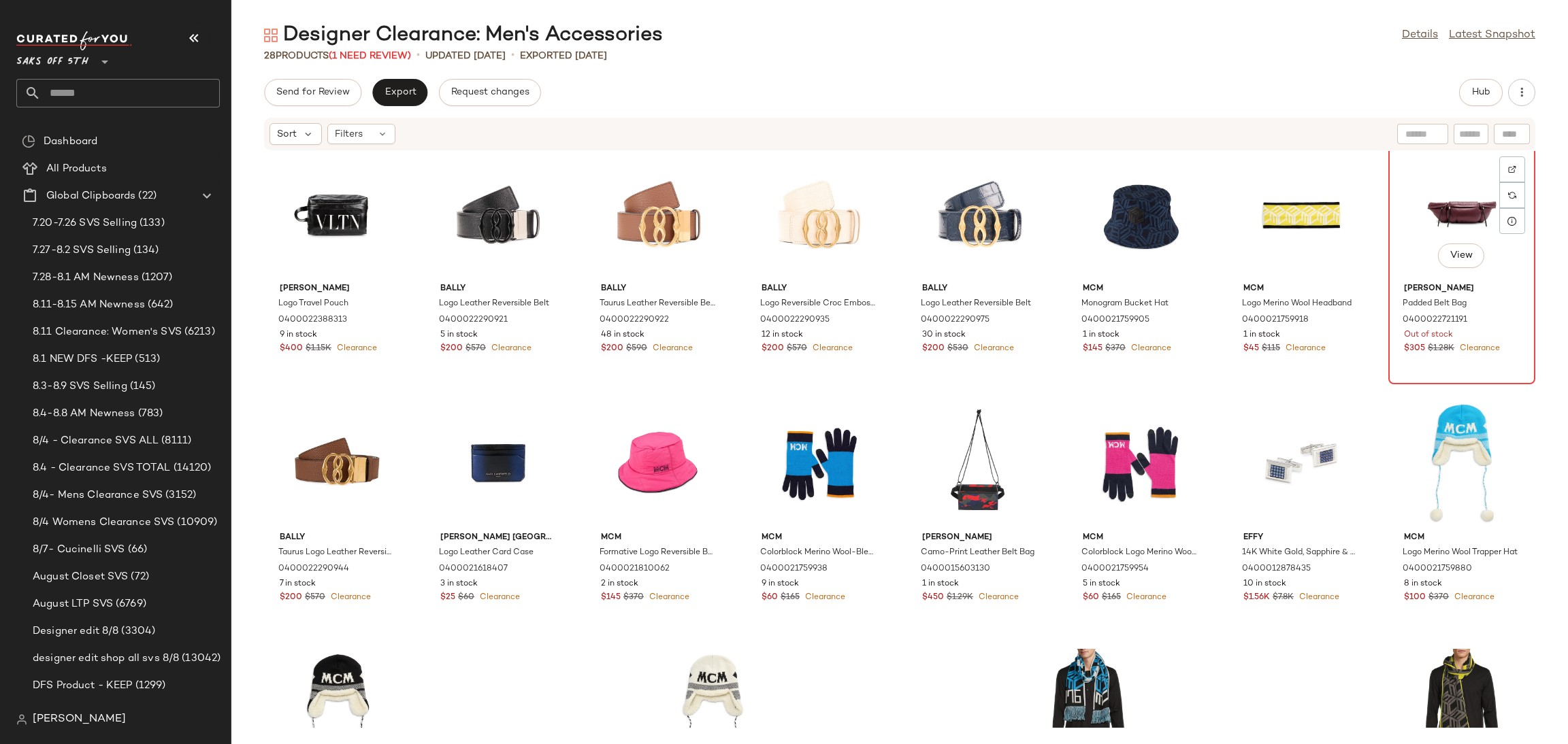
click at [1438, 183] on div "View" at bounding box center [1462, 214] width 137 height 127
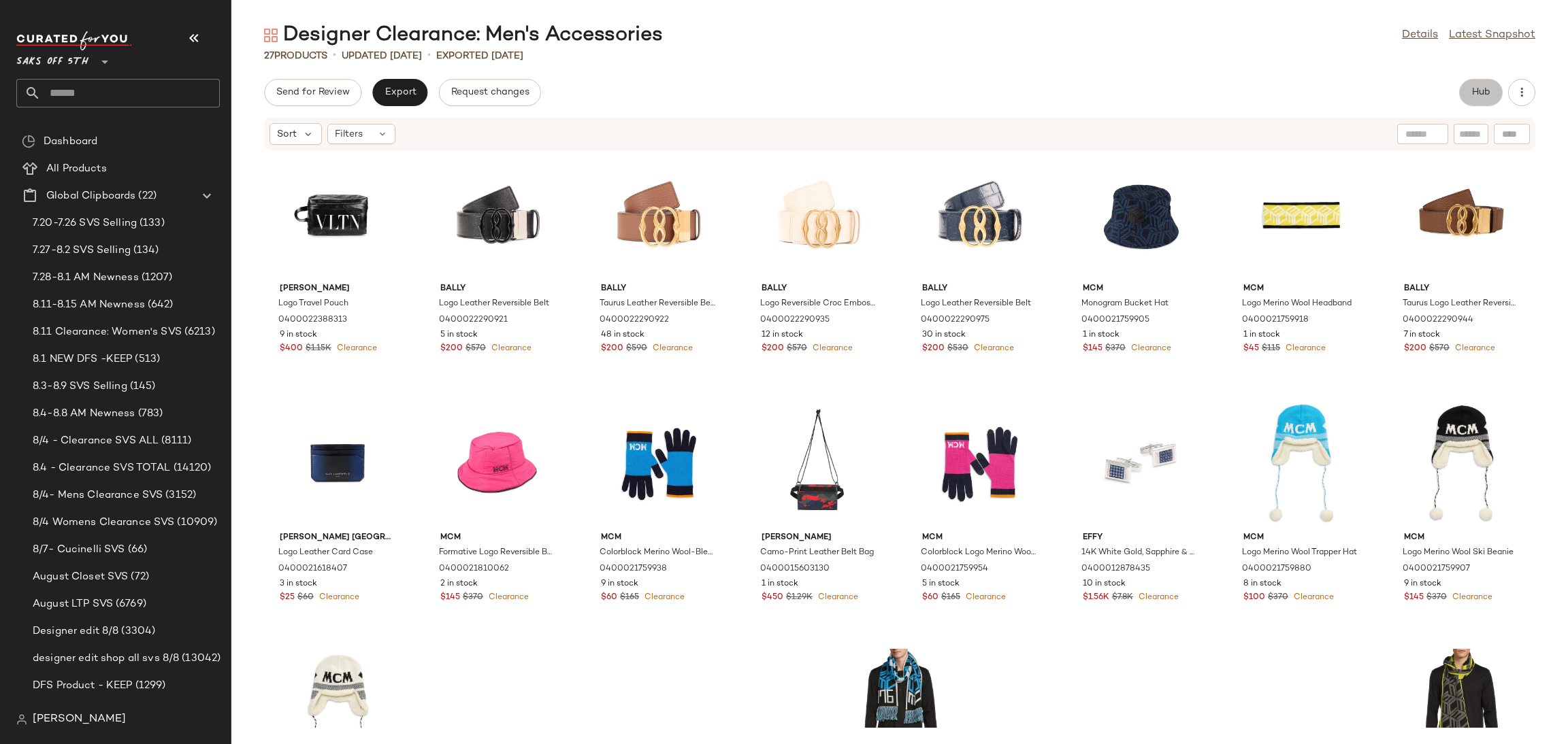
click at [1463, 90] on button "Hub" at bounding box center [1481, 93] width 44 height 27
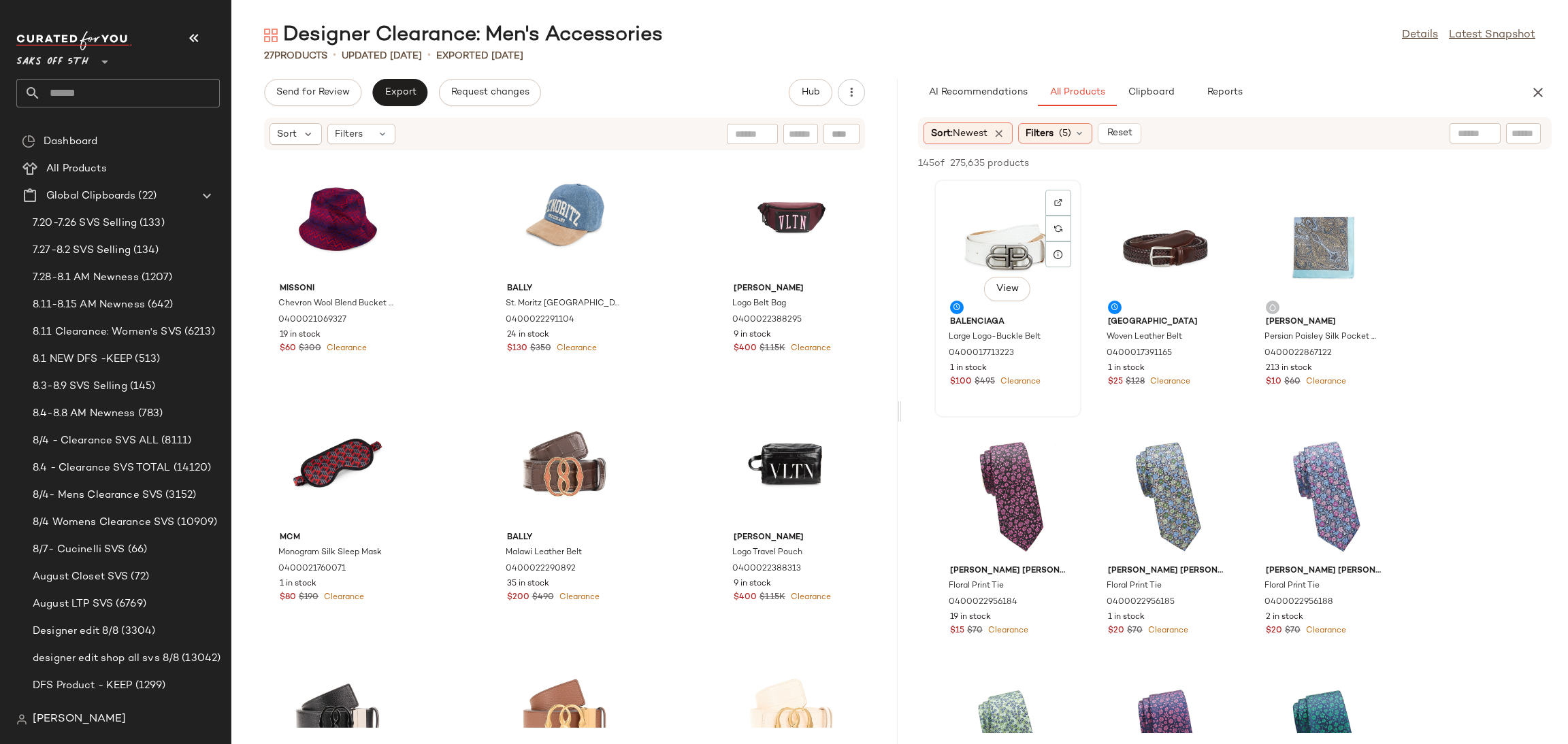
click at [990, 261] on div "View" at bounding box center [1007, 248] width 137 height 127
click at [1359, 168] on button "Add to Top" at bounding box center [1356, 163] width 65 height 16
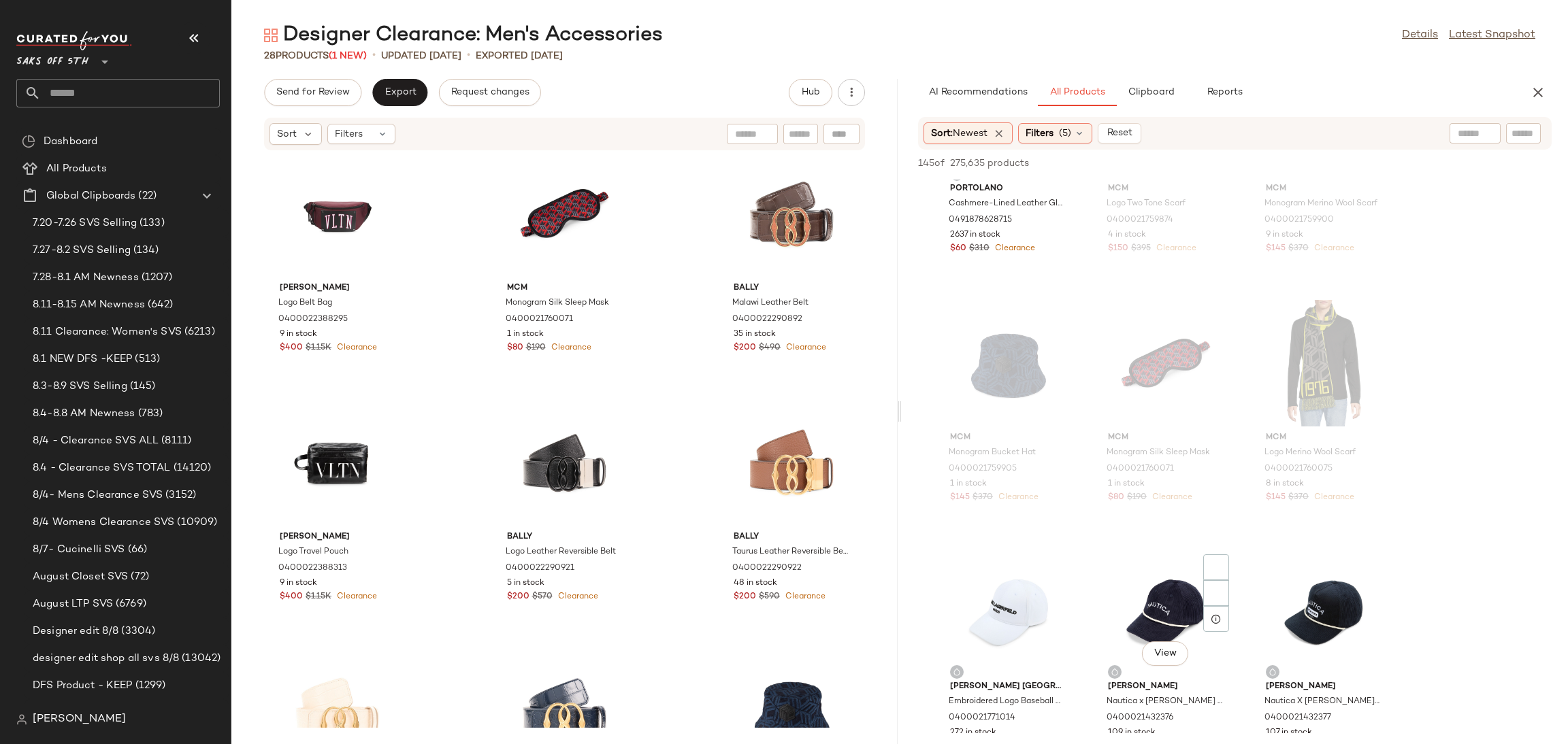
scroll to position [7392, 0]
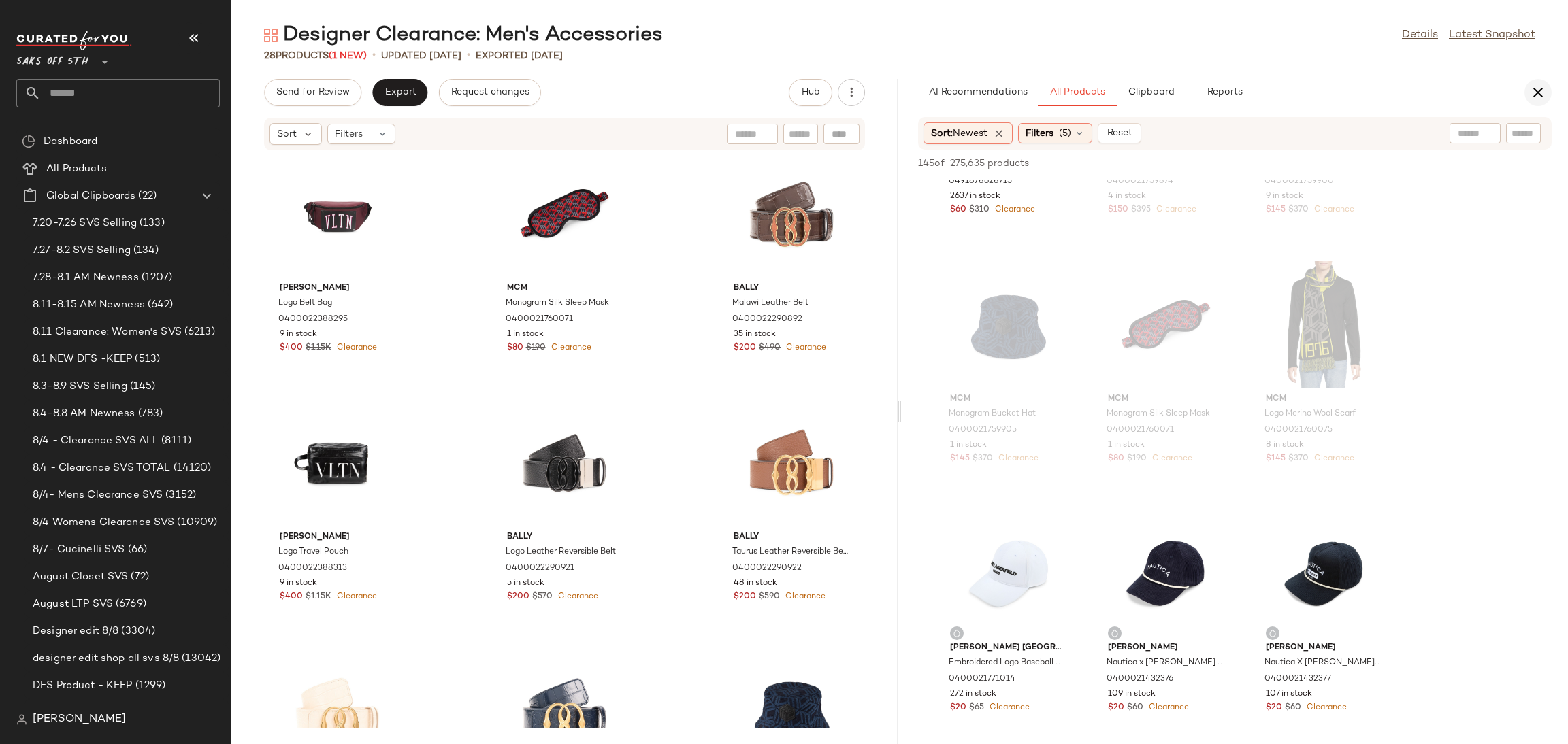
click at [1548, 92] on button "button" at bounding box center [1538, 93] width 27 height 27
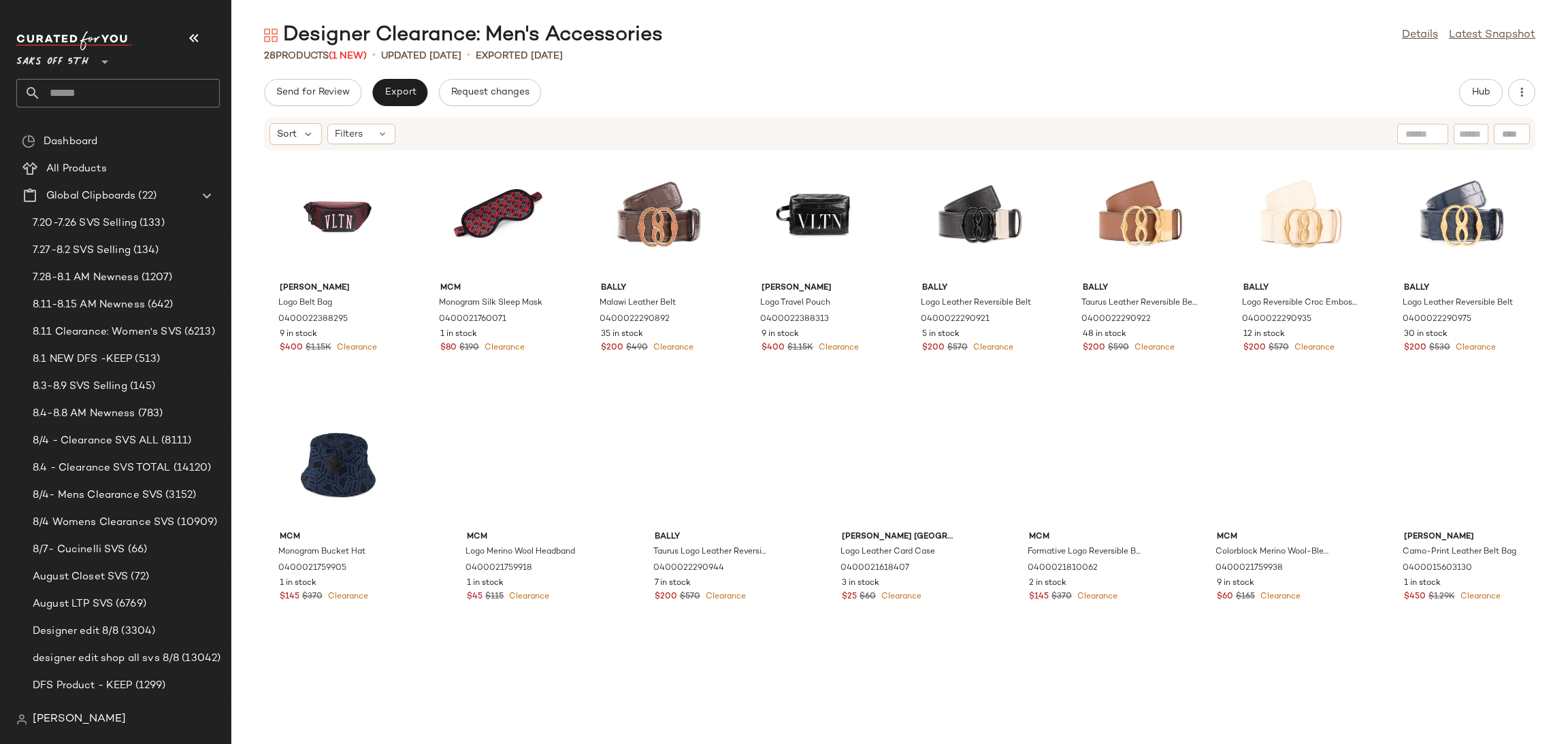
scroll to position [8, 0]
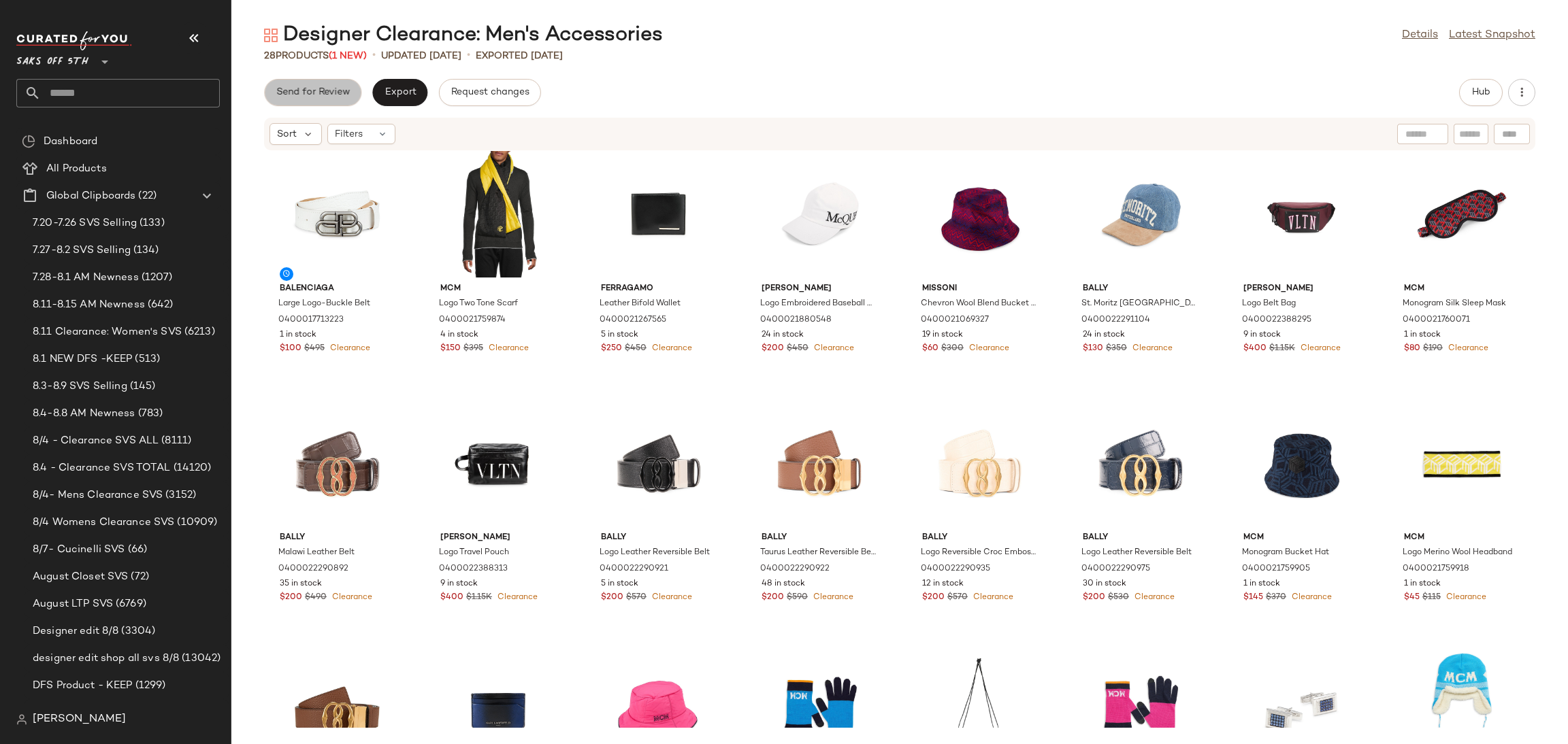
click at [347, 100] on button "Send for Review" at bounding box center [313, 93] width 98 height 27
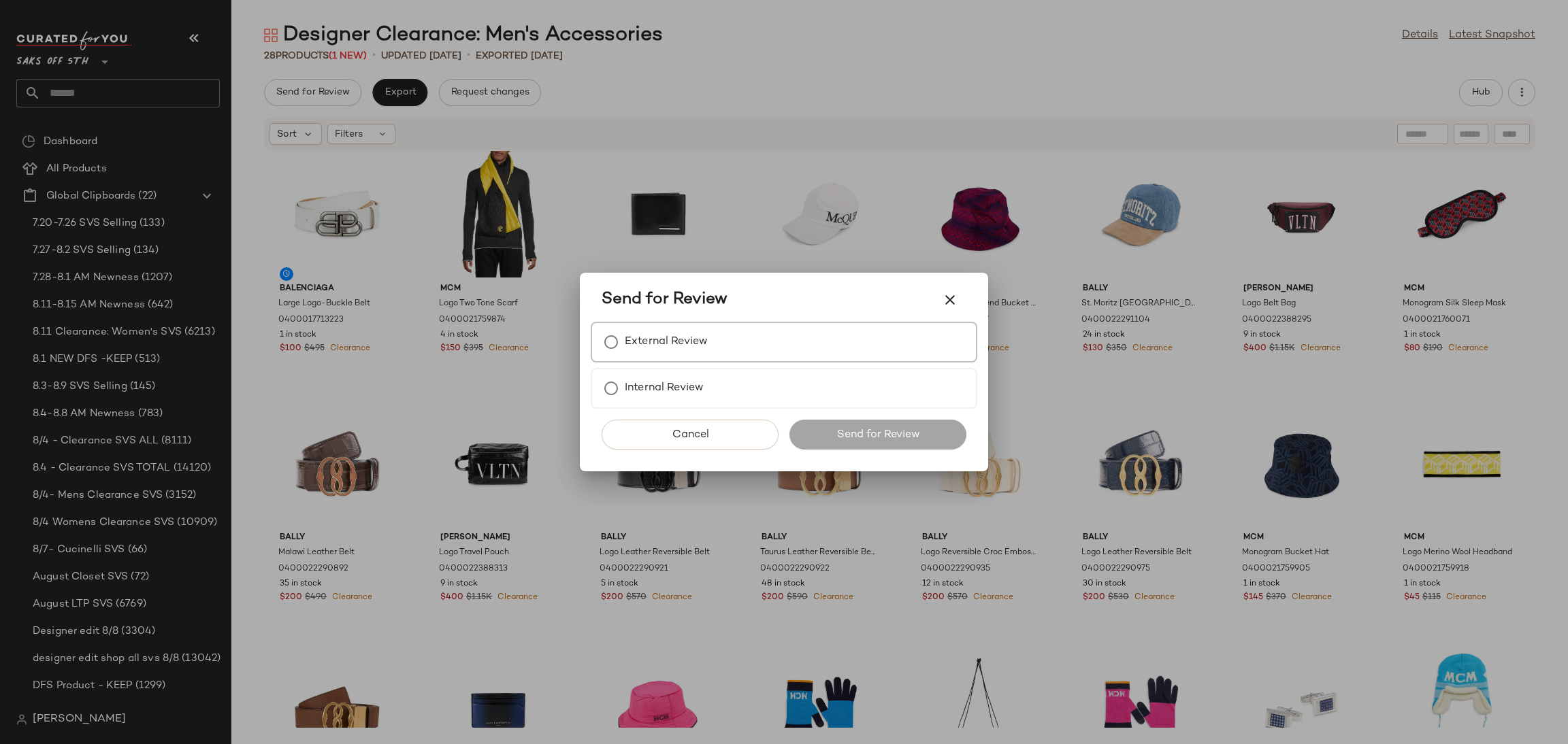
click at [648, 333] on label "External Review" at bounding box center [667, 342] width 83 height 27
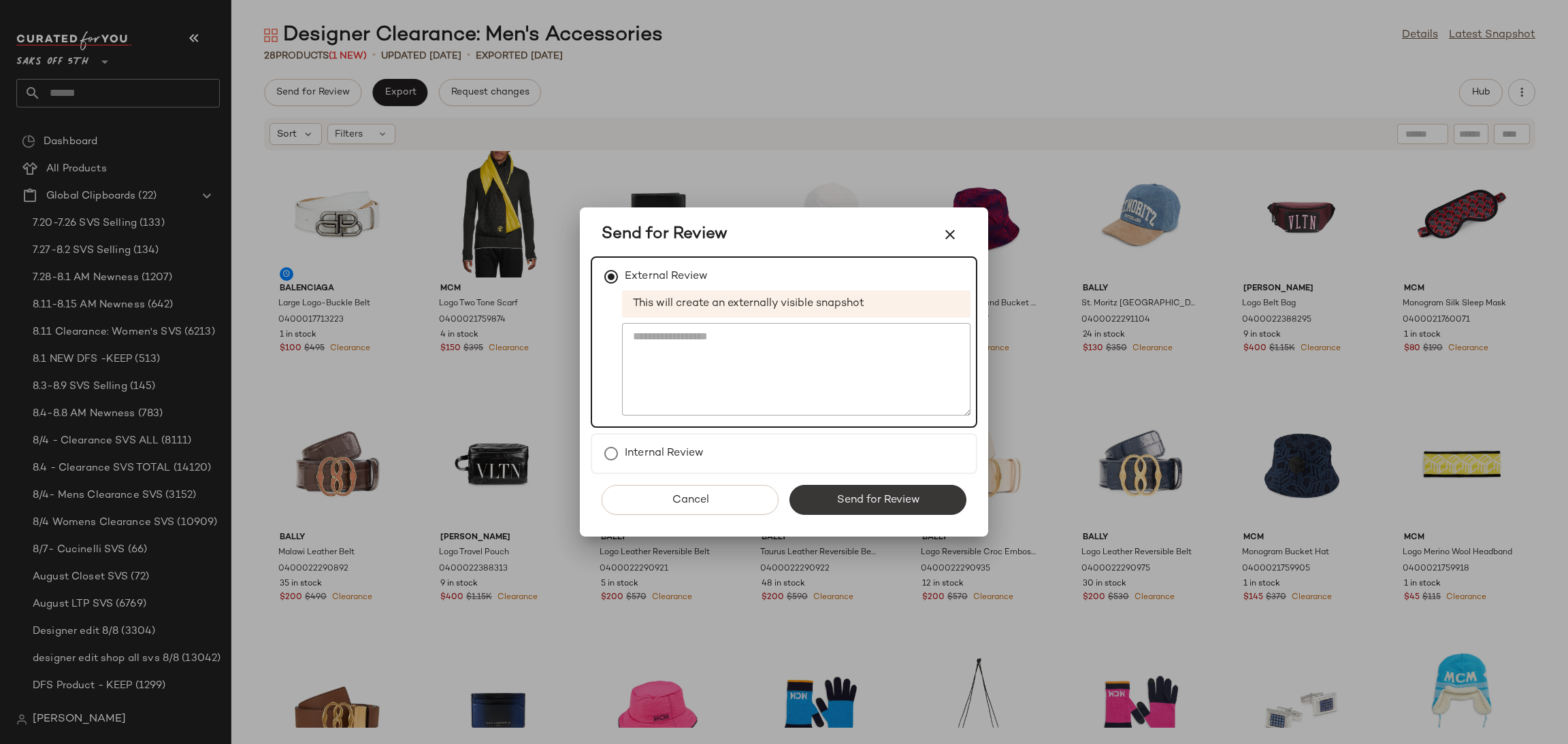
click at [865, 503] on span "Send for Review" at bounding box center [877, 500] width 84 height 13
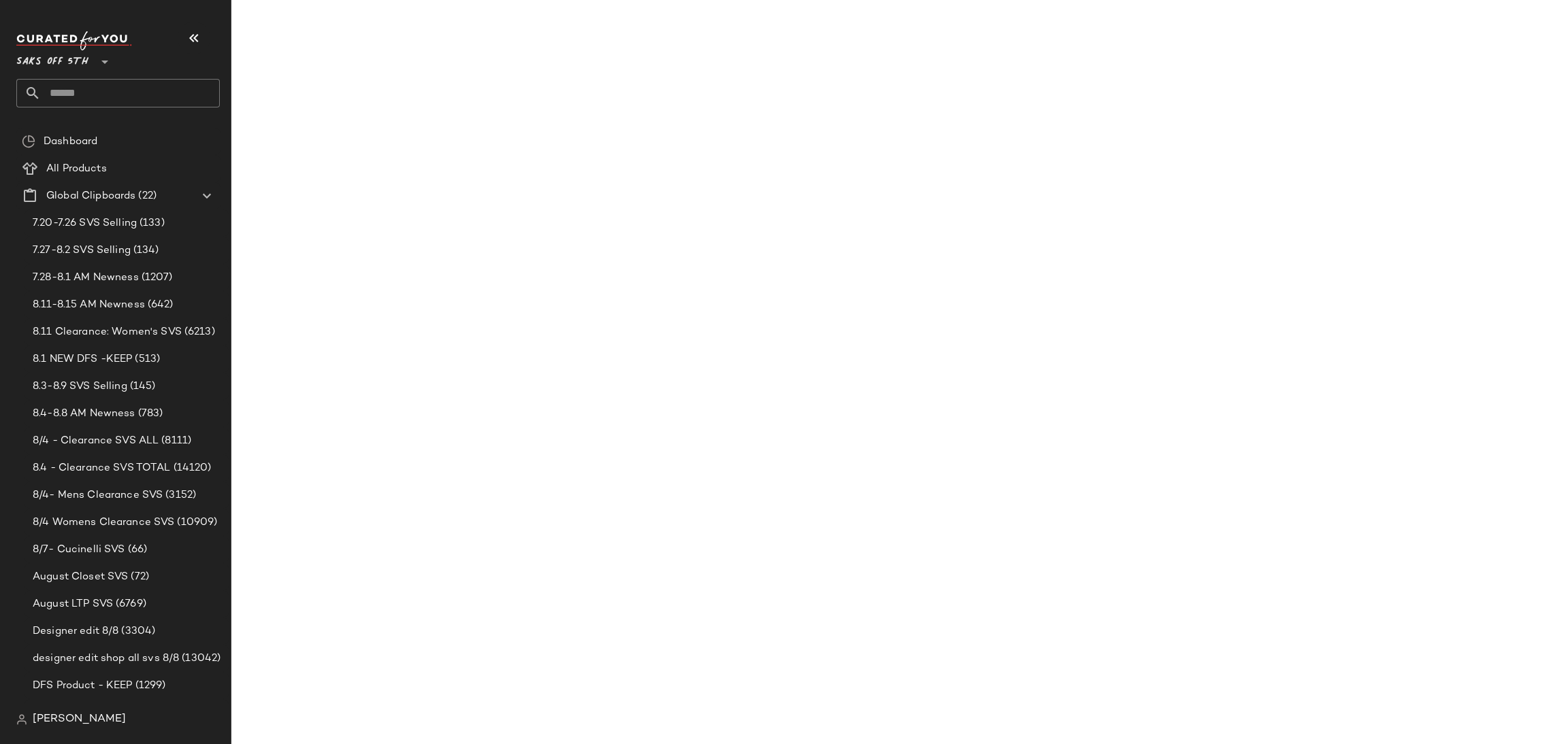
scroll to position [256, 0]
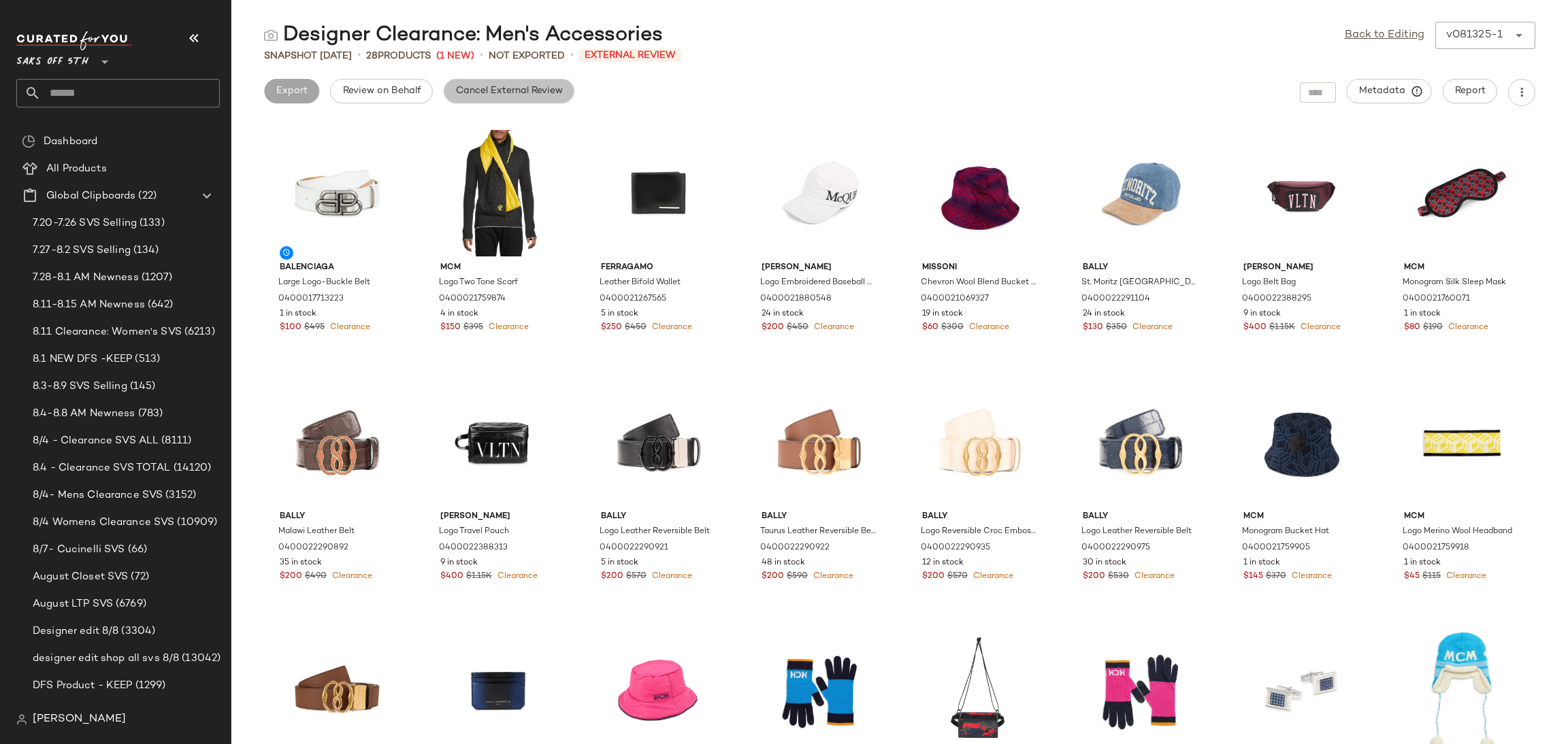
click at [525, 81] on button "Cancel External Review" at bounding box center [508, 91] width 130 height 25
click at [401, 98] on button "Export" at bounding box center [400, 91] width 55 height 25
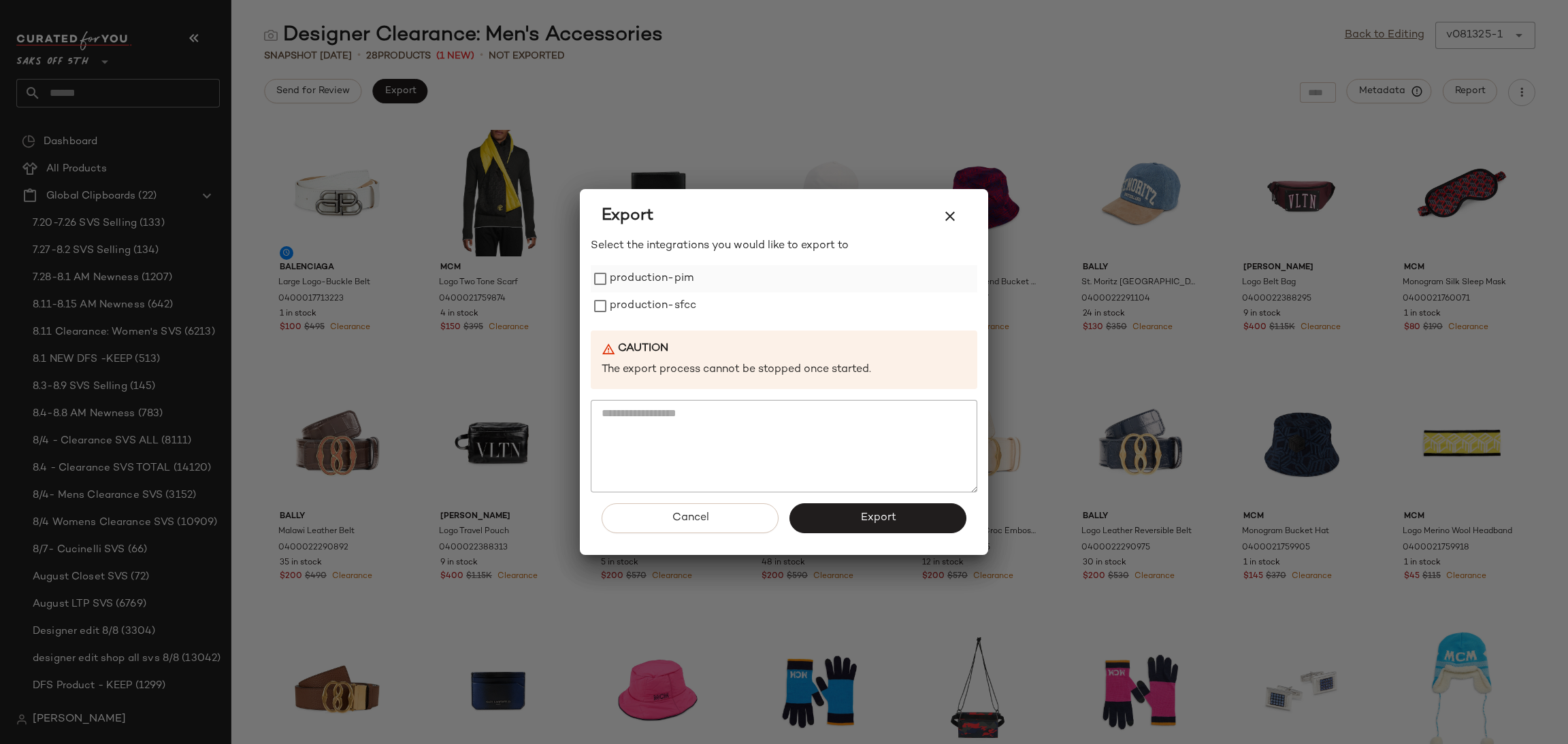
click at [674, 280] on label "production-pim" at bounding box center [652, 279] width 84 height 27
click at [676, 298] on label "production-sfcc" at bounding box center [653, 306] width 87 height 27
click at [902, 533] on div "Cancel Export" at bounding box center [784, 524] width 387 height 63
click at [915, 524] on button "Export" at bounding box center [877, 518] width 177 height 30
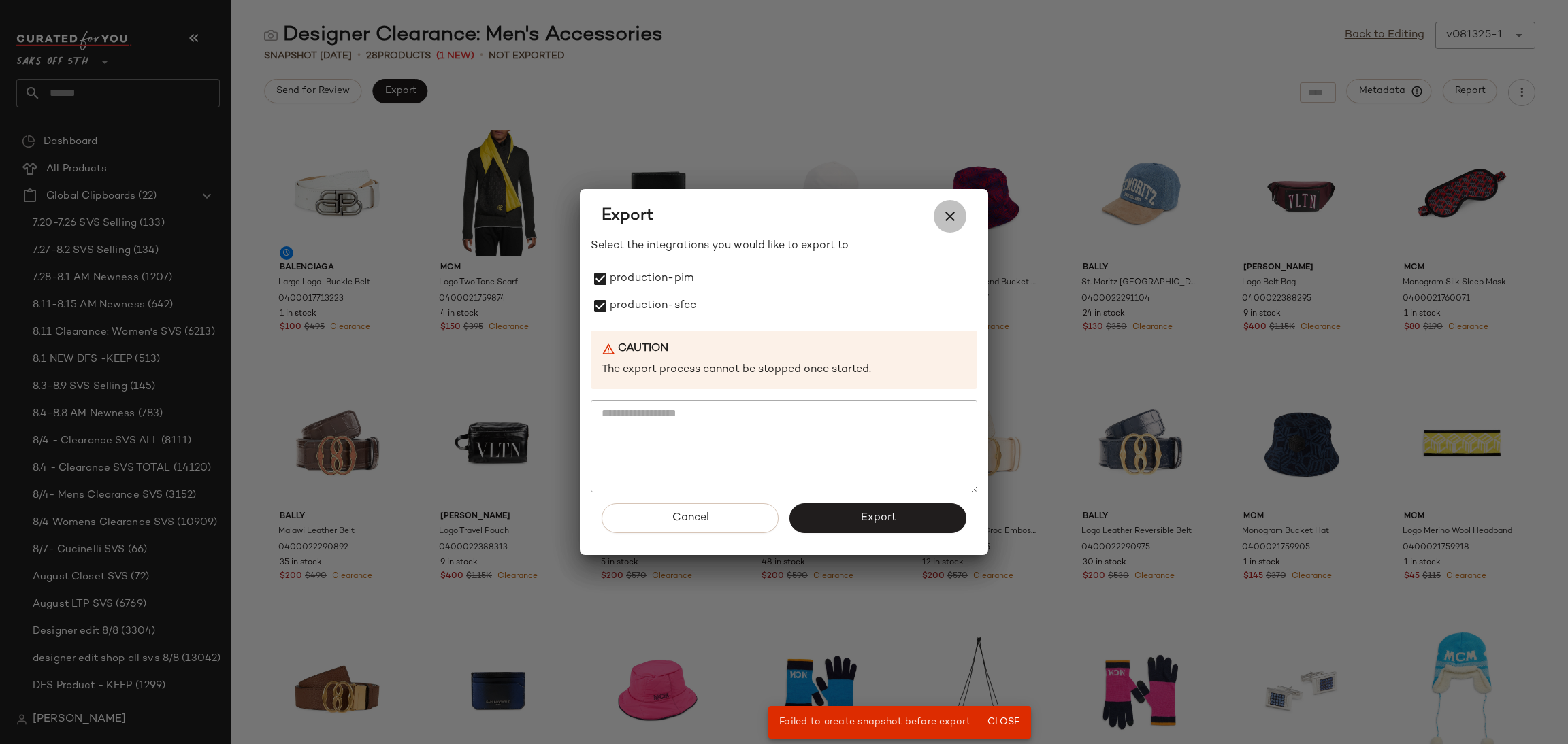
click at [954, 213] on icon "button" at bounding box center [950, 216] width 16 height 16
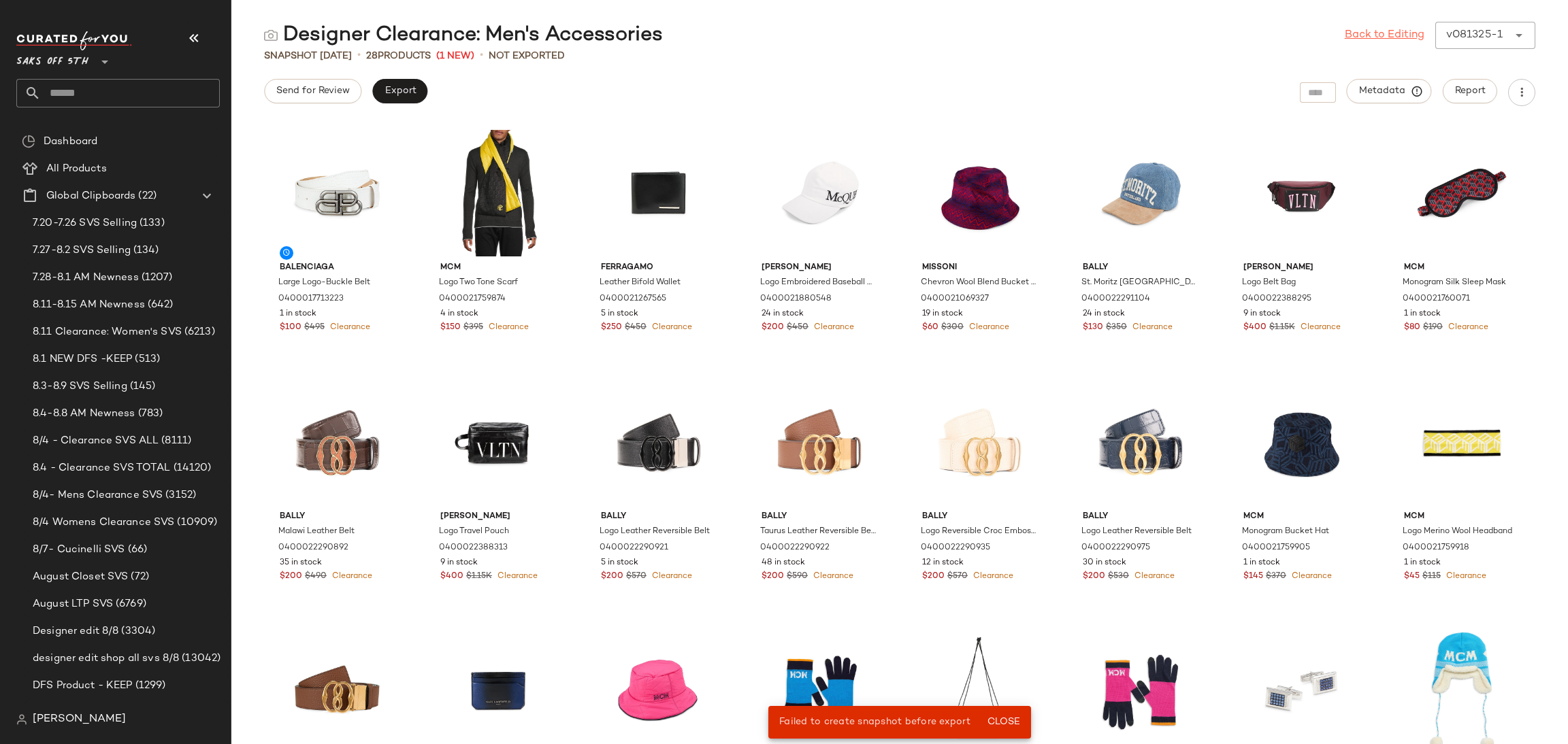
click at [1365, 37] on link "Back to Editing" at bounding box center [1384, 35] width 80 height 16
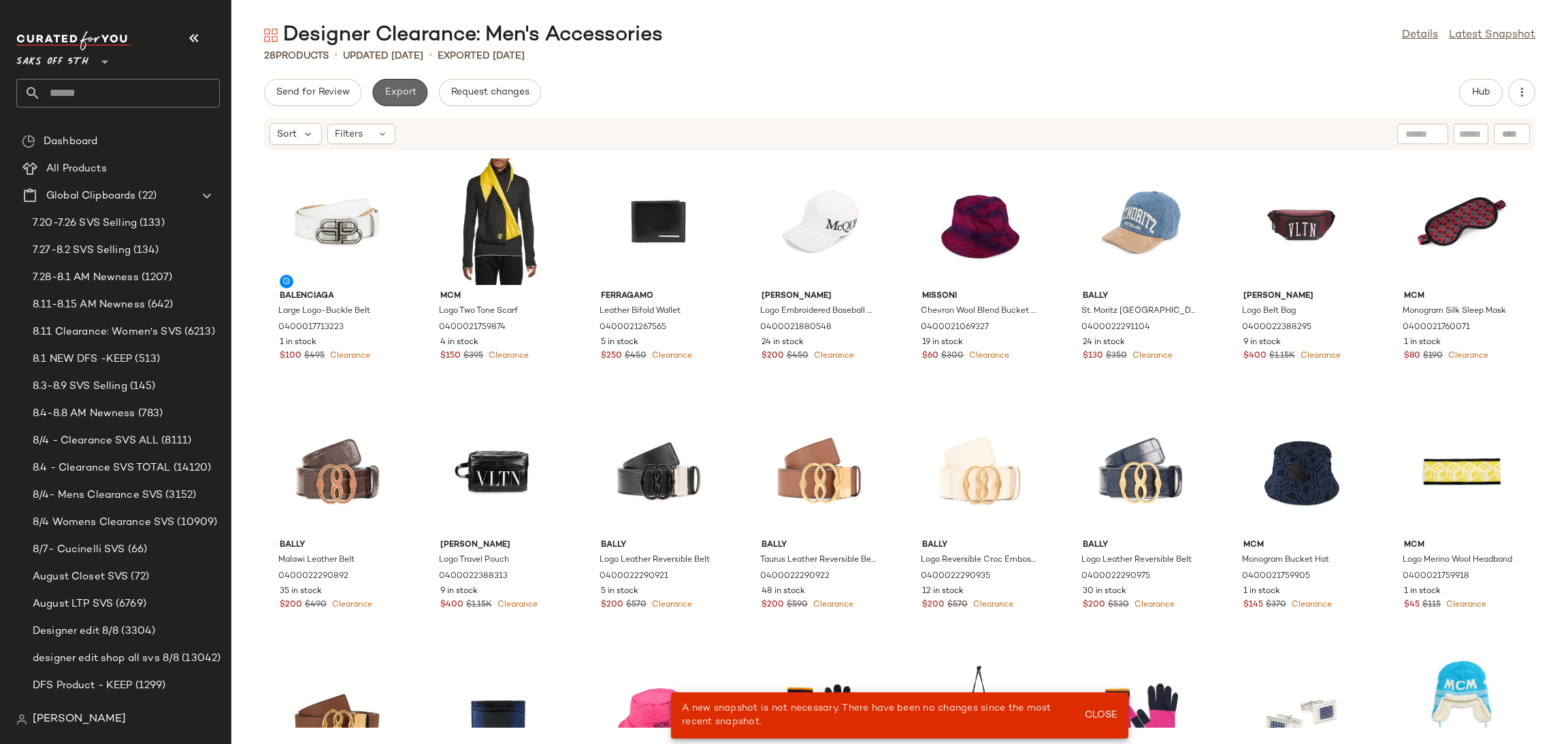
click at [392, 100] on button "Export" at bounding box center [400, 93] width 55 height 27
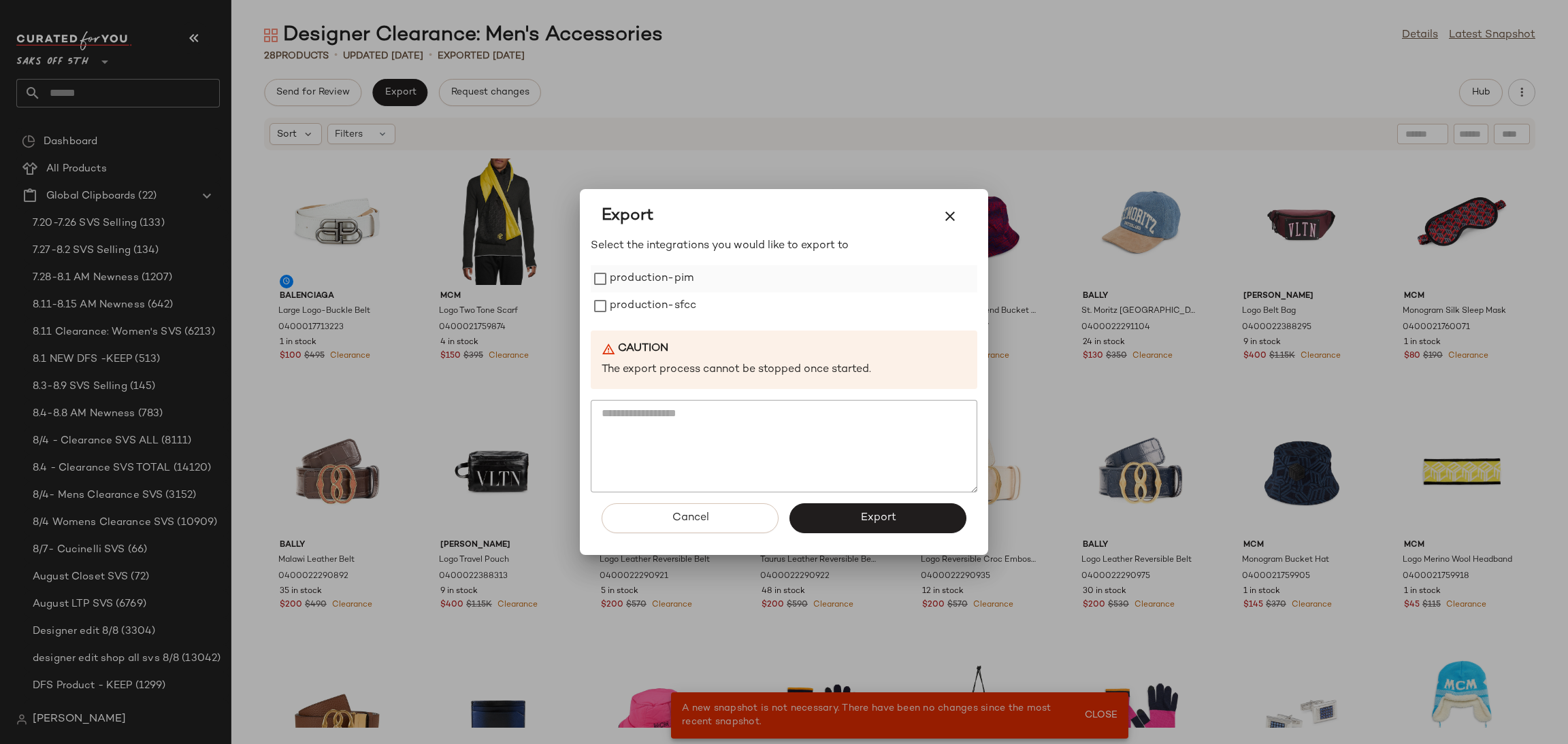
click at [673, 278] on label "production-pim" at bounding box center [652, 279] width 84 height 27
click at [670, 298] on label "production-sfcc" at bounding box center [653, 306] width 87 height 27
click at [855, 523] on button "Export" at bounding box center [877, 518] width 177 height 30
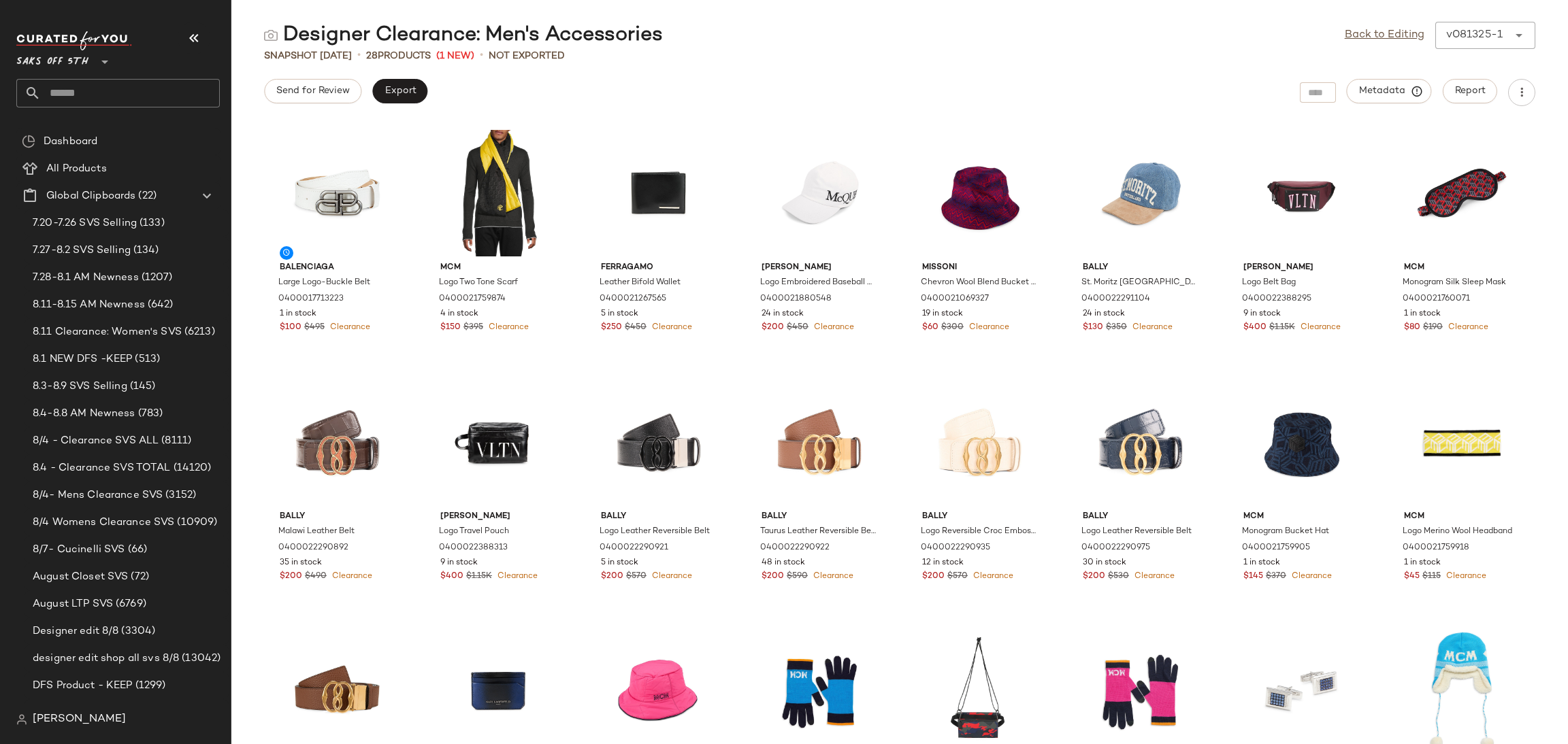
click at [158, 98] on input "text" at bounding box center [130, 93] width 179 height 29
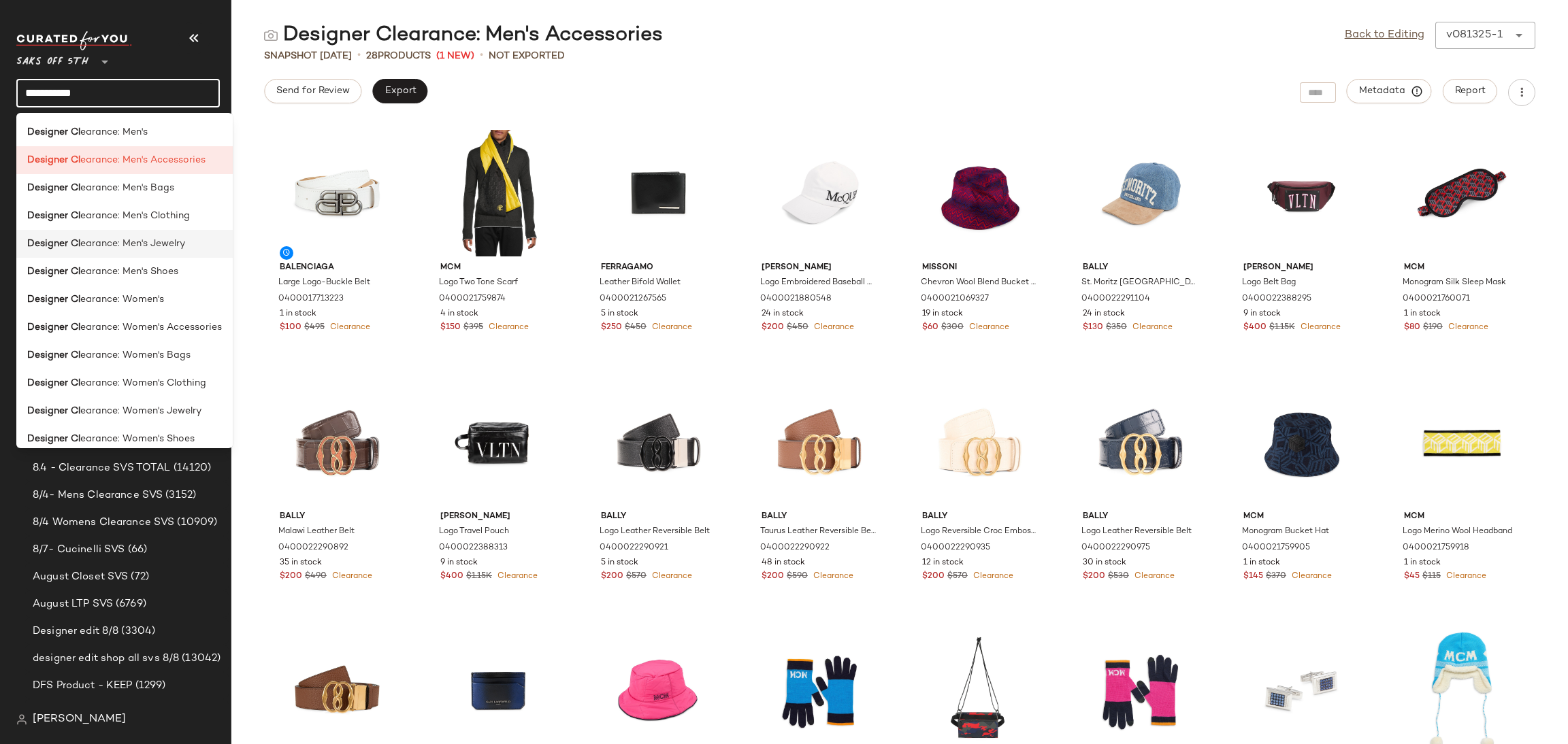
type input "**********"
click at [187, 245] on div "Designer Cl earance: Men's Jewelry" at bounding box center [124, 243] width 194 height 14
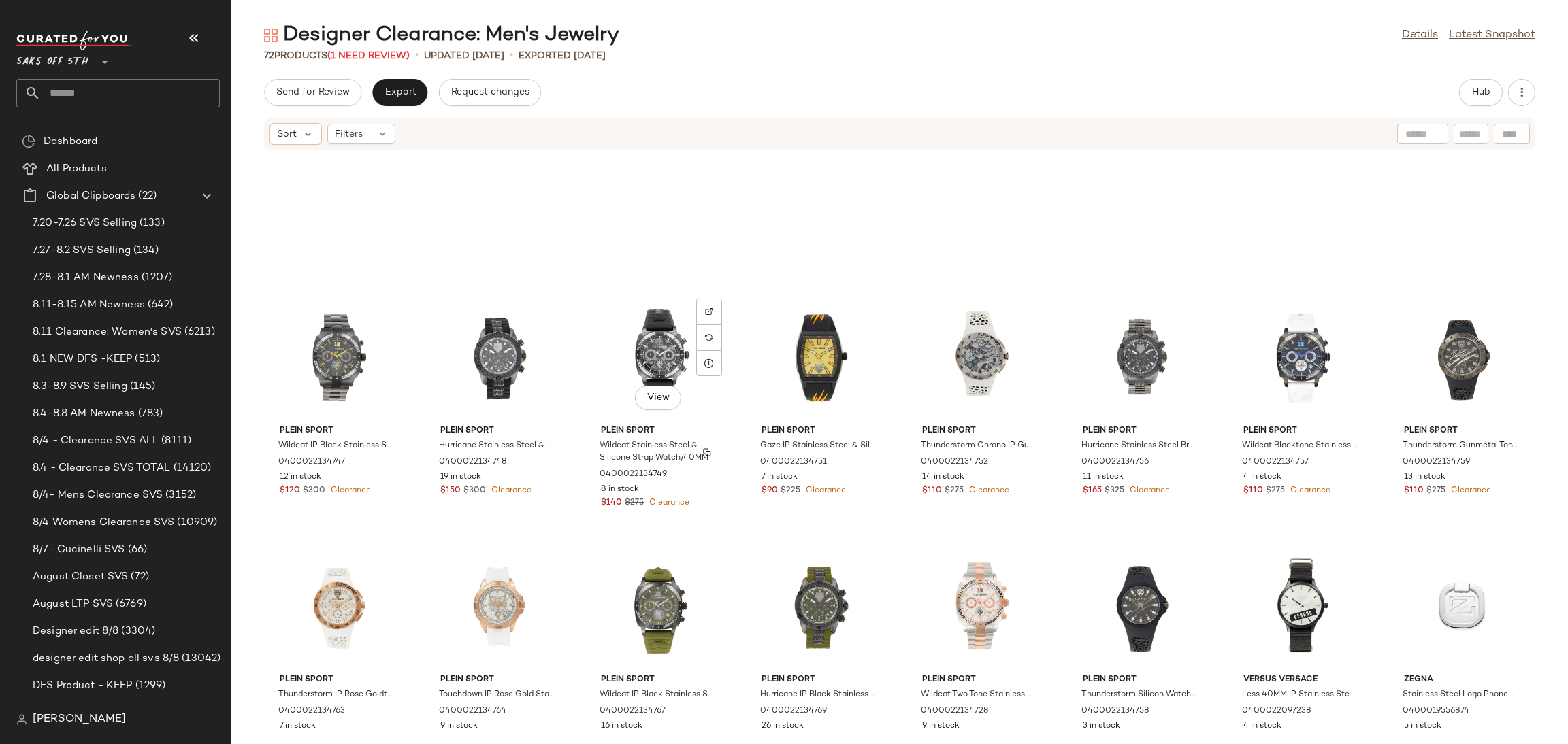
scroll to position [1666, 0]
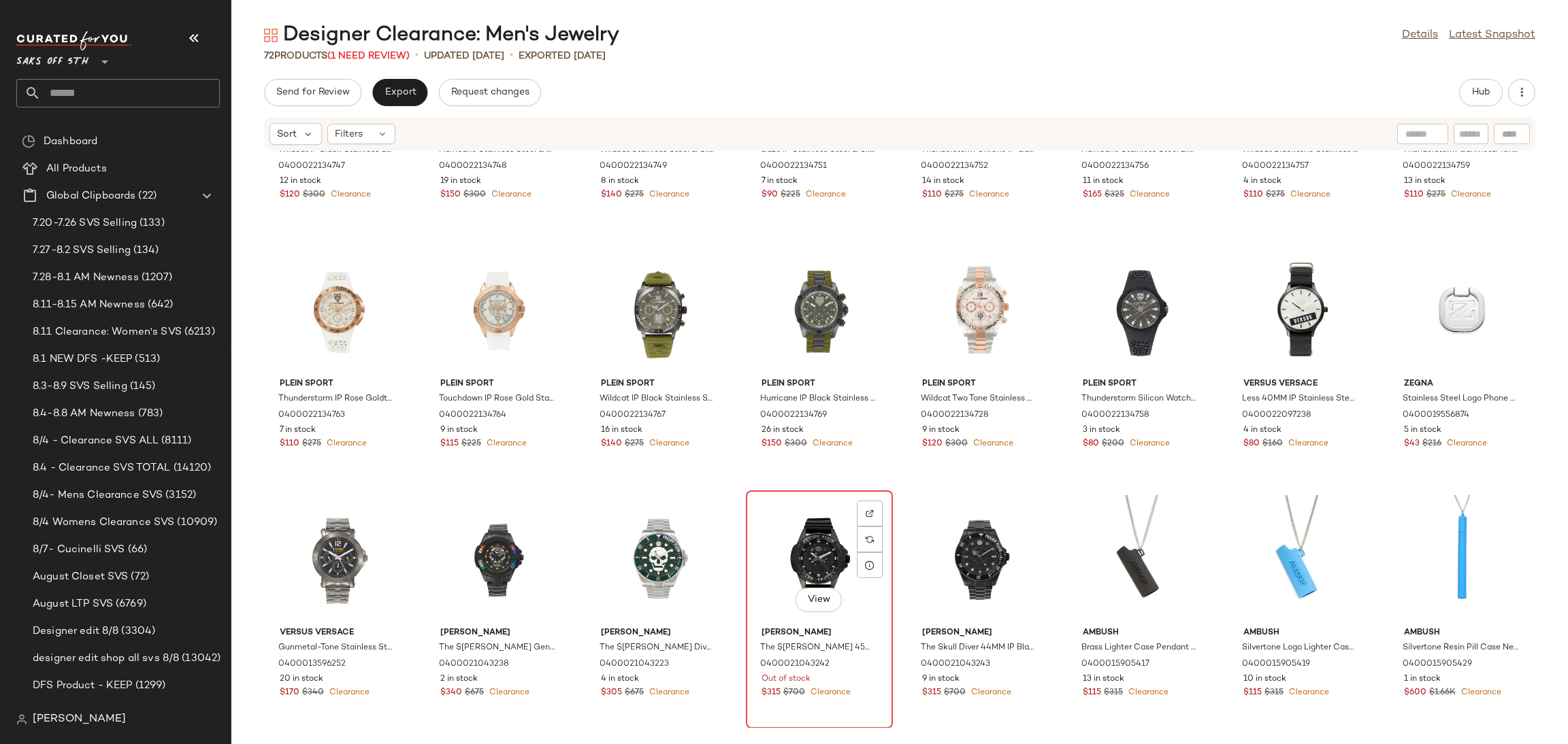
click at [775, 532] on div "View" at bounding box center [819, 559] width 137 height 127
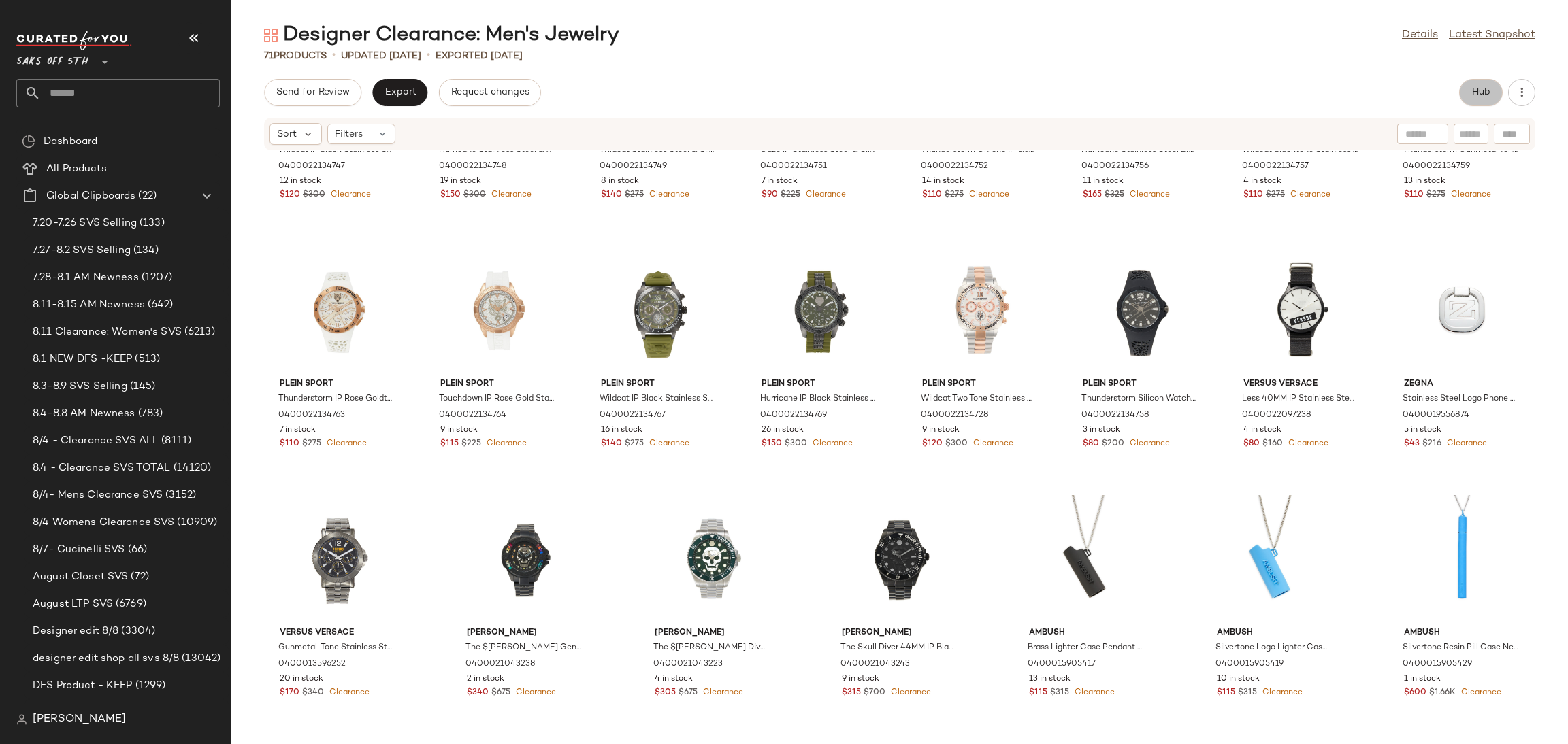
click at [1481, 89] on span "Hub" at bounding box center [1481, 93] width 19 height 11
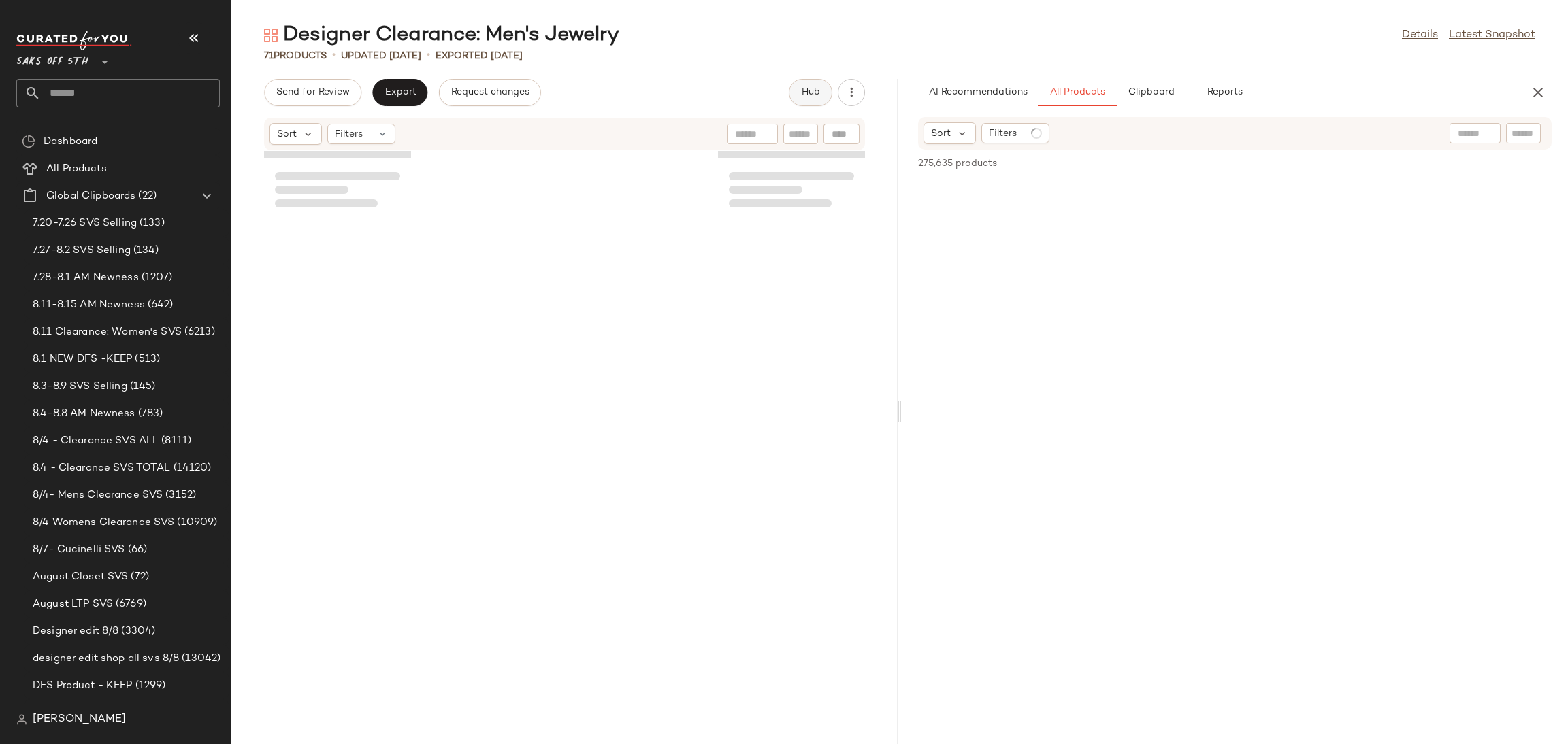
scroll to position [2413, 0]
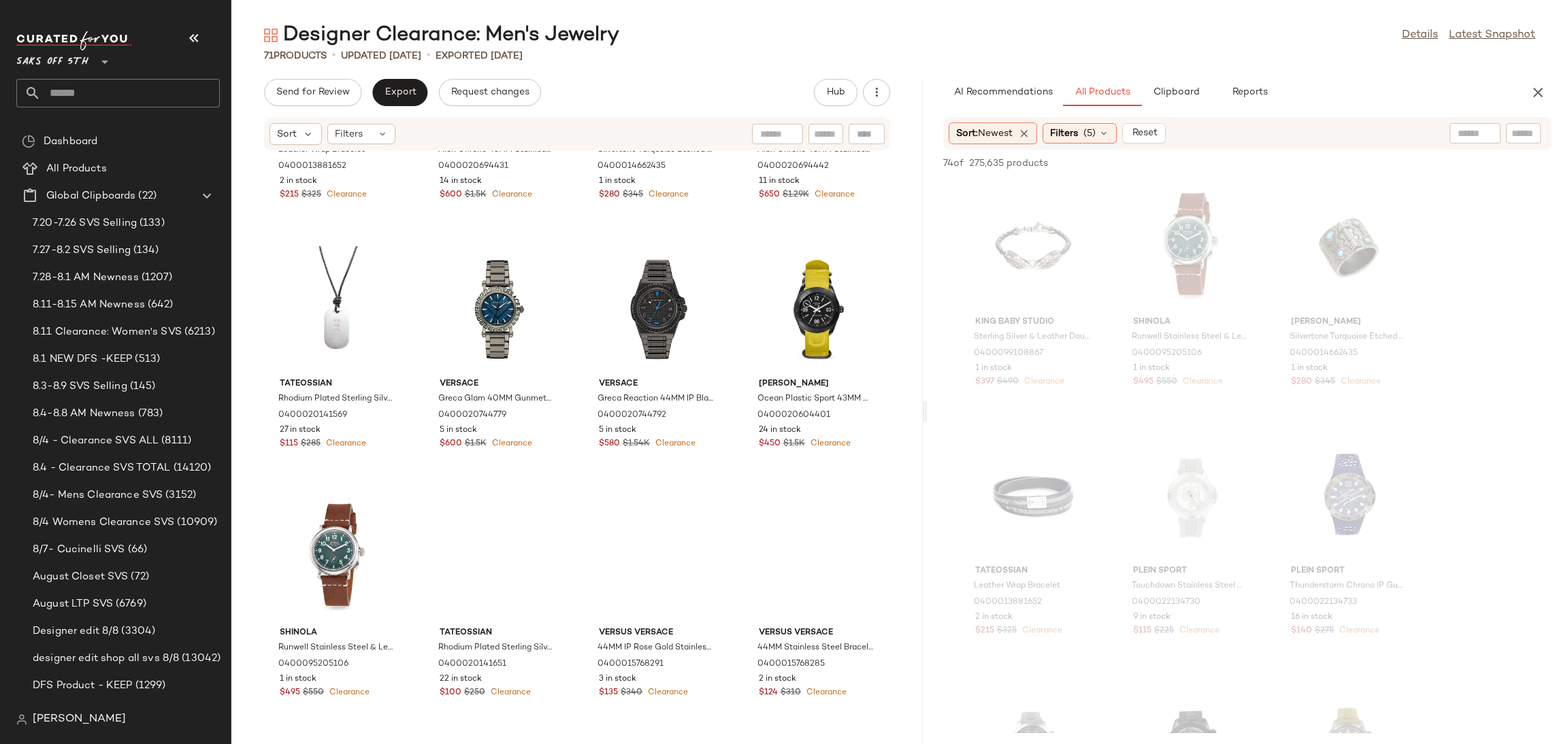
drag, startPoint x: 897, startPoint y: 412, endPoint x: 925, endPoint y: 417, distance: 28.4
click at [925, 417] on div "Designer Clearance: Men's Jewelry Details Latest Snapshot 71 Products • updated…" at bounding box center [899, 383] width 1337 height 722
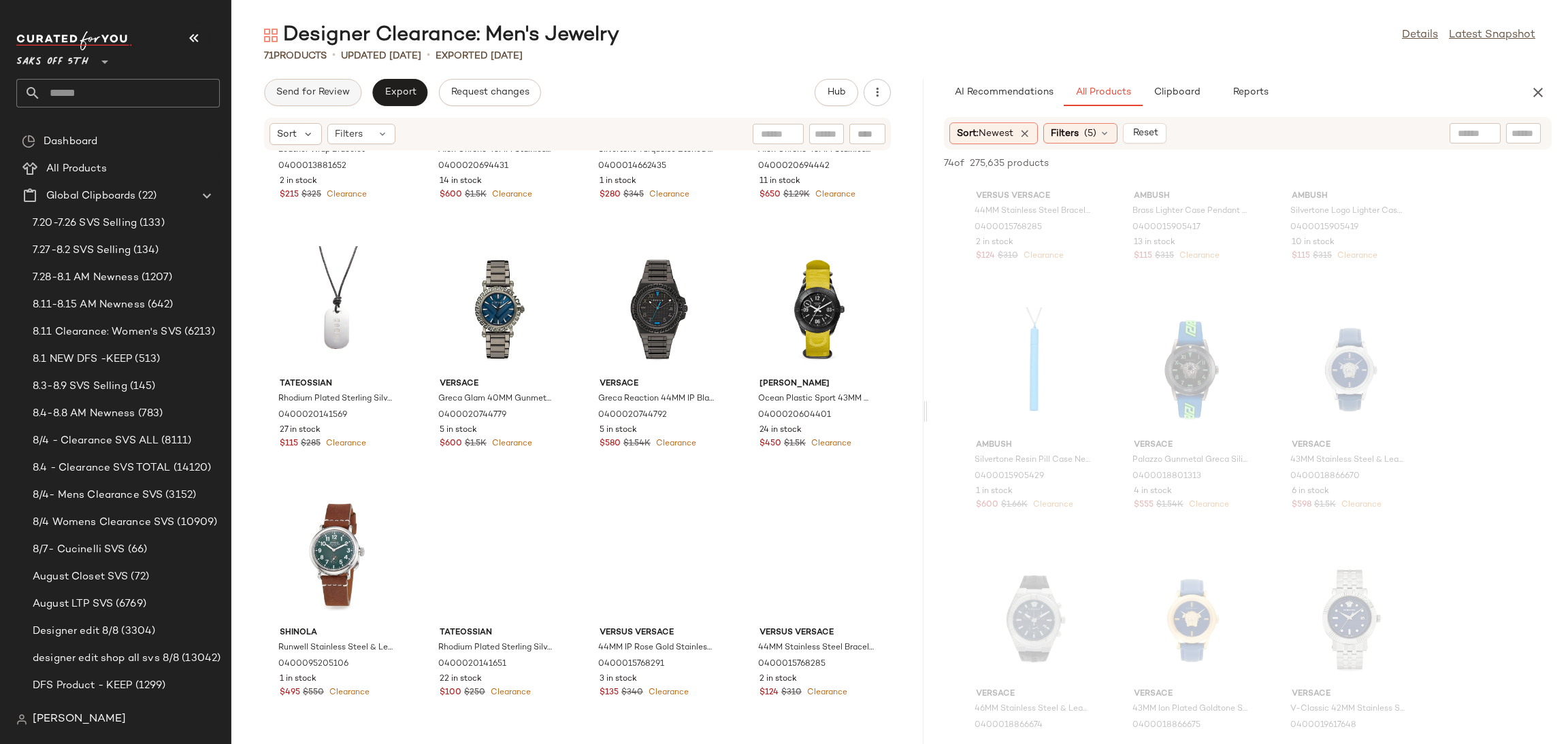
scroll to position [5353, 0]
click at [322, 98] on span "Send for Review" at bounding box center [313, 93] width 74 height 11
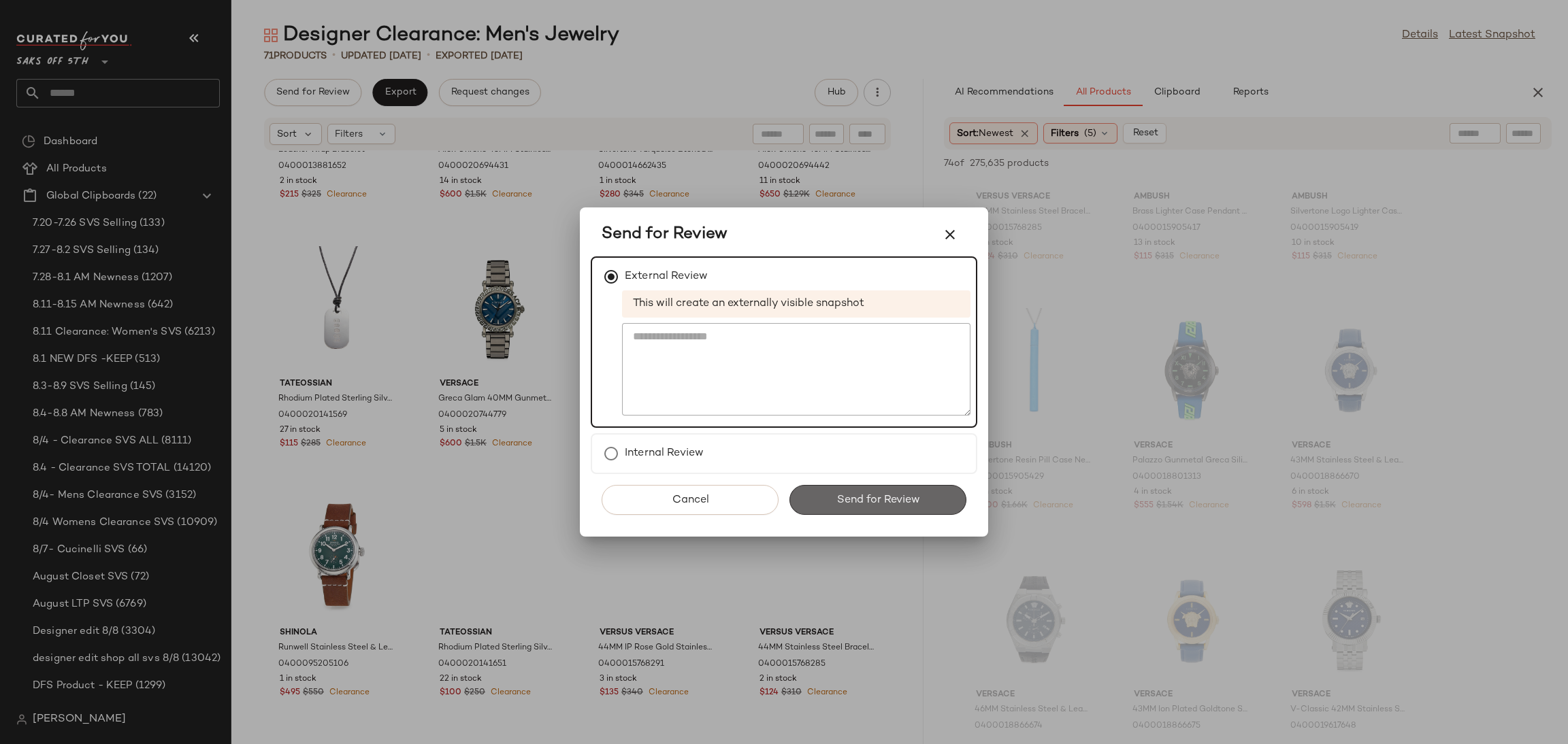
click at [880, 500] on span "Send for Review" at bounding box center [877, 500] width 84 height 13
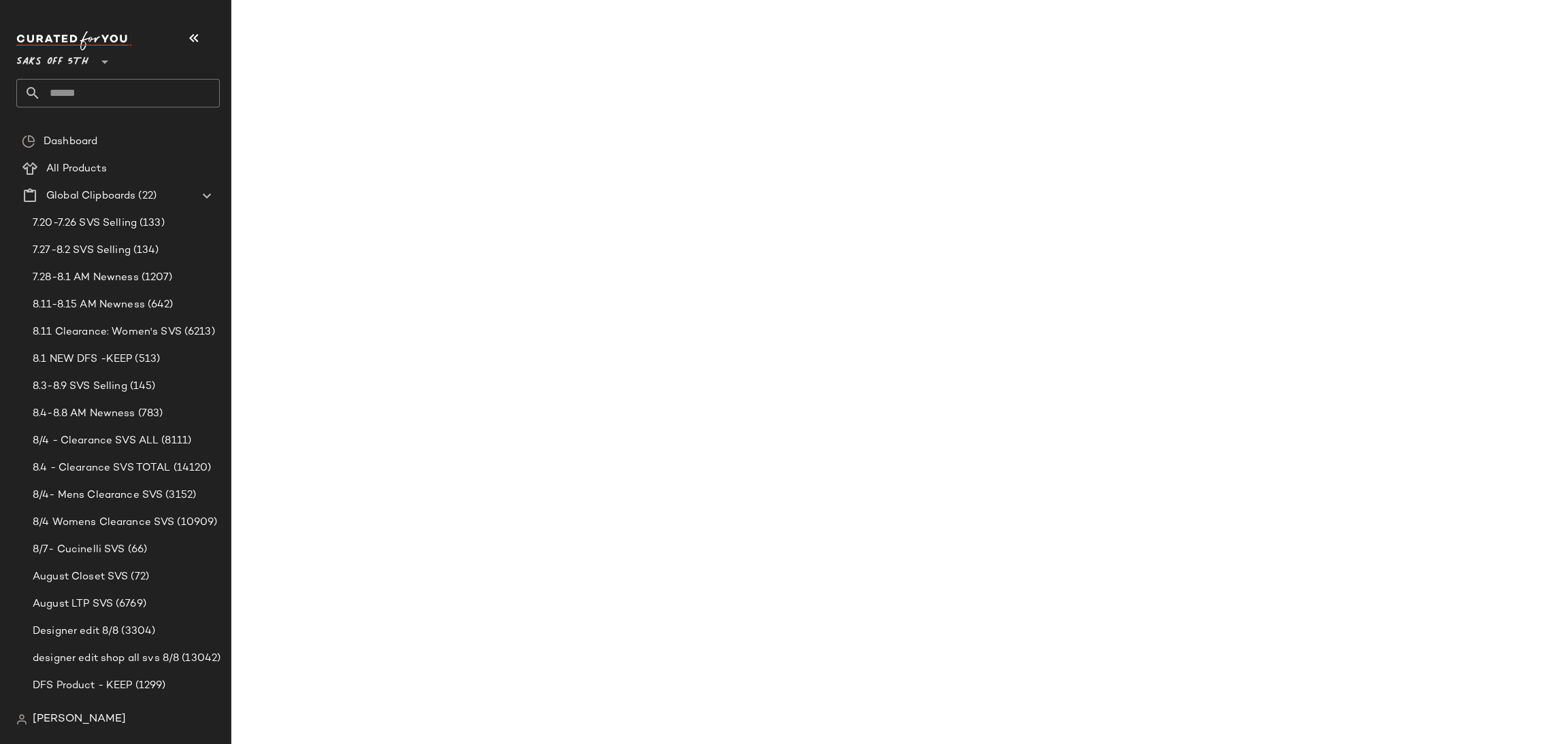
scroll to position [7842, 0]
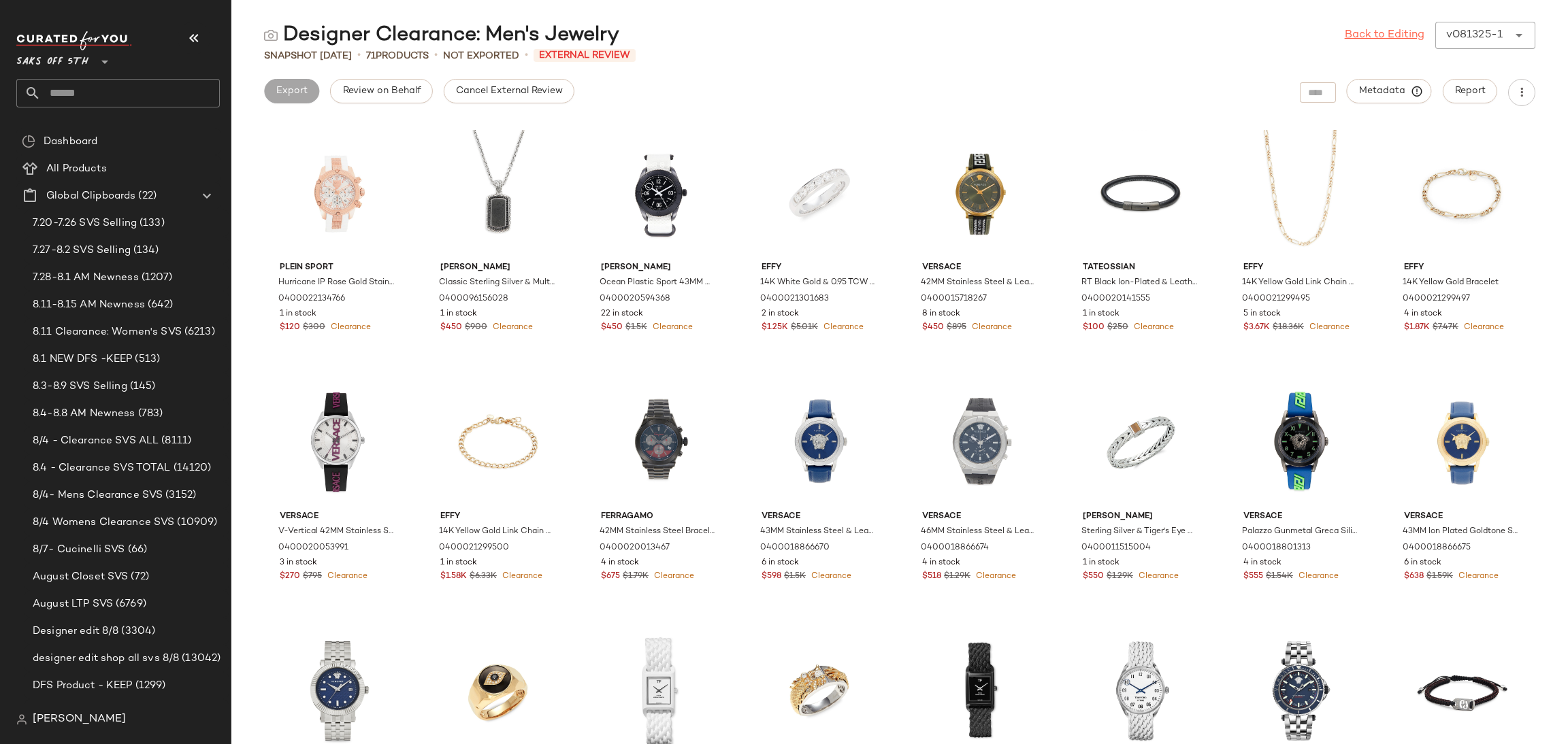
click at [1390, 35] on link "Back to Editing" at bounding box center [1384, 35] width 80 height 16
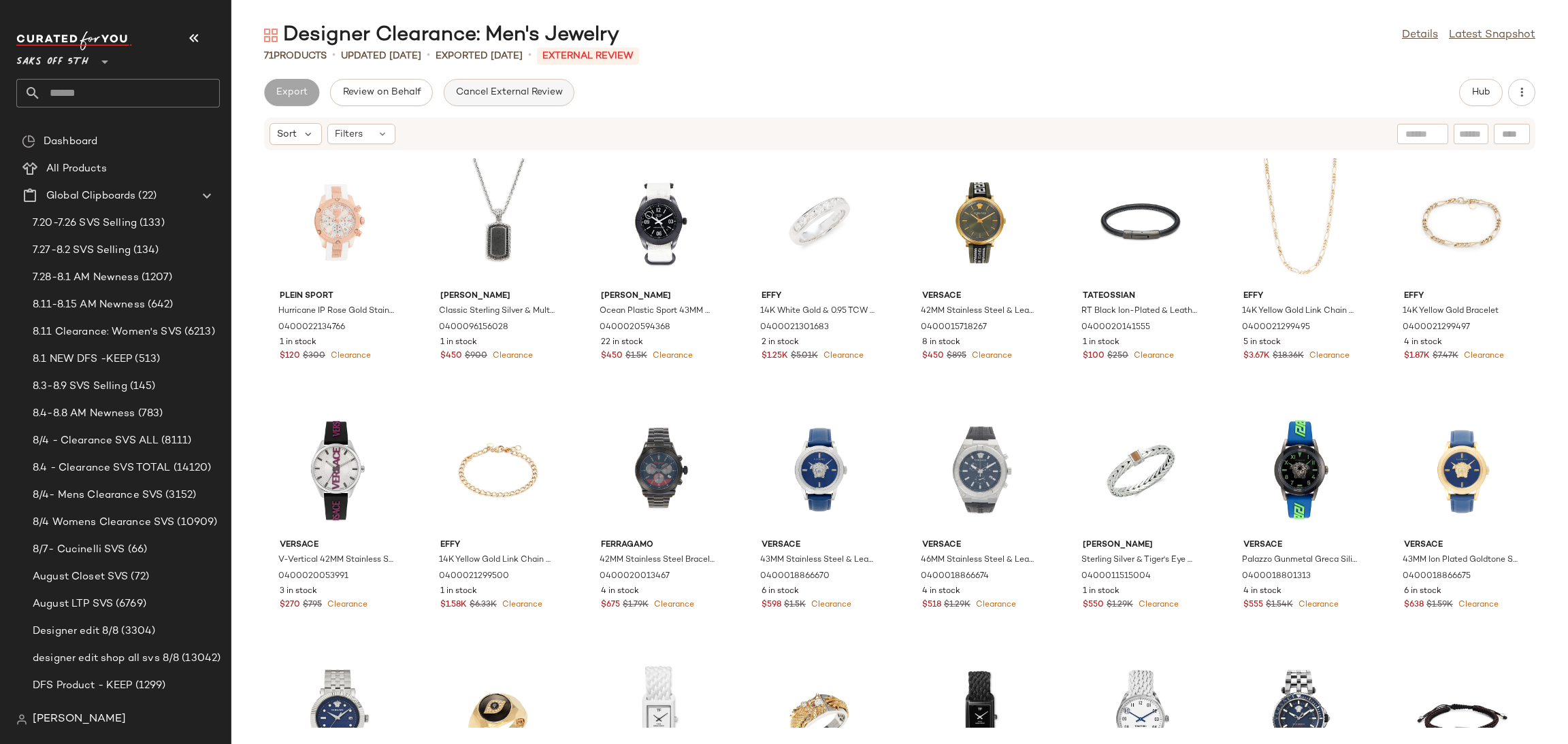
click at [478, 91] on span "Cancel External Review" at bounding box center [509, 93] width 108 height 11
click at [418, 89] on button "Export" at bounding box center [400, 93] width 55 height 27
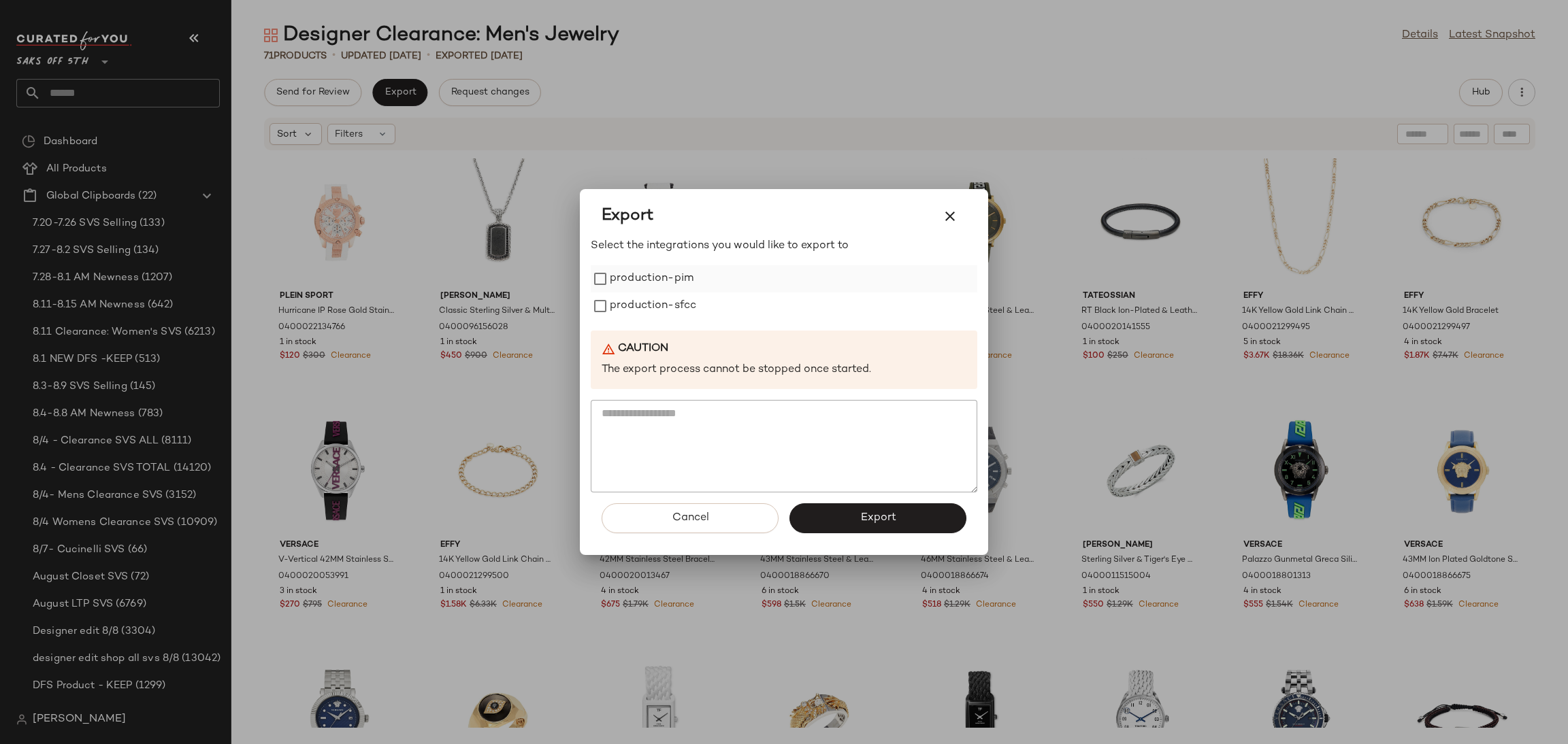
click at [654, 271] on label "production-pim" at bounding box center [652, 279] width 84 height 27
click at [663, 303] on label "production-sfcc" at bounding box center [653, 306] width 87 height 27
click at [852, 509] on button "Export" at bounding box center [877, 518] width 177 height 30
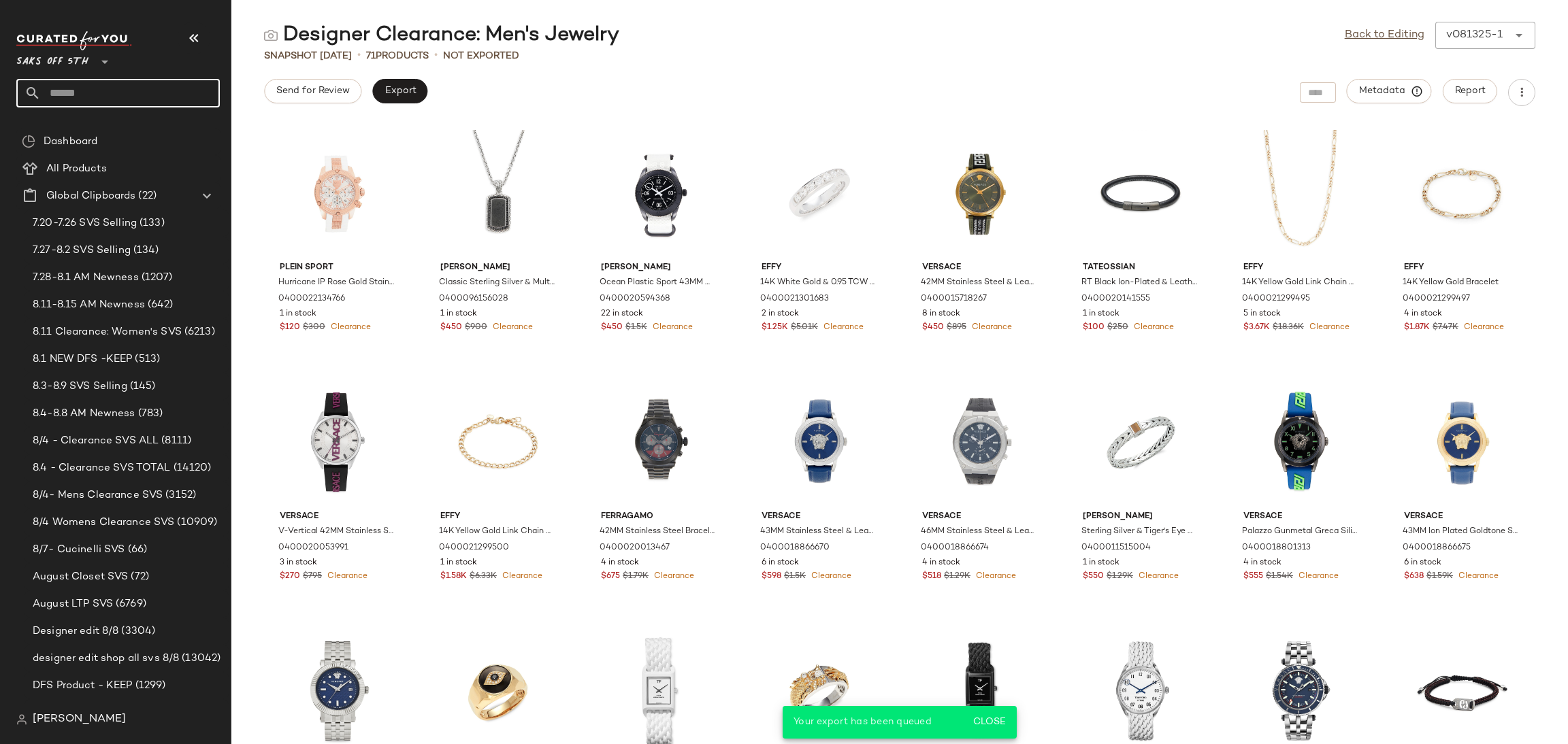
click at [152, 87] on input "text" at bounding box center [130, 93] width 179 height 29
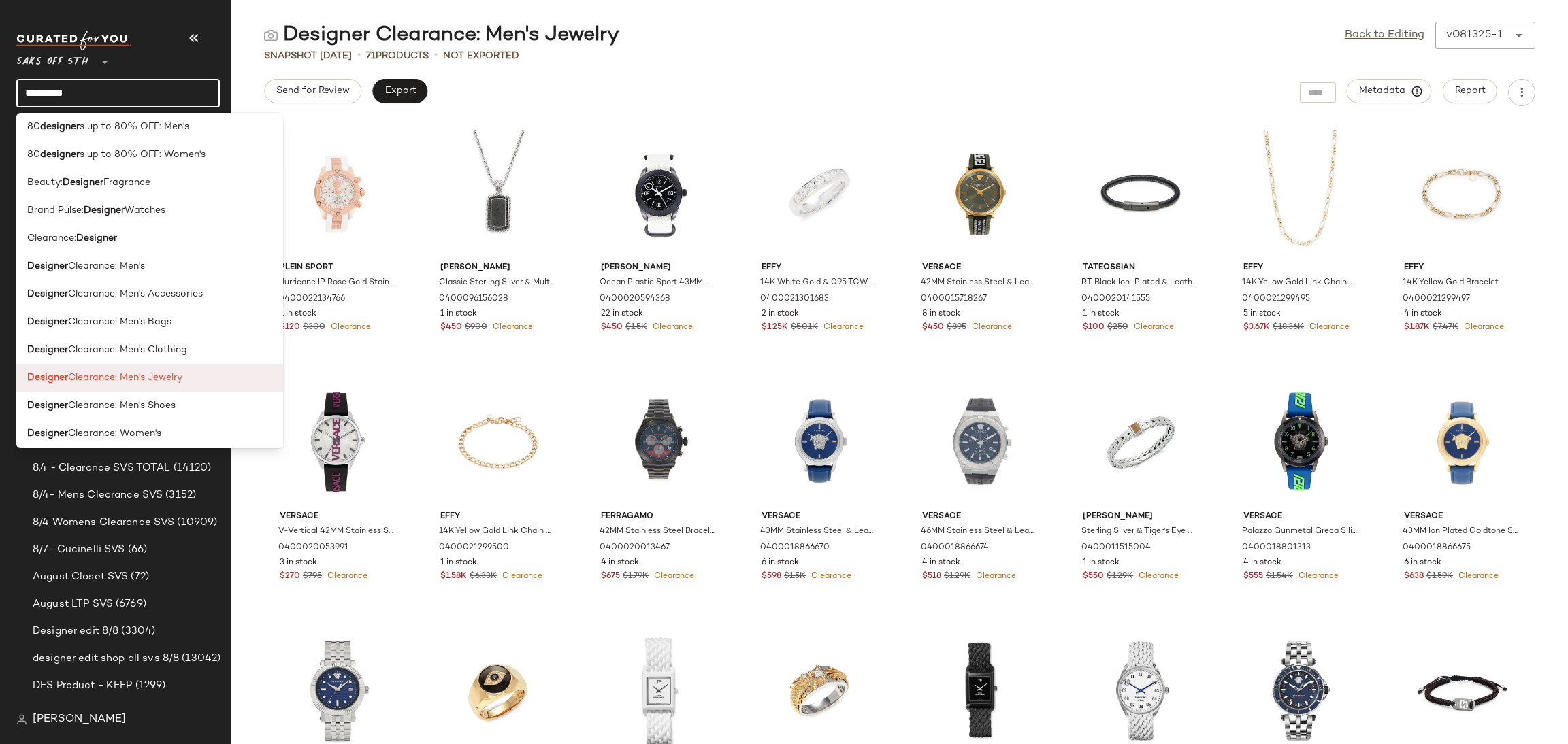
scroll to position [207, 0]
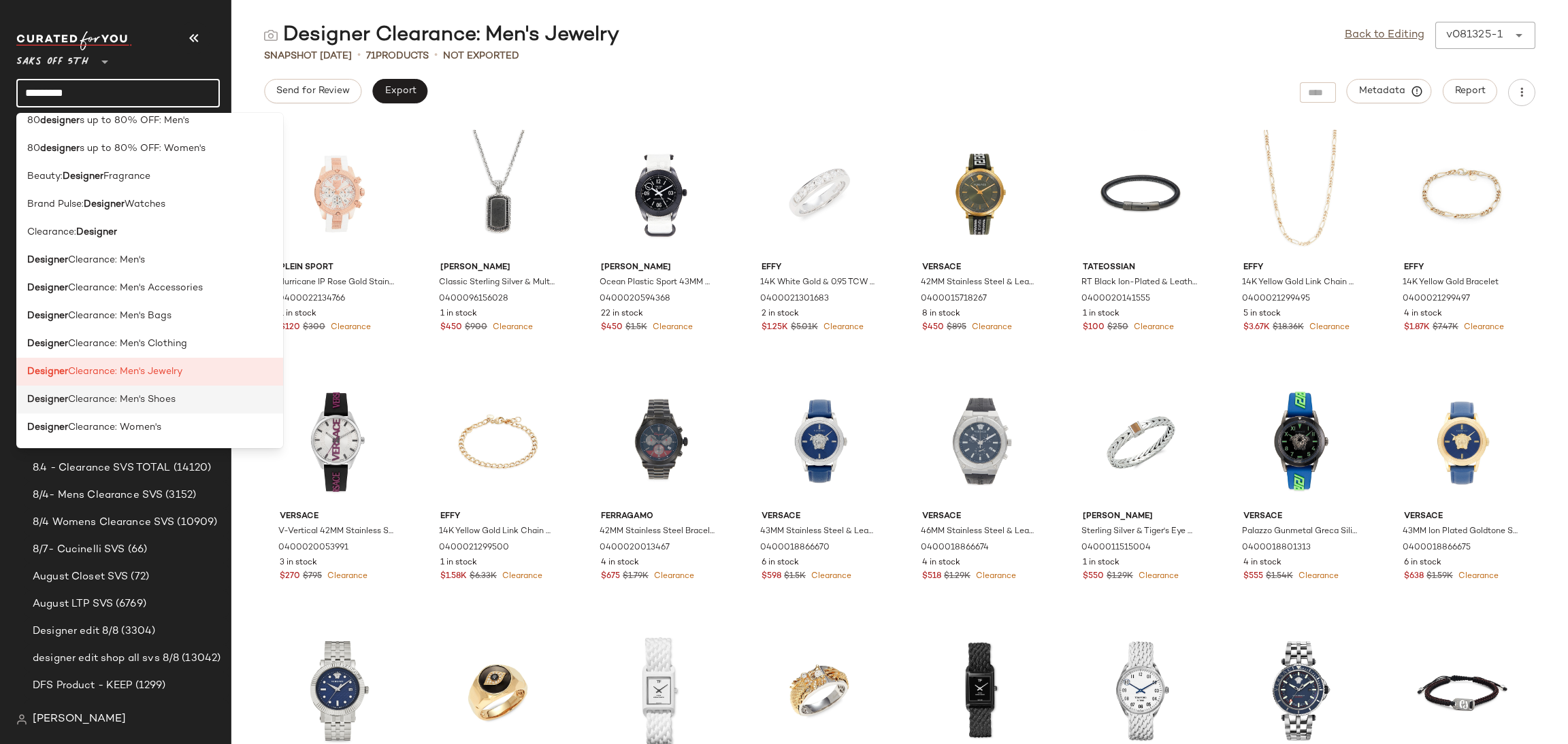
type input "********"
click at [177, 393] on div "Designer Clearance: Men's Shoes" at bounding box center [149, 399] width 245 height 14
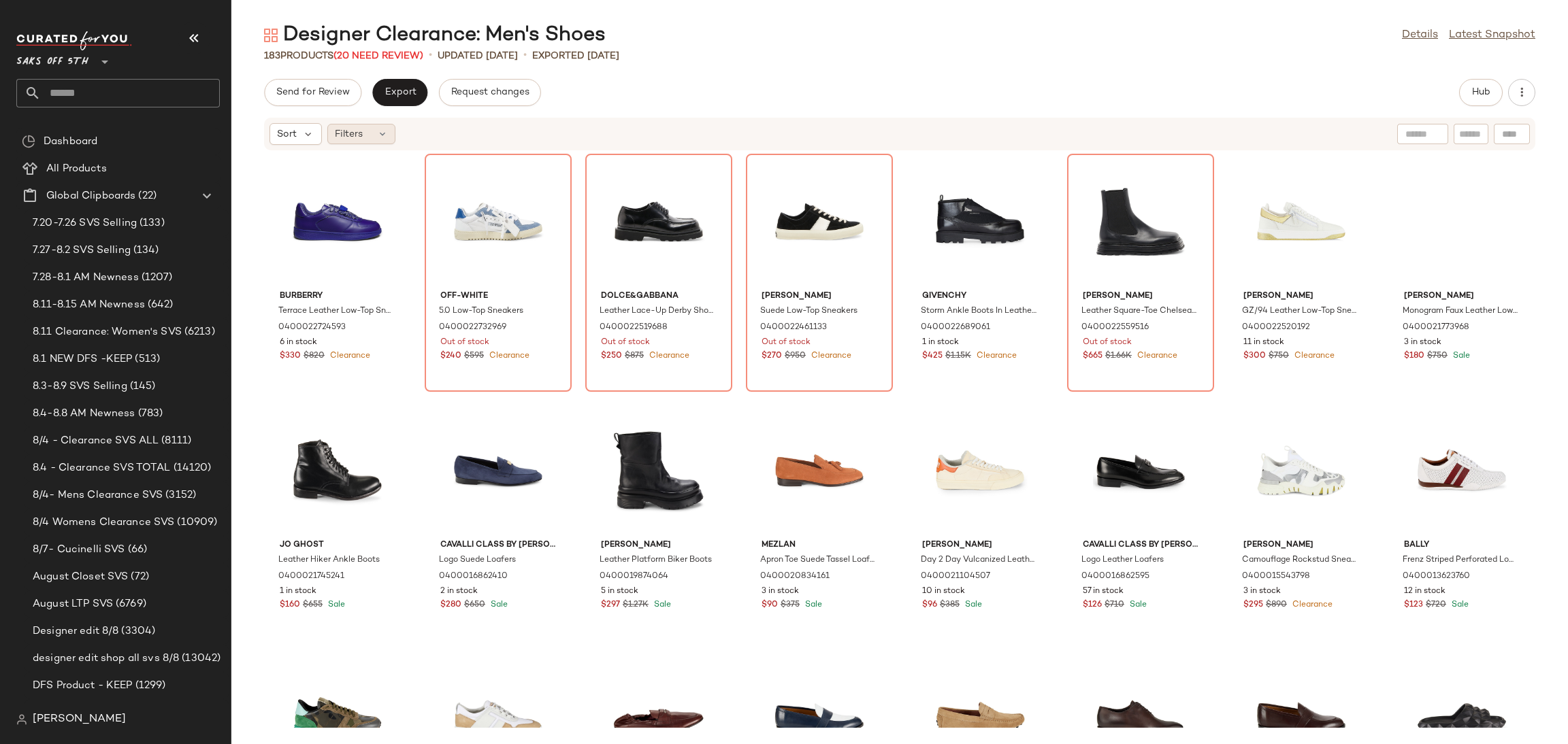
click at [379, 124] on div "Filters" at bounding box center [362, 134] width 68 height 20
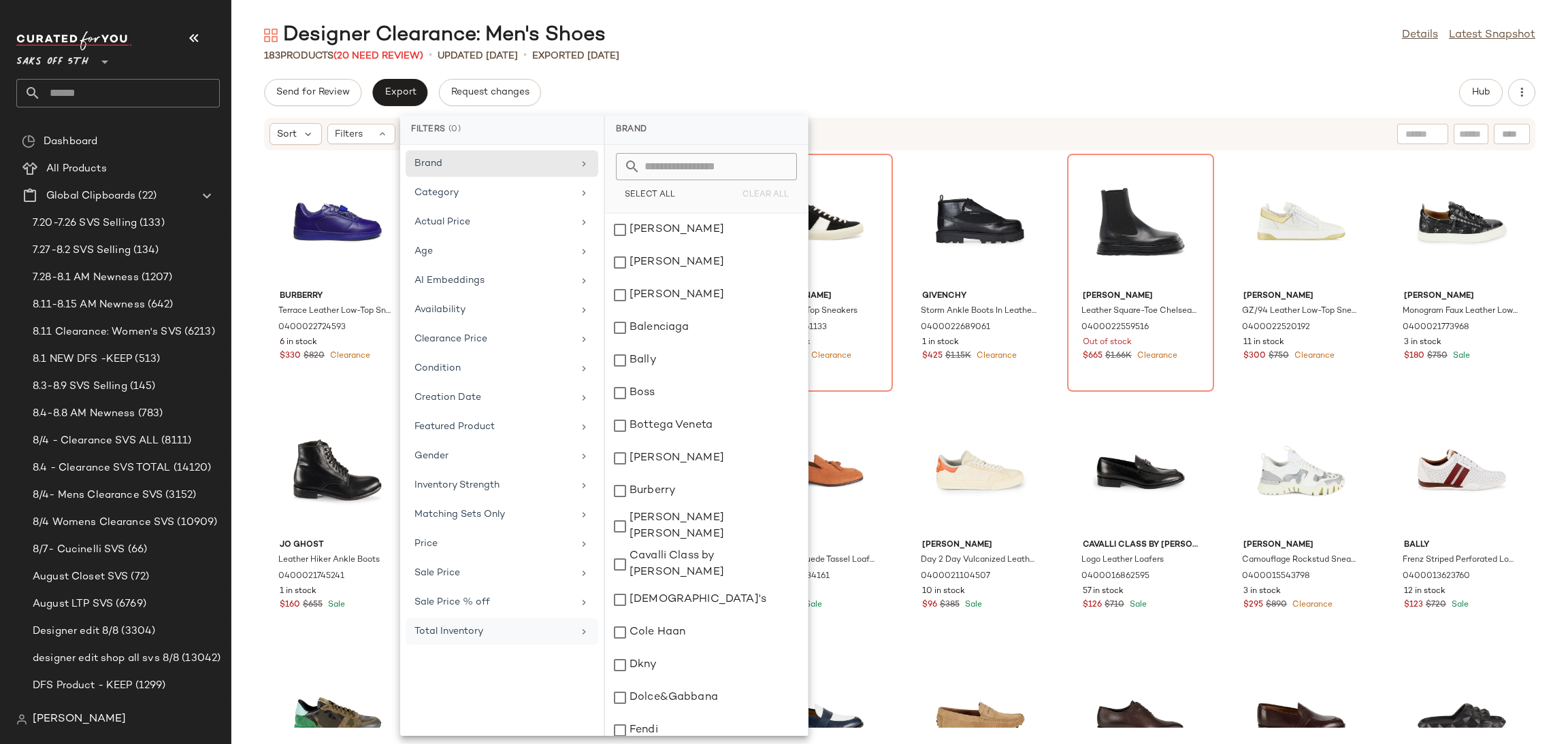
click at [468, 624] on div "Total Inventory" at bounding box center [502, 631] width 192 height 27
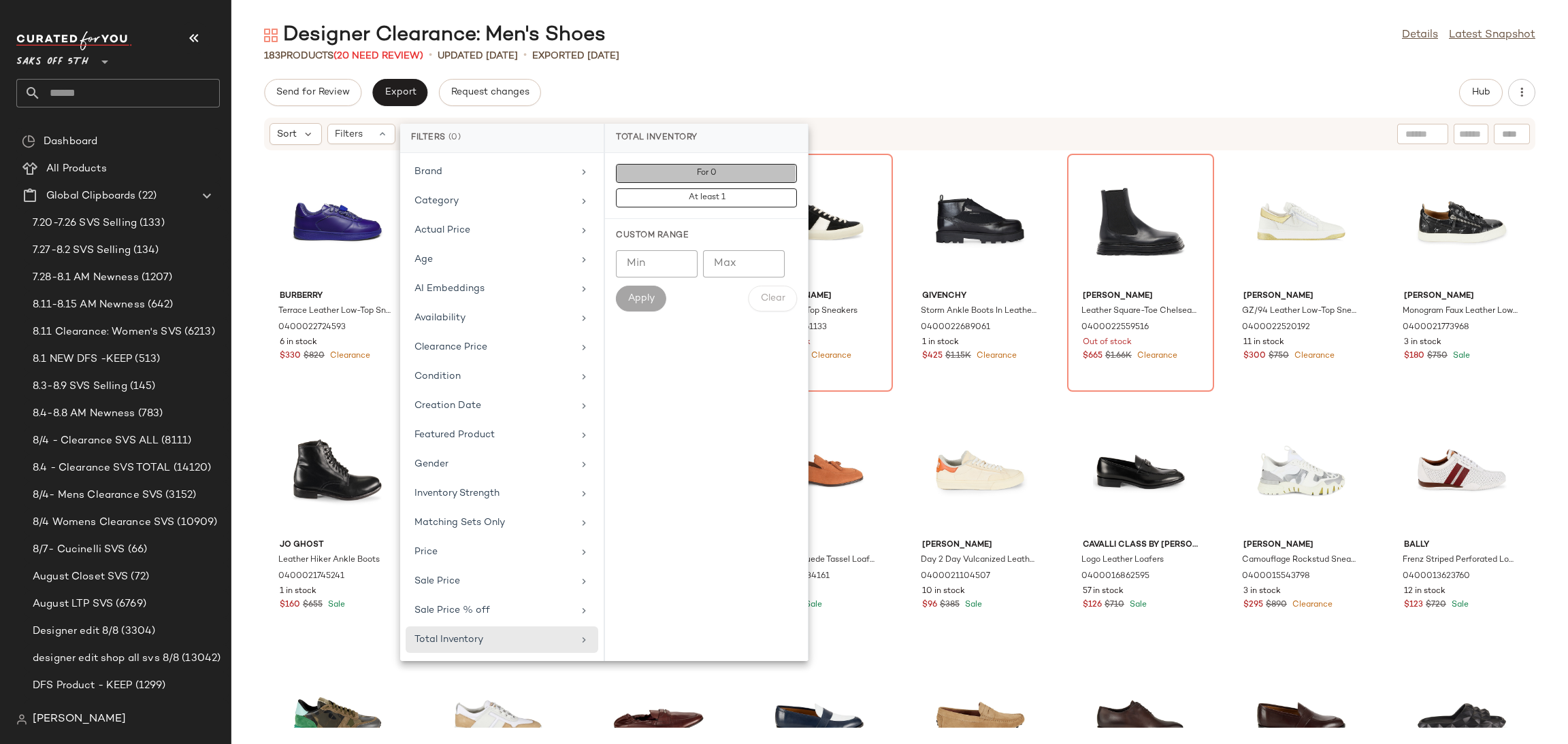
click at [703, 188] on button "For 0" at bounding box center [706, 198] width 181 height 19
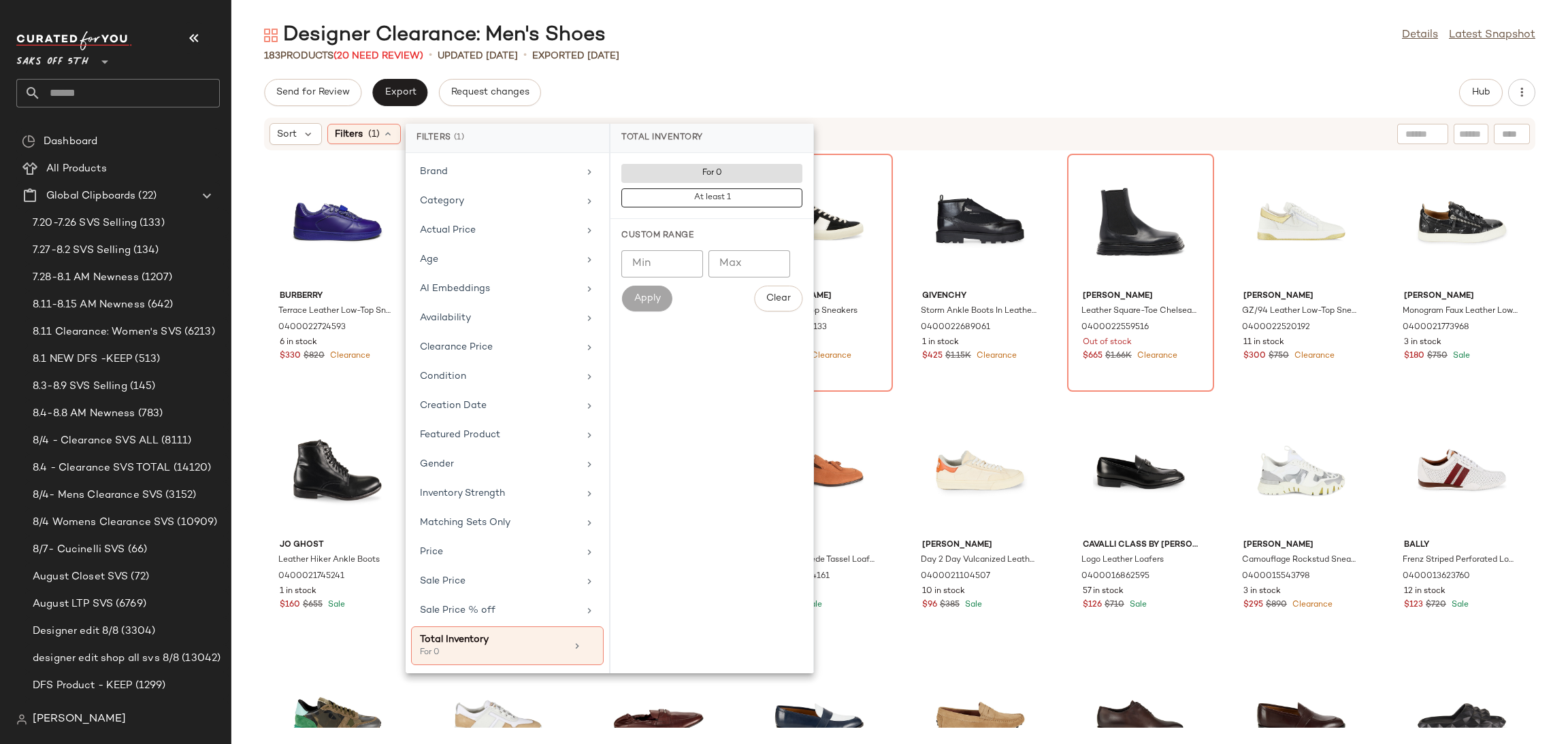
click at [732, 104] on div "Send for Review Export Request changes Hub" at bounding box center [899, 93] width 1271 height 27
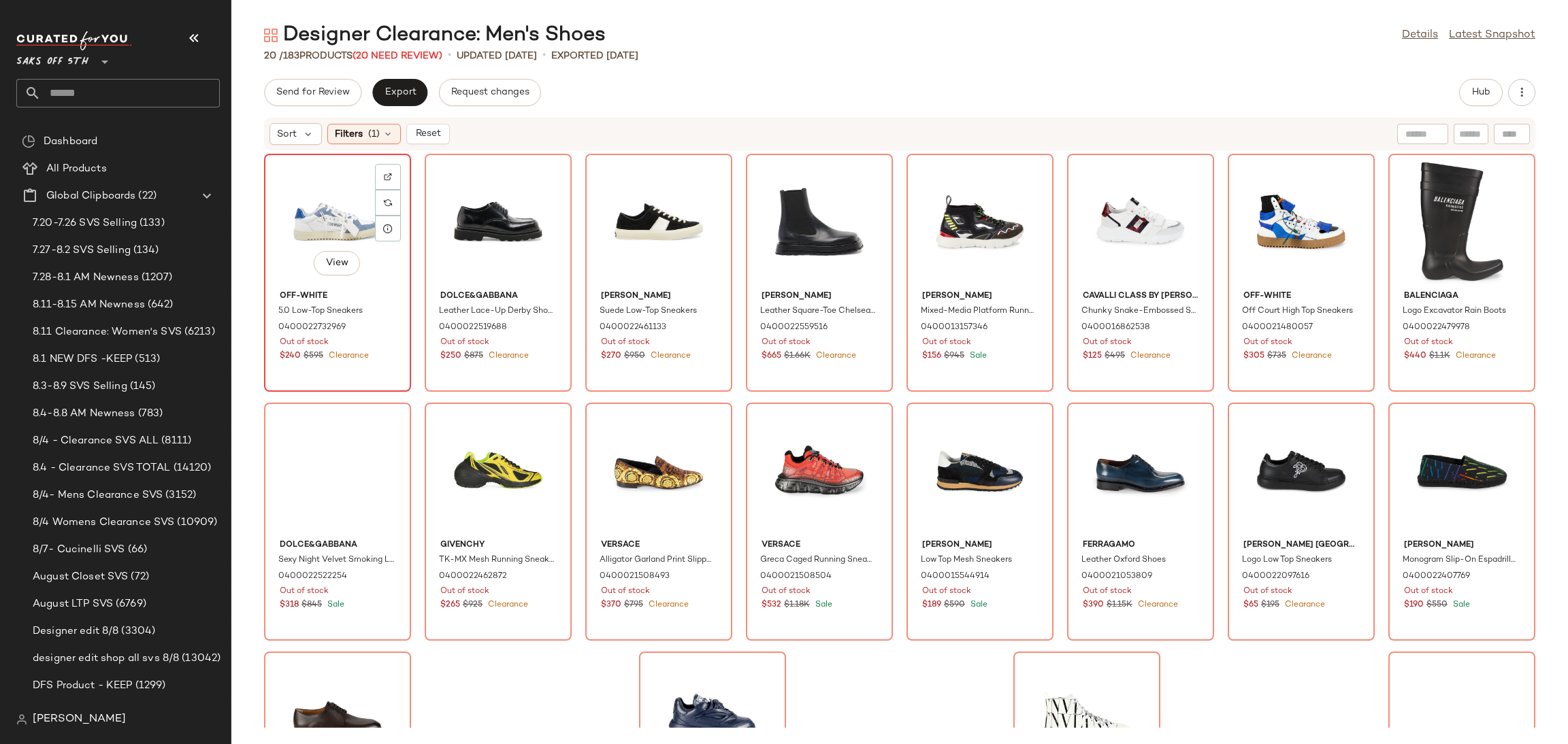
click at [312, 204] on div "View" at bounding box center [337, 222] width 137 height 127
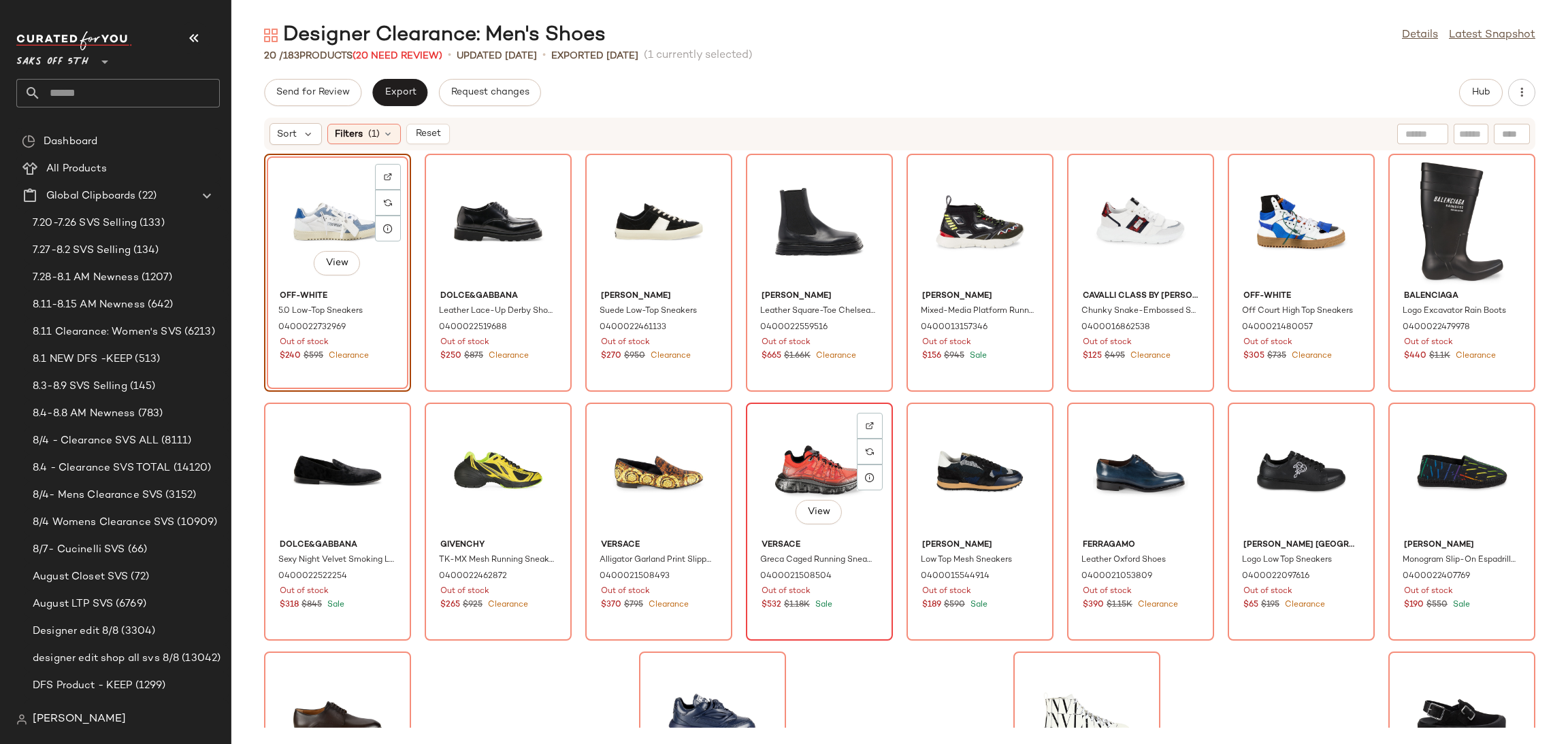
scroll to position [161, 0]
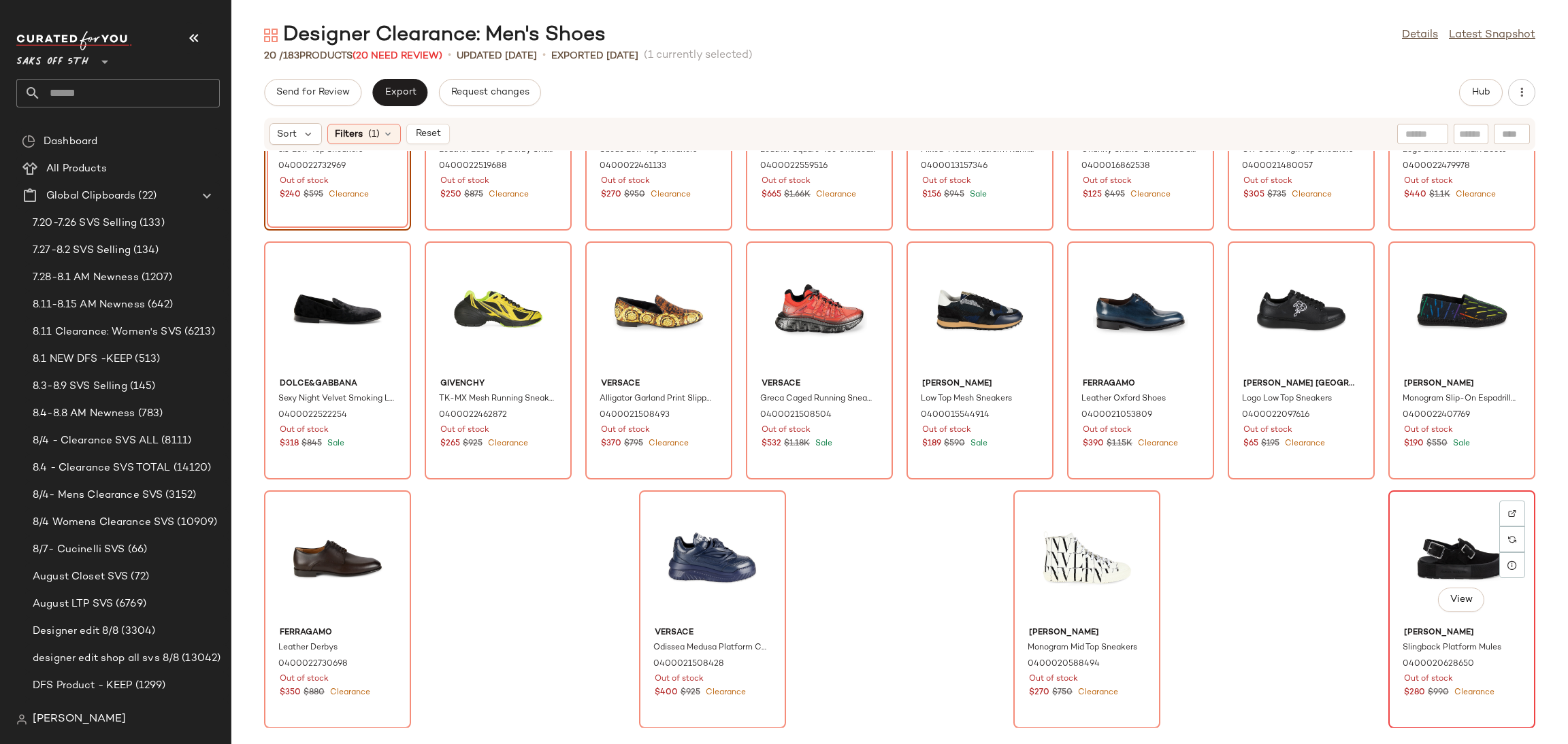
click at [1408, 540] on div "View" at bounding box center [1462, 559] width 137 height 127
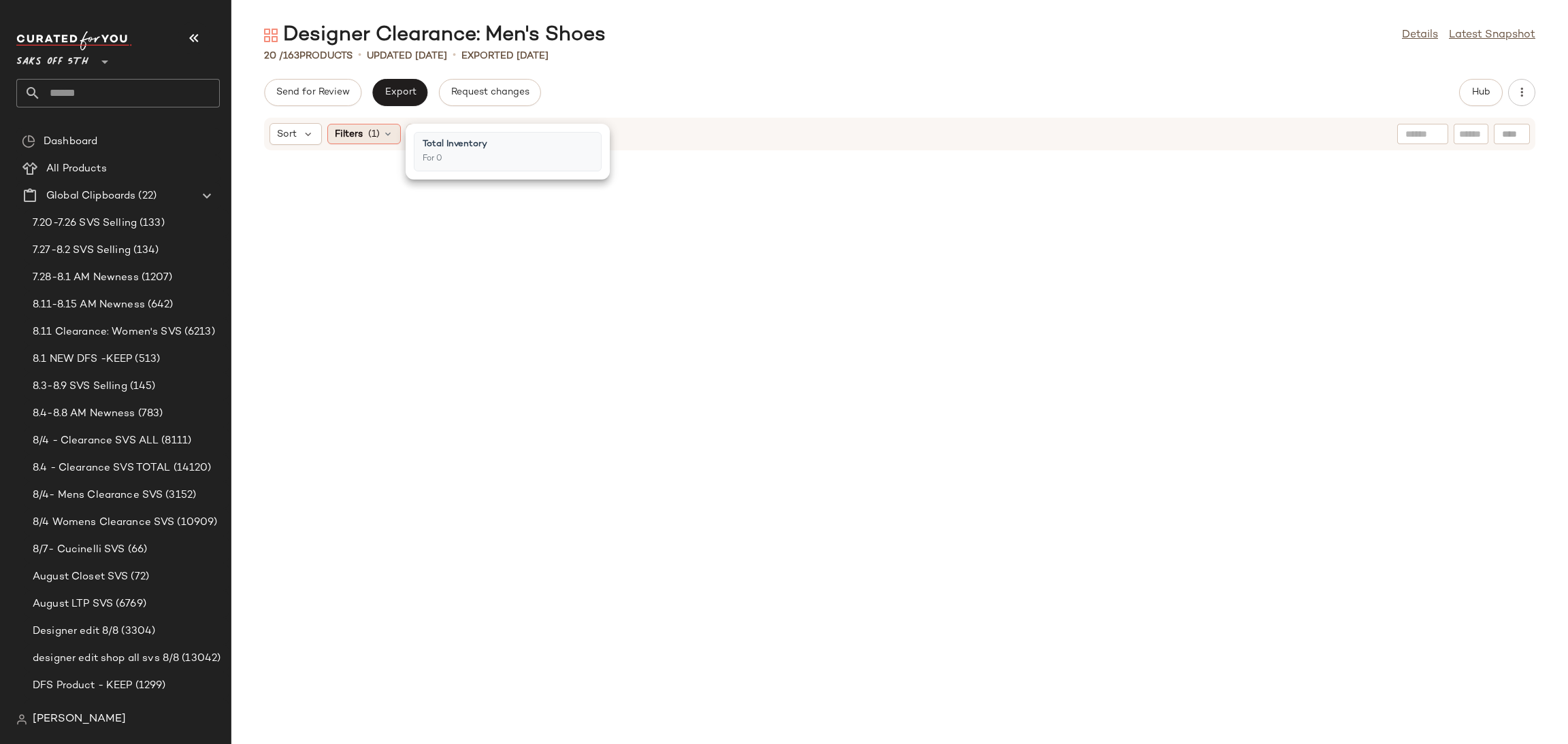
click at [368, 129] on span "(1)" at bounding box center [374, 134] width 12 height 14
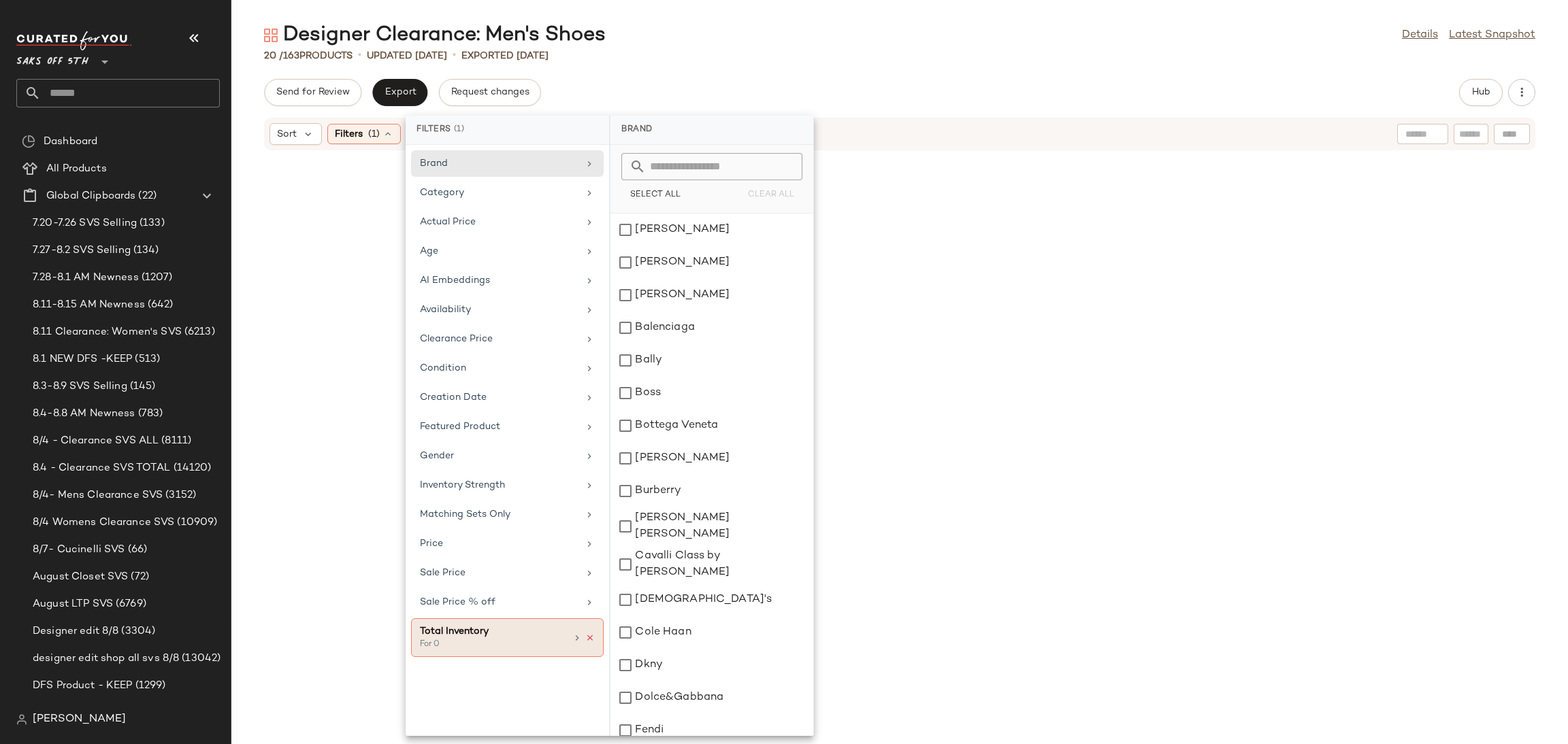
click at [591, 641] on icon at bounding box center [590, 638] width 10 height 10
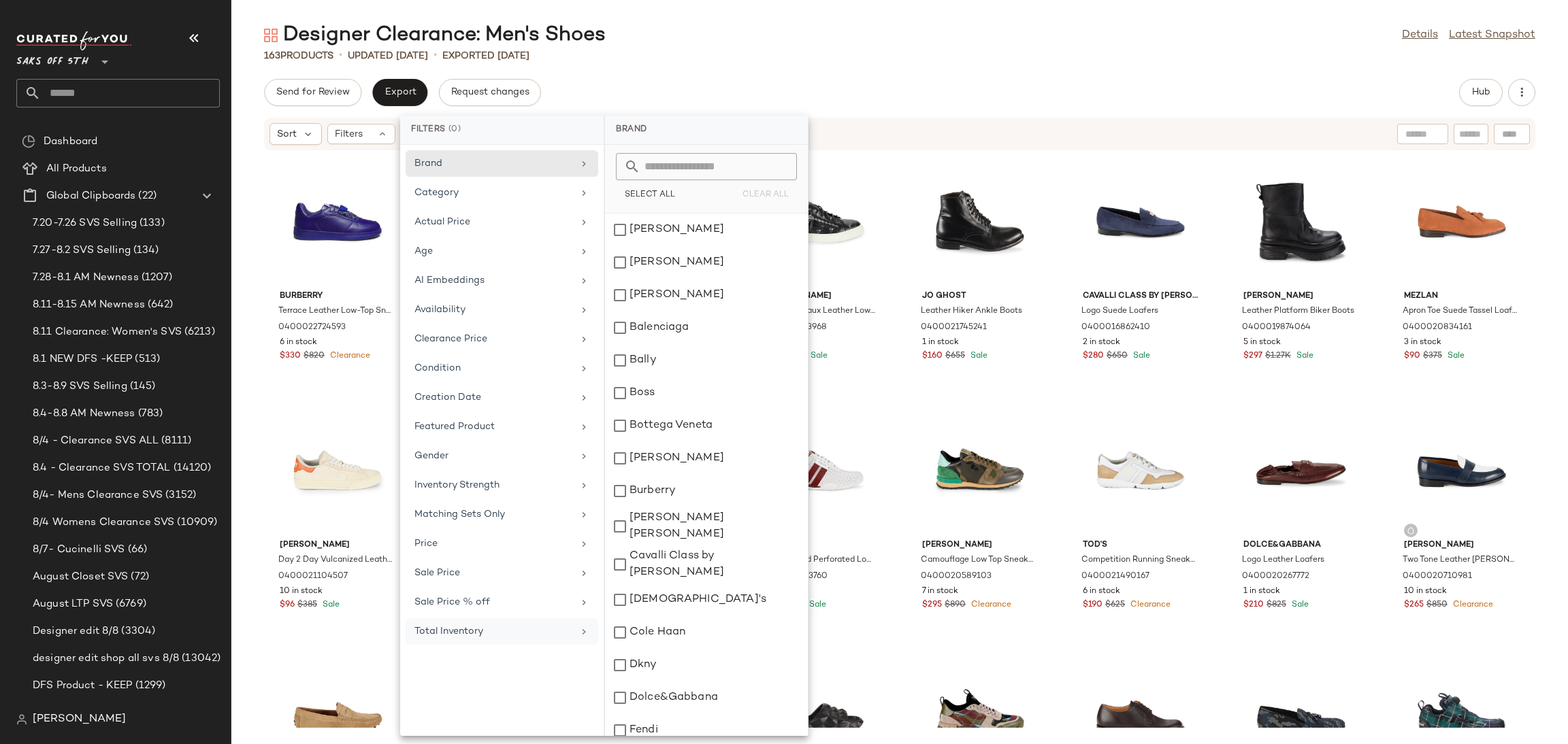
click at [964, 50] on div "163 Products • updated Aug 13th • Exported Aug 11th" at bounding box center [899, 56] width 1337 height 14
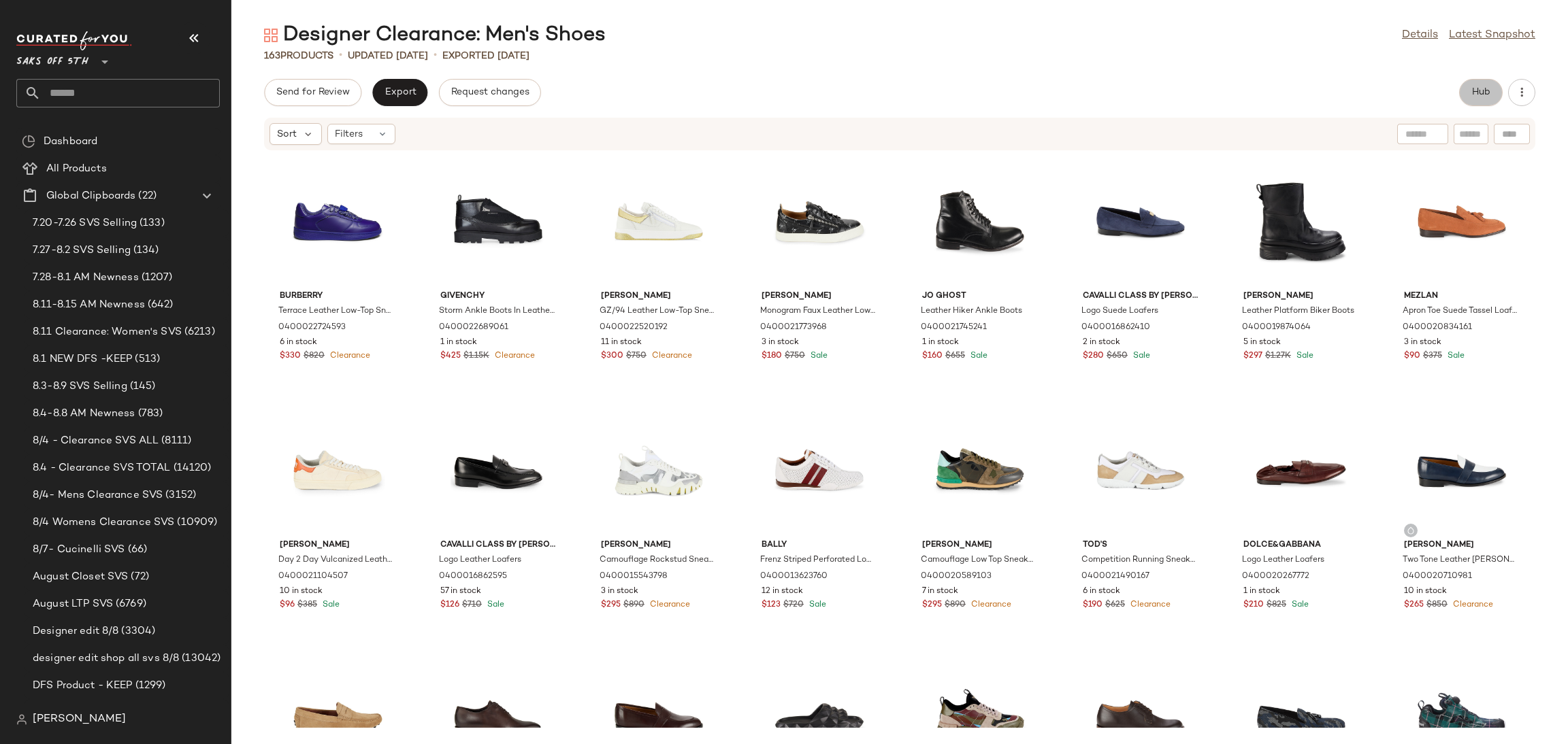
click at [1479, 84] on button "Hub" at bounding box center [1481, 93] width 44 height 27
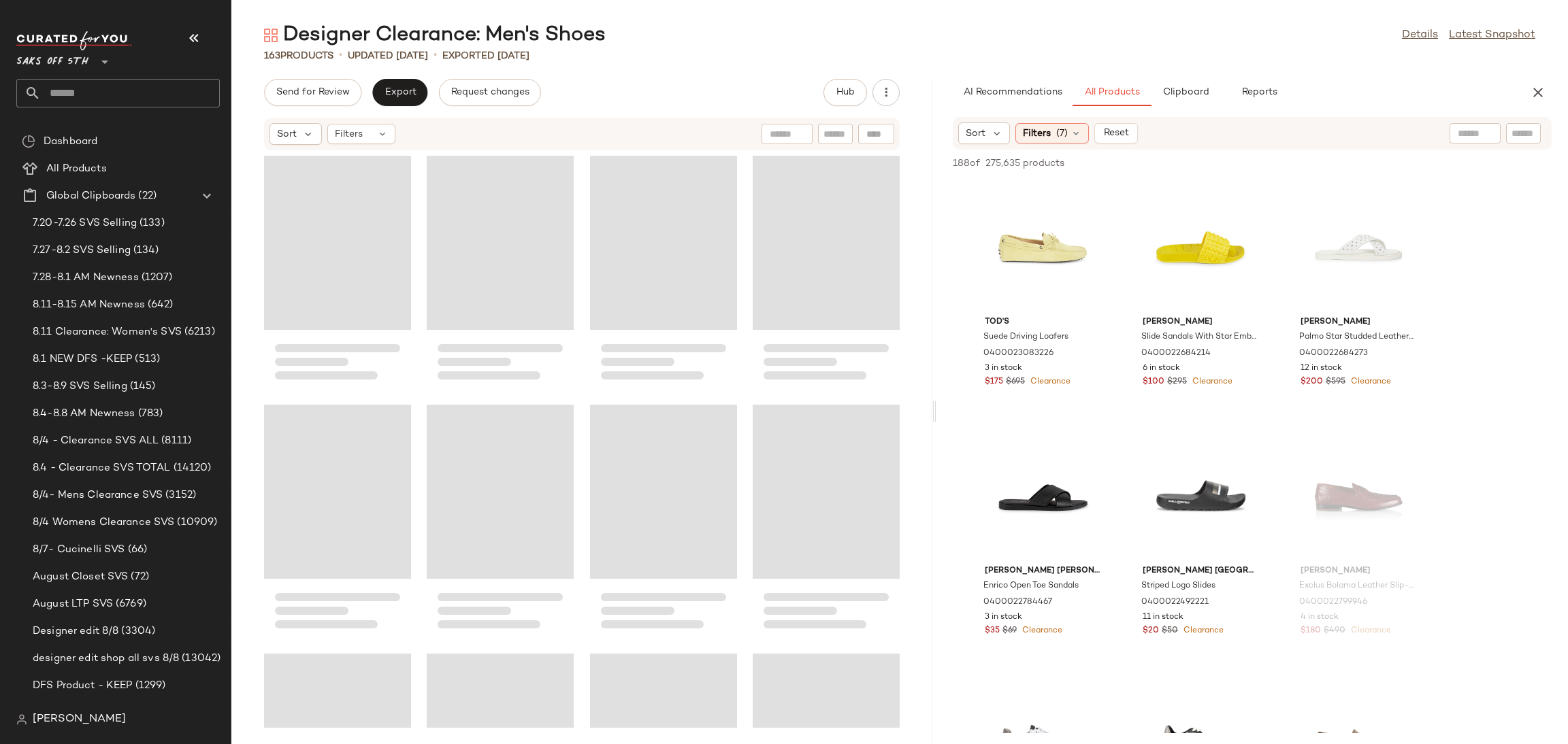
drag, startPoint x: 897, startPoint y: 404, endPoint x: 940, endPoint y: 409, distance: 43.3
click at [940, 409] on div "Designer Clearance: Men's Shoes Details Latest Snapshot 163 Products • updated …" at bounding box center [899, 383] width 1337 height 722
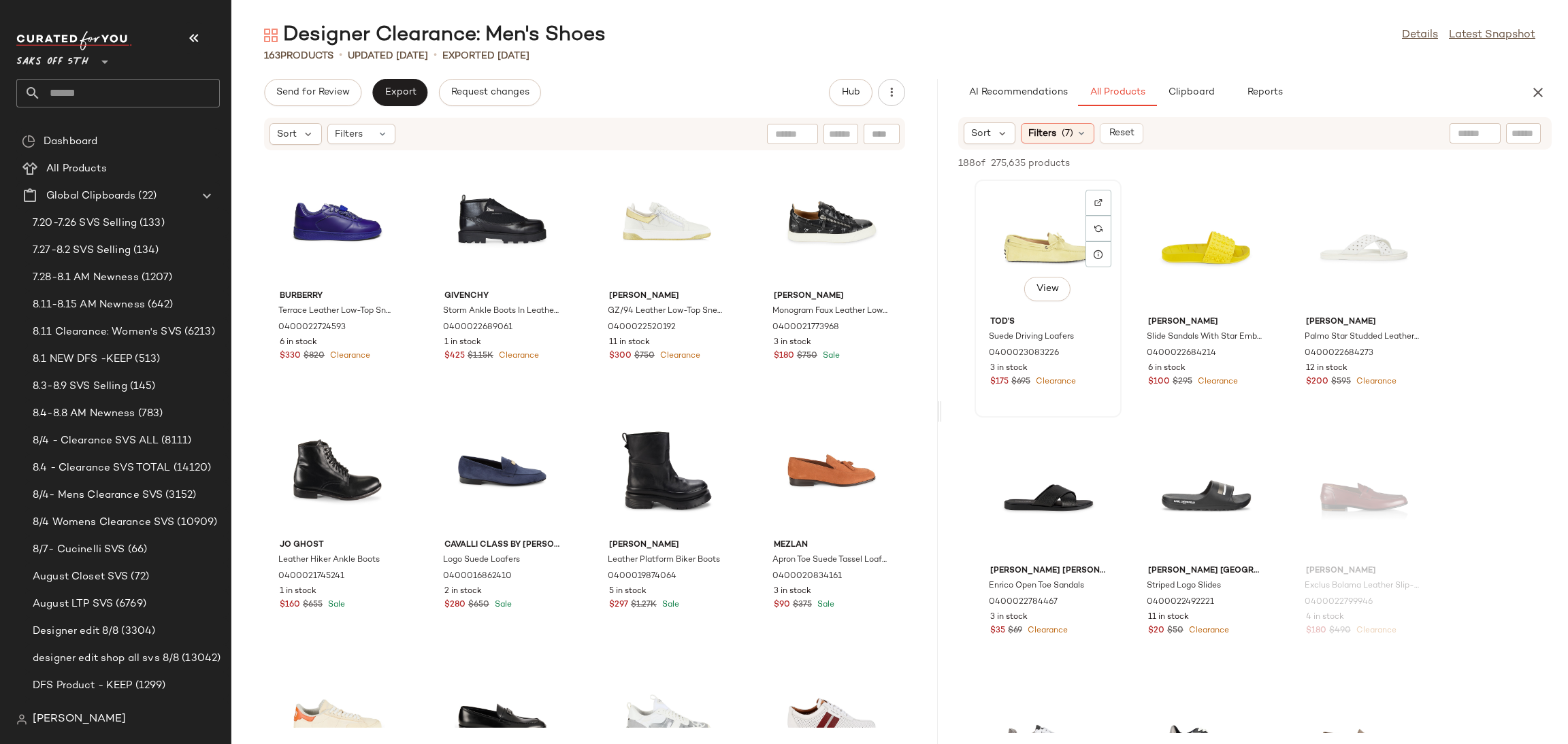
click at [1030, 224] on div "View" at bounding box center [1047, 248] width 137 height 127
click at [1365, 246] on div "View" at bounding box center [1363, 248] width 137 height 127
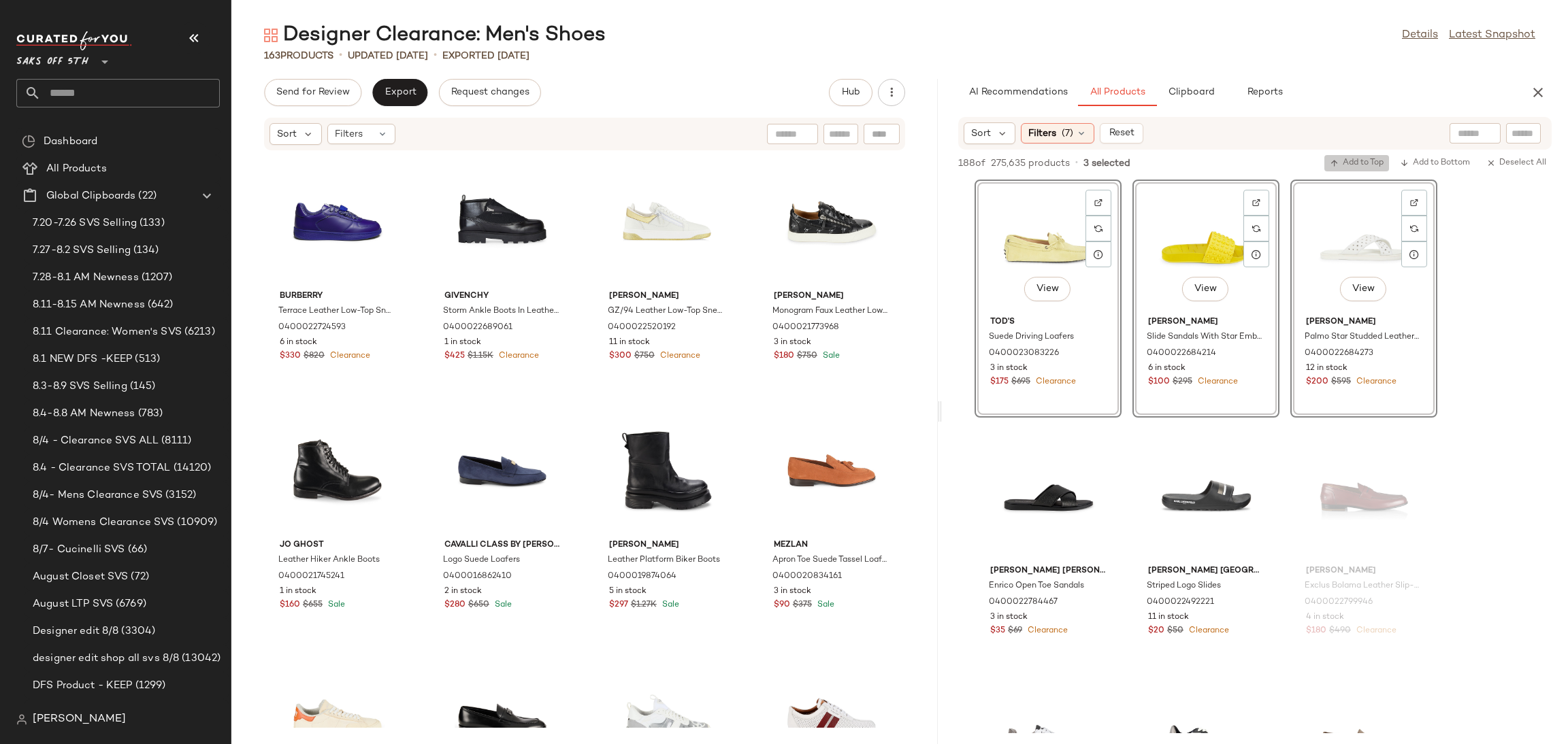
click at [1354, 158] on span "Add to Top" at bounding box center [1356, 163] width 54 height 10
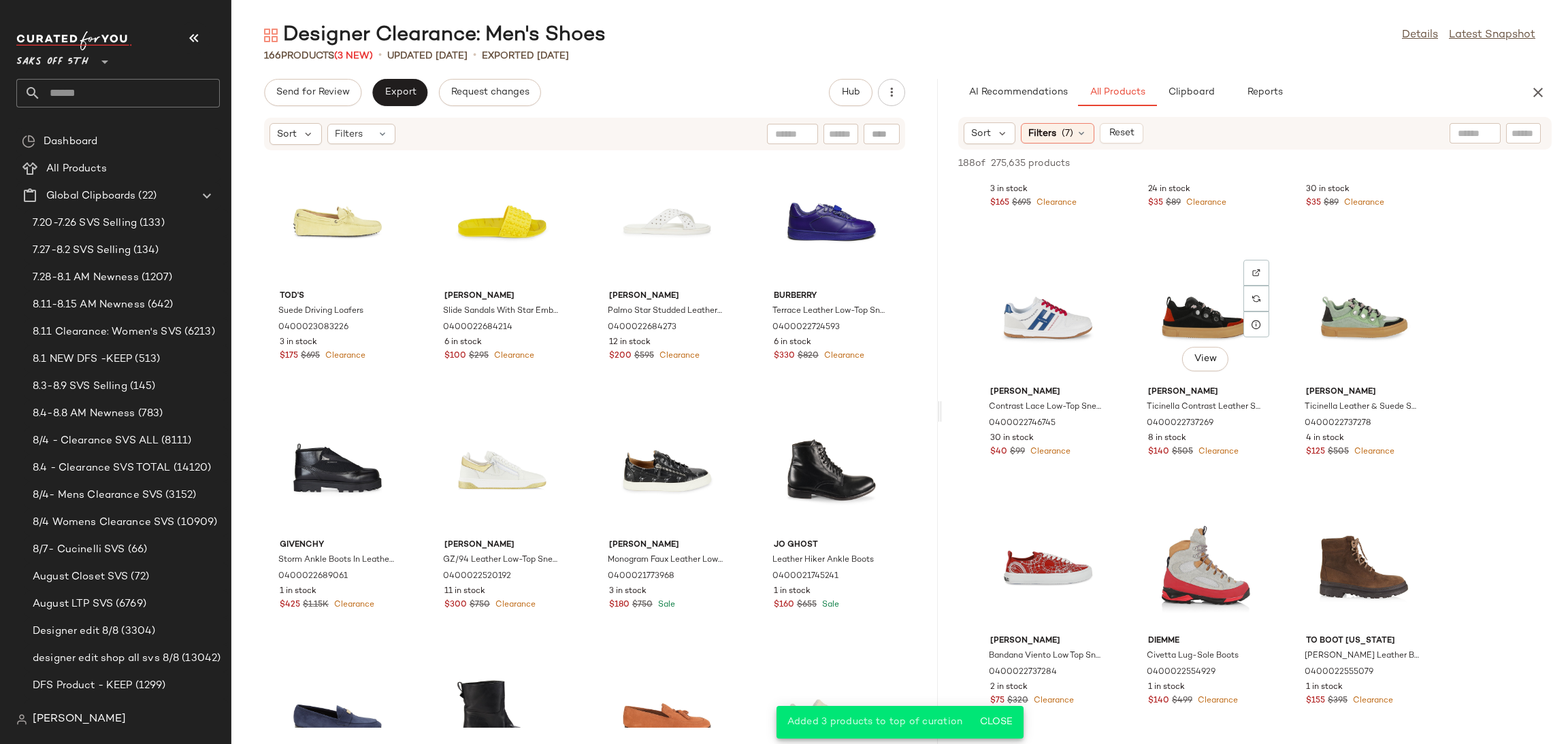
scroll to position [927, 0]
click at [1171, 299] on div "View" at bounding box center [1206, 316] width 137 height 127
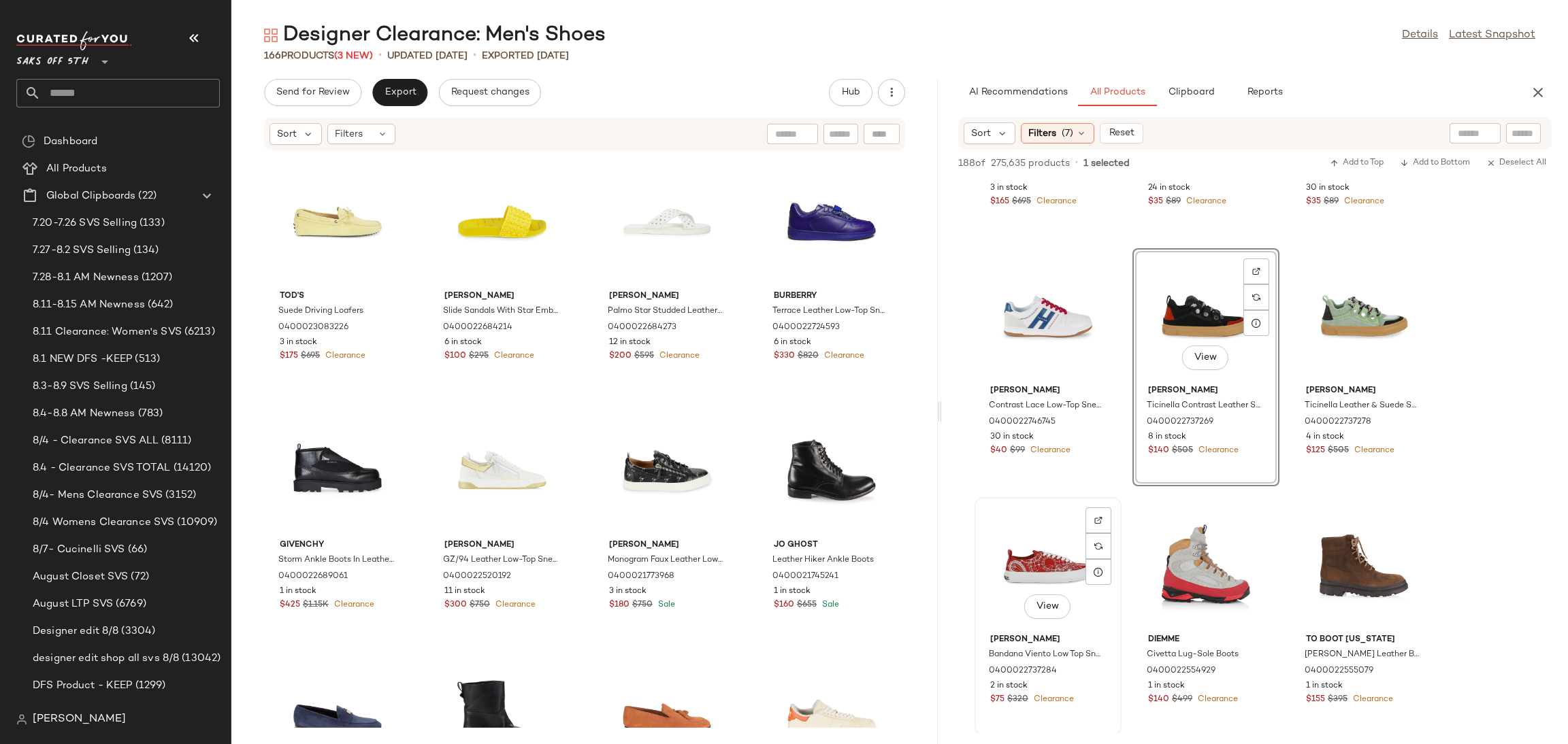
click at [1049, 534] on div "View" at bounding box center [1047, 565] width 137 height 127
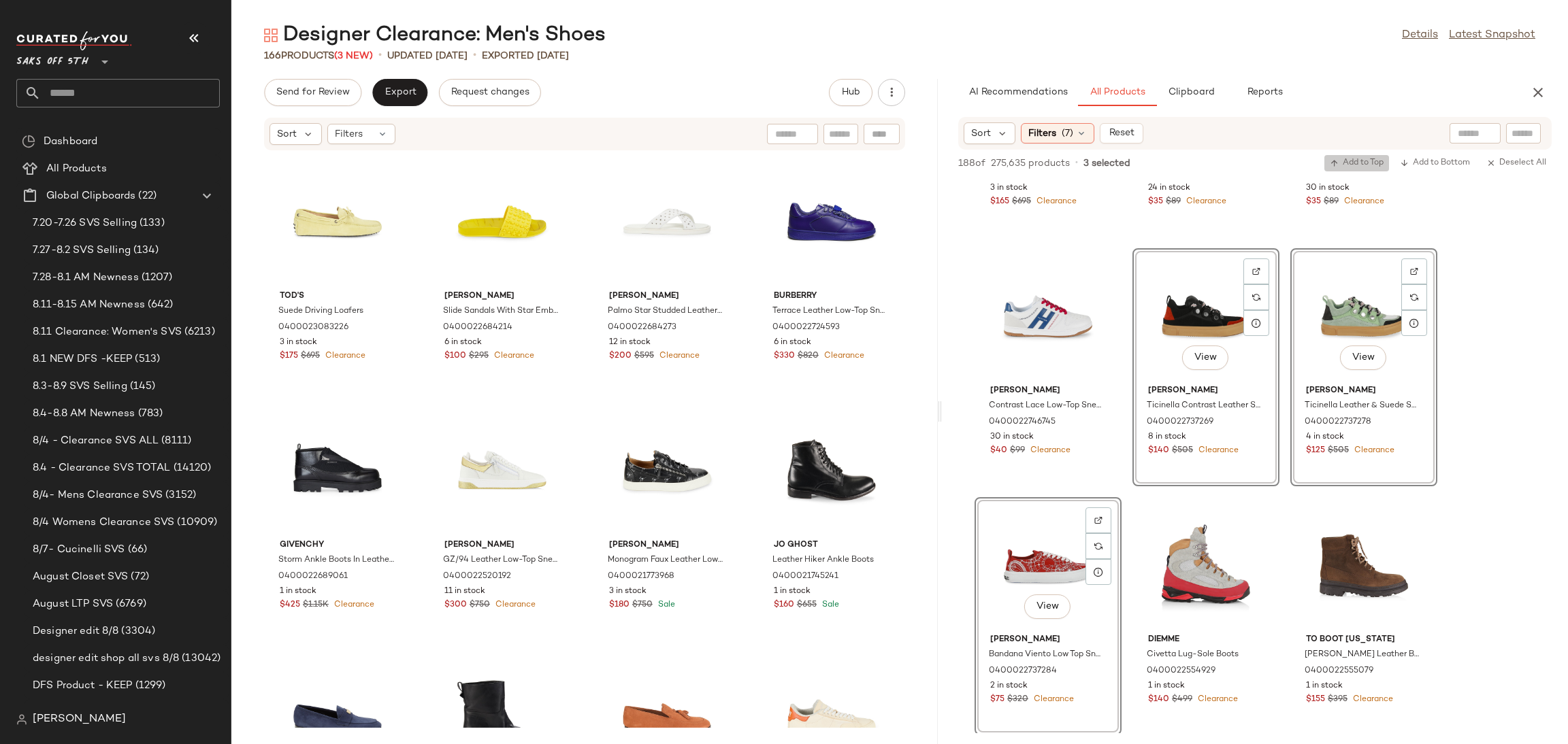
click at [1347, 160] on span "Add to Top" at bounding box center [1356, 163] width 54 height 10
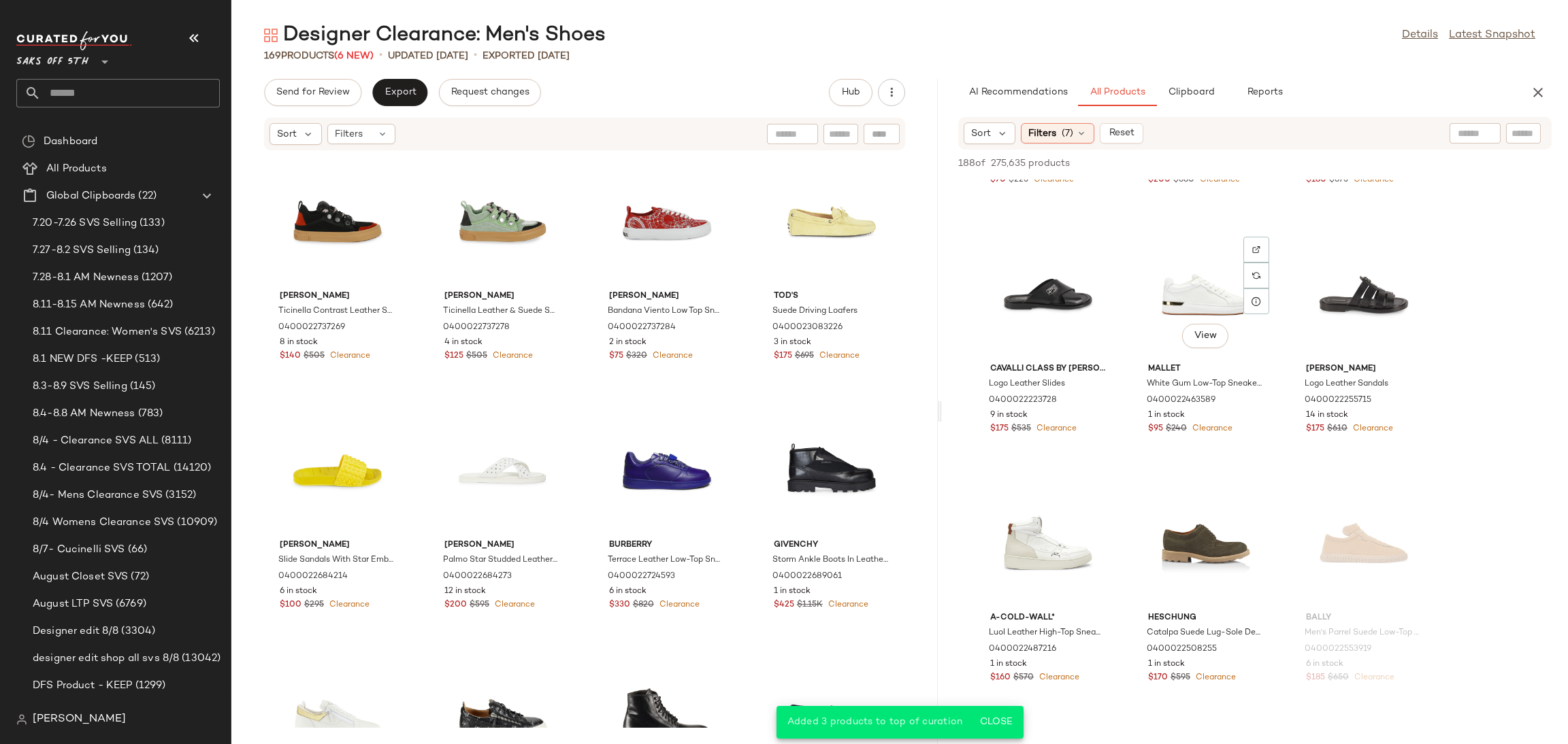
scroll to position [2443, 0]
click at [1053, 136] on span "Filters" at bounding box center [1042, 134] width 28 height 14
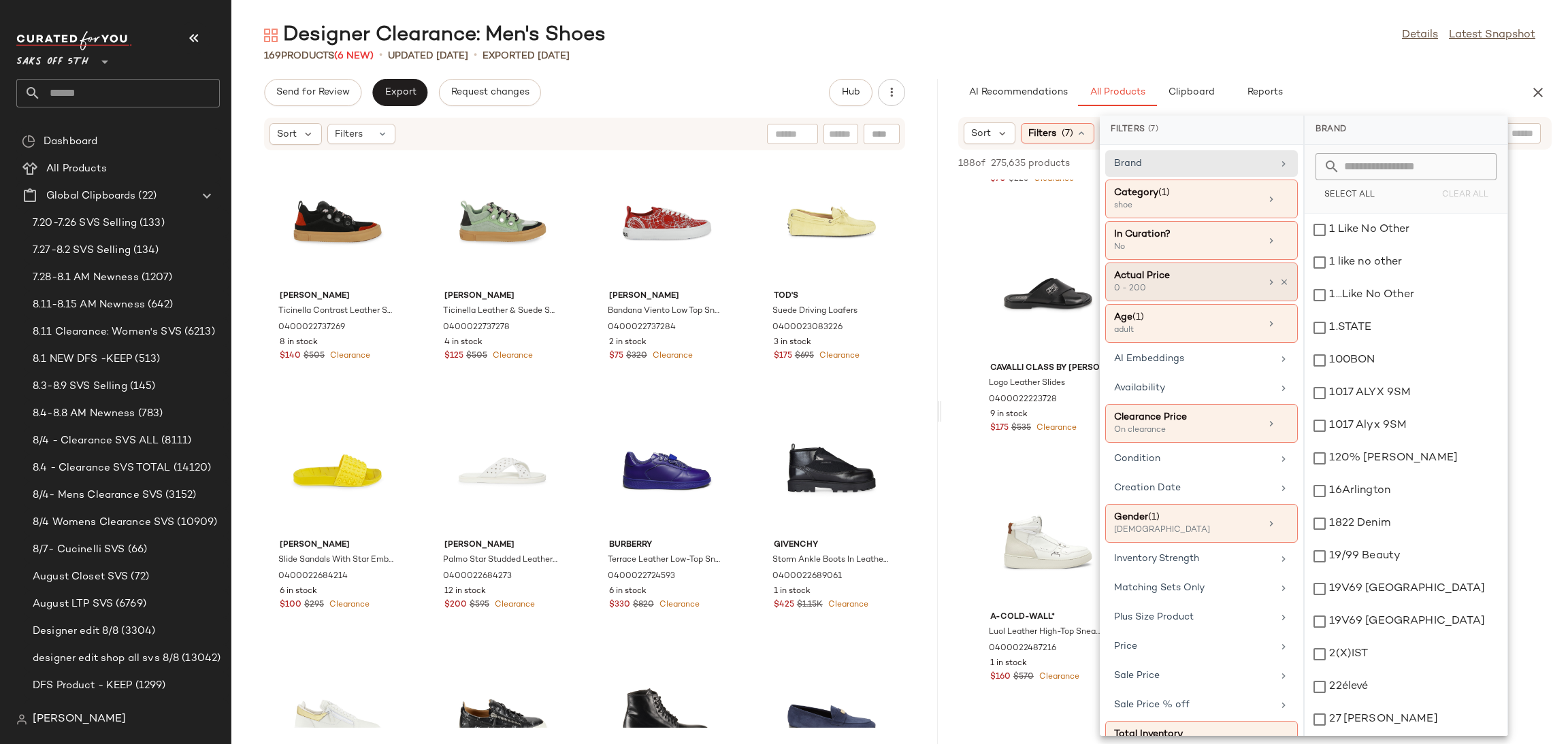
click at [1191, 273] on div "Actual Price" at bounding box center [1187, 276] width 146 height 14
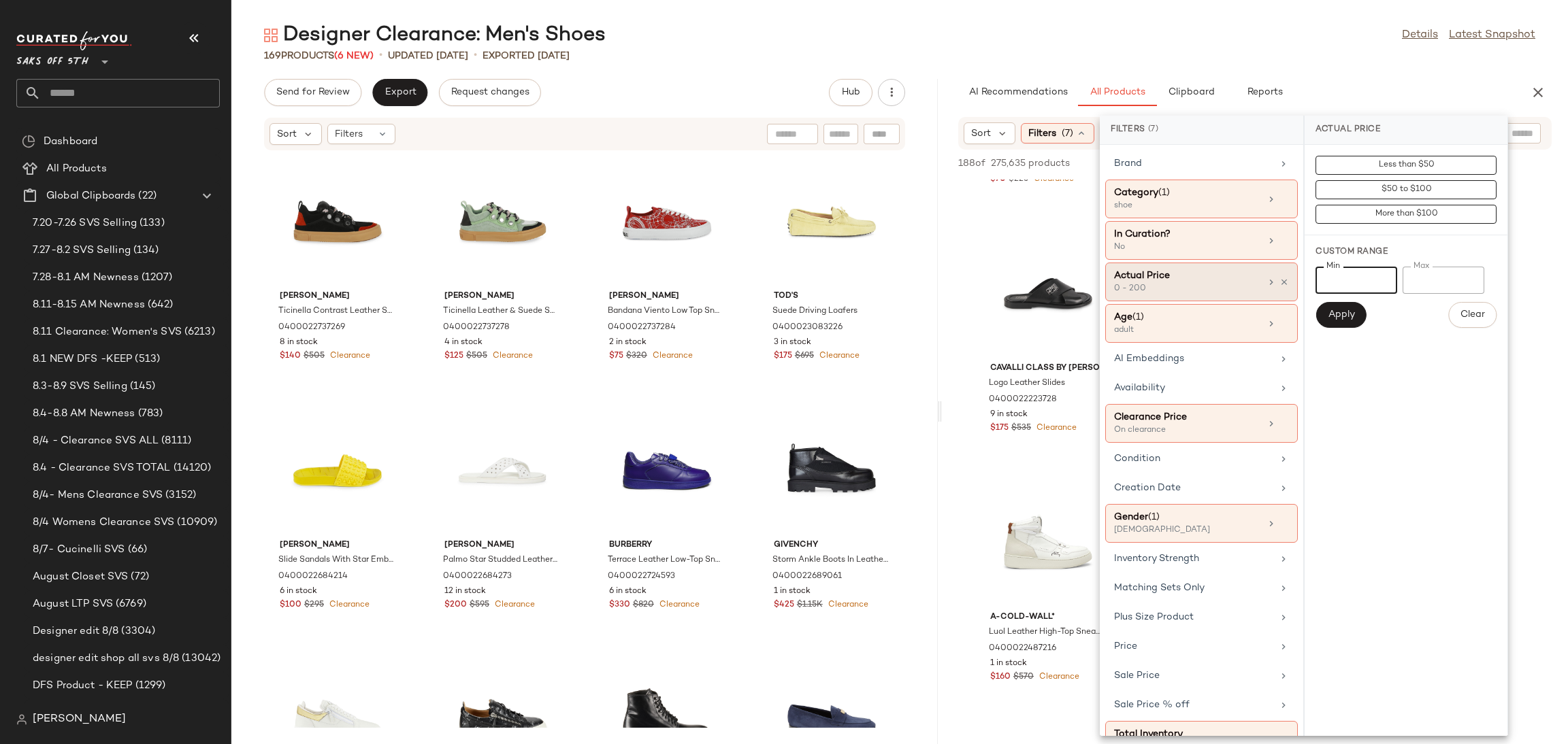
drag, startPoint x: 1370, startPoint y: 271, endPoint x: 1220, endPoint y: 299, distance: 152.6
click at [1220, 299] on div "Filters (7) Brand Category (1) shoe In Curation? No Actual Price 0 - 200 Age (1…" at bounding box center [1304, 426] width 408 height 621
type input "***"
drag, startPoint x: 1435, startPoint y: 277, endPoint x: 1358, endPoint y: 291, distance: 78.3
click at [1358, 291] on div "Min *** Min Max *** Max" at bounding box center [1406, 280] width 181 height 27
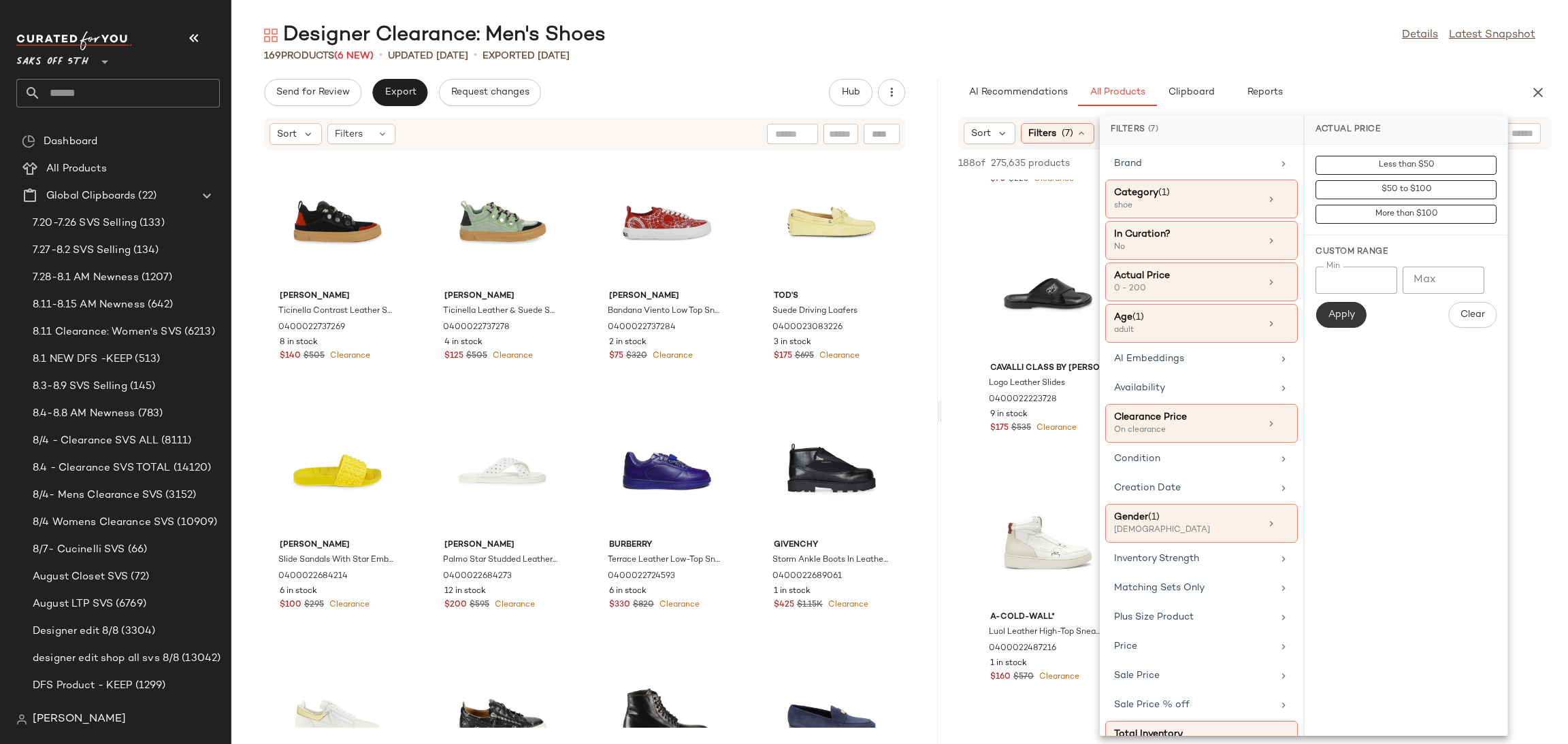
click at [1341, 306] on button "Apply" at bounding box center [1341, 315] width 50 height 26
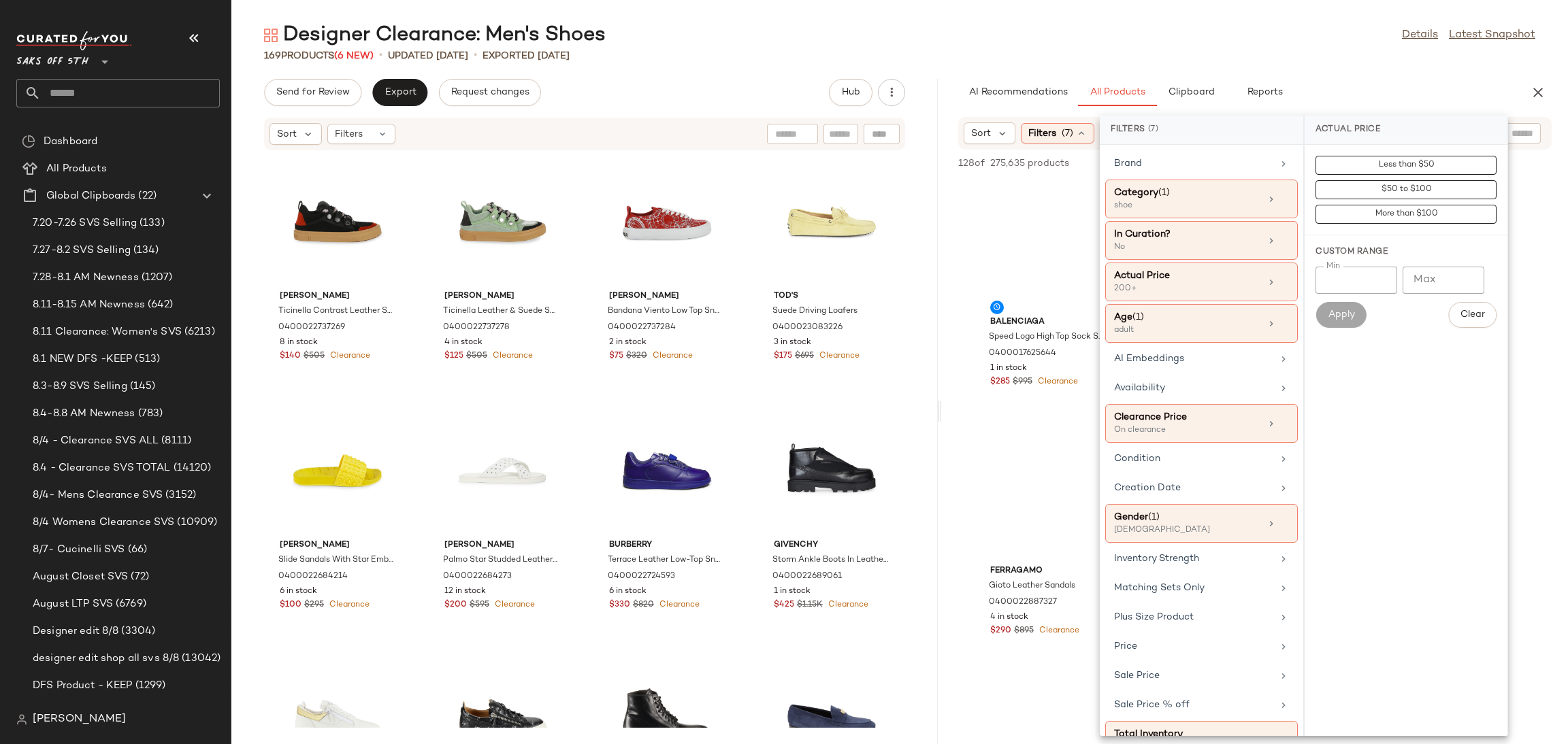
click at [1227, 17] on main "Designer Clearance: Men's Shoes Details Latest Snapshot 169 Products (6 New) • …" at bounding box center [784, 372] width 1568 height 744
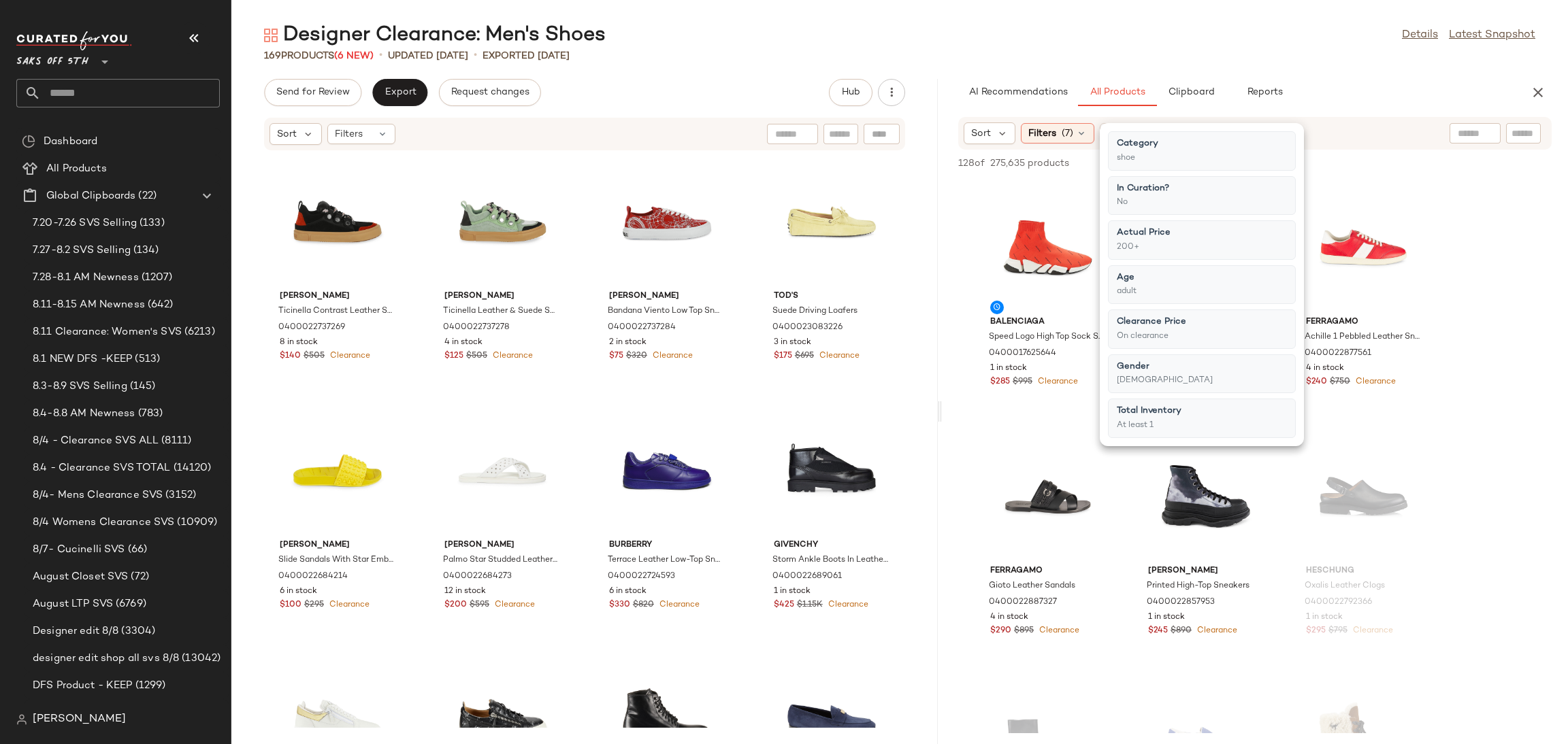
click at [1227, 17] on main "Designer Clearance: Men's Shoes Details Latest Snapshot 169 Products (6 New) • …" at bounding box center [784, 372] width 1568 height 744
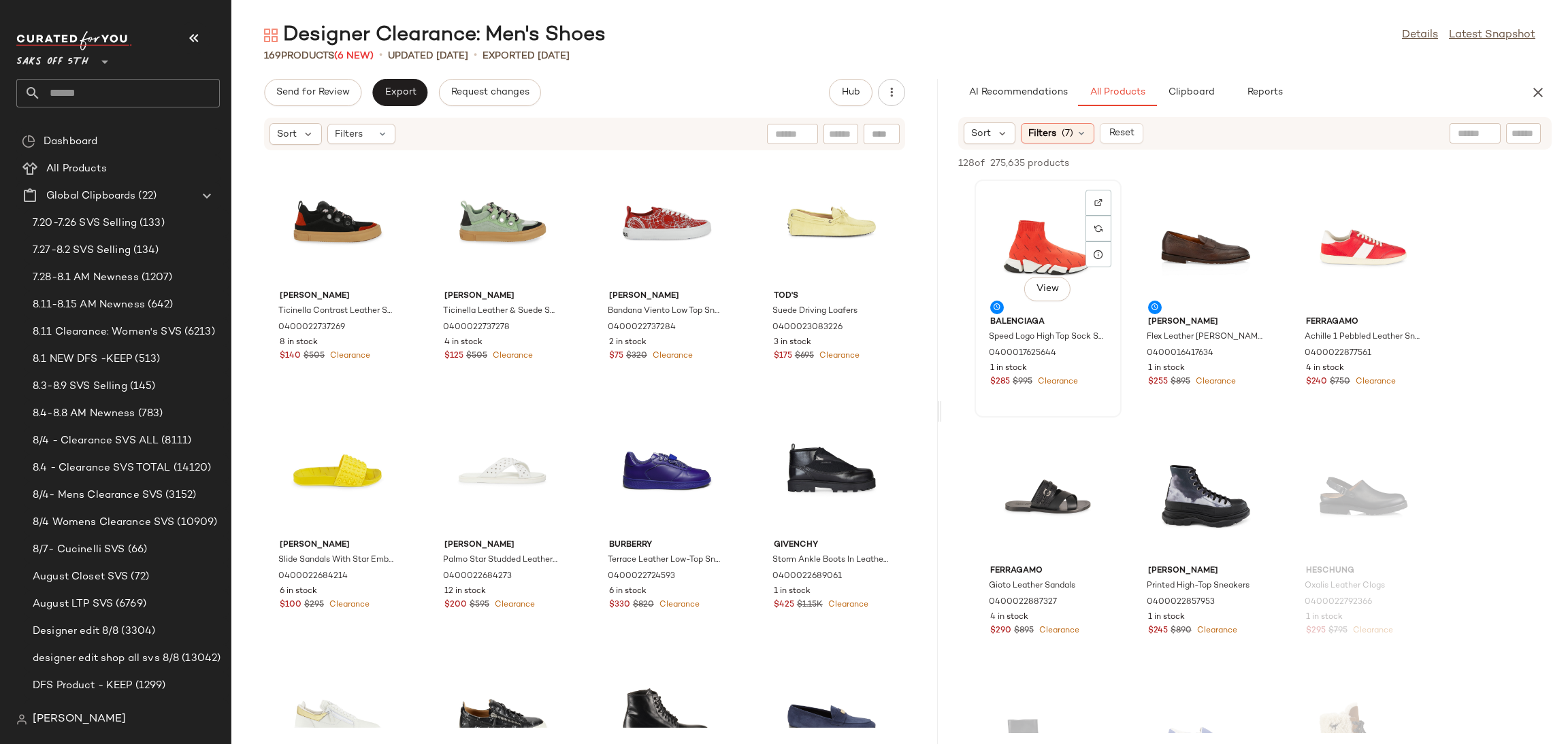
click at [1045, 256] on div "View" at bounding box center [1047, 248] width 137 height 127
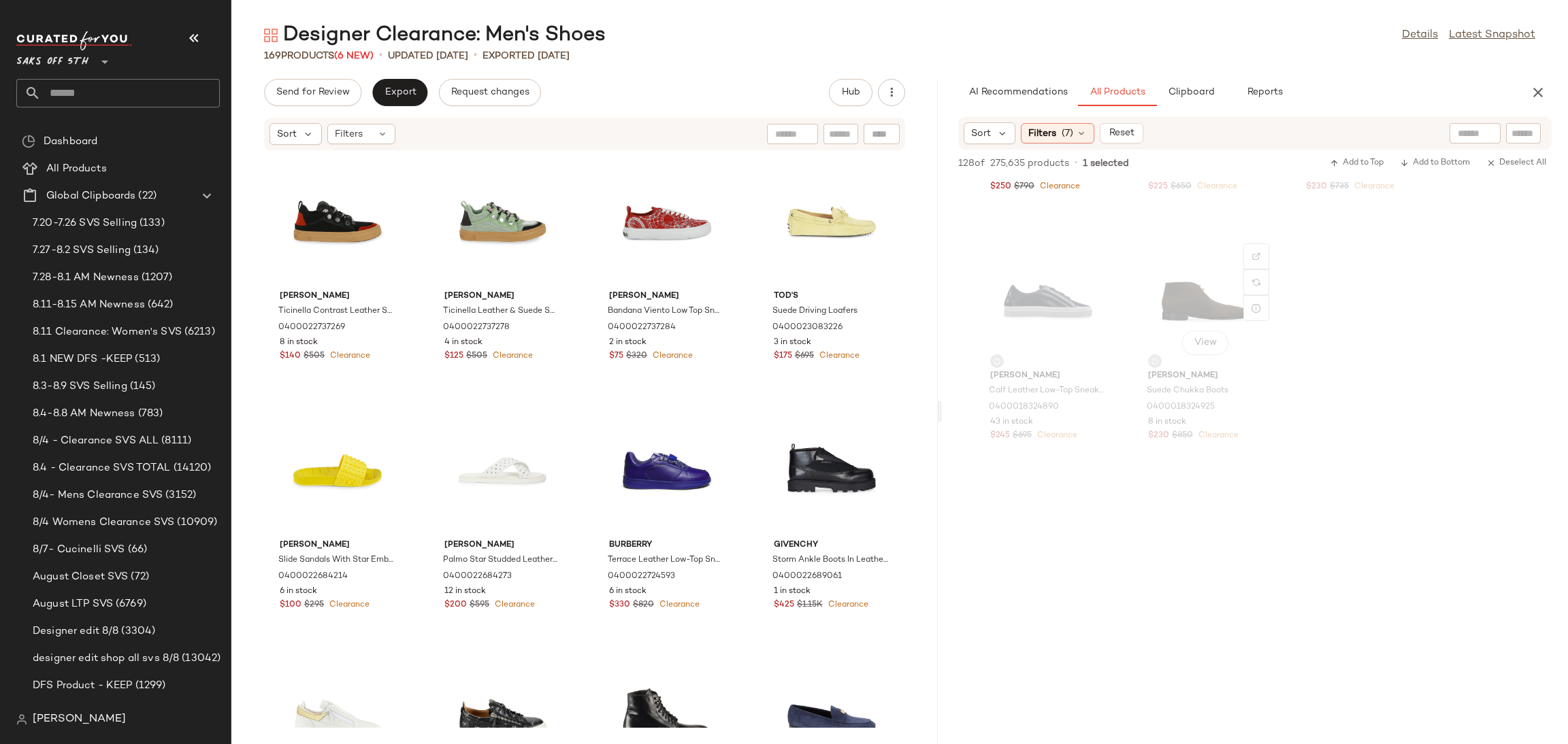
scroll to position [10417, 0]
click at [1195, 245] on div "View" at bounding box center [1206, 286] width 137 height 127
click at [1350, 160] on span "Add to Top" at bounding box center [1356, 163] width 54 height 10
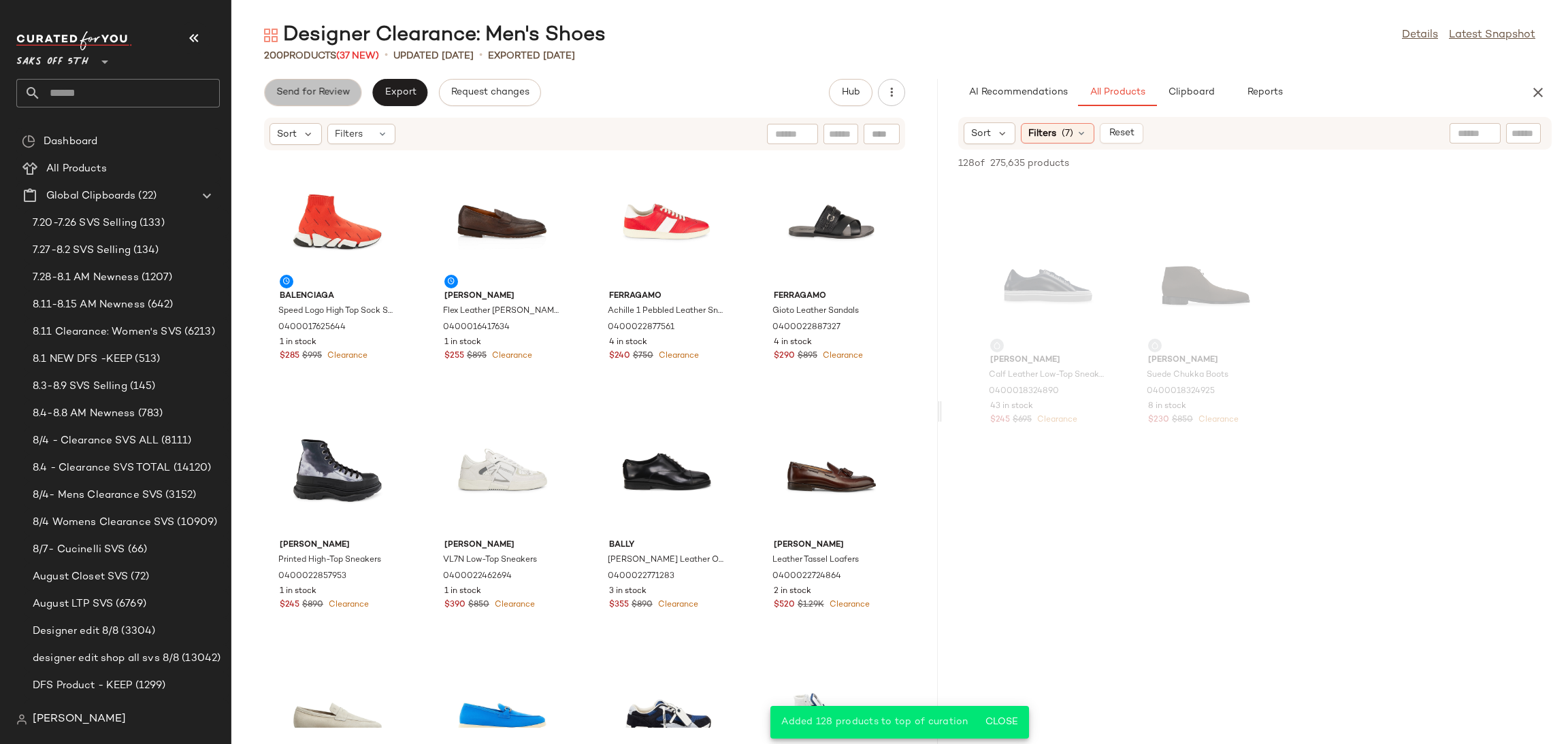
click at [326, 94] on span "Send for Review" at bounding box center [313, 93] width 74 height 11
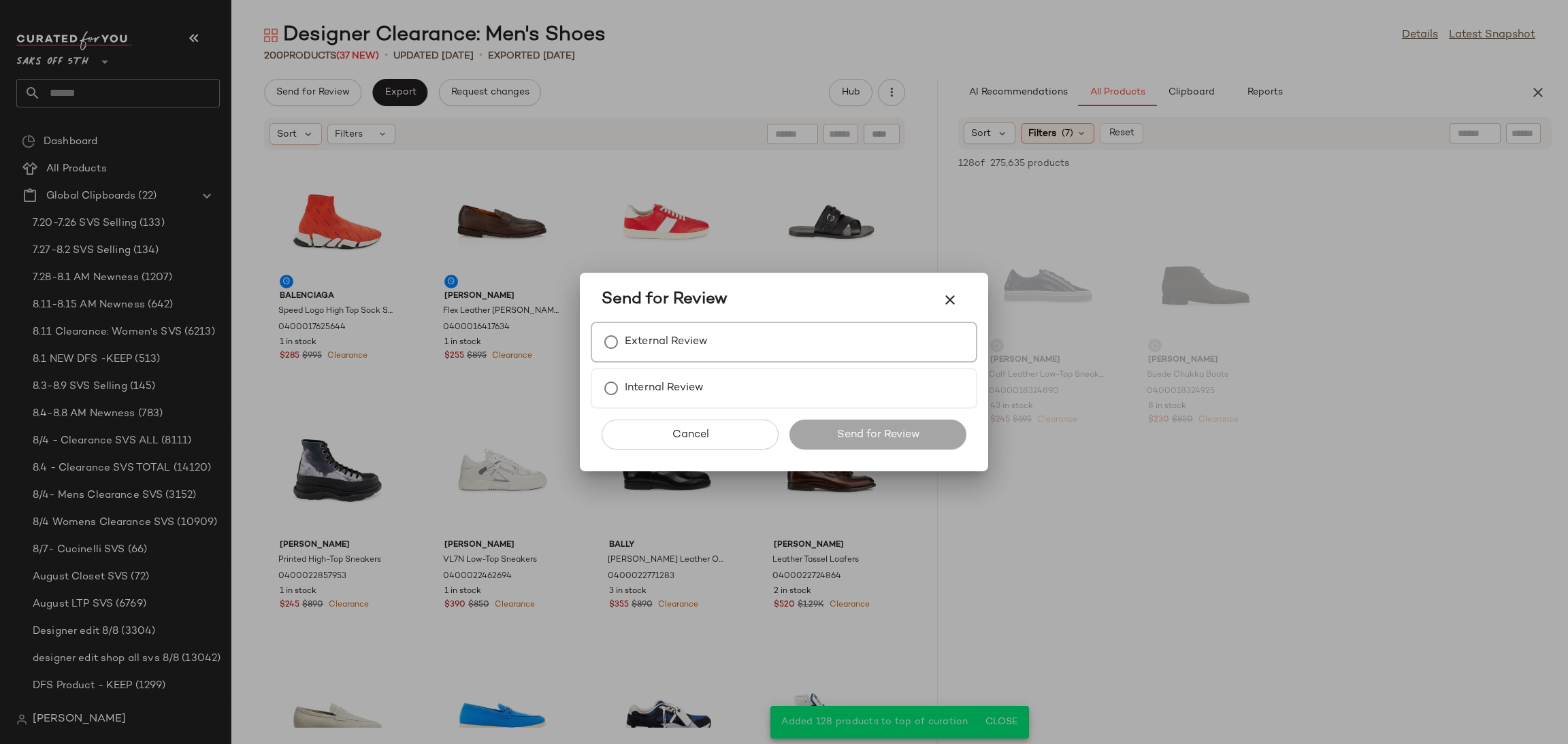
click at [631, 332] on label "External Review" at bounding box center [667, 342] width 83 height 27
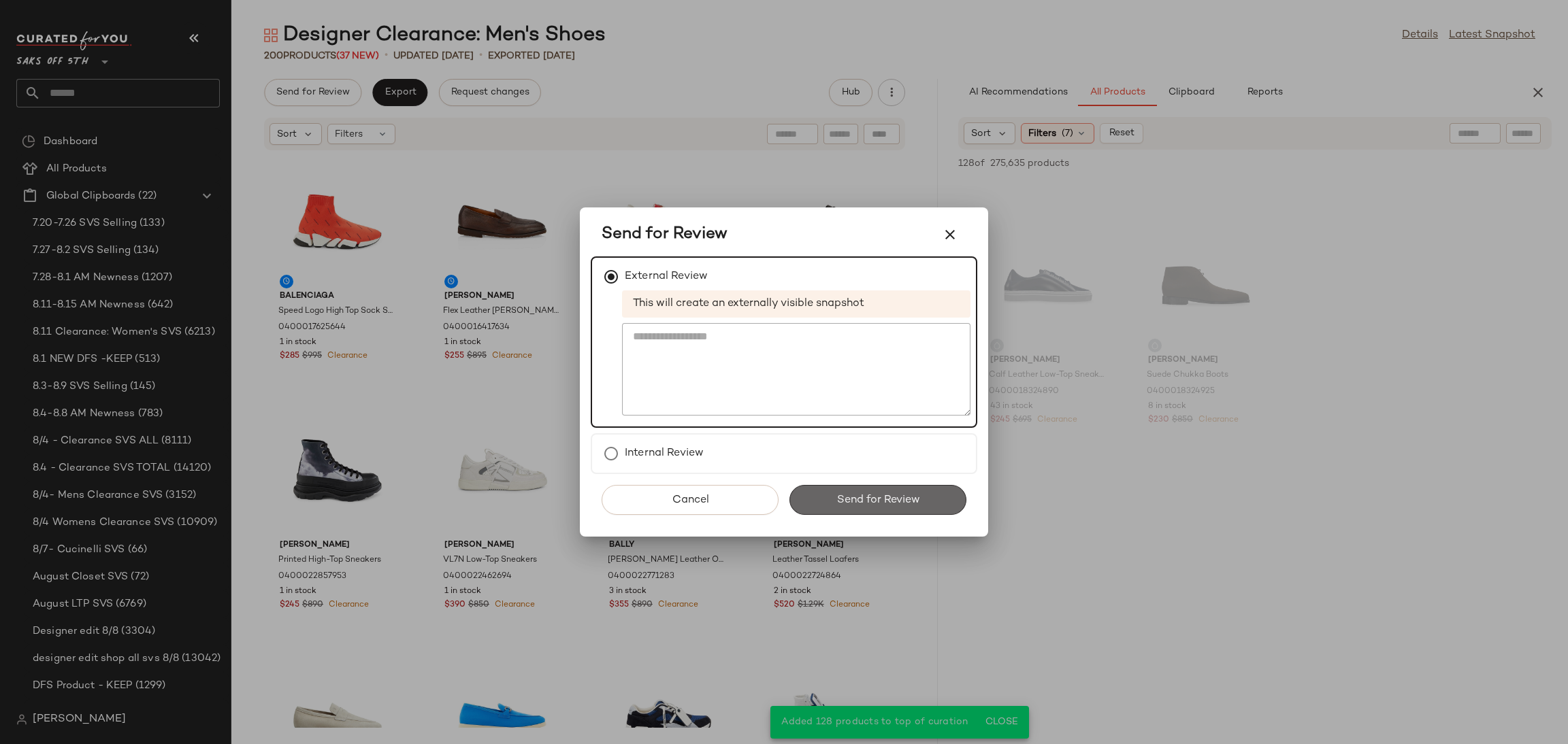
click at [824, 493] on button "Send for Review" at bounding box center [877, 500] width 177 height 30
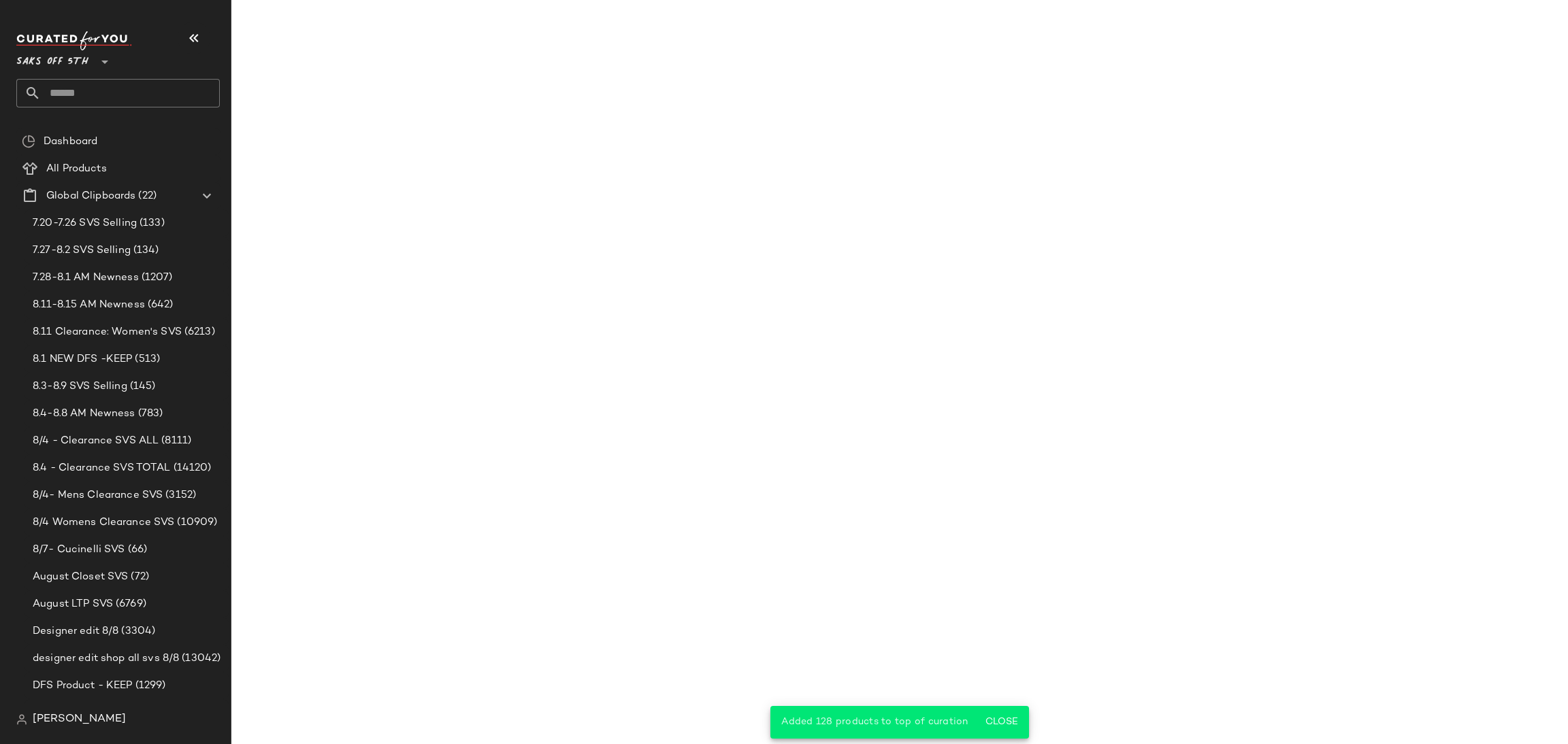
scroll to position [15396, 0]
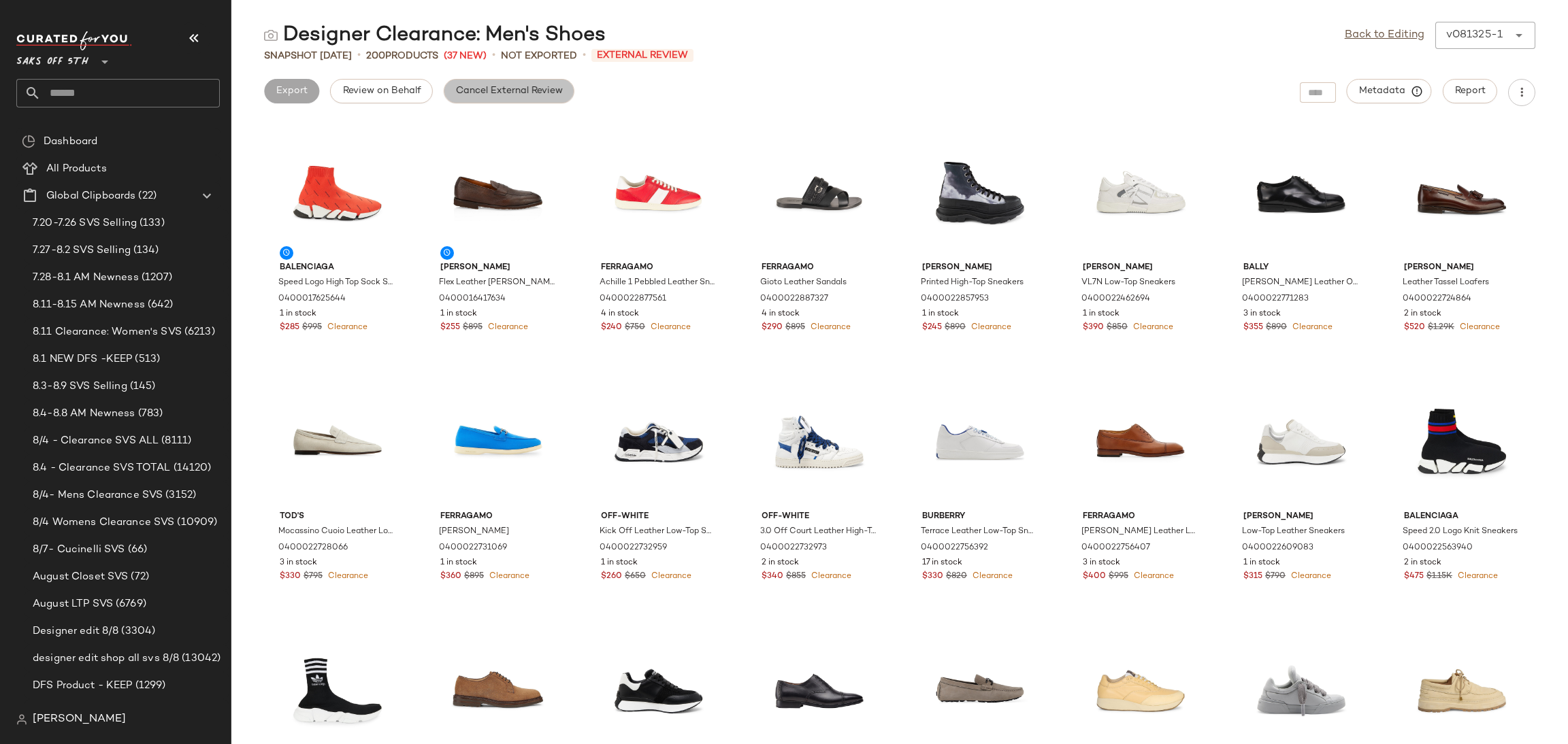
click at [519, 100] on button "Cancel External Review" at bounding box center [508, 91] width 130 height 25
click at [1396, 42] on link "Back to Editing" at bounding box center [1384, 35] width 80 height 16
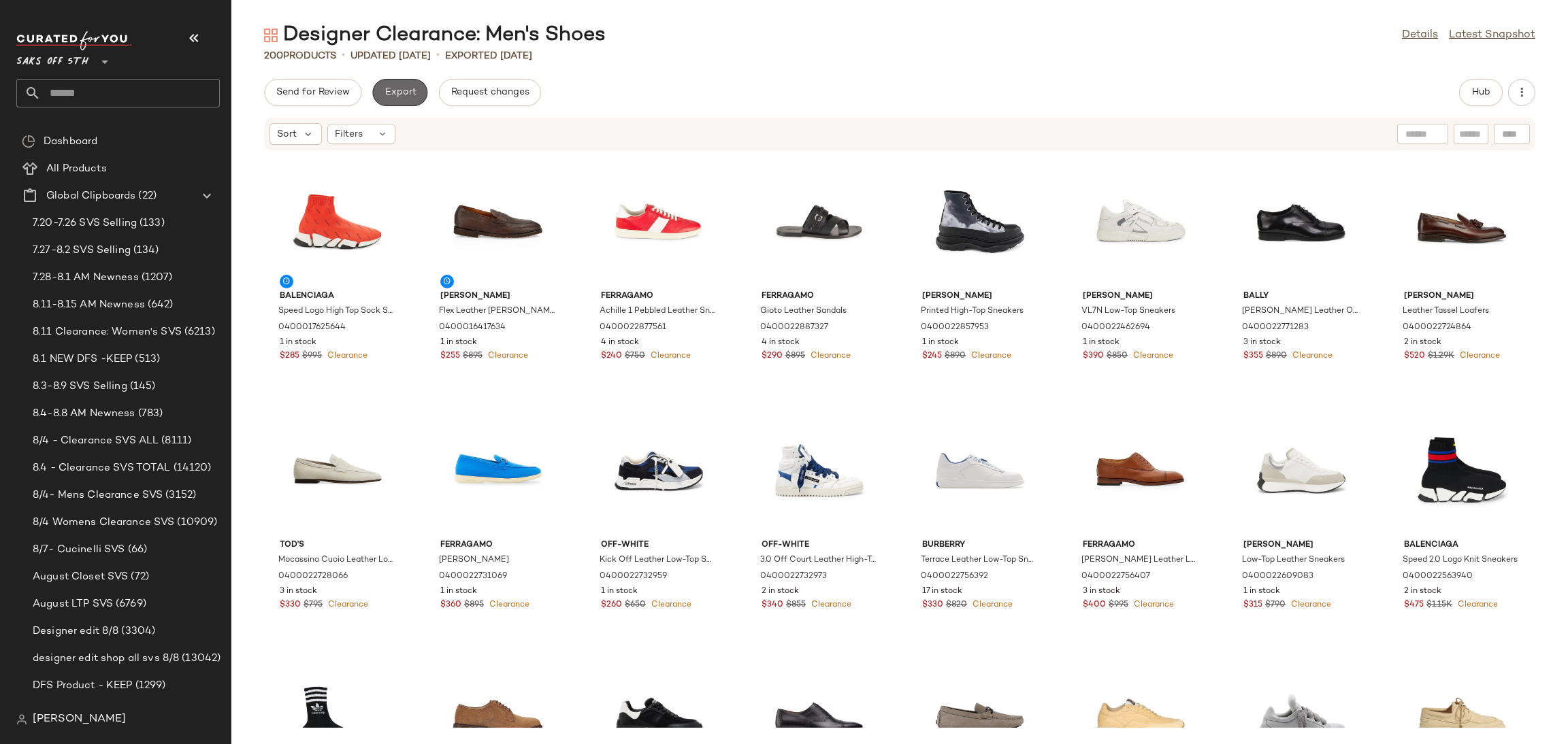
click at [402, 93] on span "Export" at bounding box center [400, 93] width 32 height 11
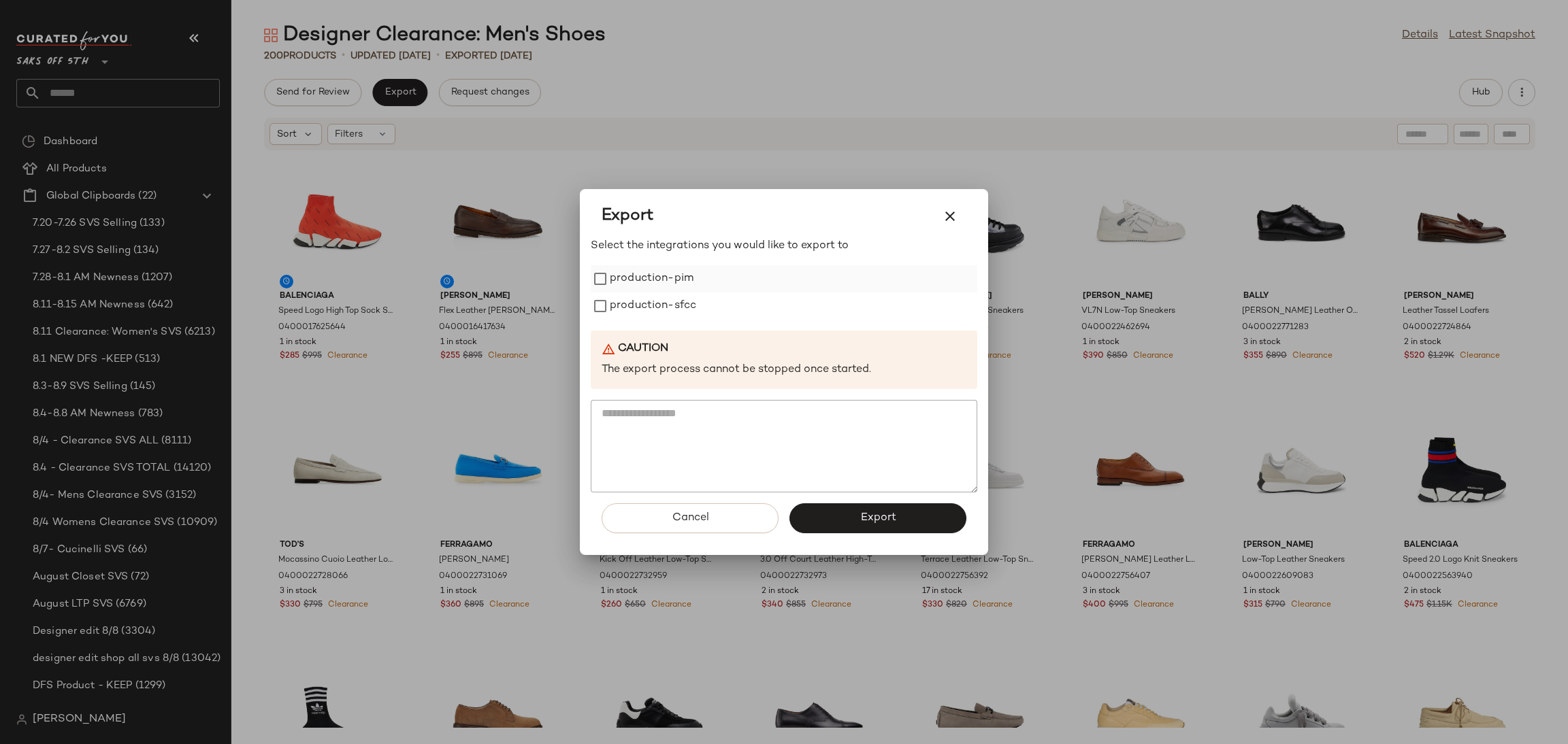
click at [685, 285] on label "production-pim" at bounding box center [652, 279] width 84 height 27
click at [685, 308] on label "production-sfcc" at bounding box center [653, 306] width 87 height 27
click at [871, 503] on button "Export" at bounding box center [877, 518] width 177 height 30
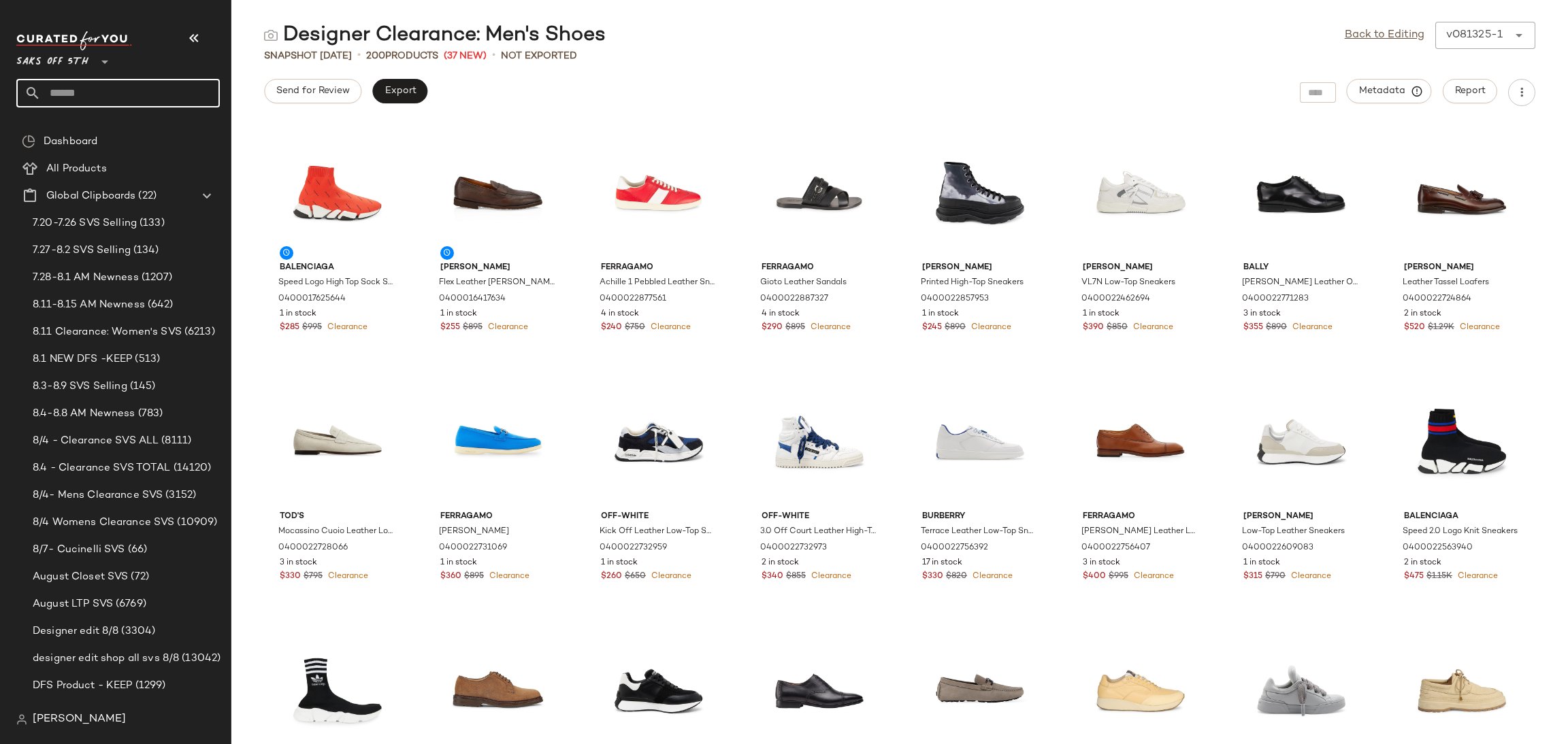
click at [129, 102] on input "text" at bounding box center [130, 93] width 179 height 29
type input "********"
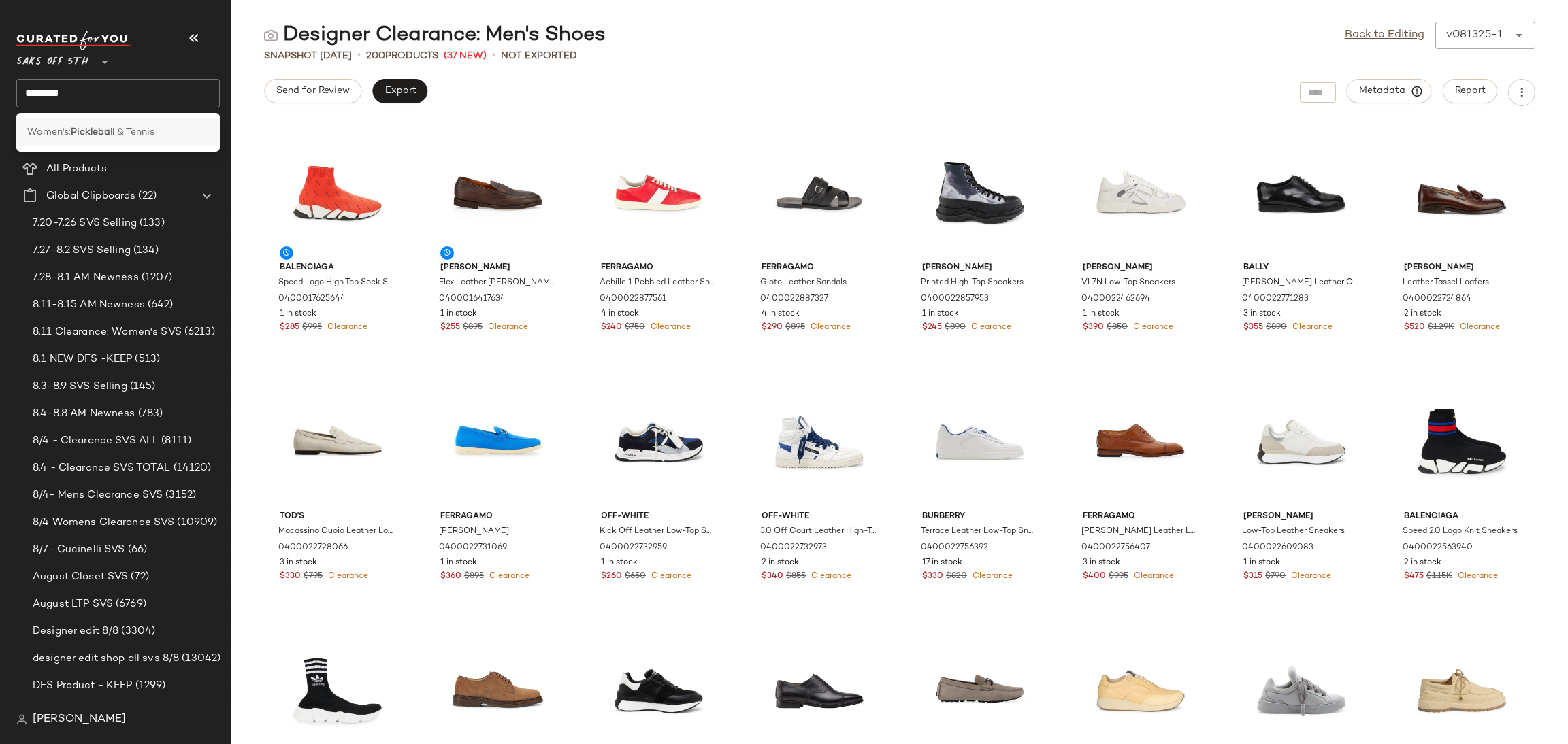
click at [125, 122] on div "Women's: Pickleba ll & Tennis" at bounding box center [118, 132] width 203 height 28
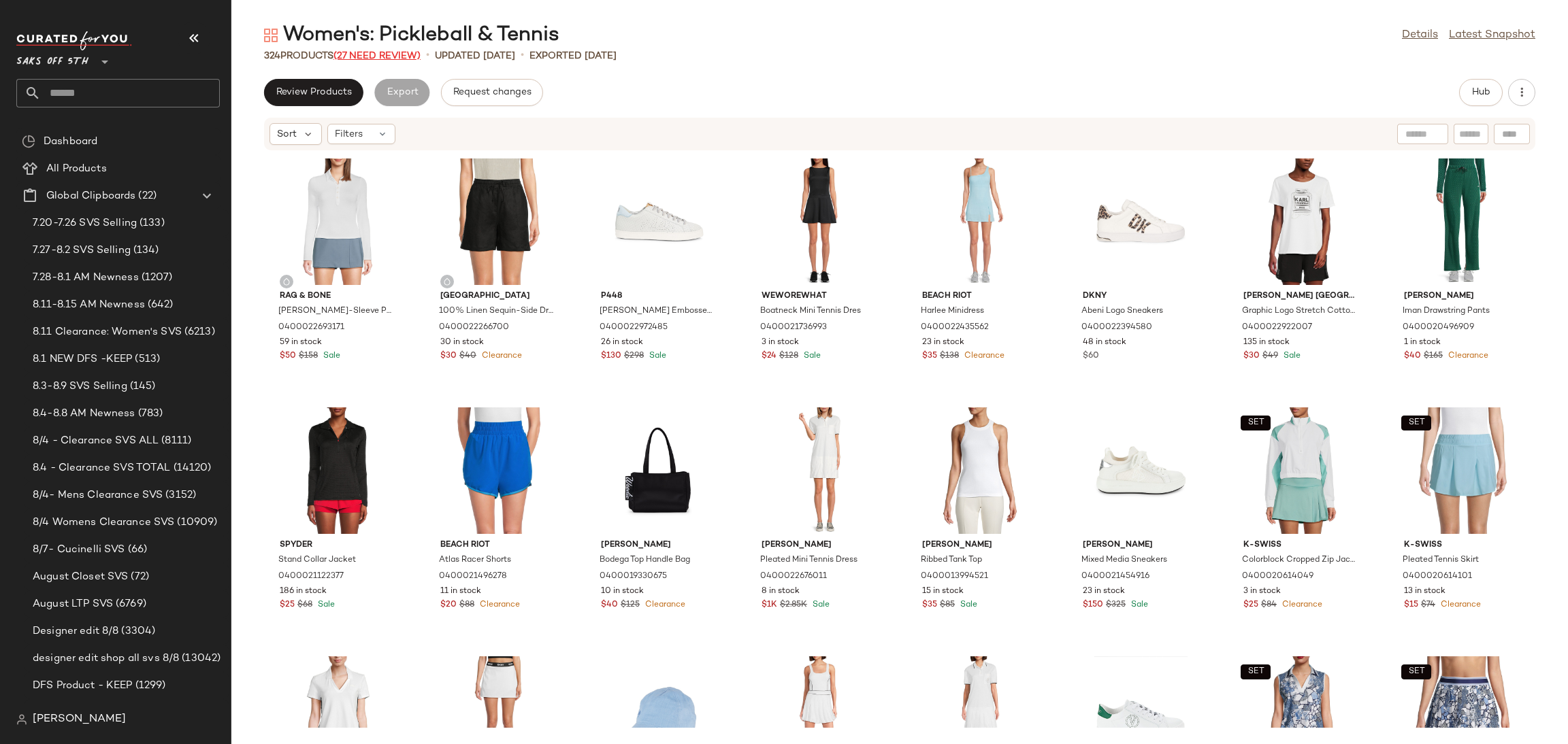
click at [402, 55] on span "(27 Need Review)" at bounding box center [377, 56] width 87 height 10
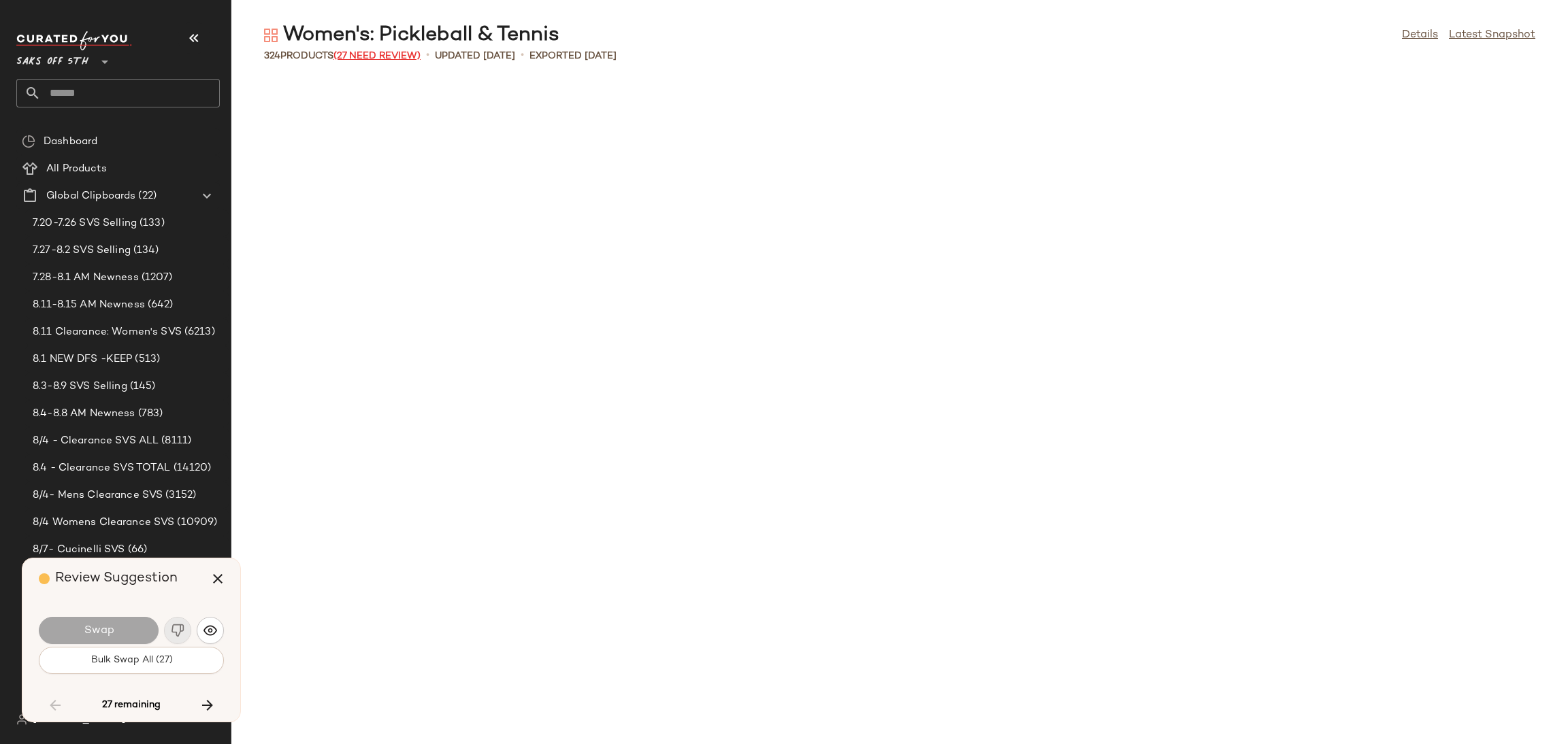
scroll to position [3734, 0]
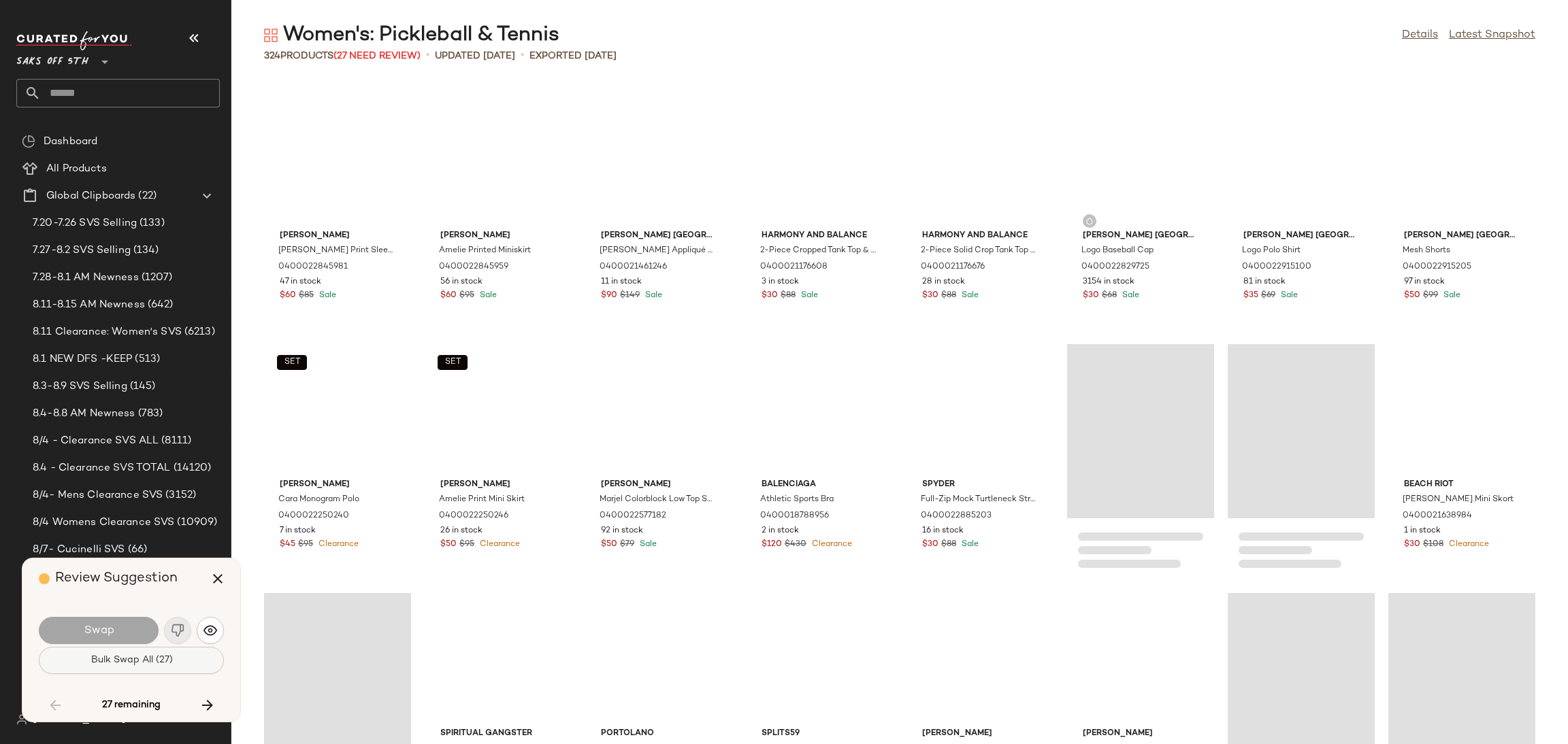
click at [182, 662] on button "Bulk Swap All (27)" at bounding box center [131, 661] width 185 height 27
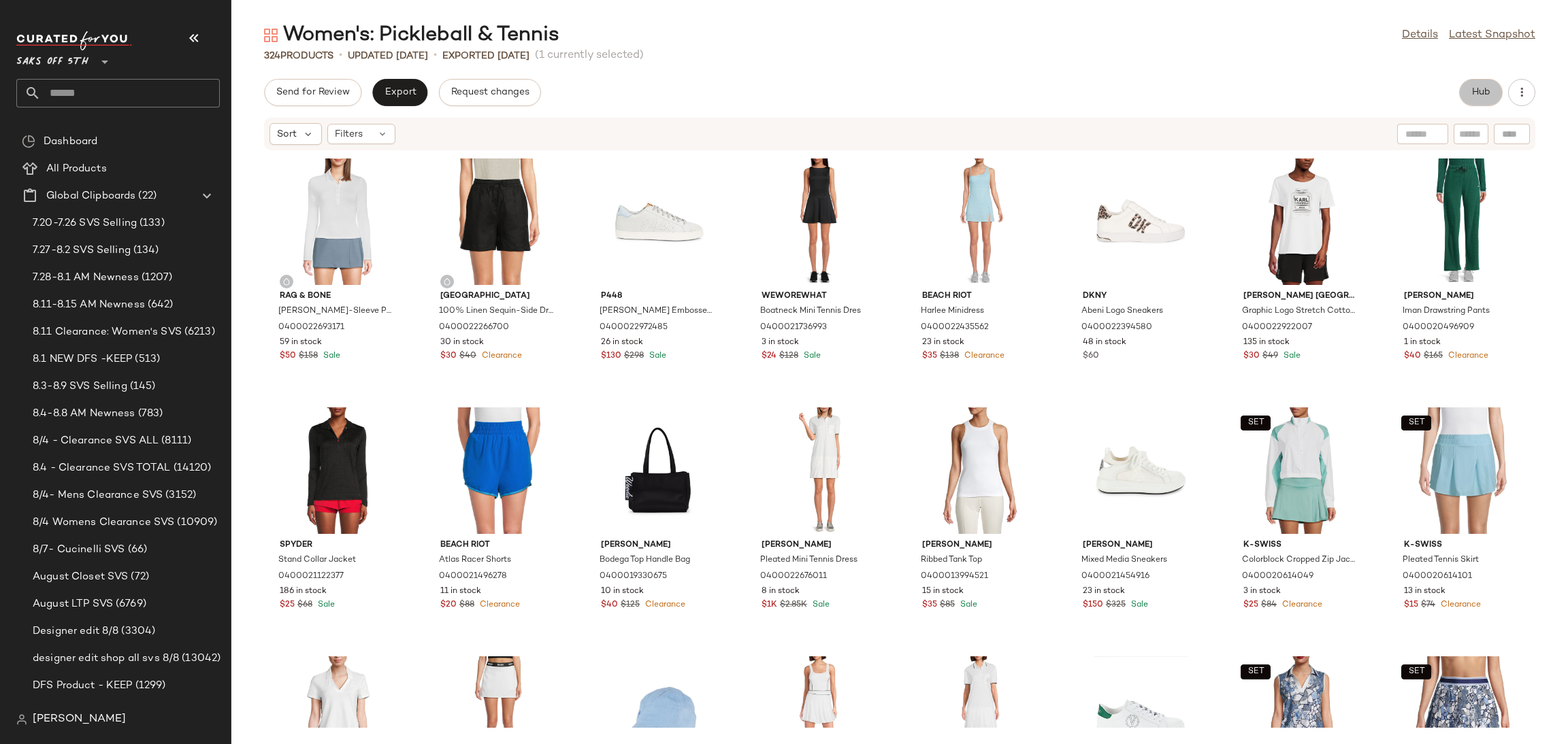
click at [1484, 100] on button "Hub" at bounding box center [1481, 93] width 44 height 27
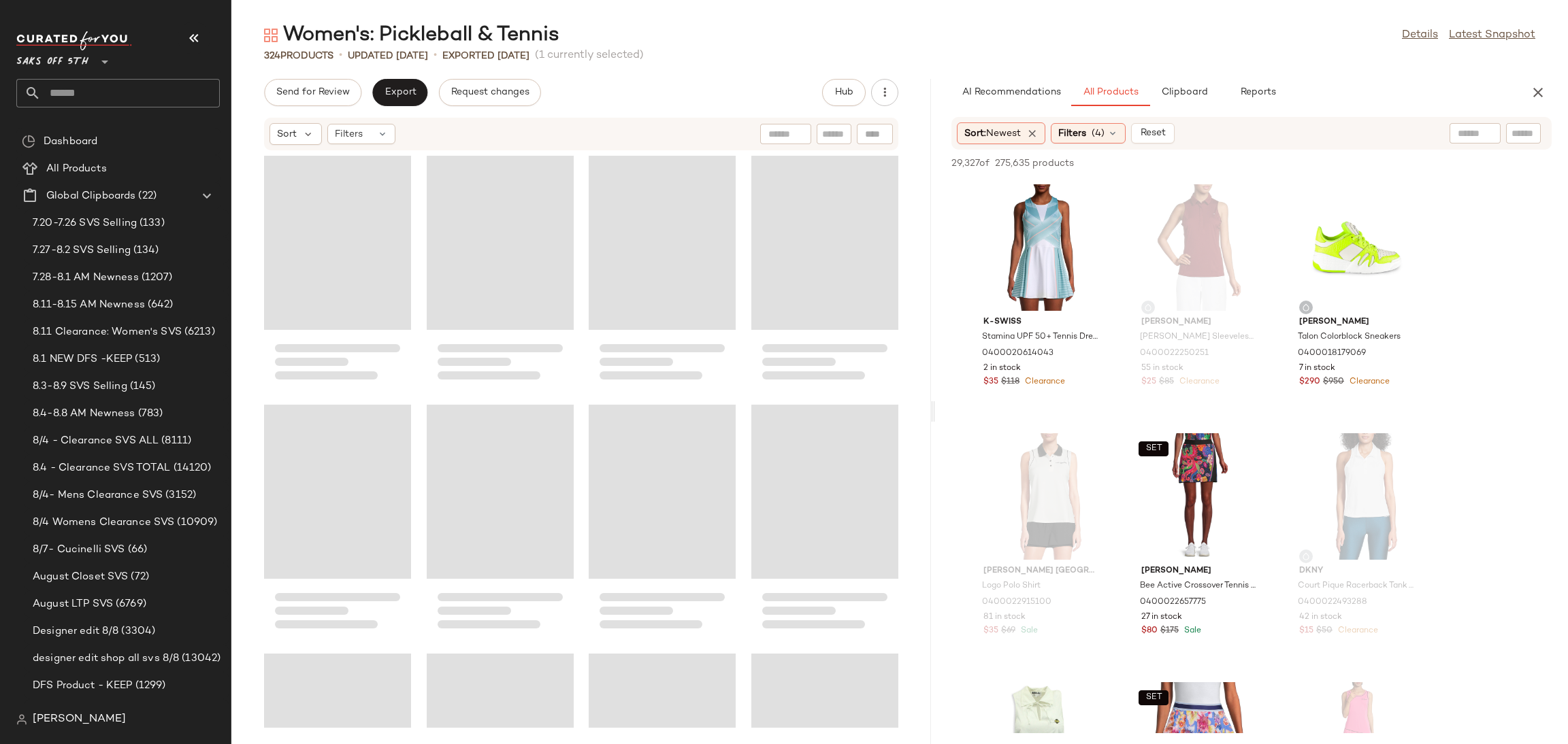
drag, startPoint x: 900, startPoint y: 413, endPoint x: 935, endPoint y: 413, distance: 35.0
click at [935, 413] on div "Women's: Pickleball & Tennis Details Latest Snapshot 324 Products • updated Aug…" at bounding box center [899, 383] width 1337 height 722
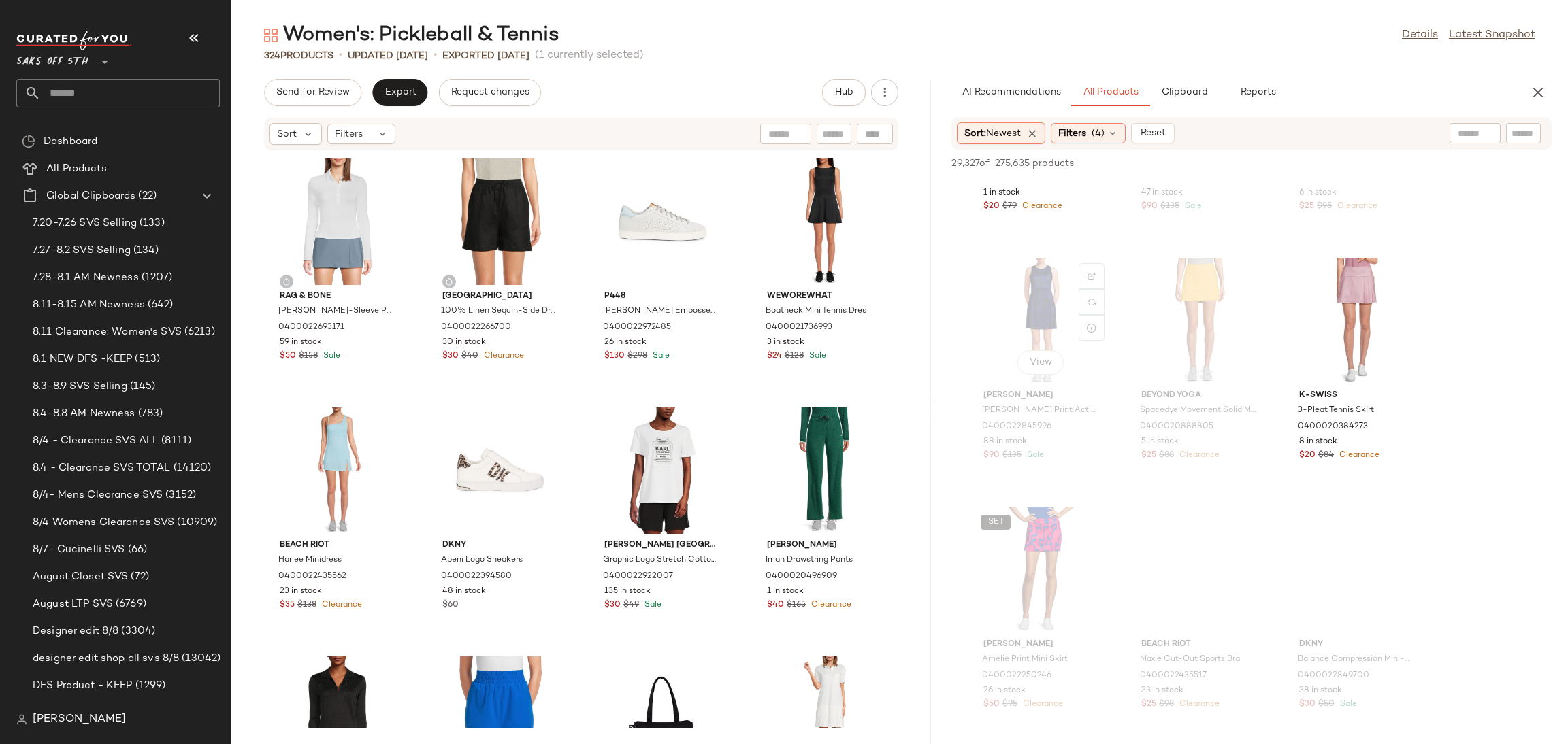
scroll to position [2980, 0]
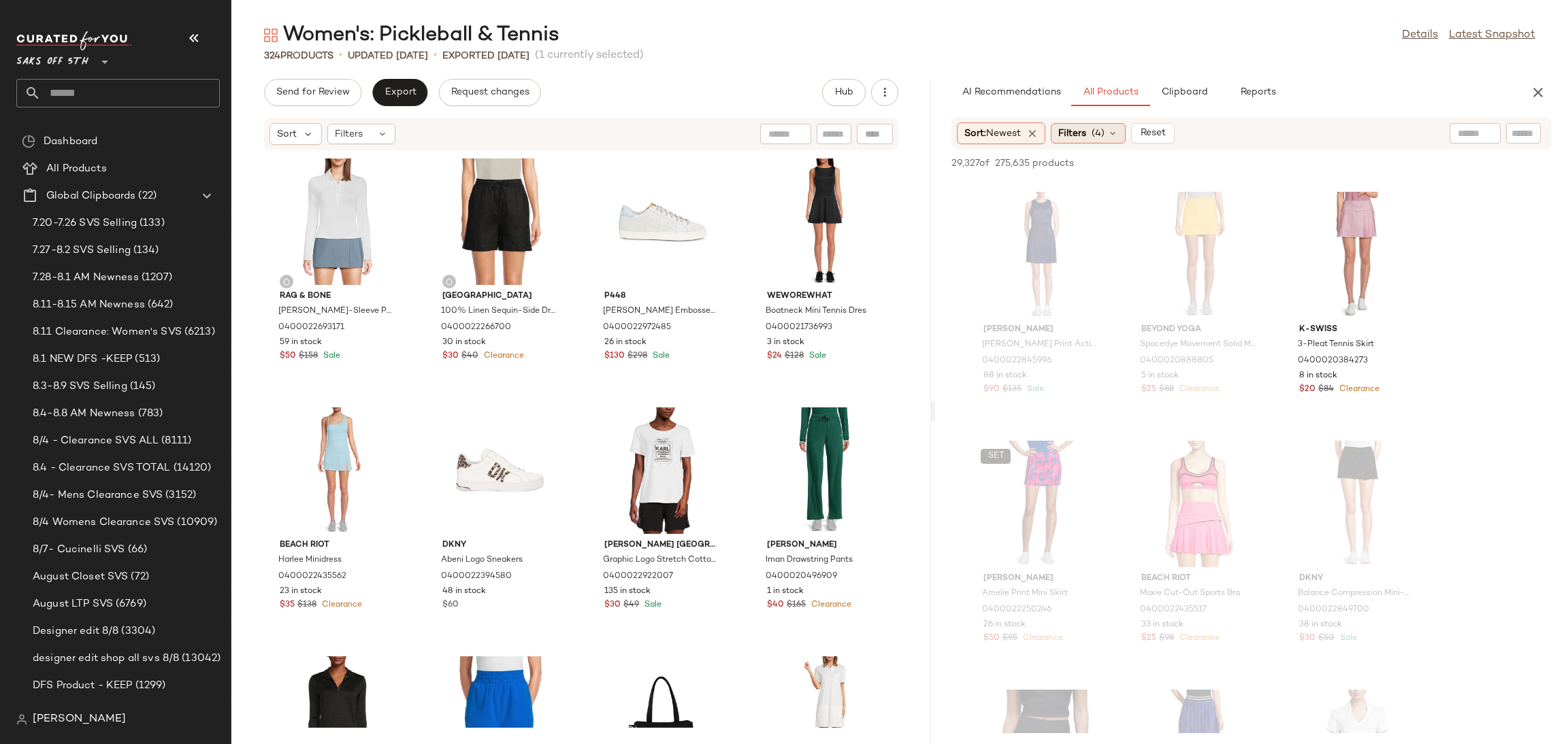
click at [1105, 128] on span "(4)" at bounding box center [1098, 134] width 13 height 14
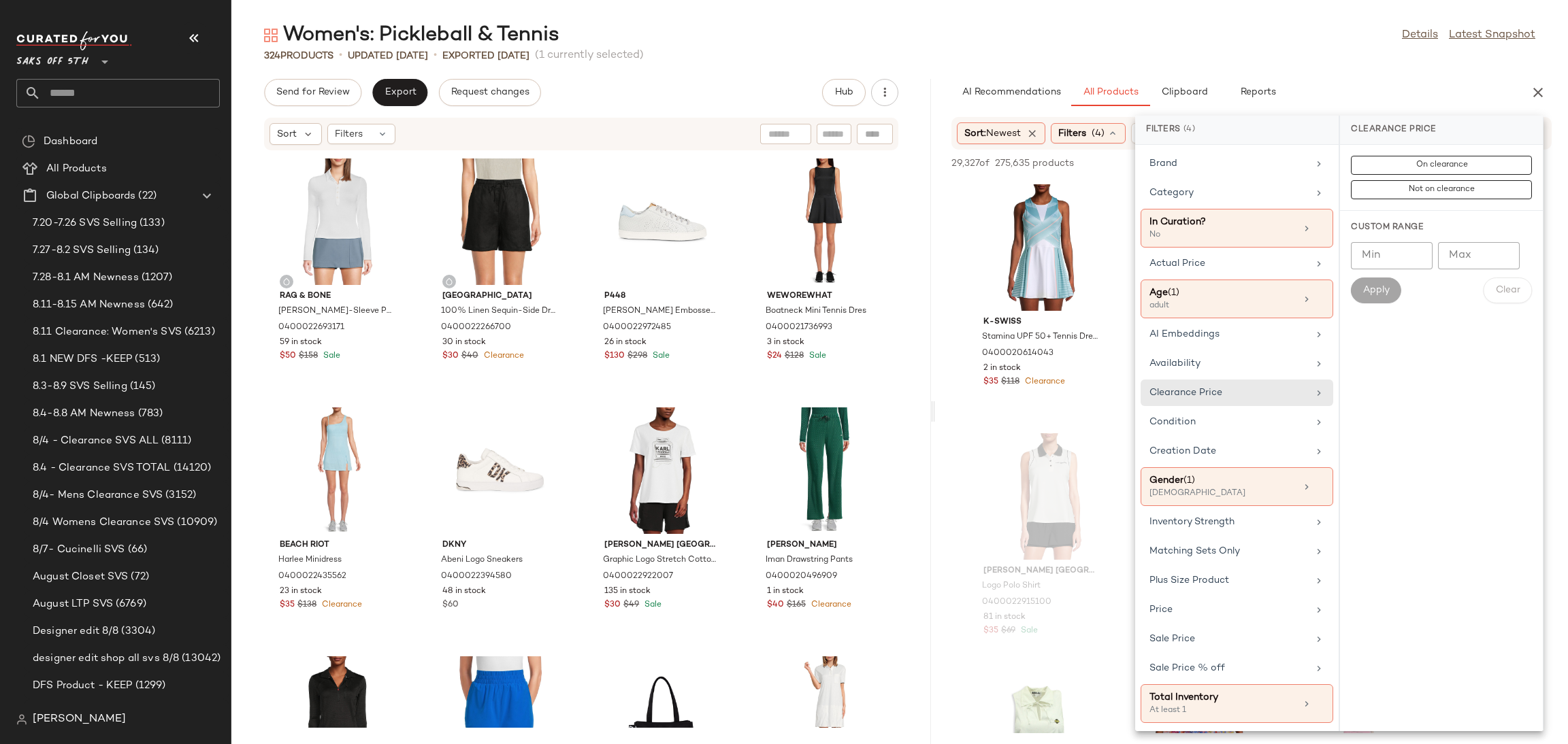
scroll to position [2980, 0]
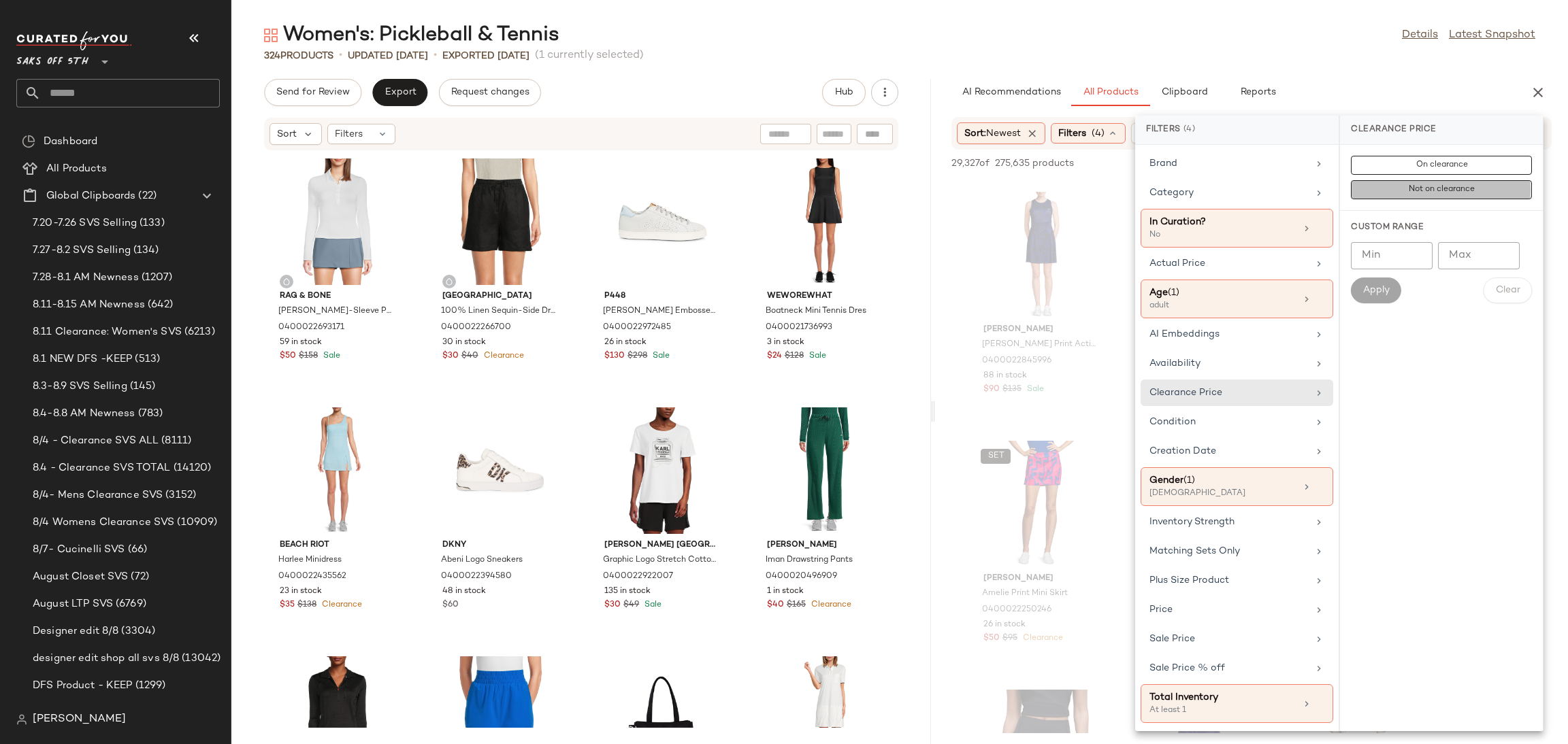
click at [1442, 192] on span "Not on clearance" at bounding box center [1442, 190] width 67 height 10
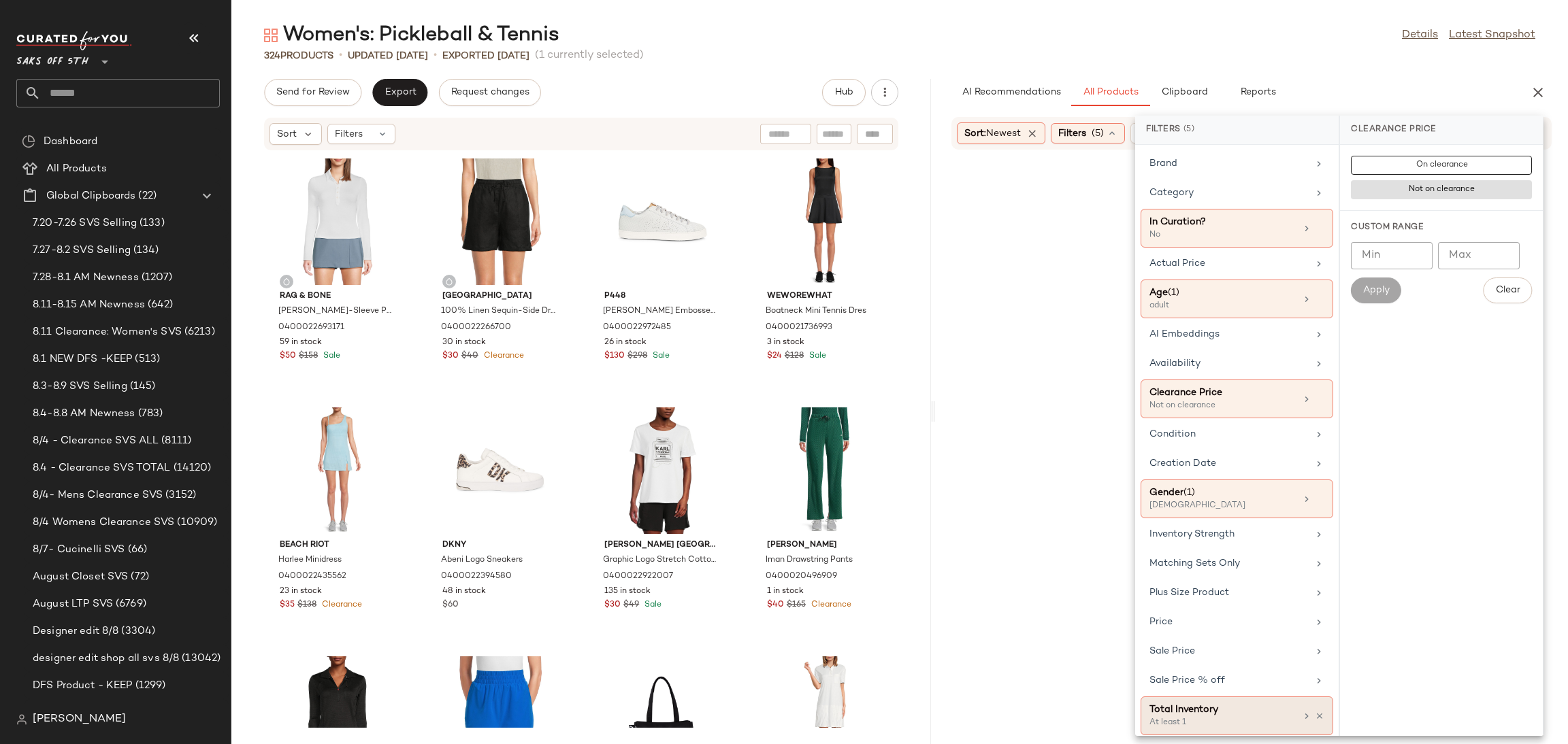
click at [1281, 715] on div "Total Inventory" at bounding box center [1223, 709] width 146 height 14
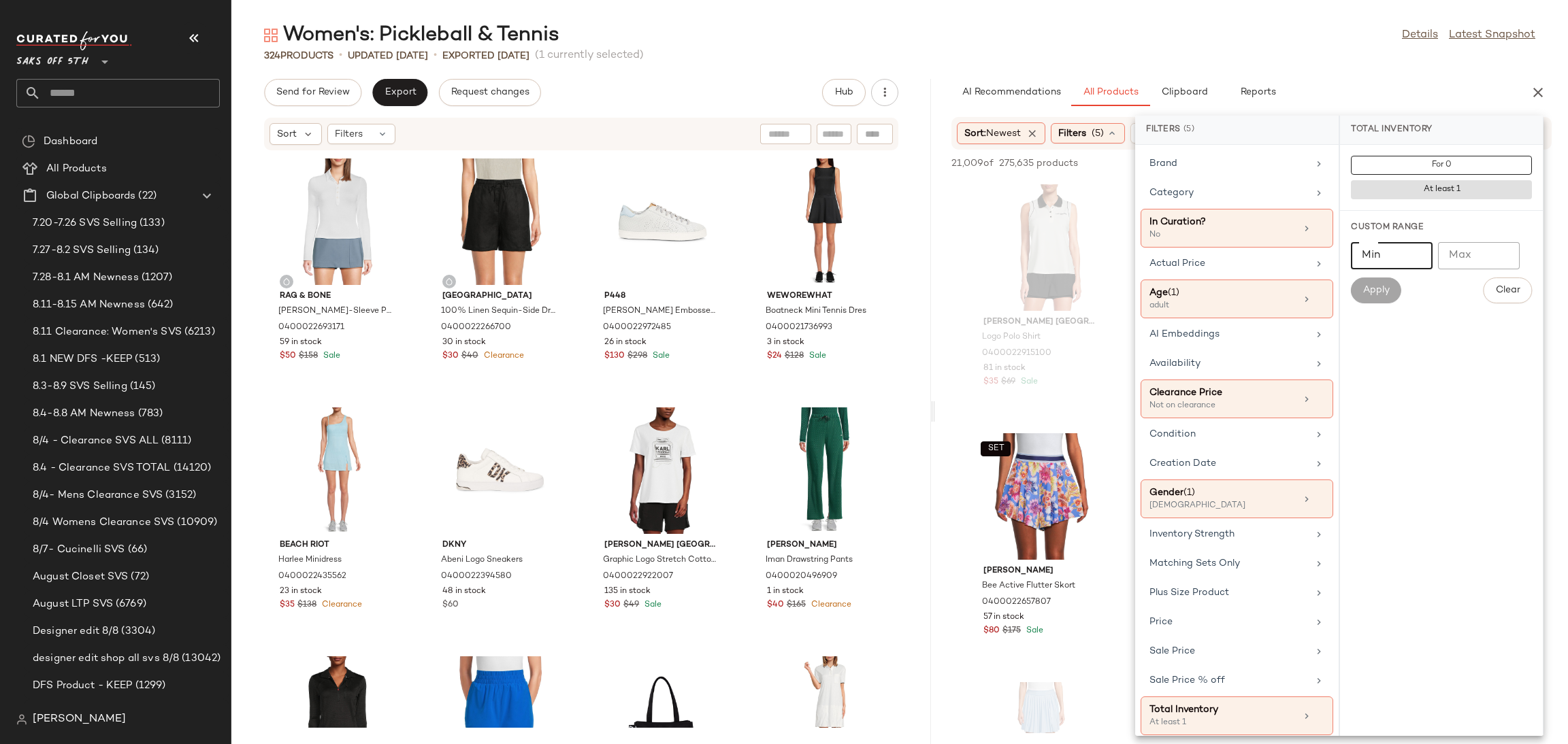
click at [1388, 261] on input "Min" at bounding box center [1392, 256] width 82 height 27
type input "*"
click at [1366, 287] on span "Apply" at bounding box center [1376, 291] width 27 height 11
click at [1275, 46] on div "Women's: Pickleball & Tennis Details Latest Snapshot" at bounding box center [899, 35] width 1337 height 27
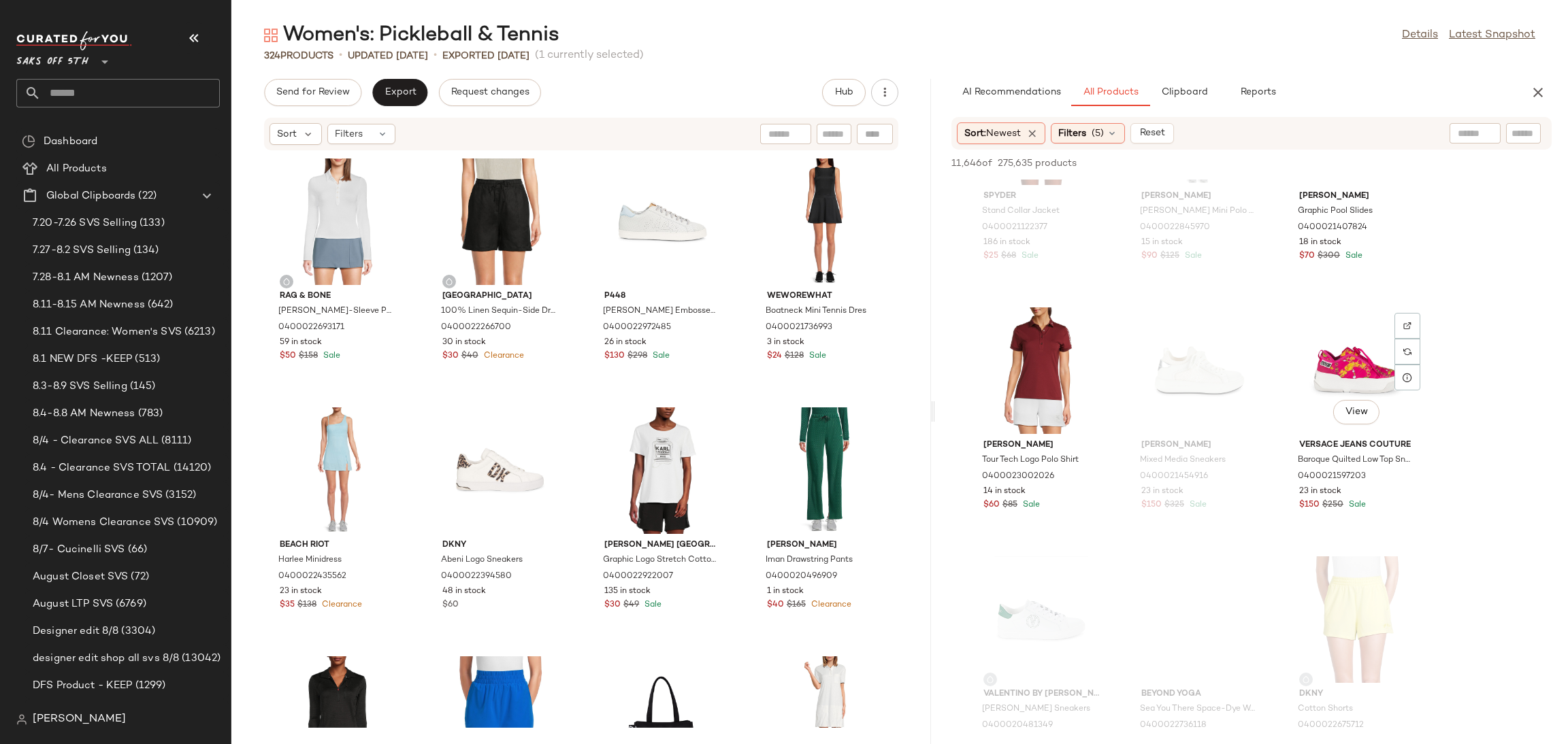
scroll to position [2614, 0]
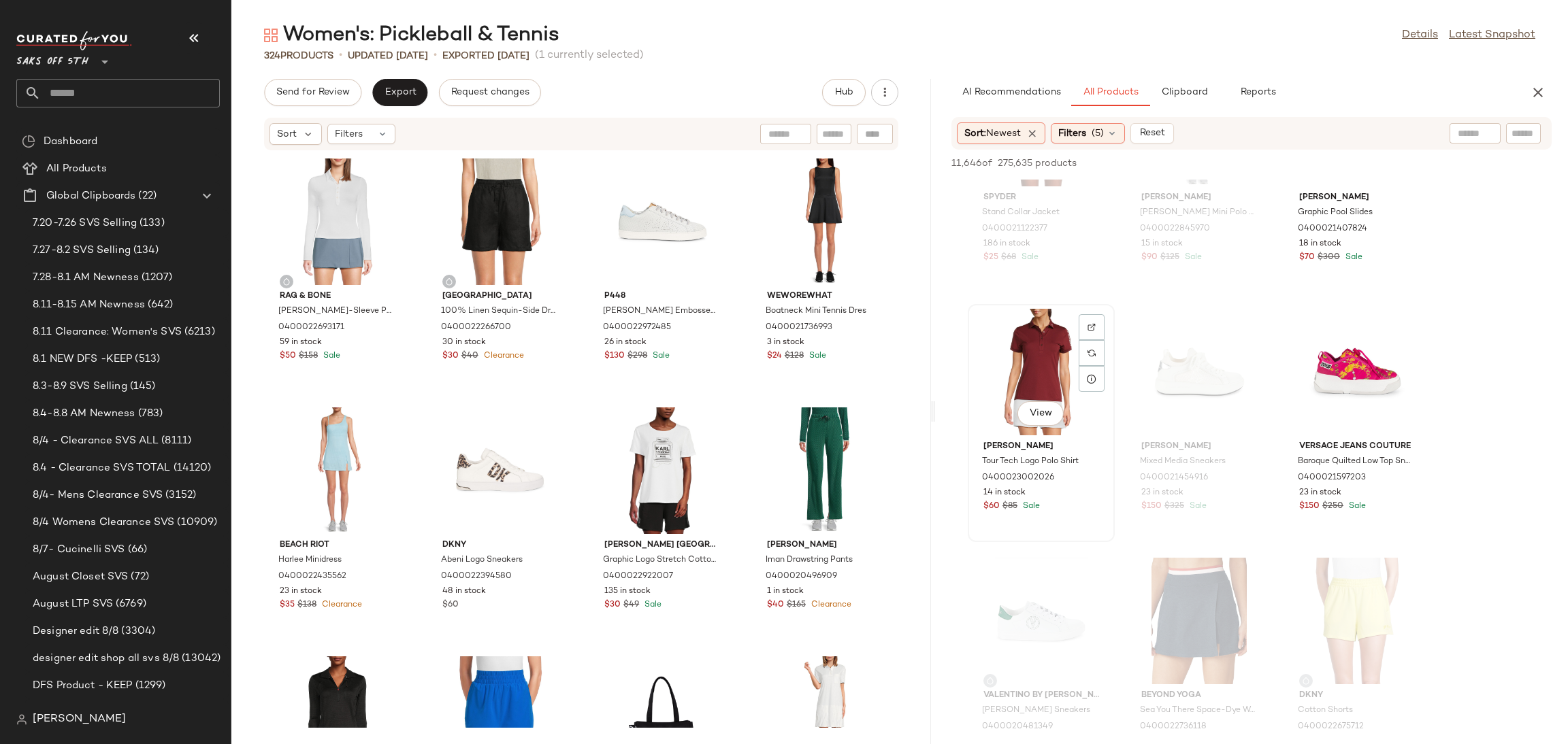
click at [1023, 336] on div "View" at bounding box center [1041, 372] width 137 height 127
click at [1349, 159] on span "Add to Top" at bounding box center [1356, 163] width 54 height 10
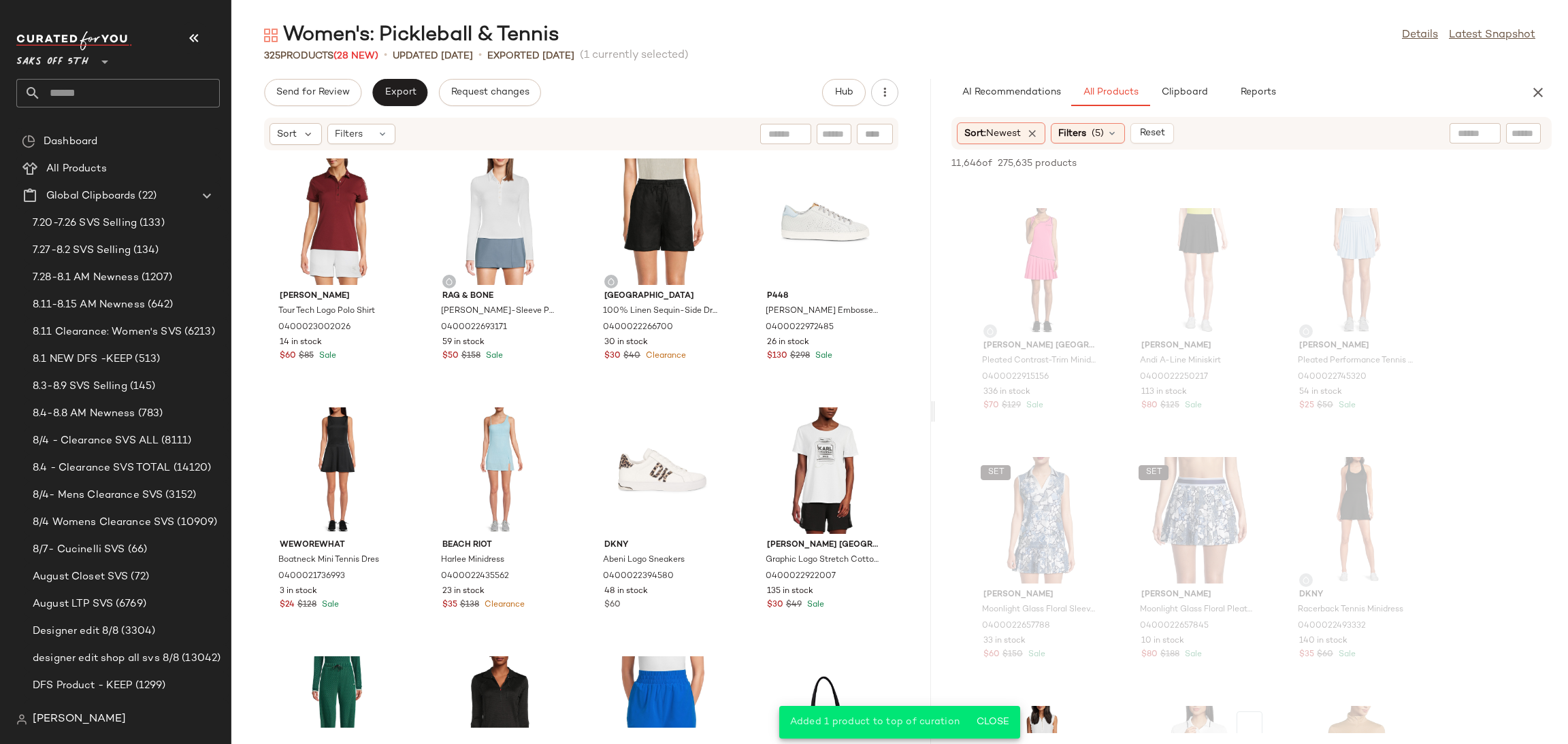
scroll to position [466, 0]
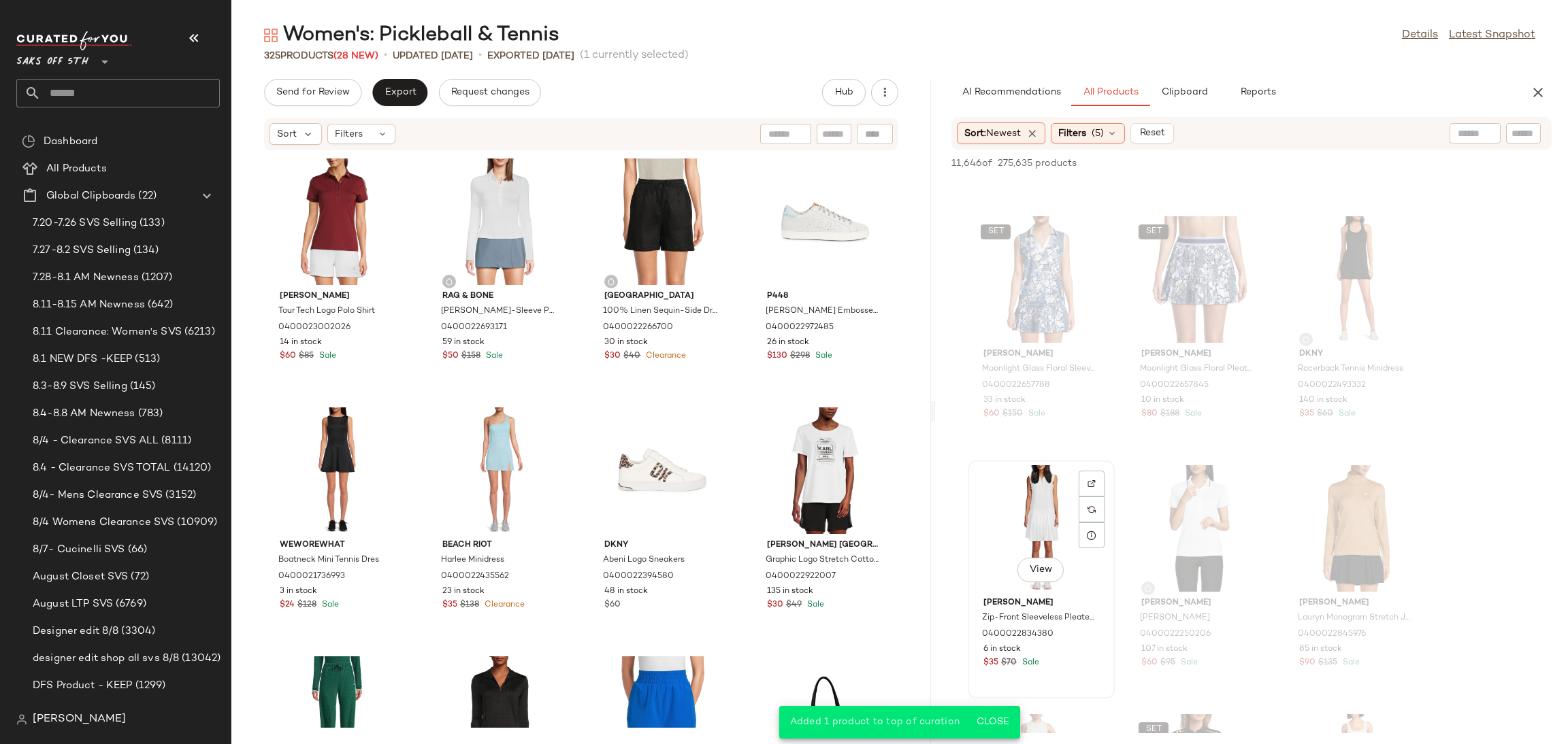
click at [1013, 522] on div "View" at bounding box center [1041, 529] width 137 height 127
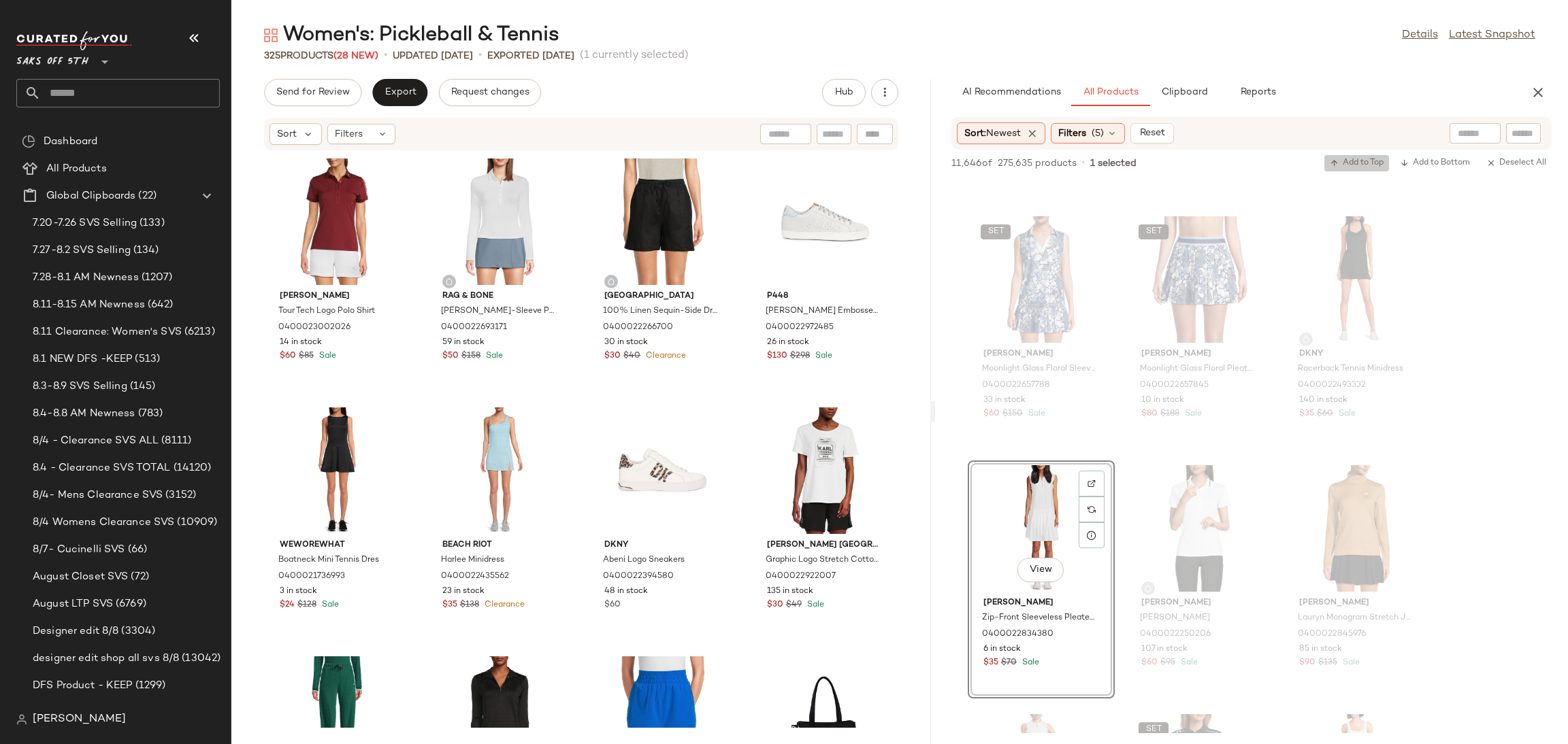
click at [1356, 159] on span "Add to Top" at bounding box center [1356, 163] width 54 height 10
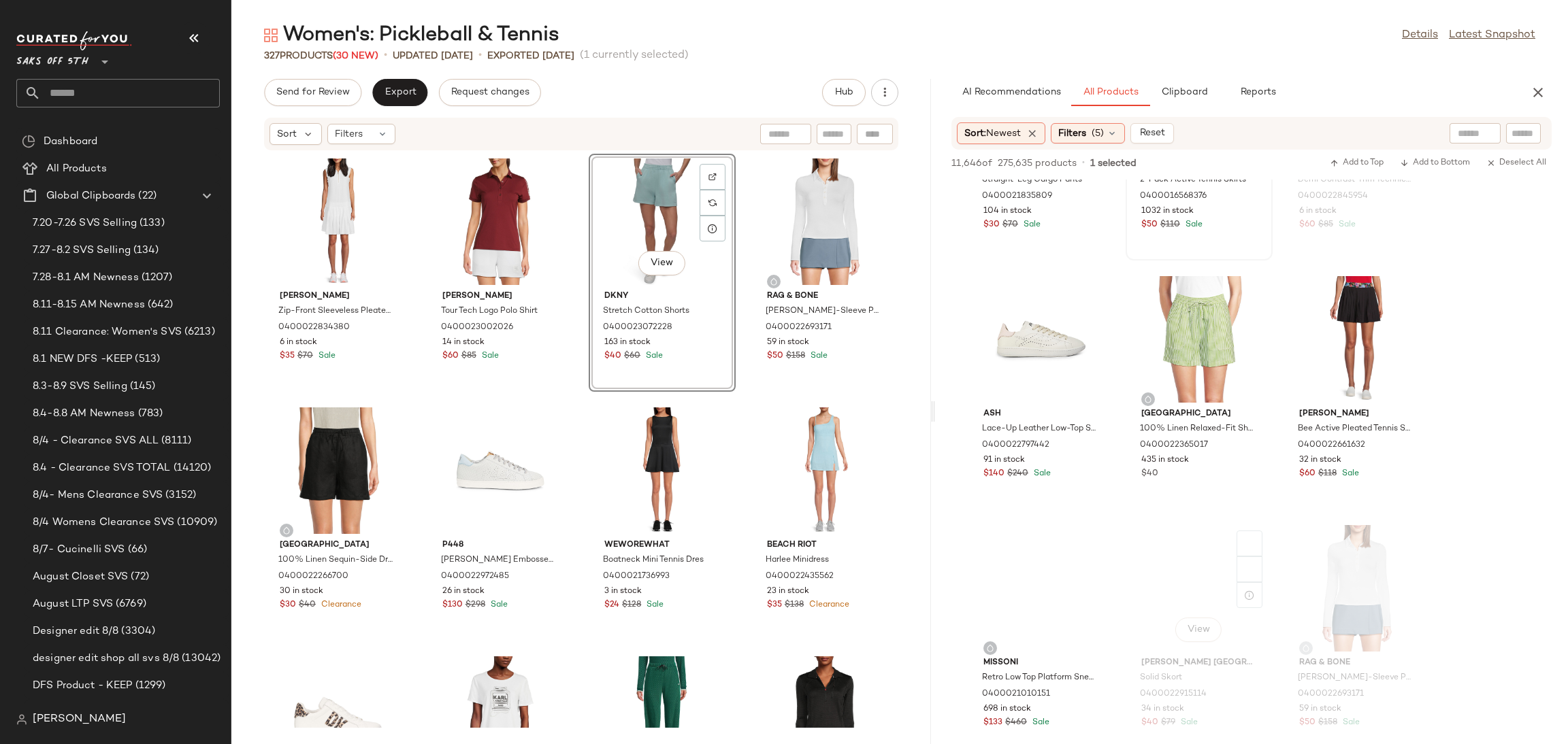
scroll to position [4141, 0]
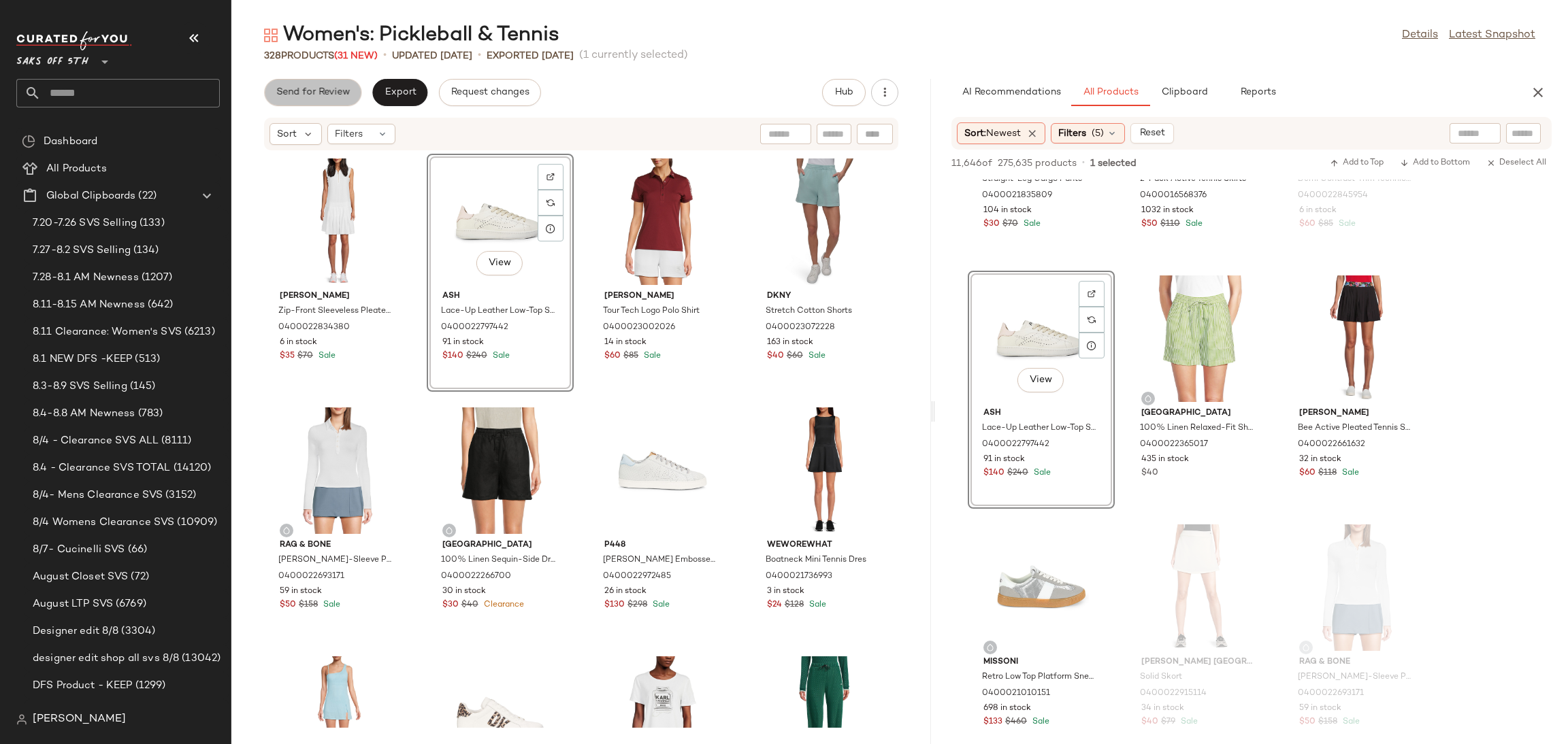
click at [334, 83] on button "Send for Review" at bounding box center [313, 93] width 98 height 27
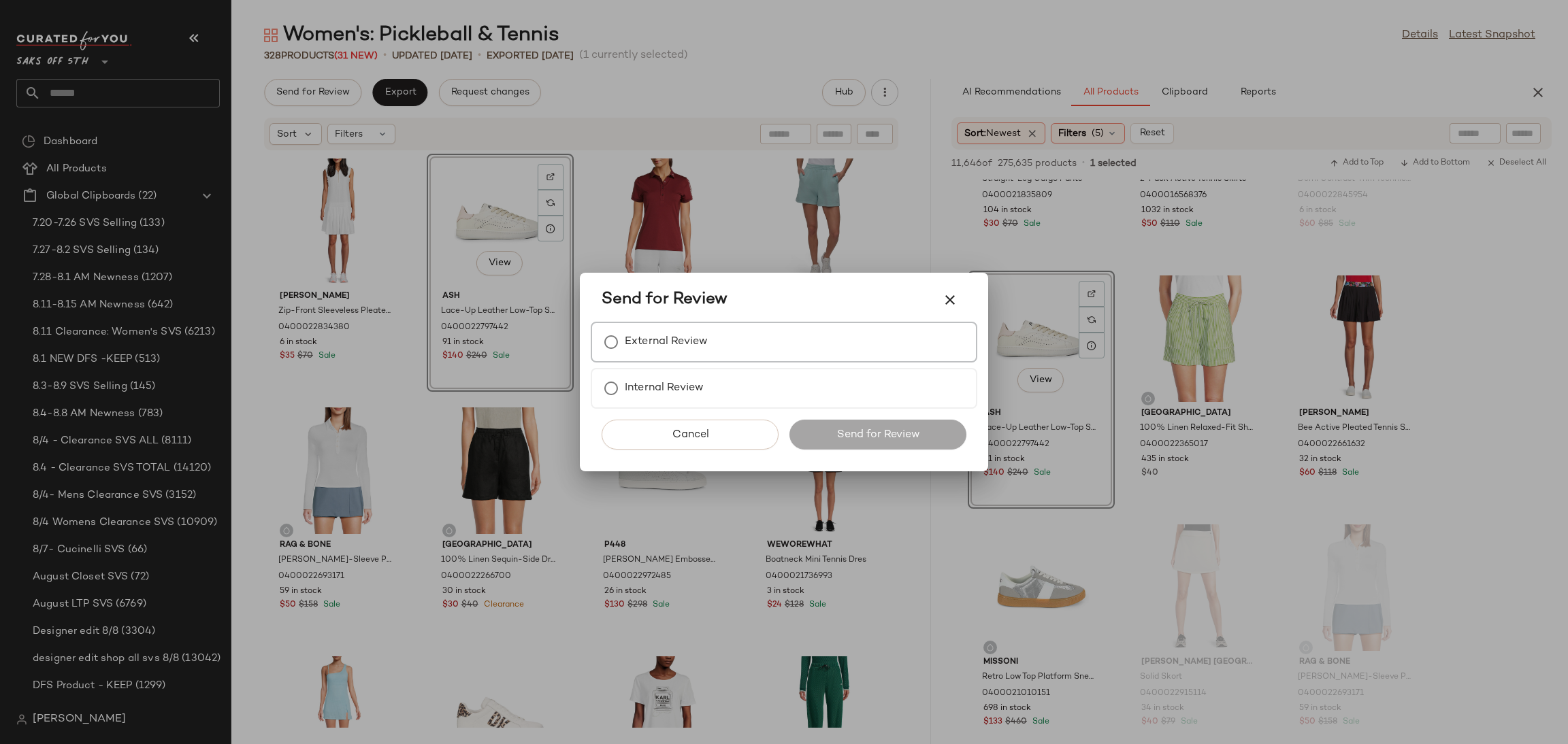
click at [699, 335] on label "External Review" at bounding box center [667, 342] width 83 height 27
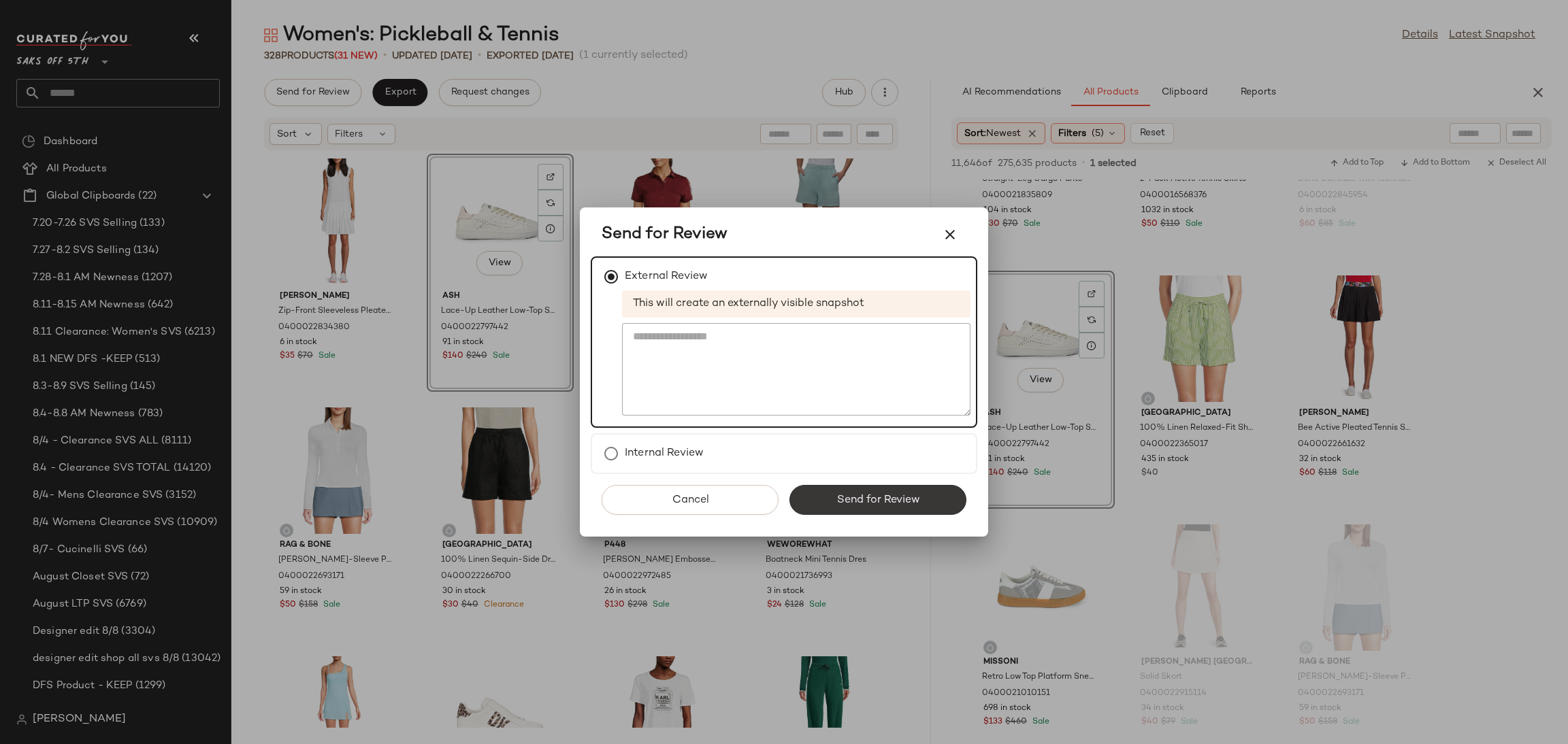
click at [857, 495] on span "Send for Review" at bounding box center [877, 500] width 84 height 13
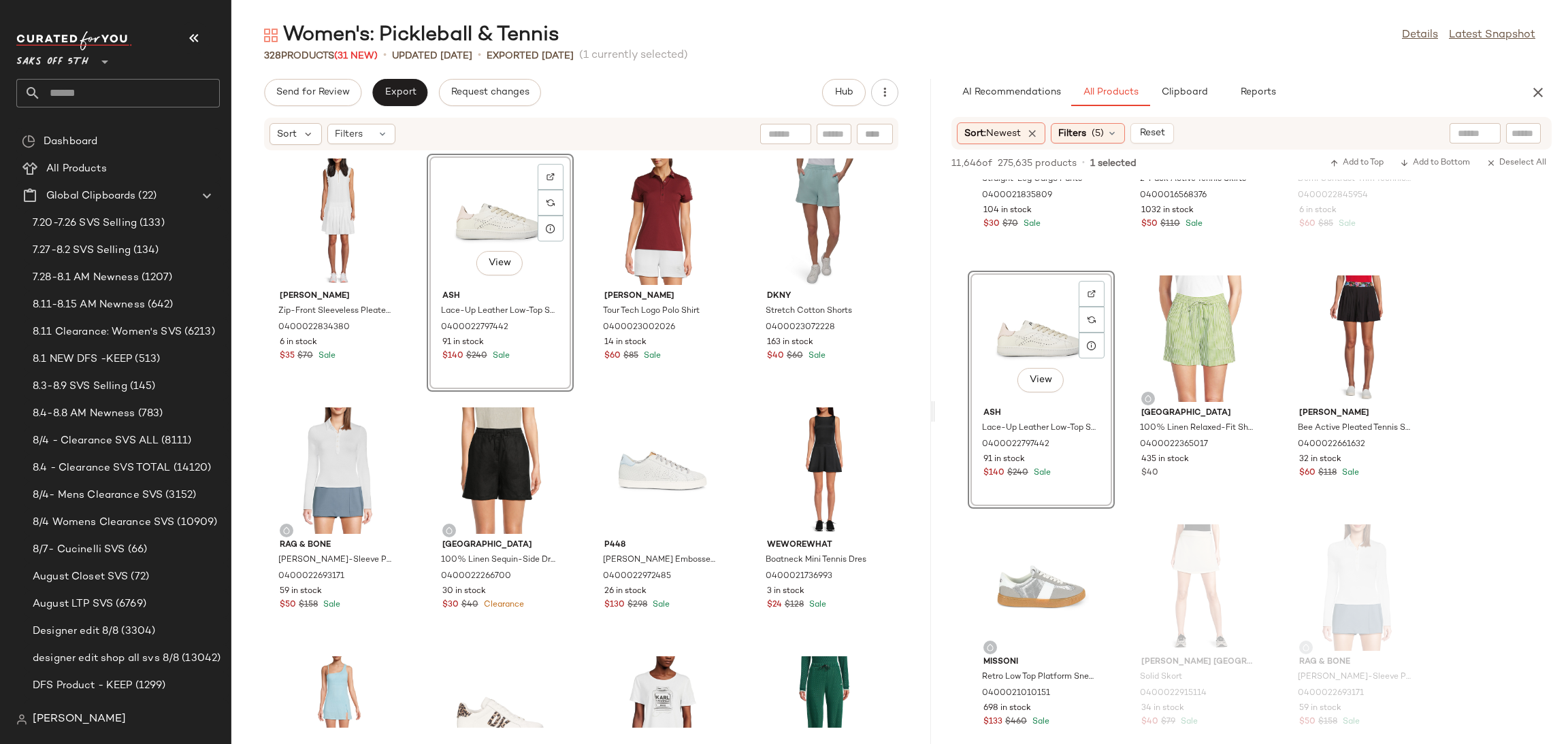
scroll to position [6132, 0]
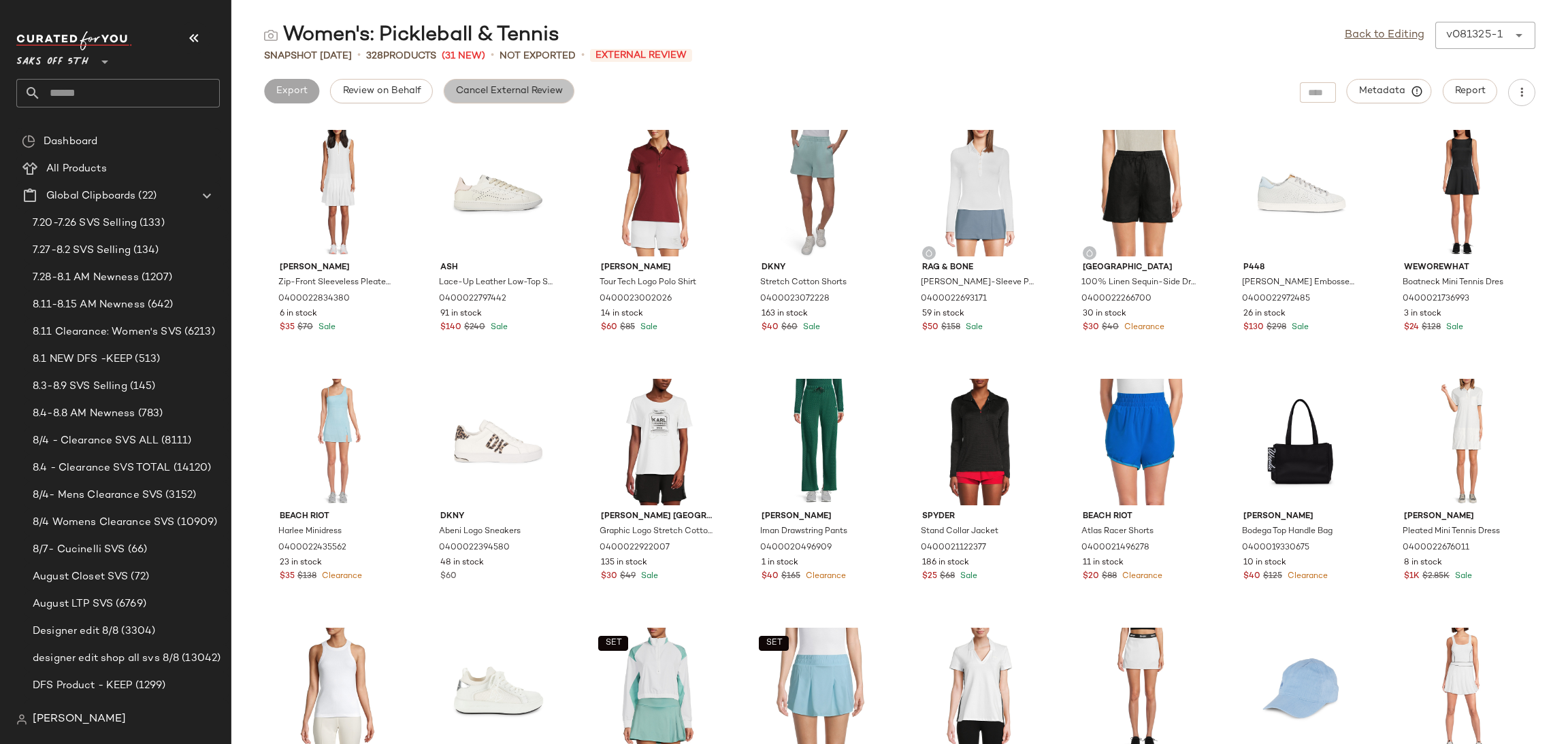
click at [534, 91] on span "Cancel External Review" at bounding box center [509, 91] width 108 height 11
click at [1359, 36] on link "Back to Editing" at bounding box center [1384, 35] width 80 height 16
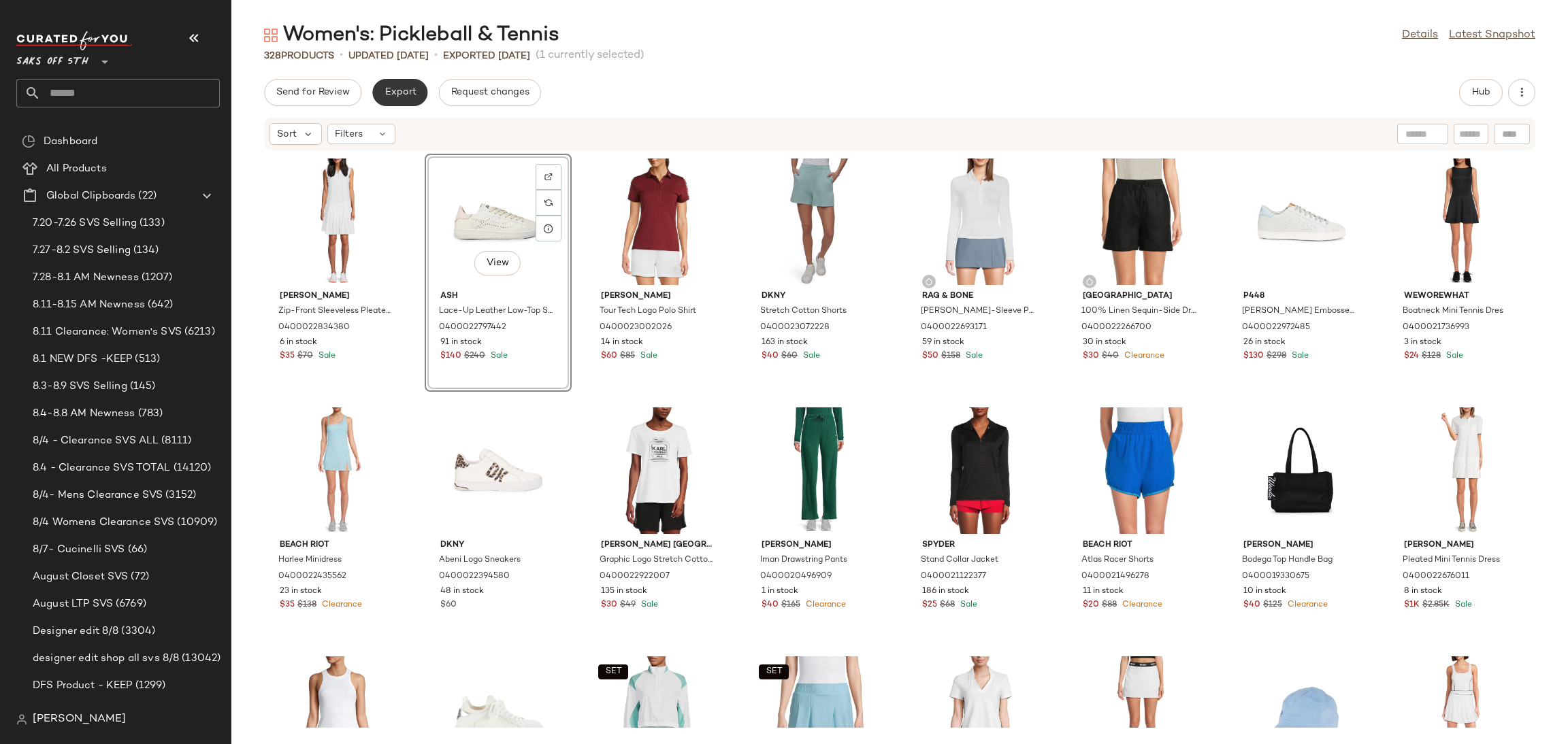
click at [415, 88] on button "Export" at bounding box center [400, 93] width 55 height 27
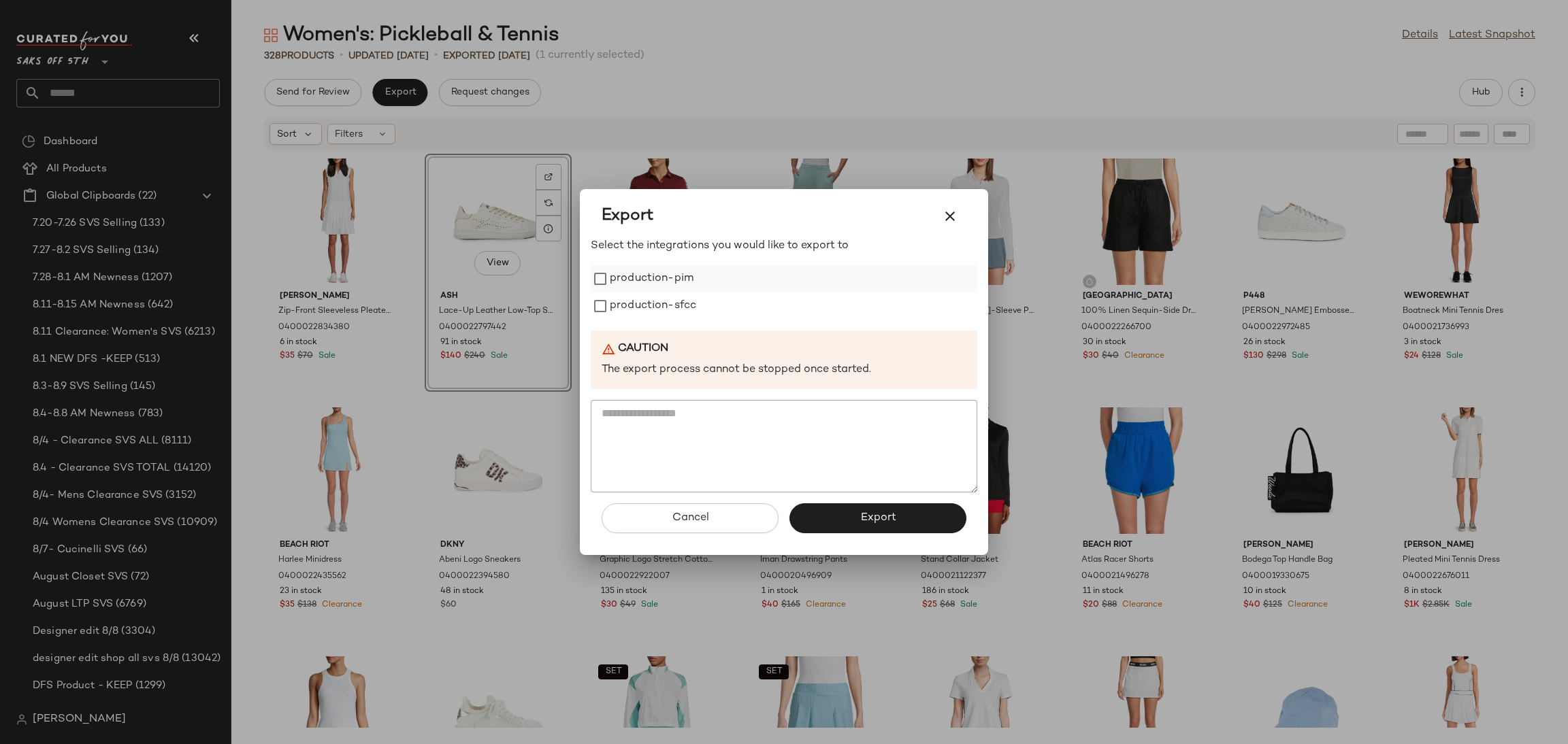
click at [644, 283] on label "production-pim" at bounding box center [652, 279] width 84 height 27
click at [646, 310] on label "production-sfcc" at bounding box center [653, 306] width 87 height 27
click at [864, 526] on button "Export" at bounding box center [877, 518] width 177 height 30
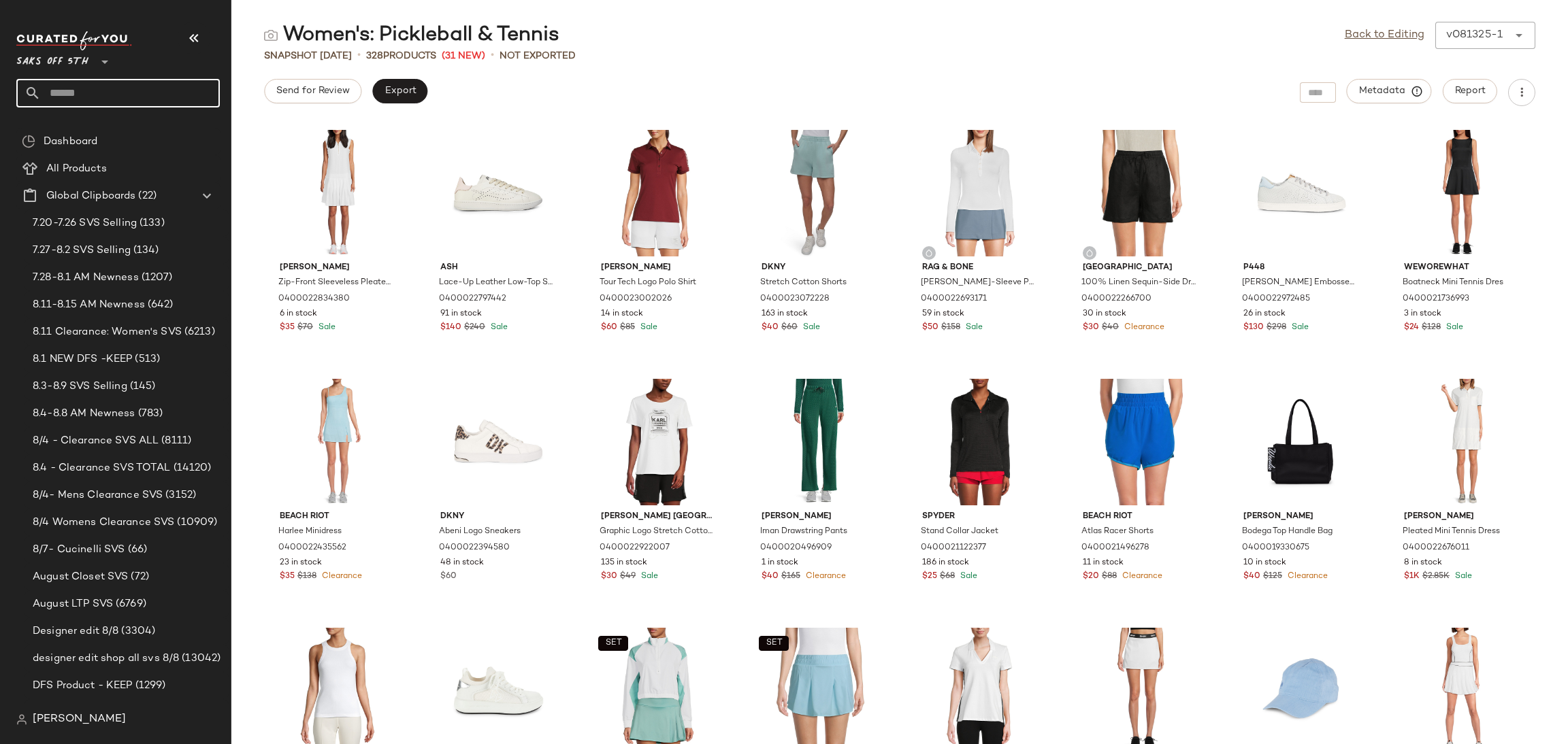
click at [141, 91] on input "text" at bounding box center [130, 93] width 179 height 29
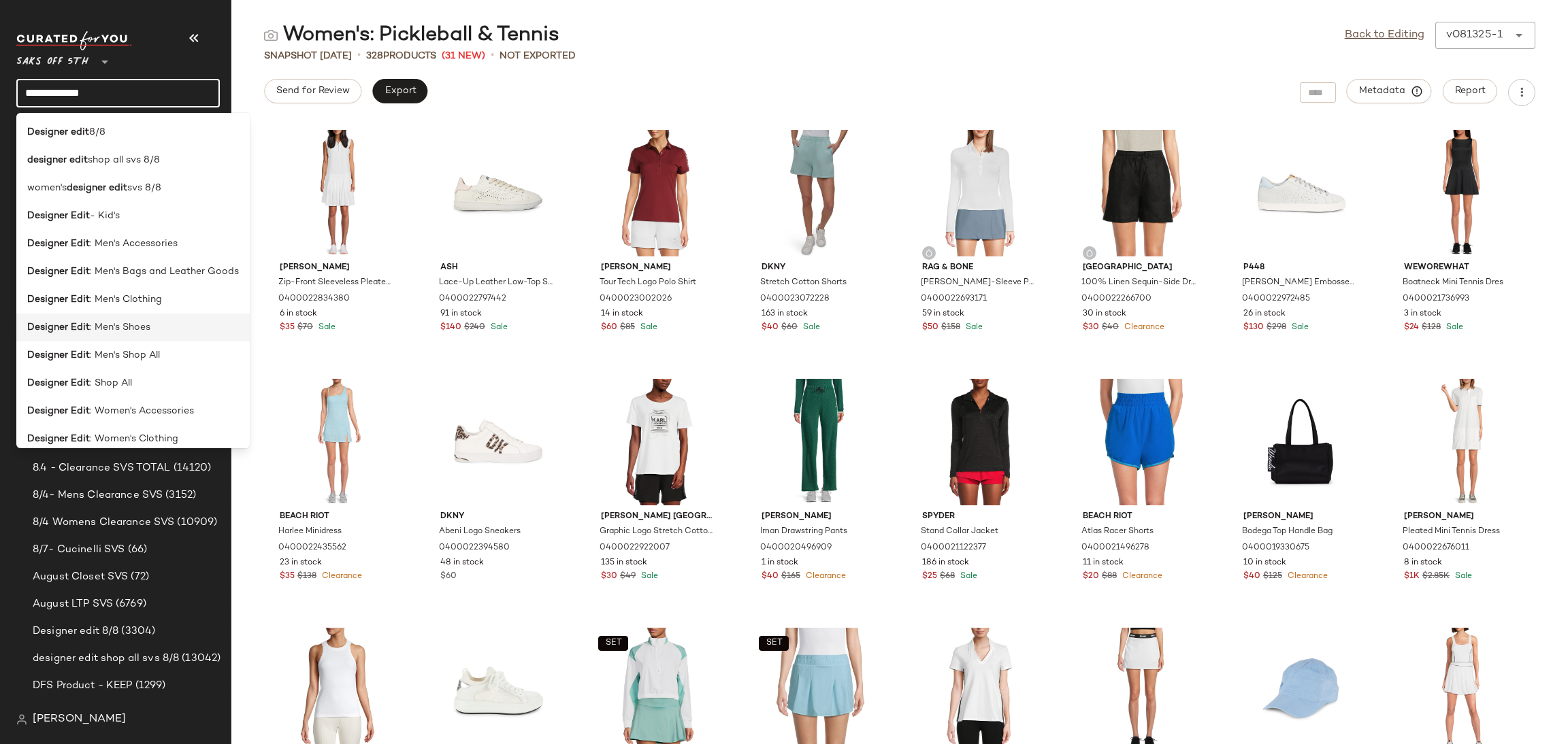
type input "**********"
click at [168, 330] on div "Designer Edit : Men's Shoes" at bounding box center [133, 327] width 212 height 14
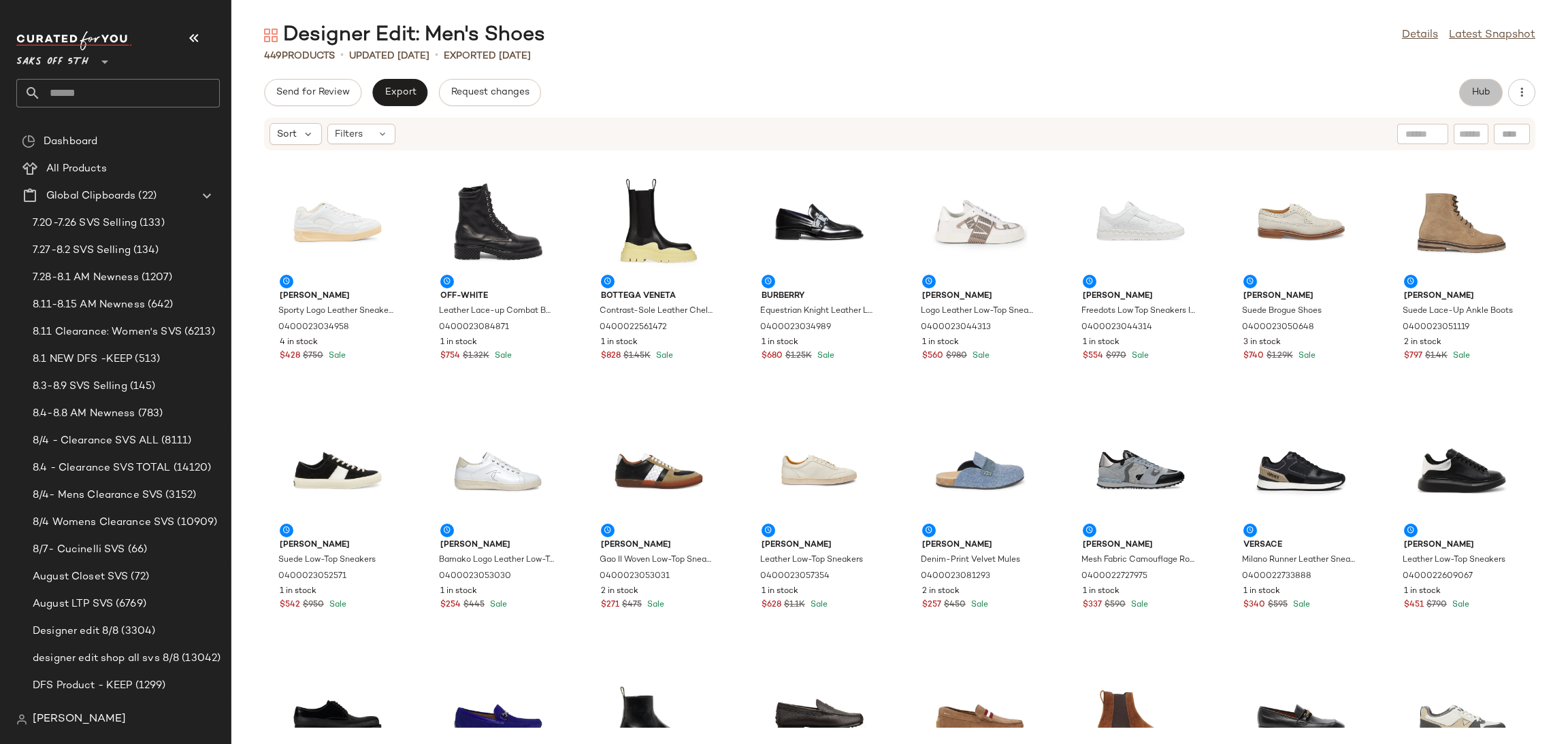
click at [1483, 84] on button "Hub" at bounding box center [1481, 93] width 44 height 27
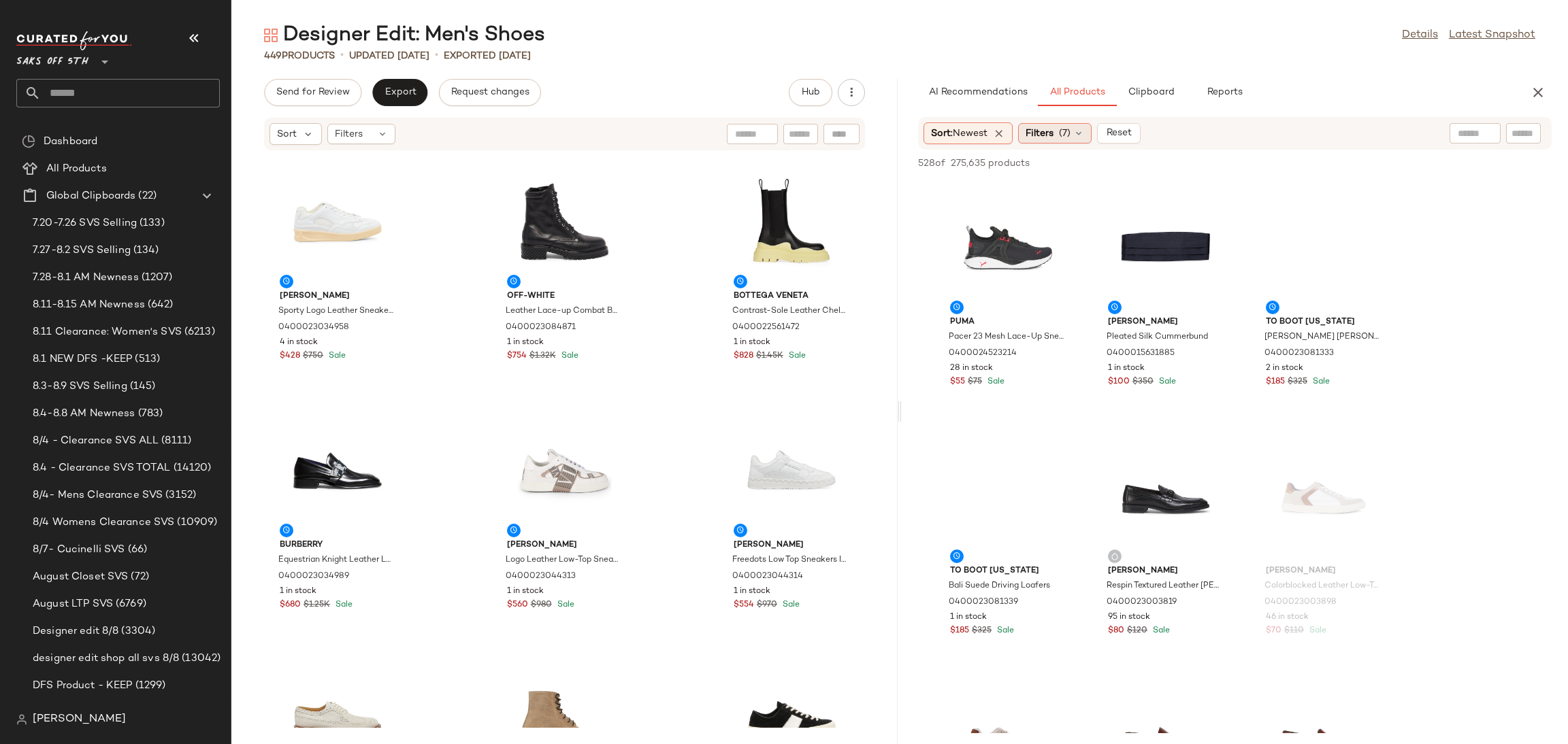
click at [1065, 131] on span "(7)" at bounding box center [1064, 134] width 12 height 14
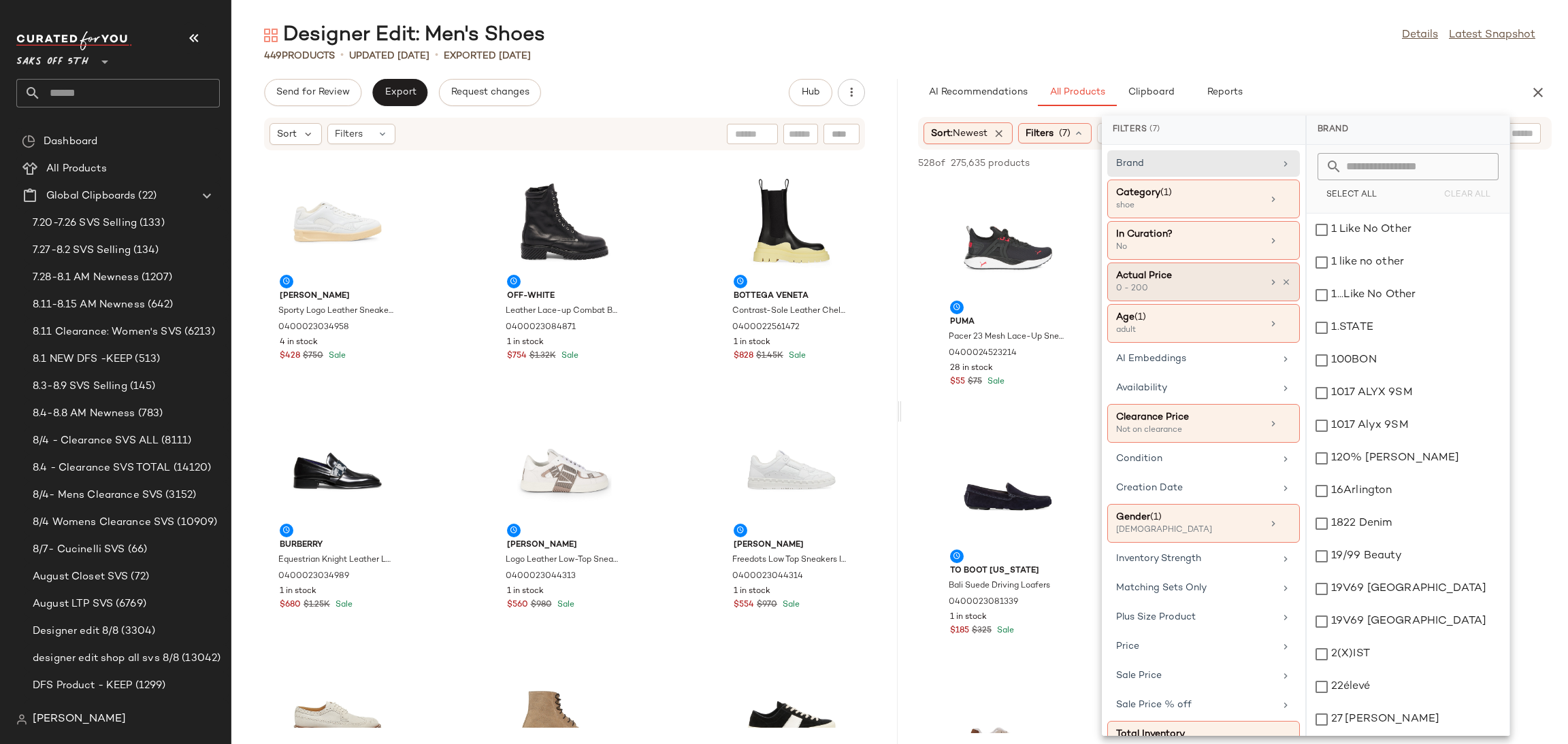
click at [1189, 286] on div "0 - 200" at bounding box center [1184, 289] width 136 height 12
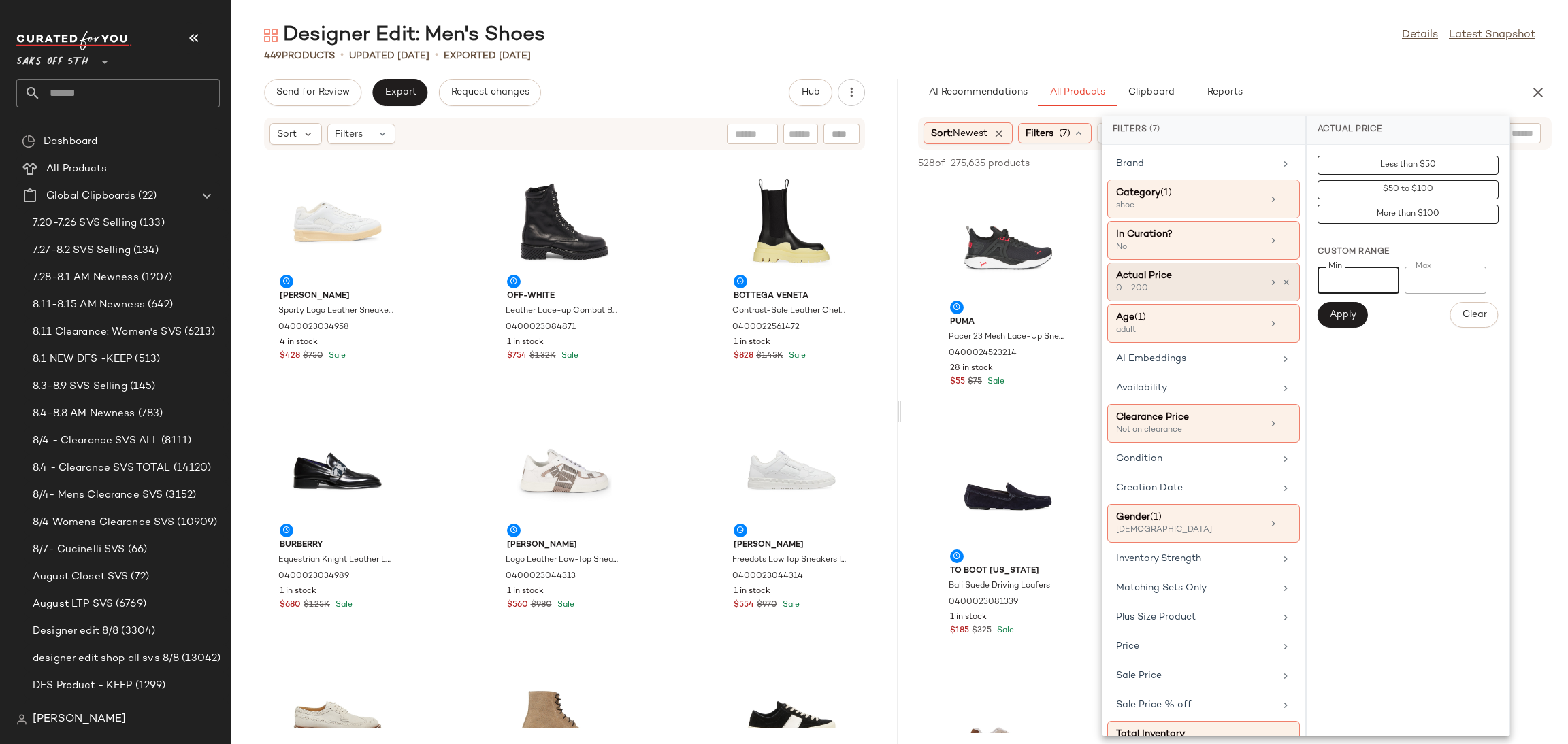
drag, startPoint x: 1366, startPoint y: 284, endPoint x: 1292, endPoint y: 295, distance: 74.8
click at [1292, 295] on div "Filters (7) Brand Category (1) shoe In Curation? No Actual Price 0 - 200 Age ([…" at bounding box center [1306, 426] width 408 height 621
type input "***"
drag, startPoint x: 1444, startPoint y: 290, endPoint x: 1353, endPoint y: 295, distance: 91.1
click at [1353, 295] on div "Min *** Min Max *** Max Apply Clear" at bounding box center [1408, 297] width 181 height 61
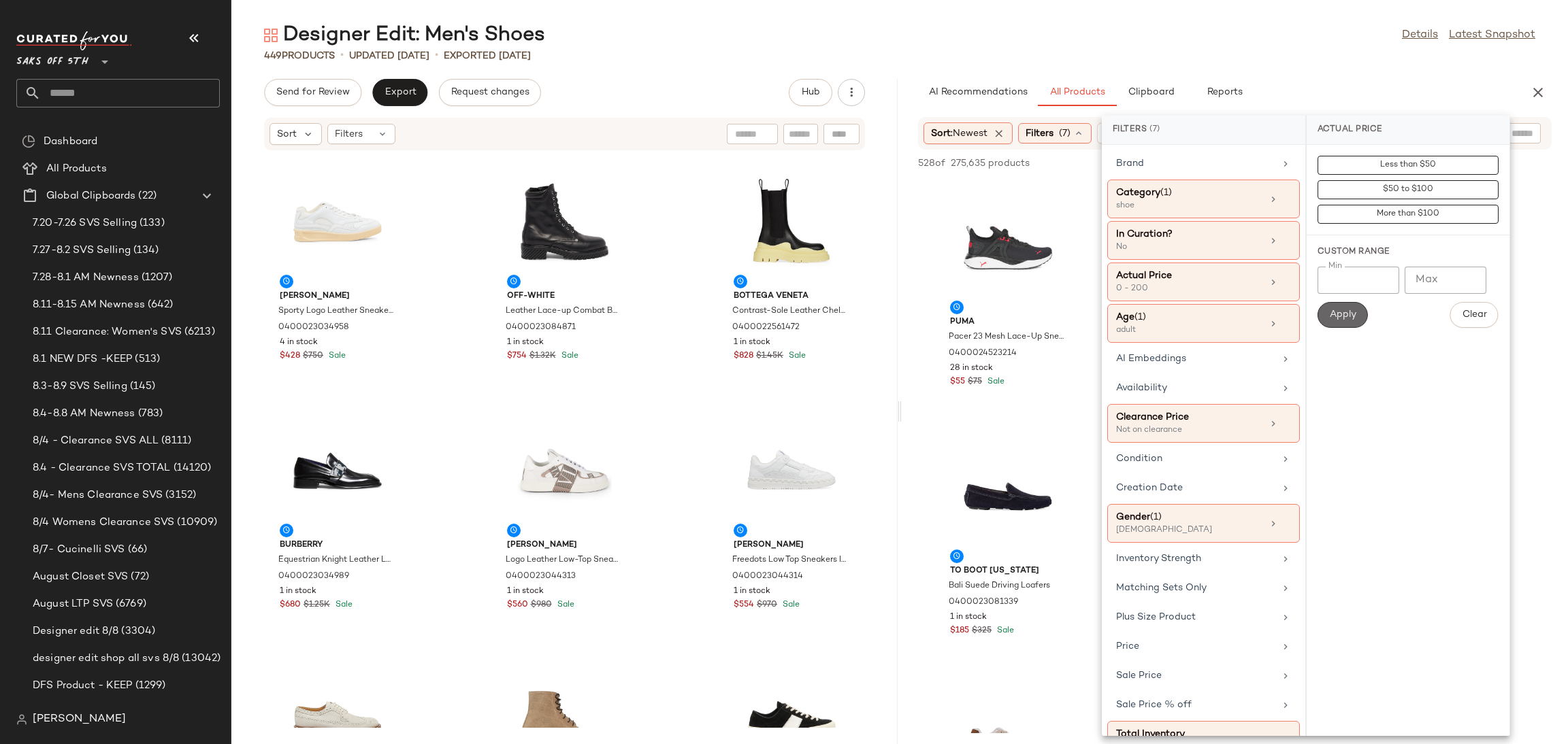
click at [1348, 310] on span "Apply" at bounding box center [1343, 315] width 27 height 11
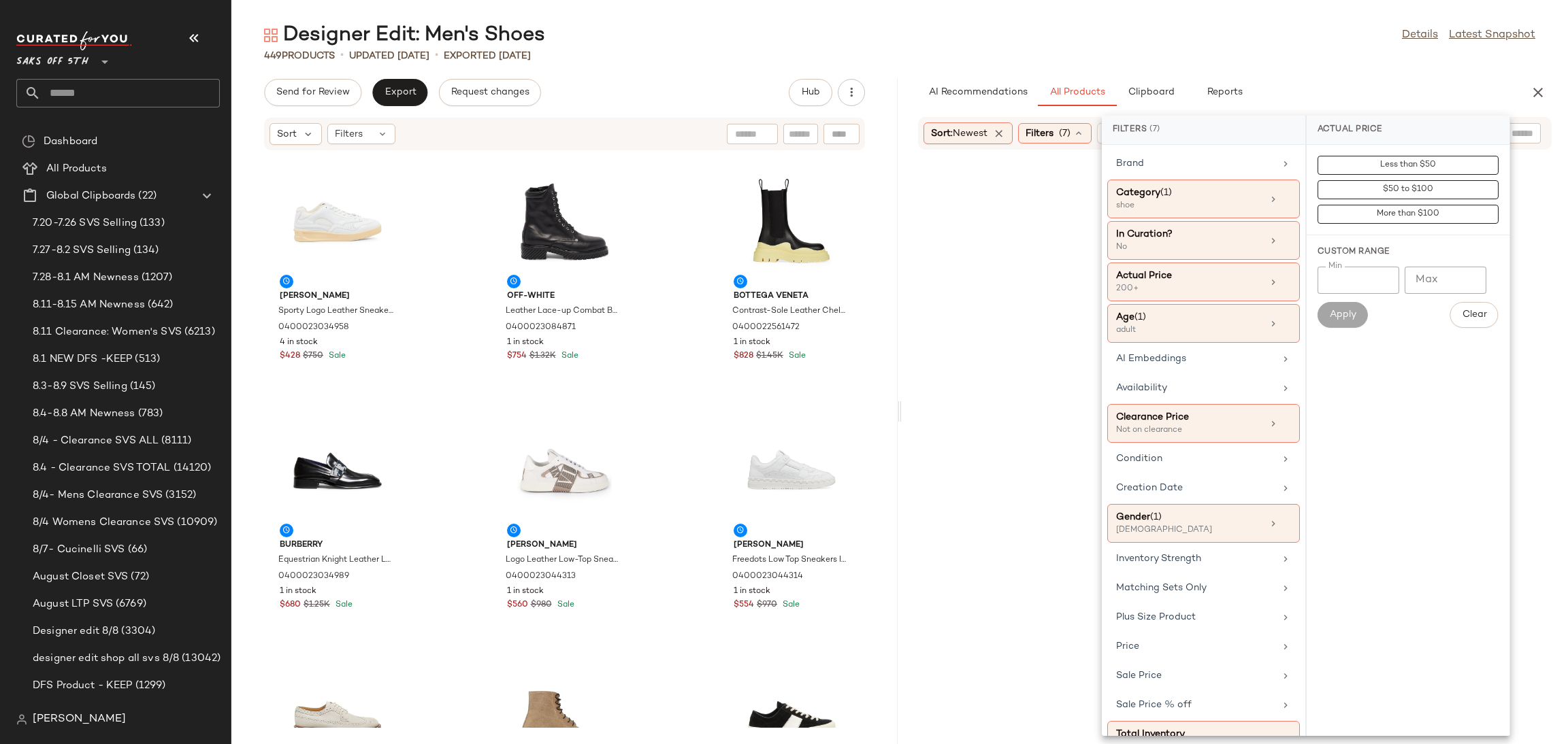
click at [1299, 44] on div "Designer Edit: Men's Shoes Details Latest Snapshot" at bounding box center [899, 35] width 1337 height 27
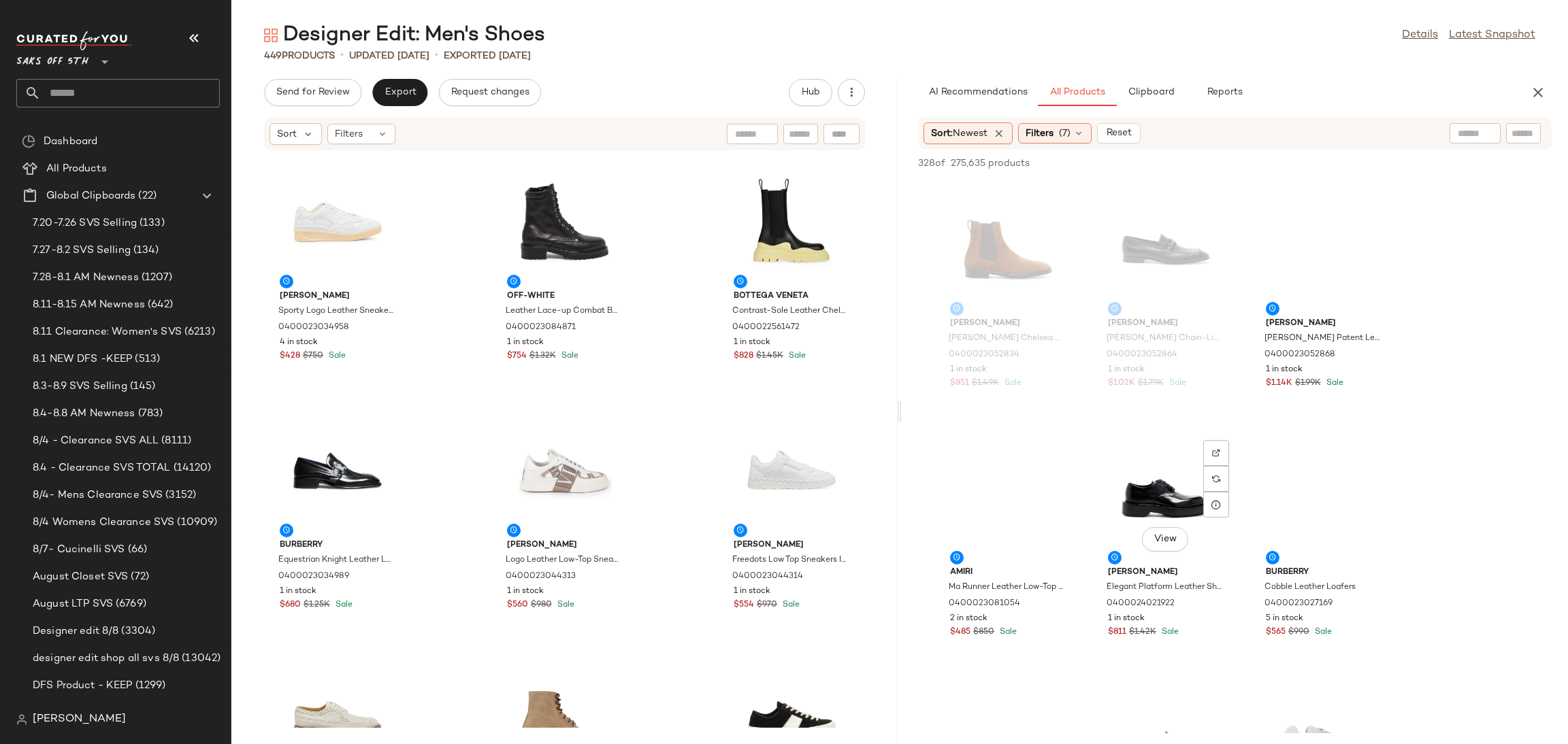
scroll to position [1766, 0]
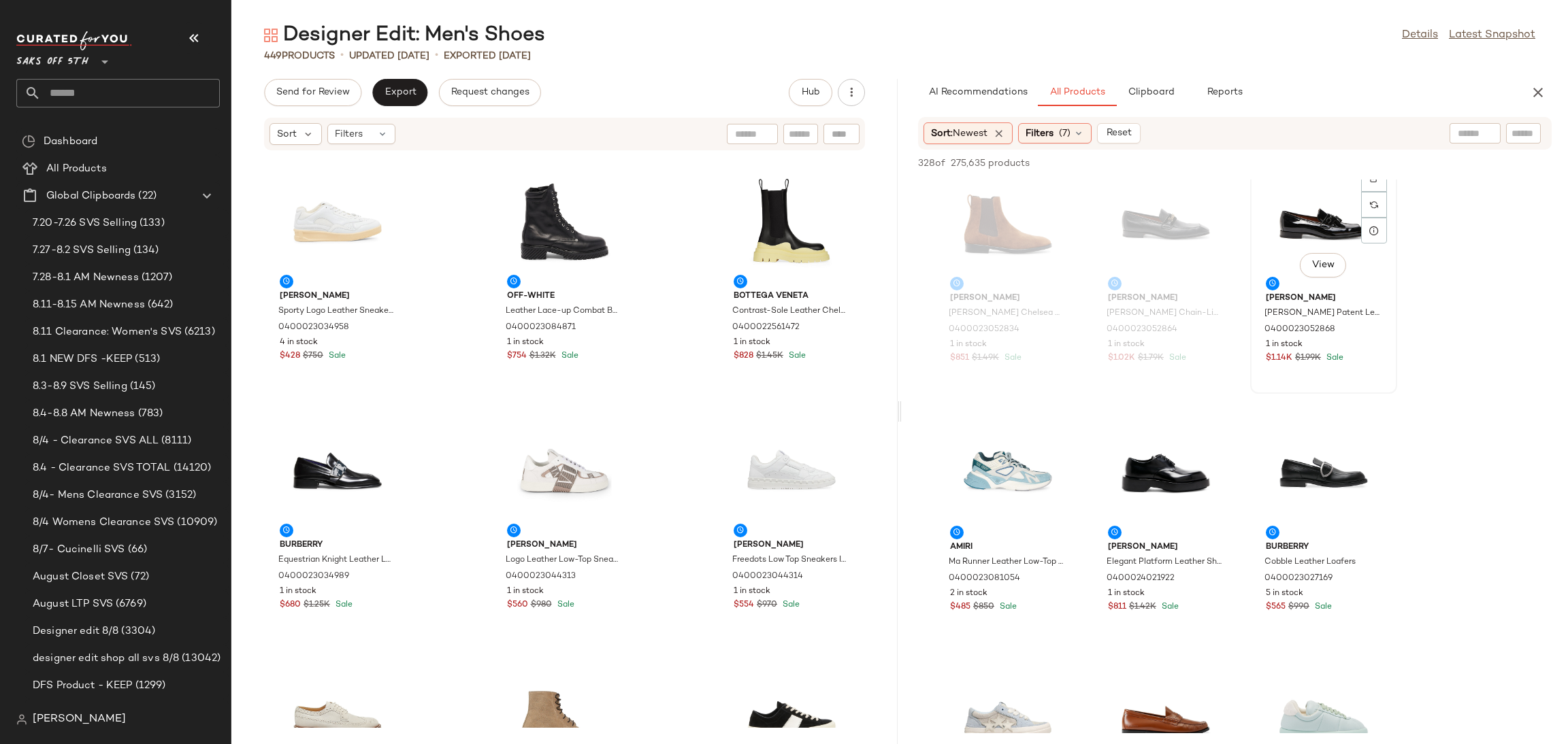
click at [1309, 239] on div "View" at bounding box center [1323, 224] width 137 height 127
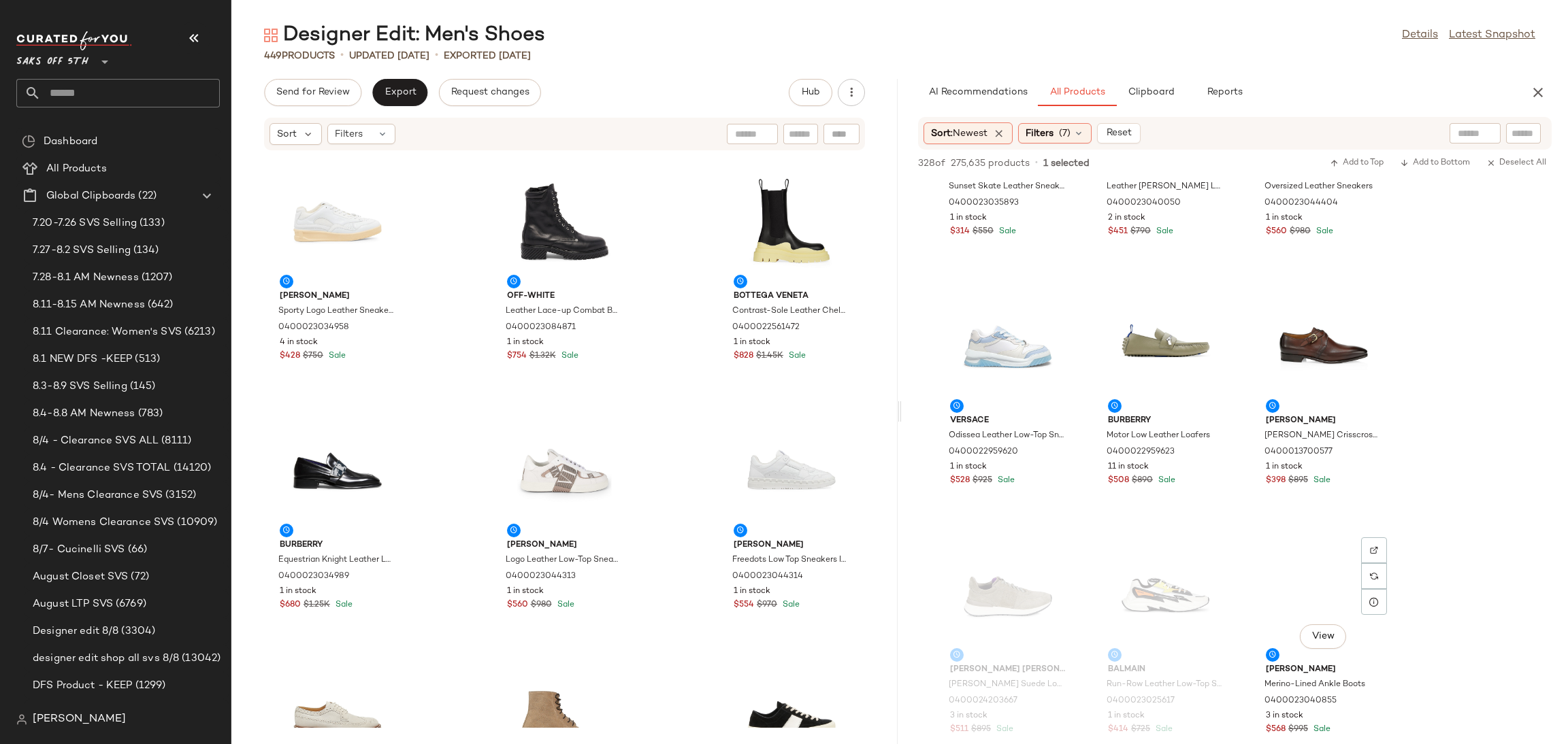
scroll to position [2390, 0]
click at [1309, 343] on div "View" at bounding box center [1323, 347] width 137 height 127
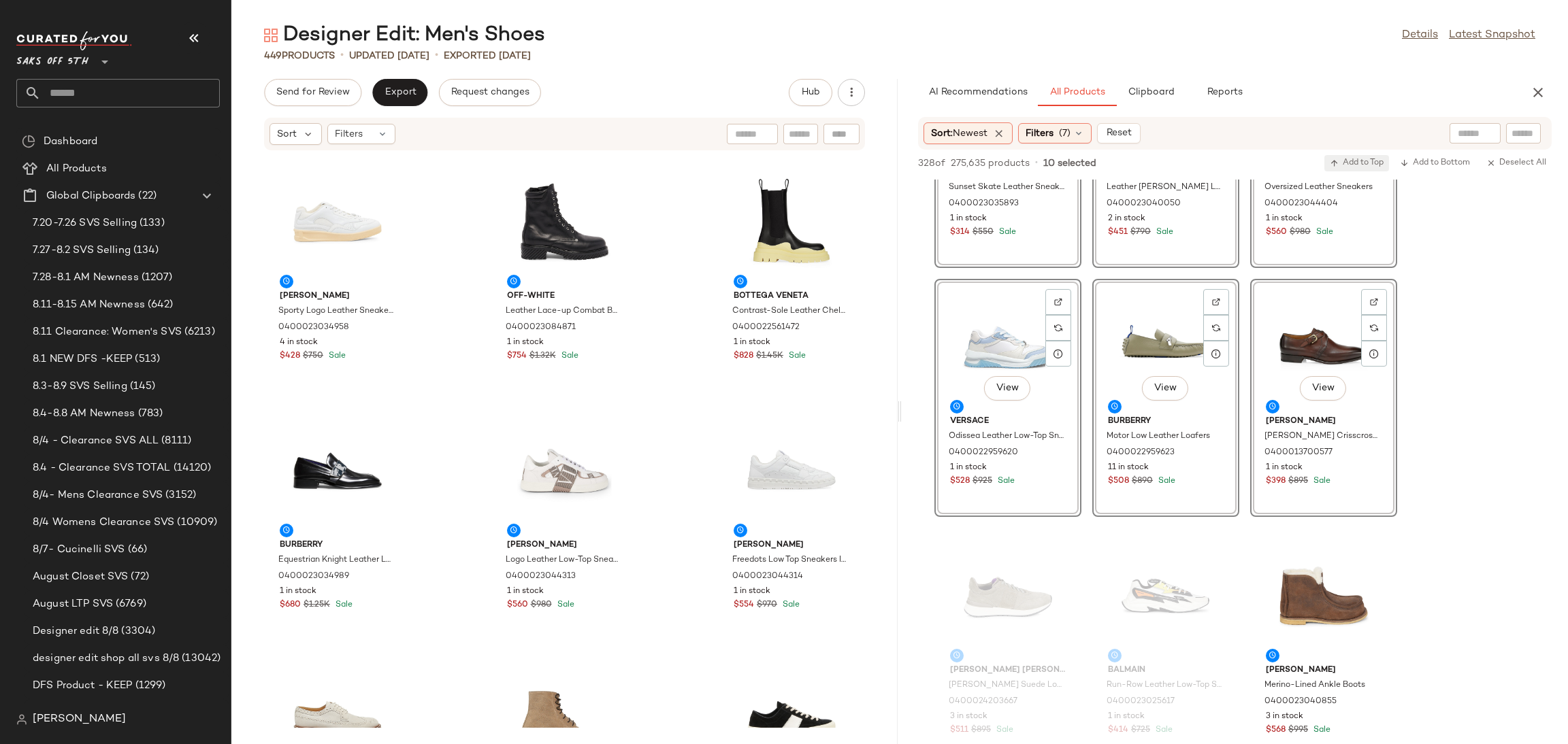
click at [1353, 160] on span "Add to Top" at bounding box center [1356, 163] width 54 height 10
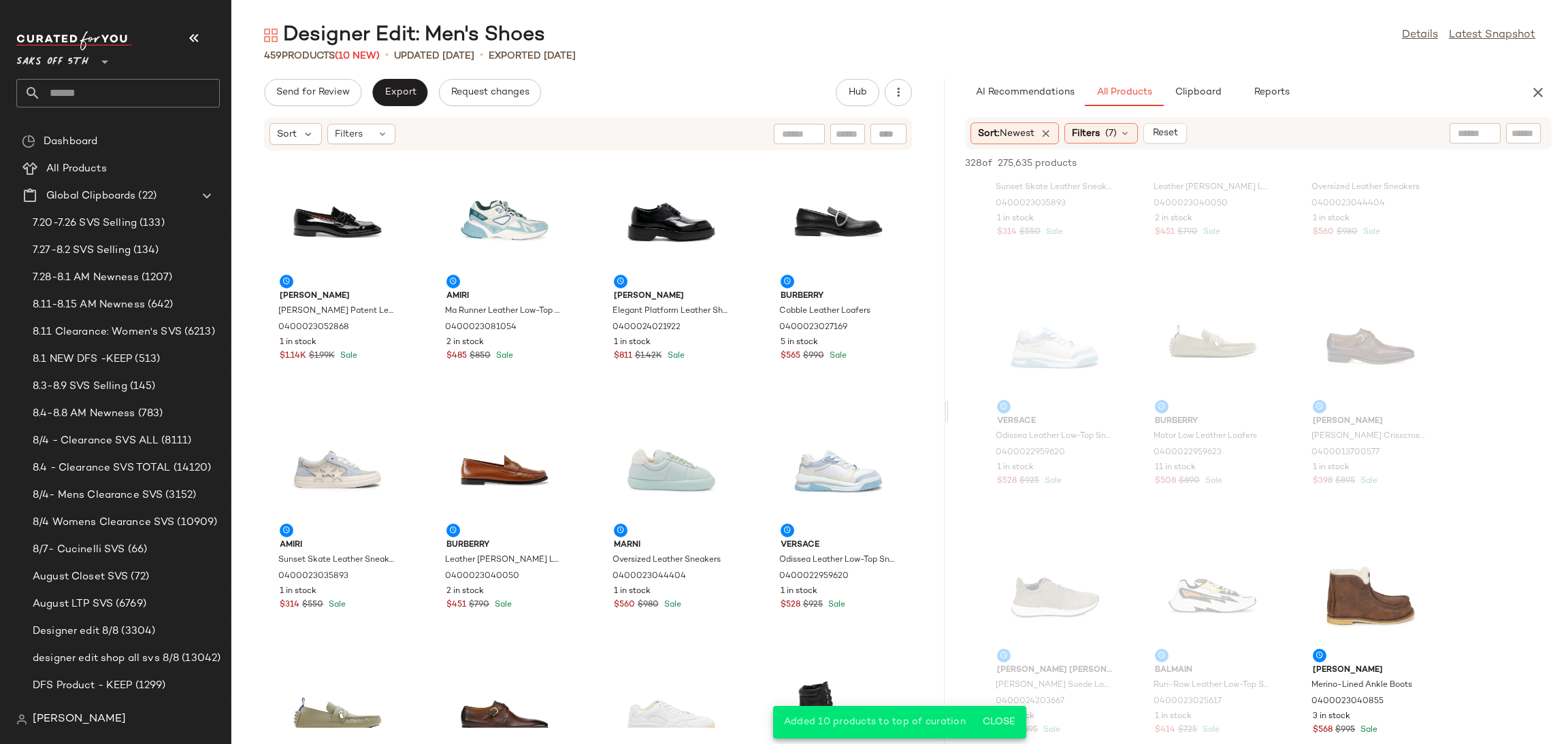
drag, startPoint x: 897, startPoint y: 412, endPoint x: 946, endPoint y: 411, distance: 49.0
click at [946, 411] on div "Designer Edit: Men's Shoes Details Latest Snapshot 459 Products (10 New) • upda…" at bounding box center [899, 383] width 1337 height 722
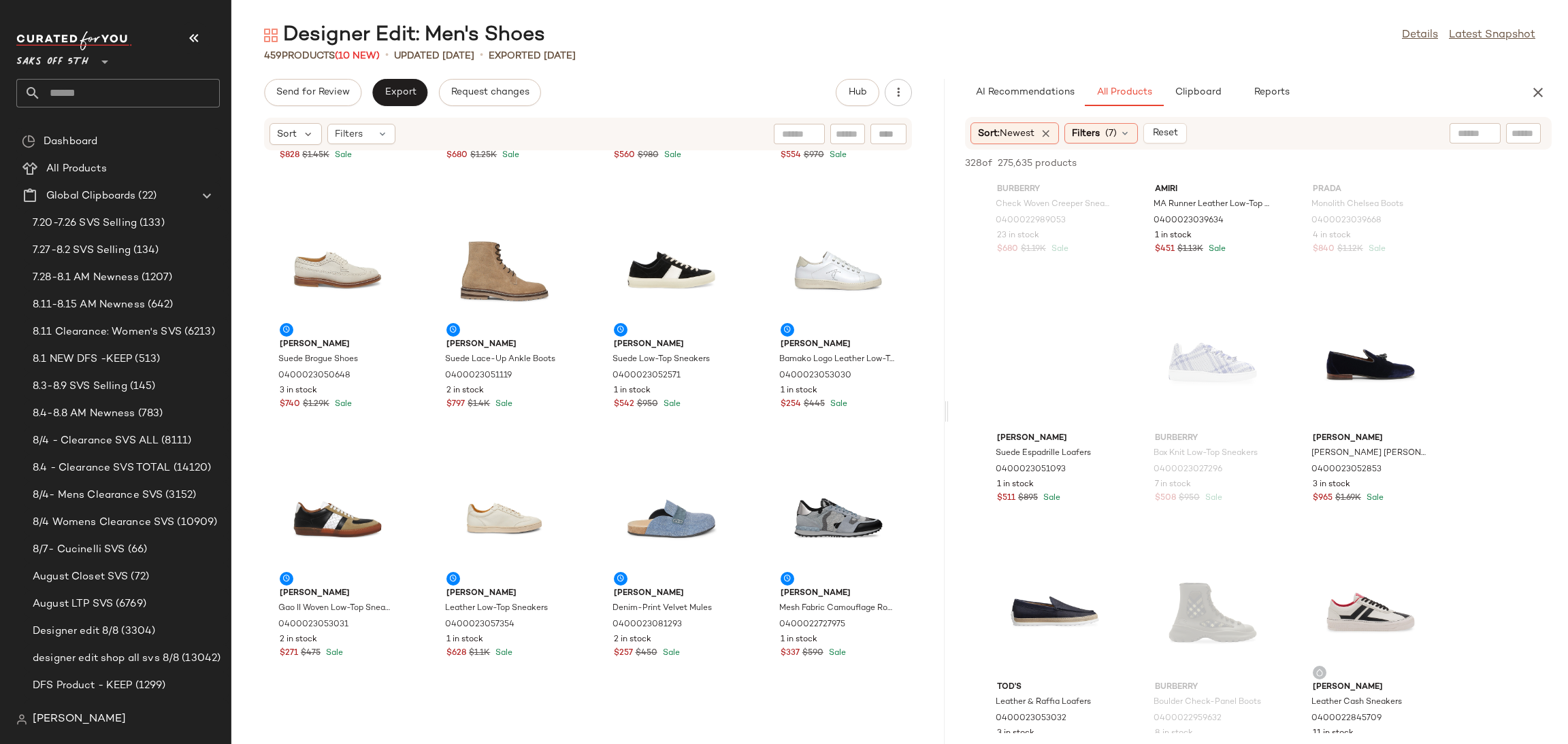
scroll to position [5363, 0]
click at [1044, 602] on div "View" at bounding box center [1054, 610] width 137 height 127
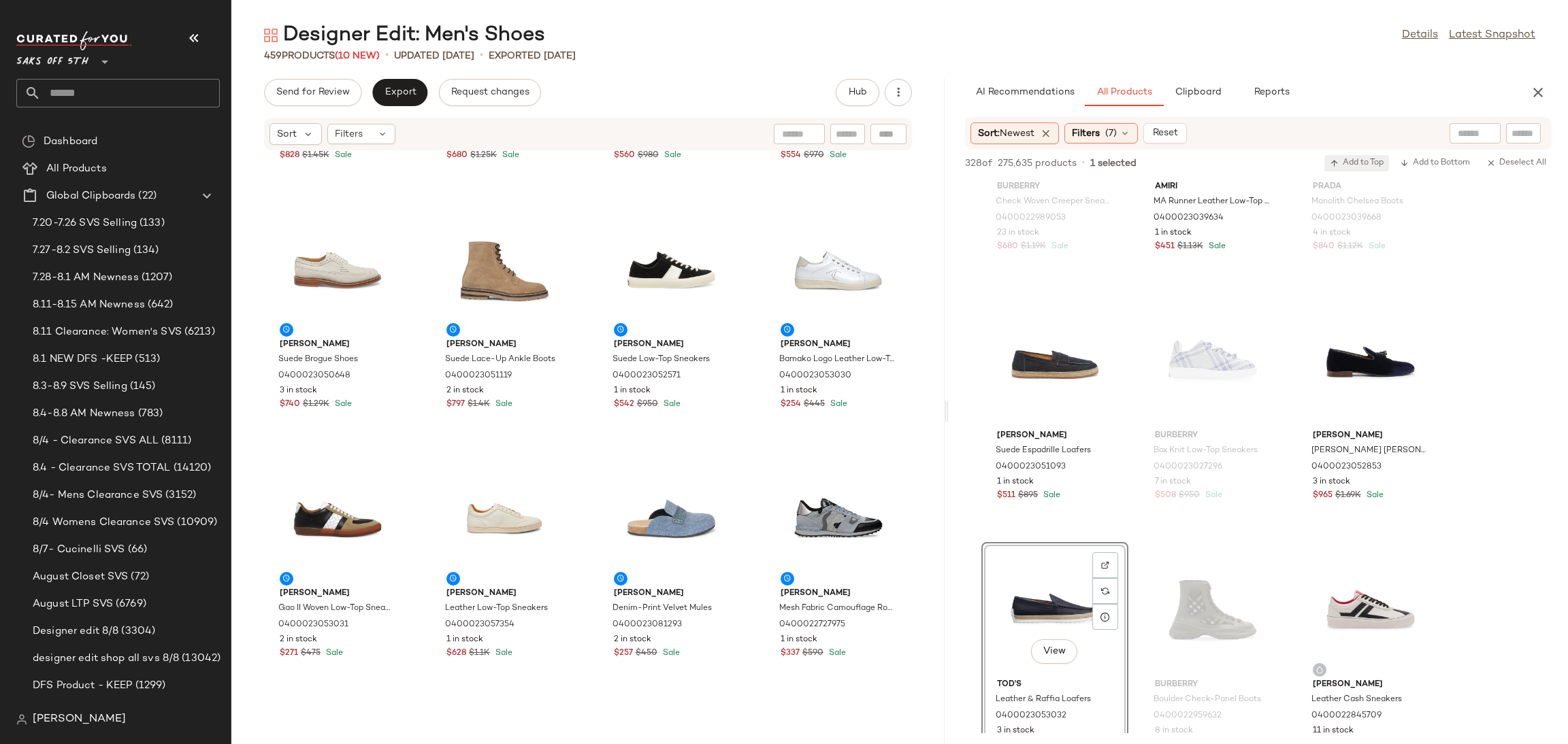
click at [1343, 163] on span "Add to Top" at bounding box center [1356, 163] width 54 height 10
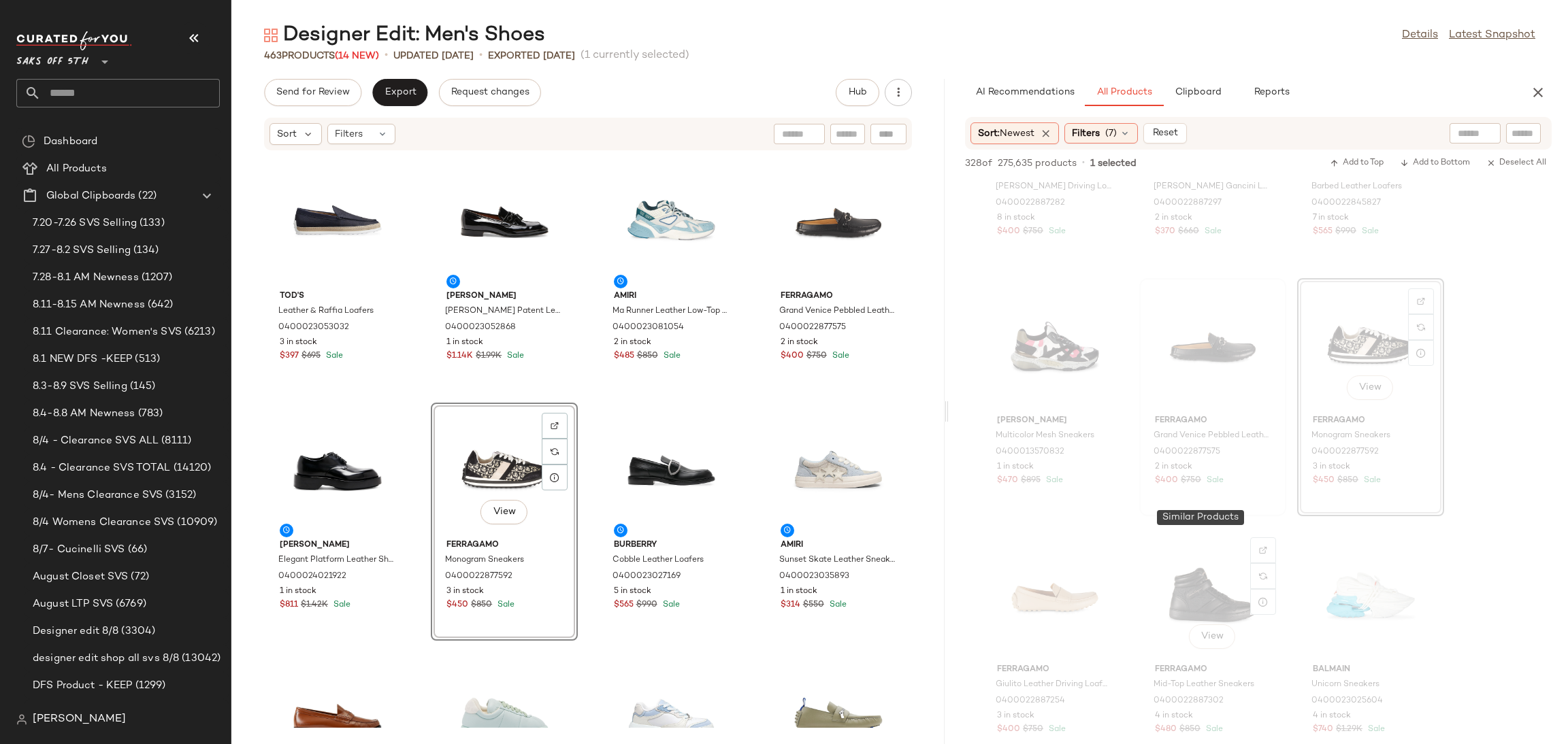
scroll to position [8607, 0]
click at [1198, 359] on div "View" at bounding box center [1213, 353] width 137 height 127
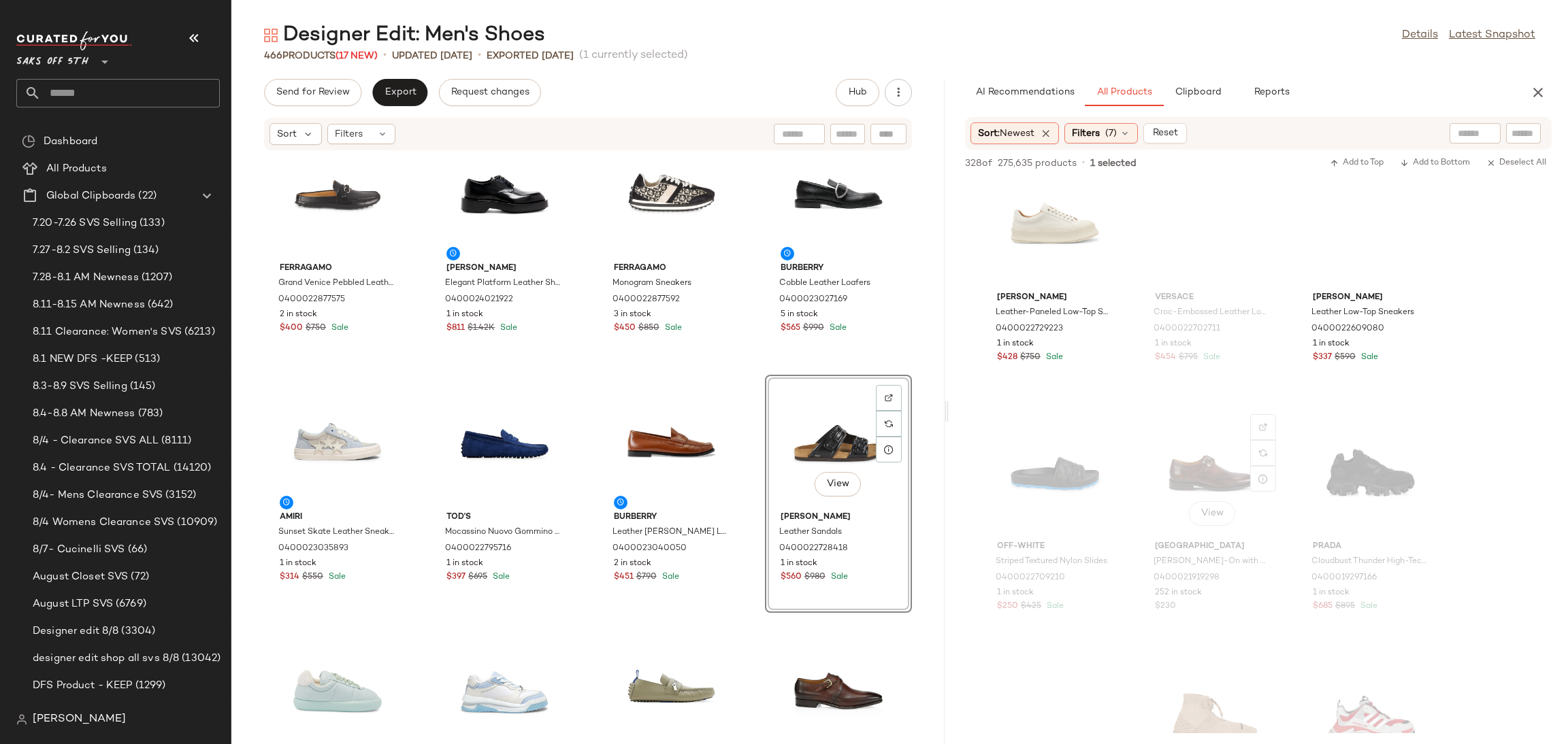
scroll to position [13998, 0]
click at [336, 95] on span "Send for Review" at bounding box center [313, 93] width 74 height 11
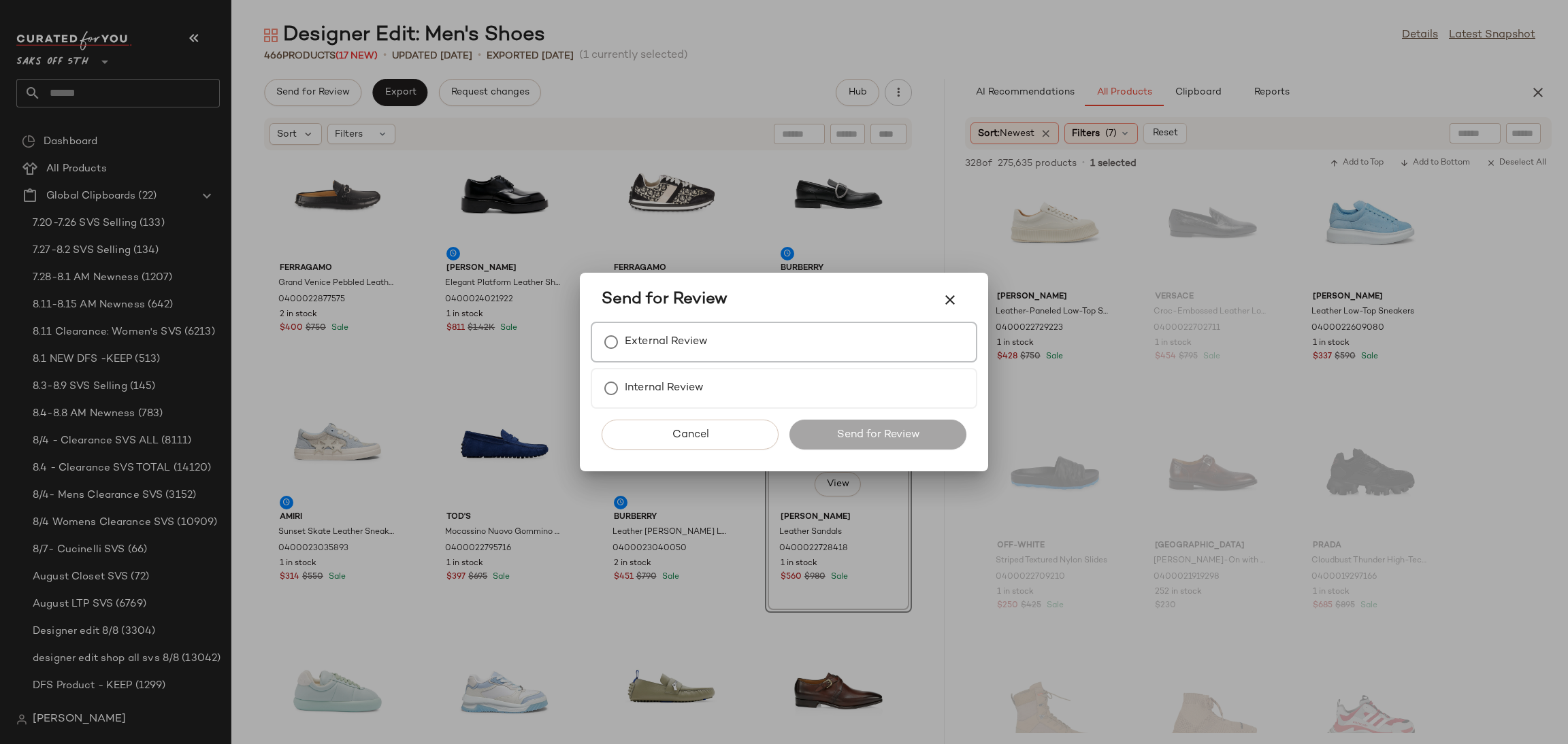
click at [768, 336] on div "External Review" at bounding box center [784, 342] width 387 height 41
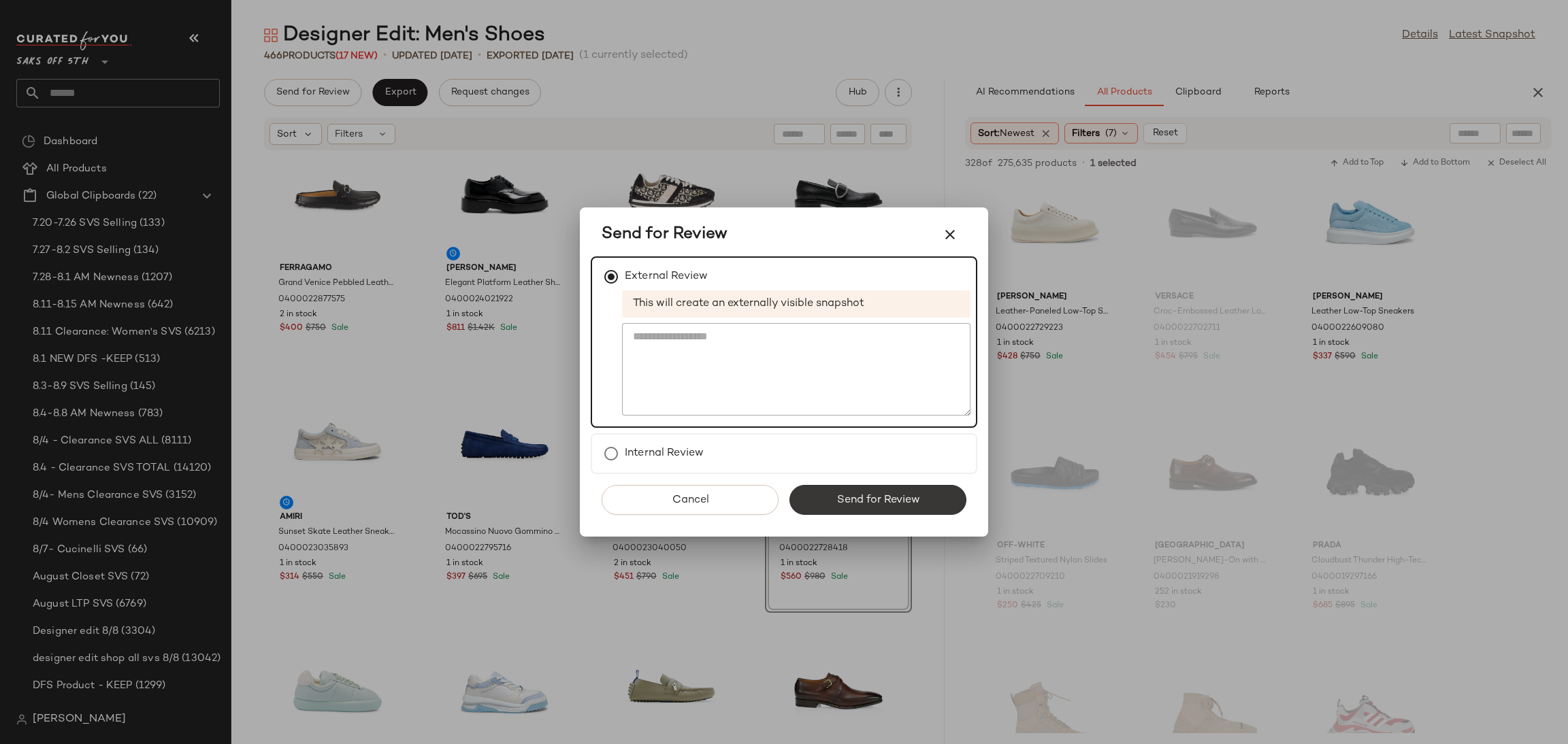
click at [882, 494] on span "Send for Review" at bounding box center [877, 500] width 84 height 13
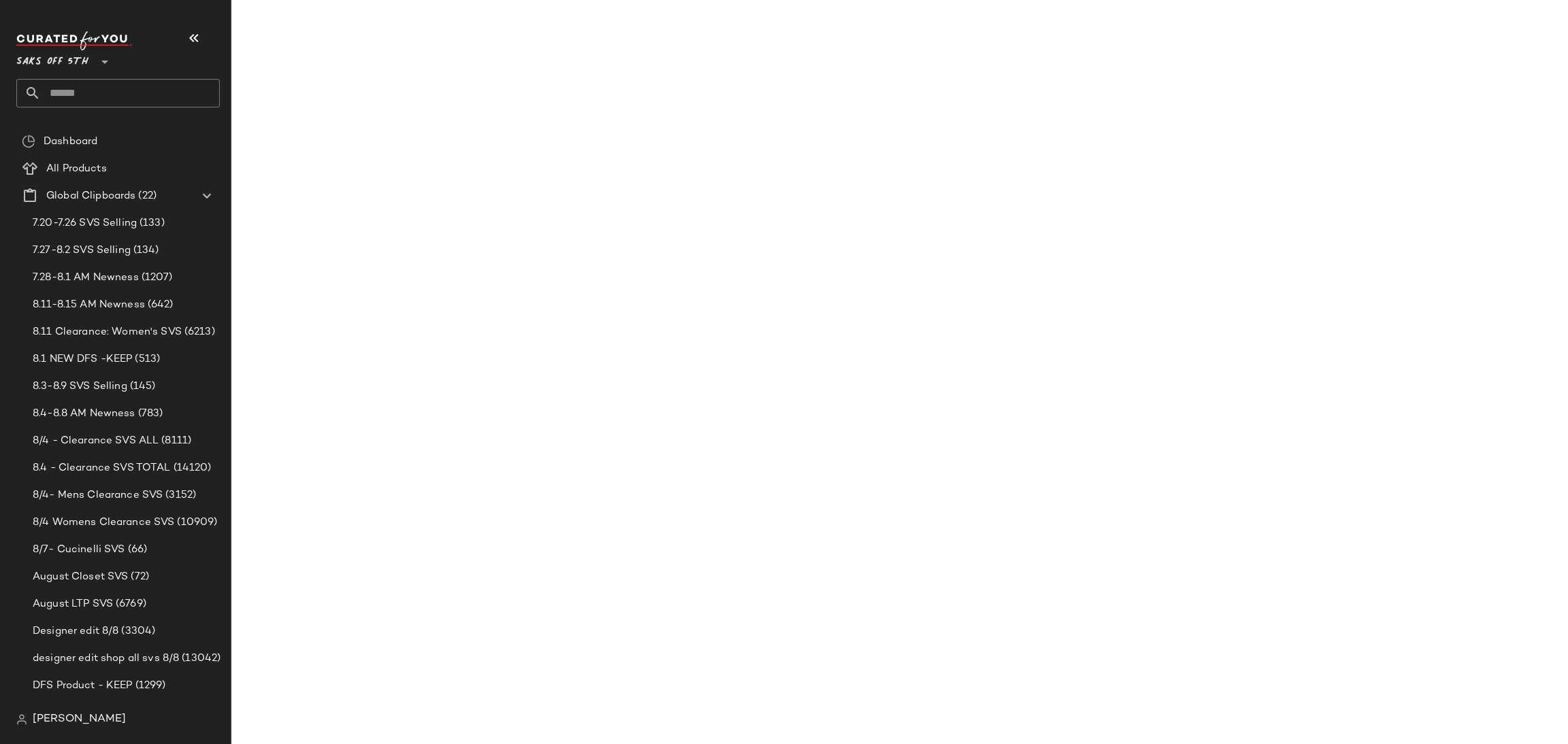
scroll to position [20471, 0]
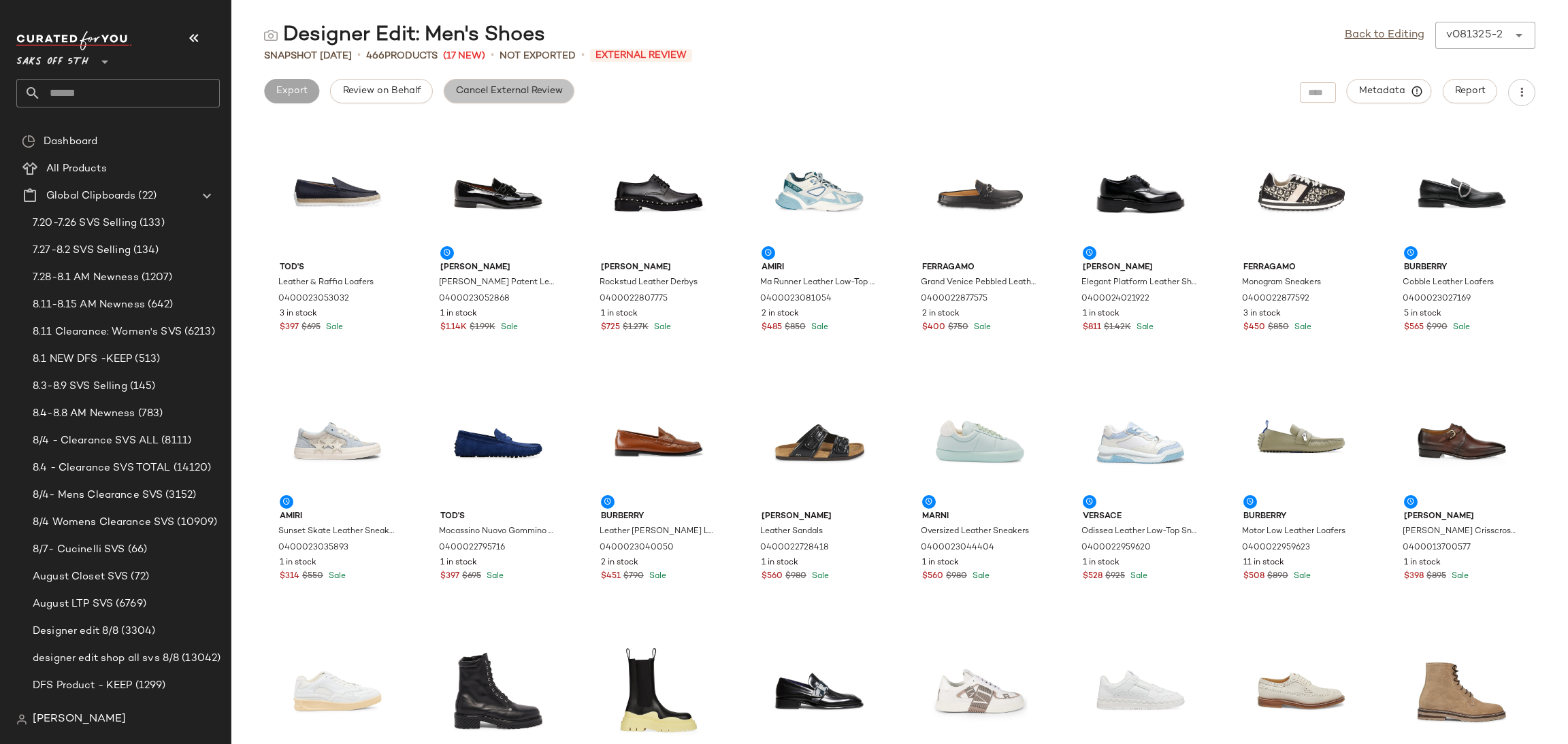
click at [521, 90] on span "Cancel External Review" at bounding box center [509, 91] width 108 height 11
click at [1395, 39] on link "Back to Editing" at bounding box center [1384, 35] width 80 height 16
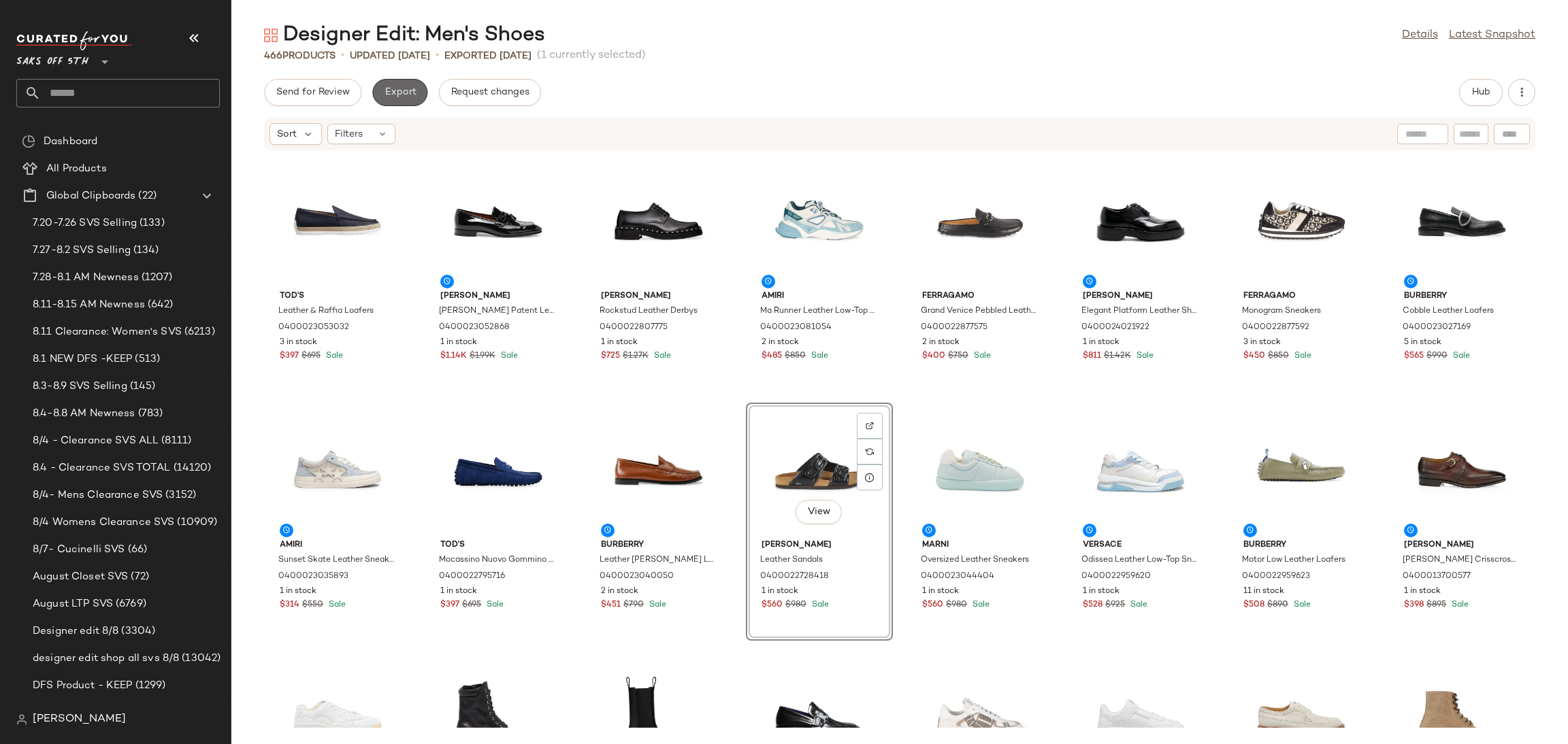
click at [405, 102] on button "Export" at bounding box center [400, 93] width 55 height 27
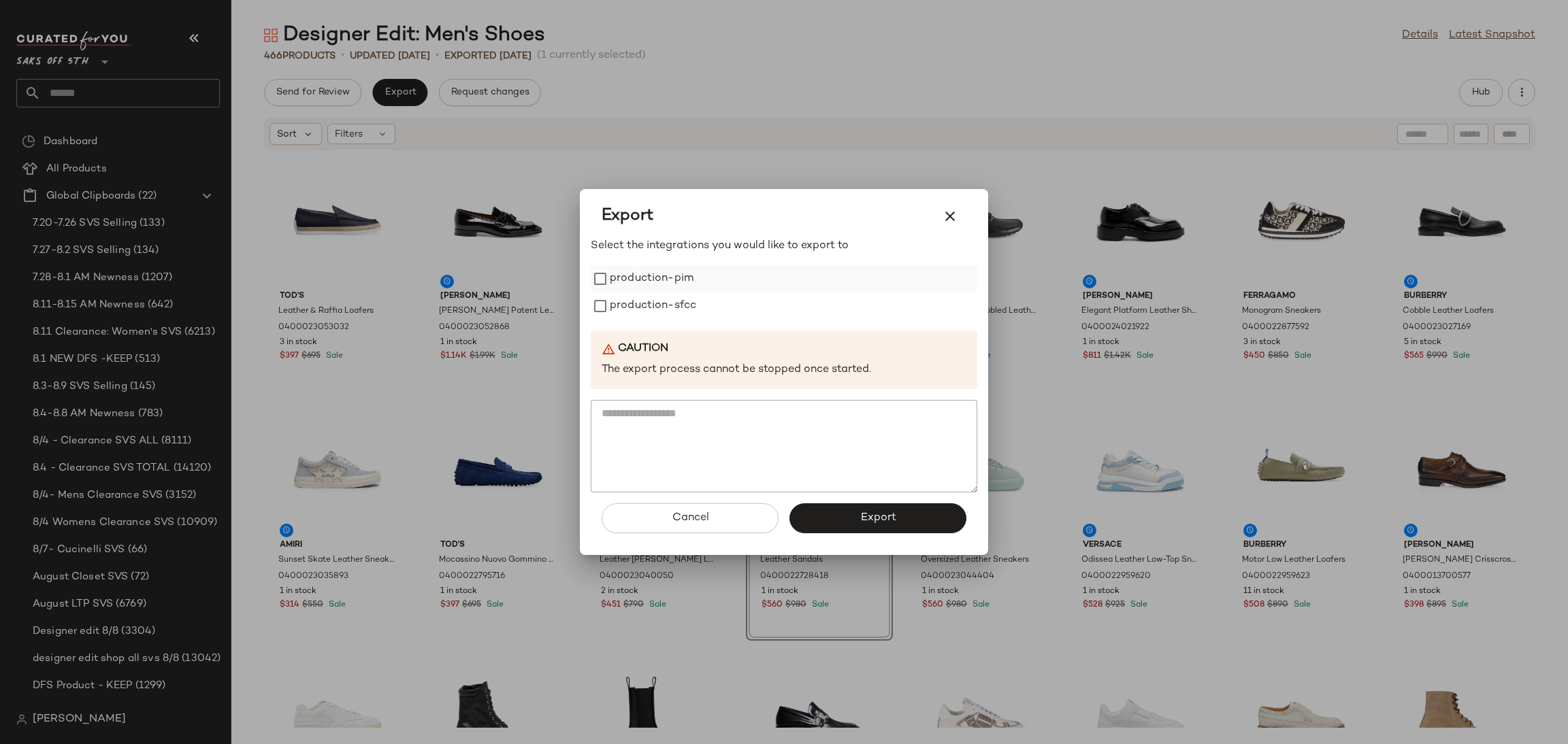
click at [654, 282] on label "production-pim" at bounding box center [652, 279] width 84 height 27
click at [658, 312] on label "production-sfcc" at bounding box center [653, 306] width 87 height 27
click at [835, 519] on button "Export" at bounding box center [877, 518] width 177 height 30
